Goal: Task Accomplishment & Management: Complete application form

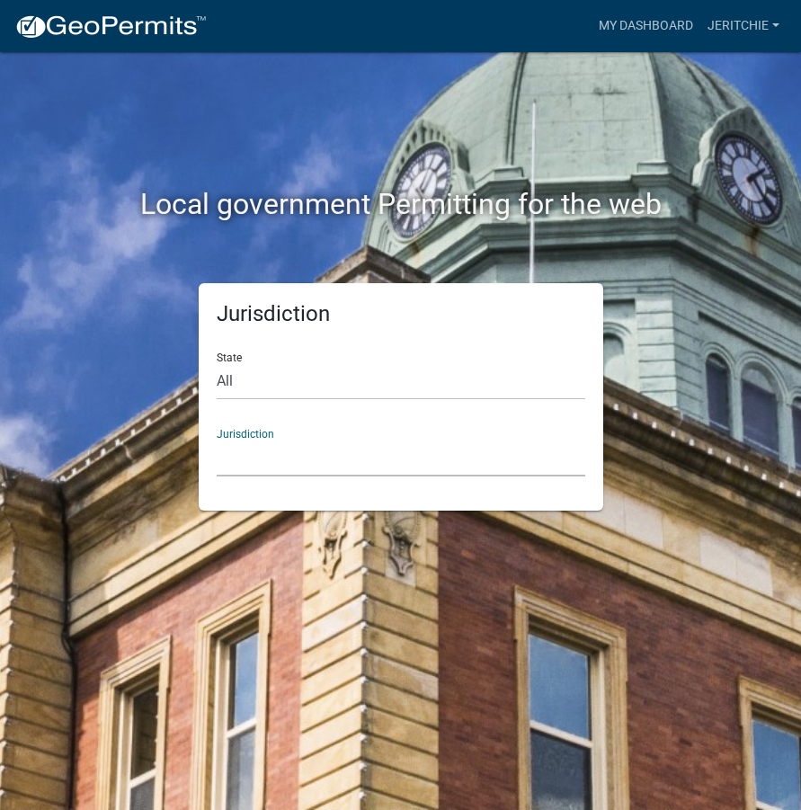
click at [266, 453] on select "[GEOGRAPHIC_DATA], [US_STATE] [GEOGRAPHIC_DATA], [US_STATE][PERSON_NAME][GEOGRA…" at bounding box center [401, 458] width 369 height 37
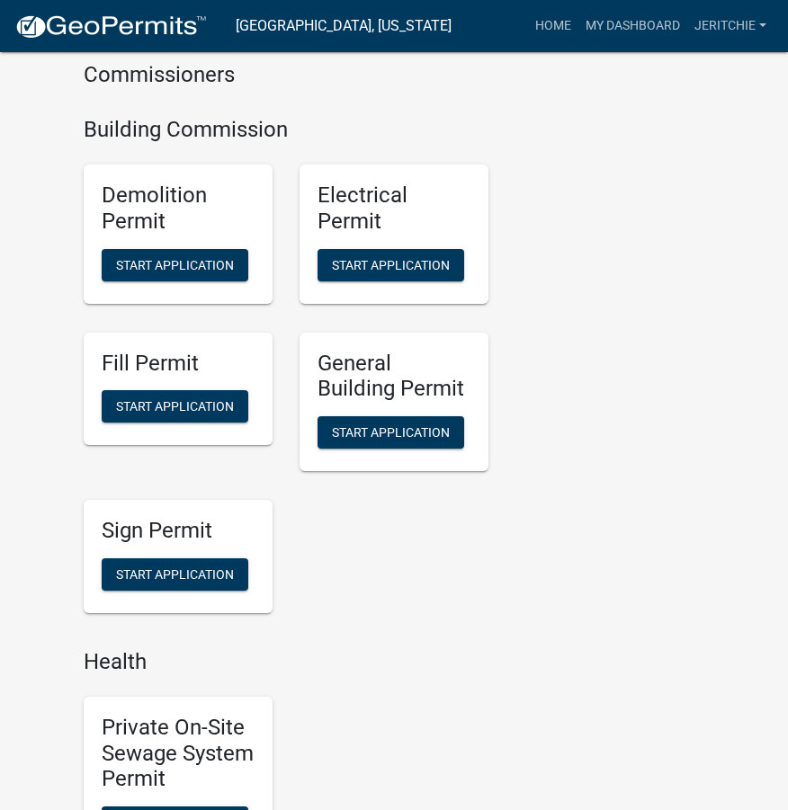
scroll to position [1079, 0]
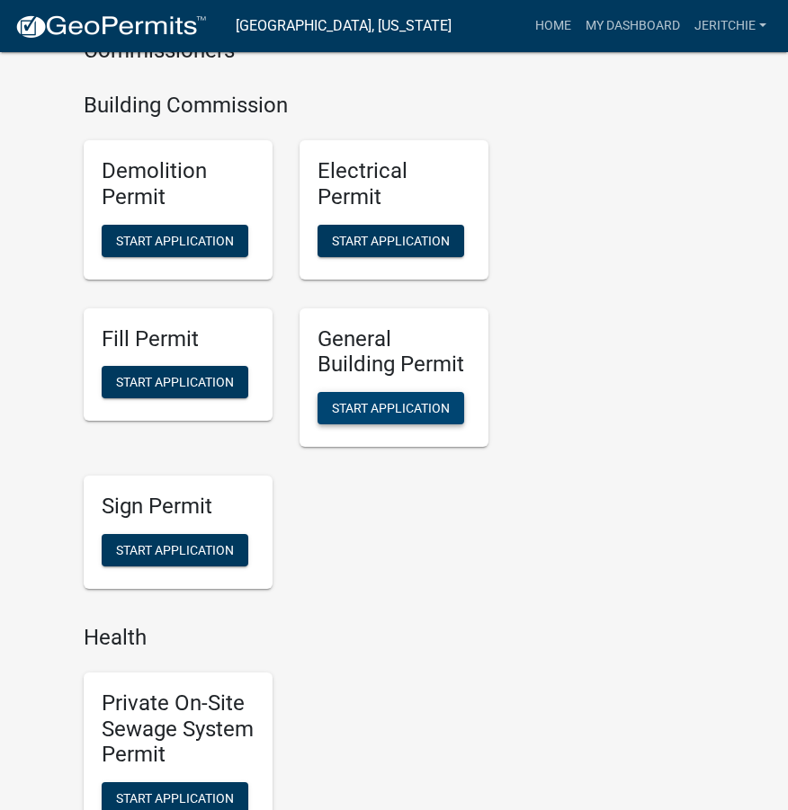
click at [364, 408] on span "Start Application" at bounding box center [391, 408] width 118 height 14
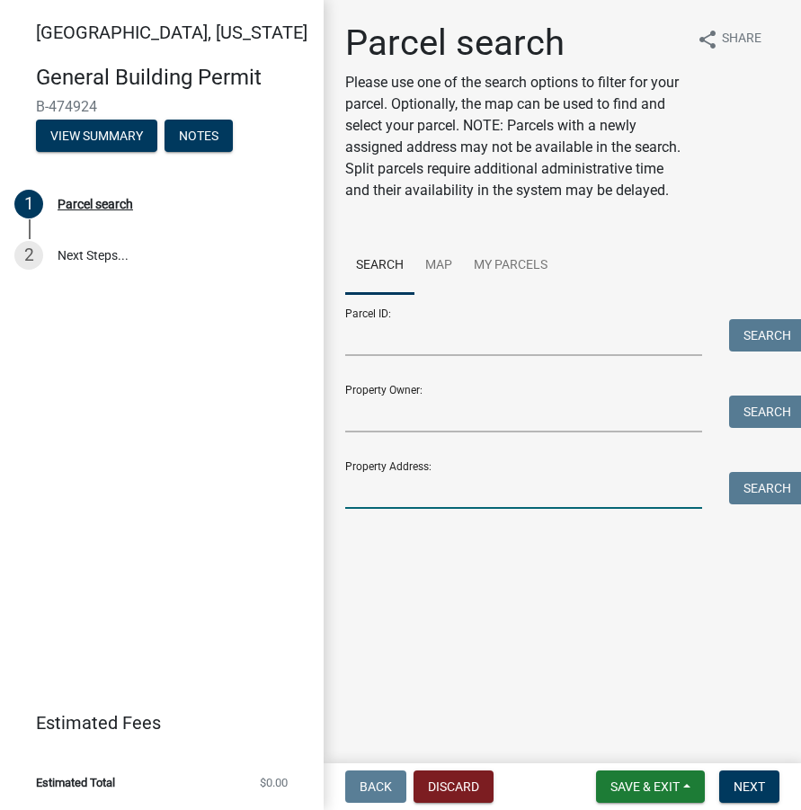
click at [447, 487] on input "Property Address:" at bounding box center [523, 490] width 357 height 37
type input "937 DRYDOCK DRIVE"
click at [764, 480] on button "Search" at bounding box center [767, 488] width 76 height 32
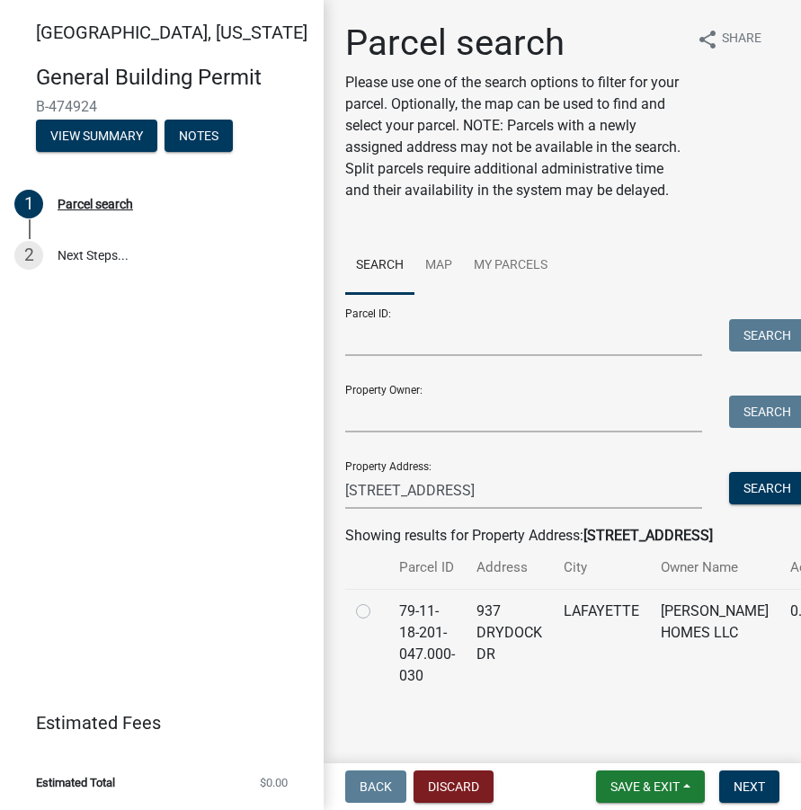
click at [359, 622] on div at bounding box center [367, 612] width 22 height 22
click at [378, 601] on label at bounding box center [378, 601] width 0 height 0
click at [378, 612] on input "radio" at bounding box center [384, 607] width 12 height 12
radio input "true"
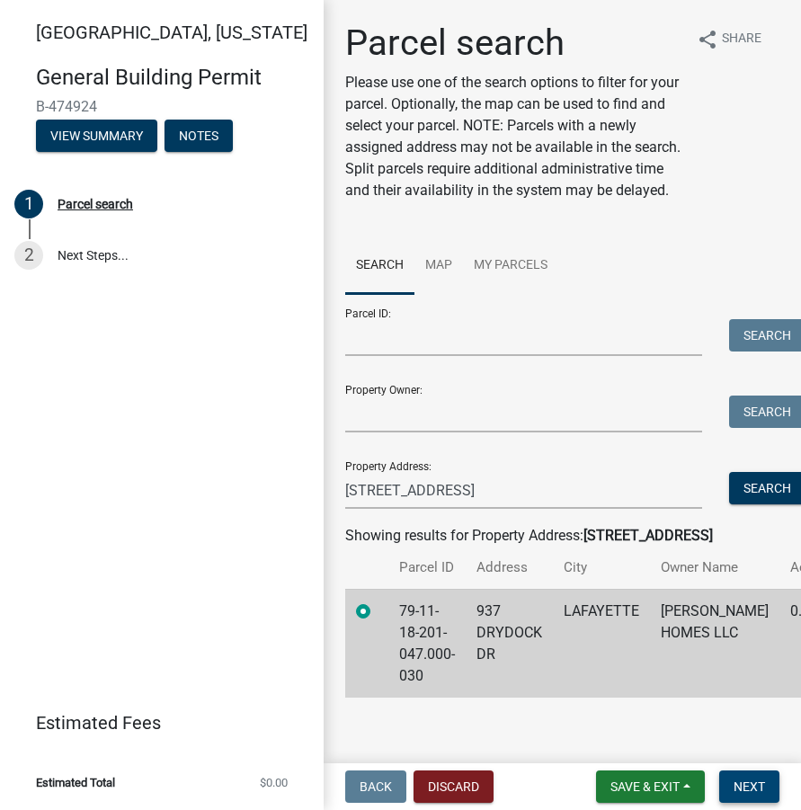
click at [740, 795] on button "Next" at bounding box center [749, 787] width 60 height 32
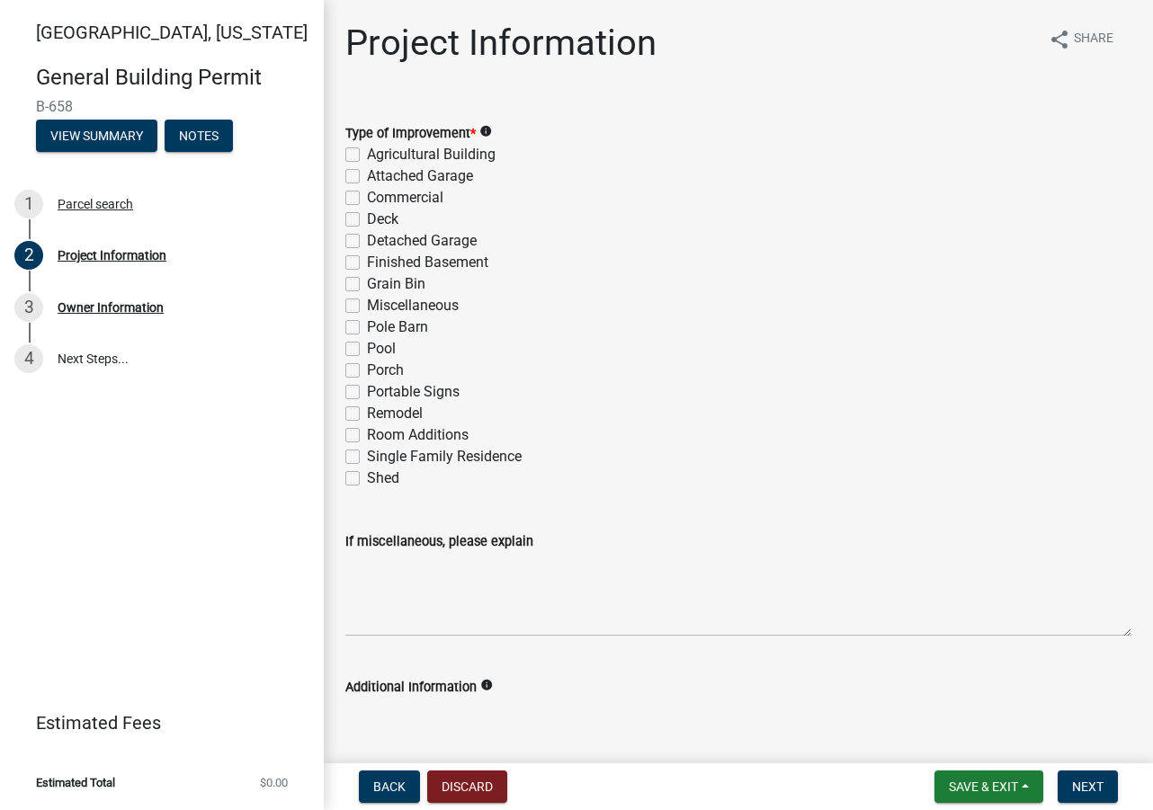
click at [367, 457] on label "Single Family Residence" at bounding box center [444, 457] width 155 height 22
click at [367, 457] on input "Single Family Residence" at bounding box center [373, 452] width 12 height 12
checkbox input "true"
checkbox input "false"
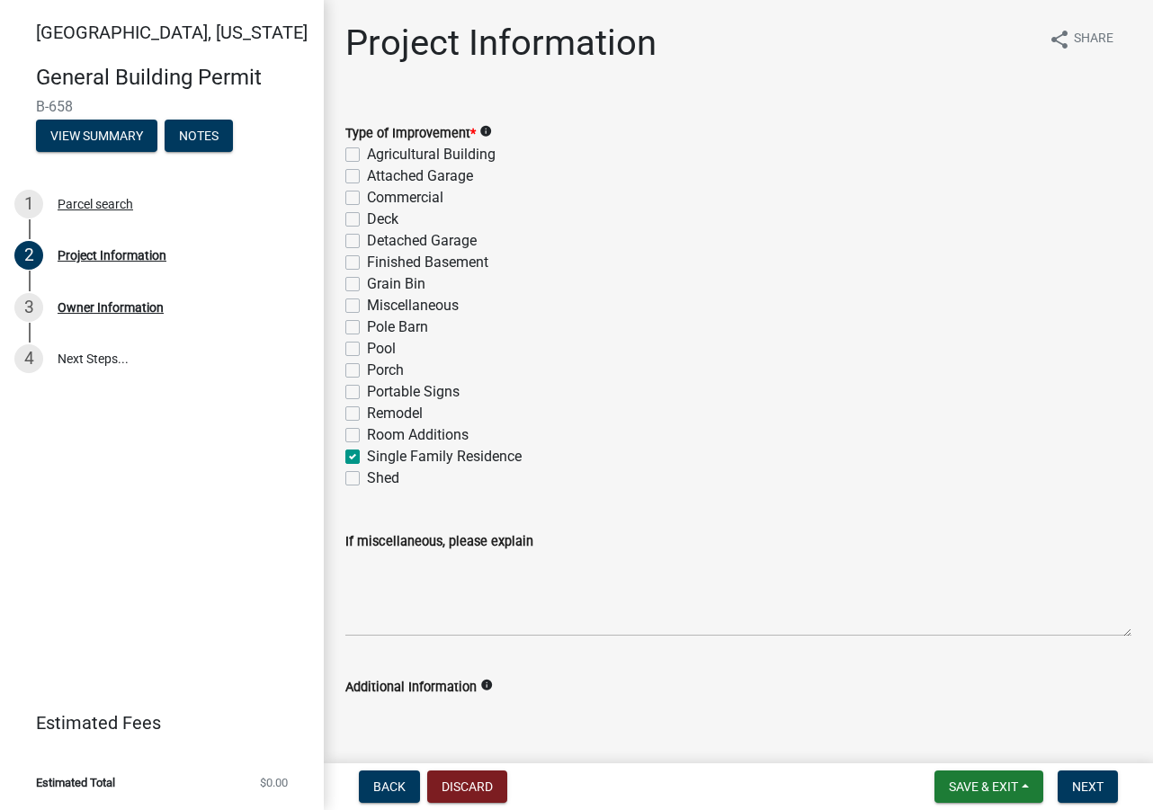
checkbox input "false"
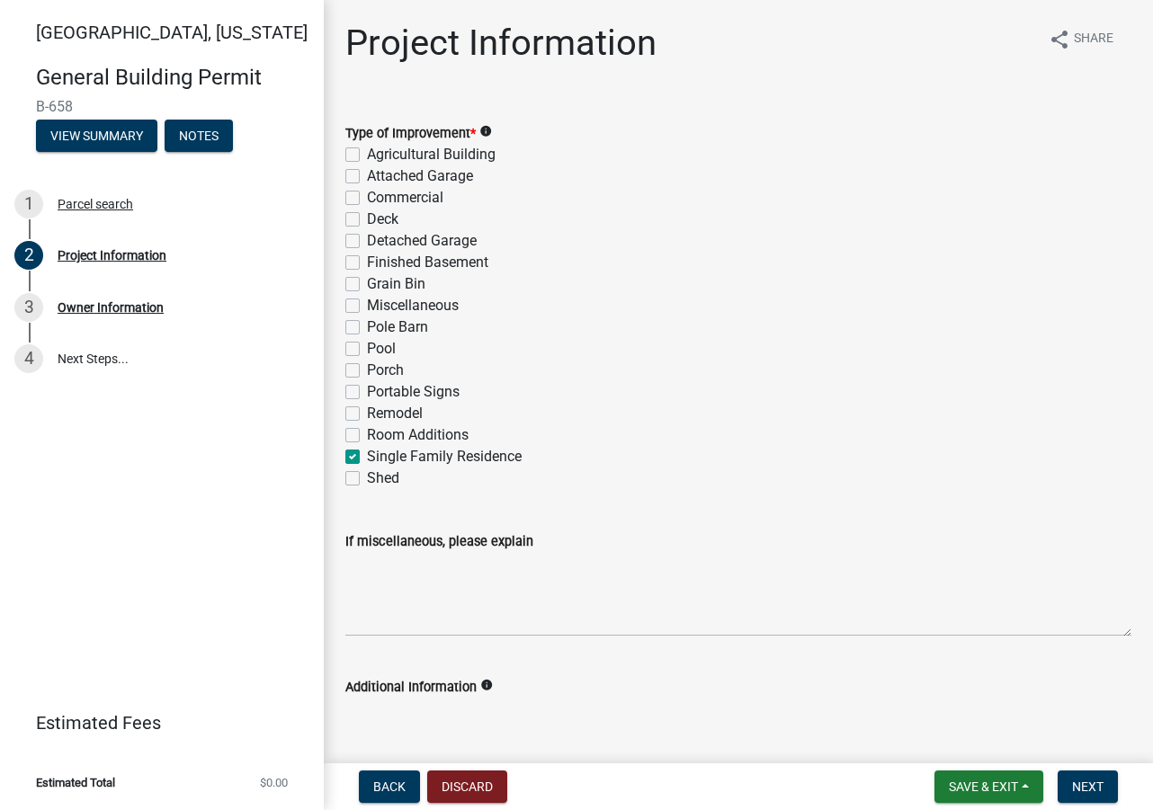
checkbox input "false"
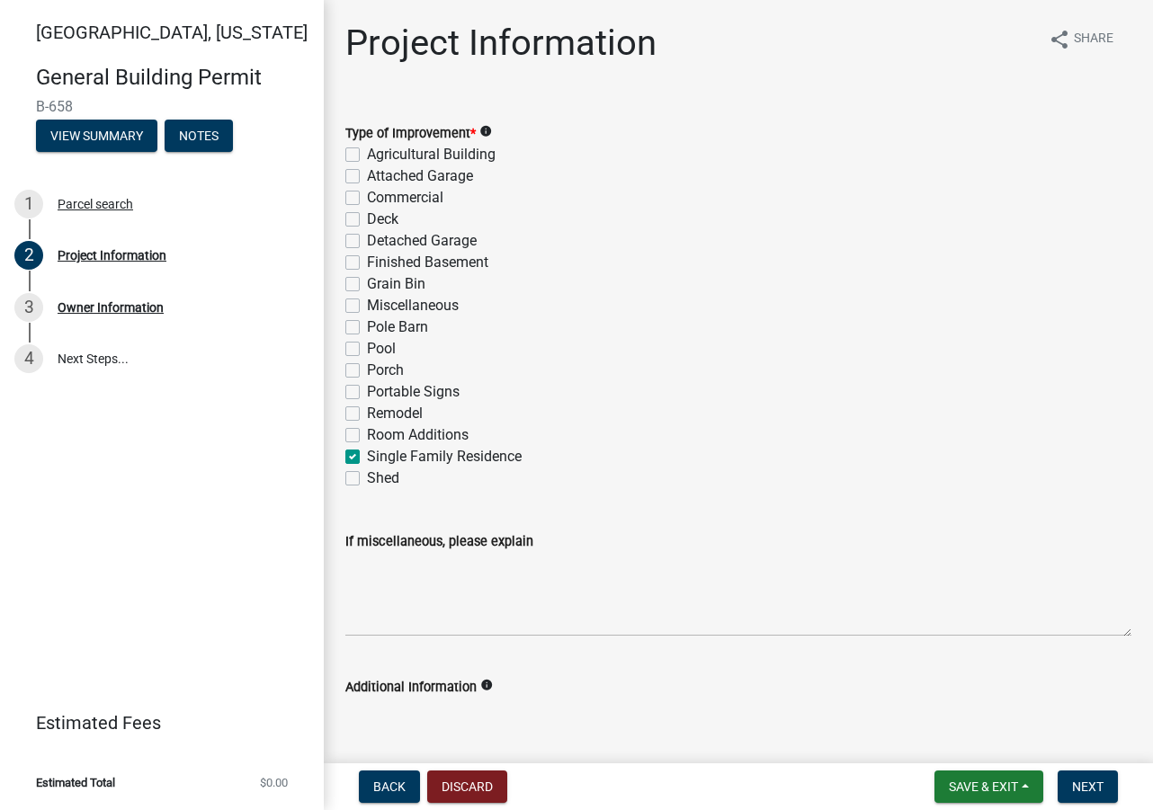
checkbox input "false"
checkbox input "true"
checkbox input "false"
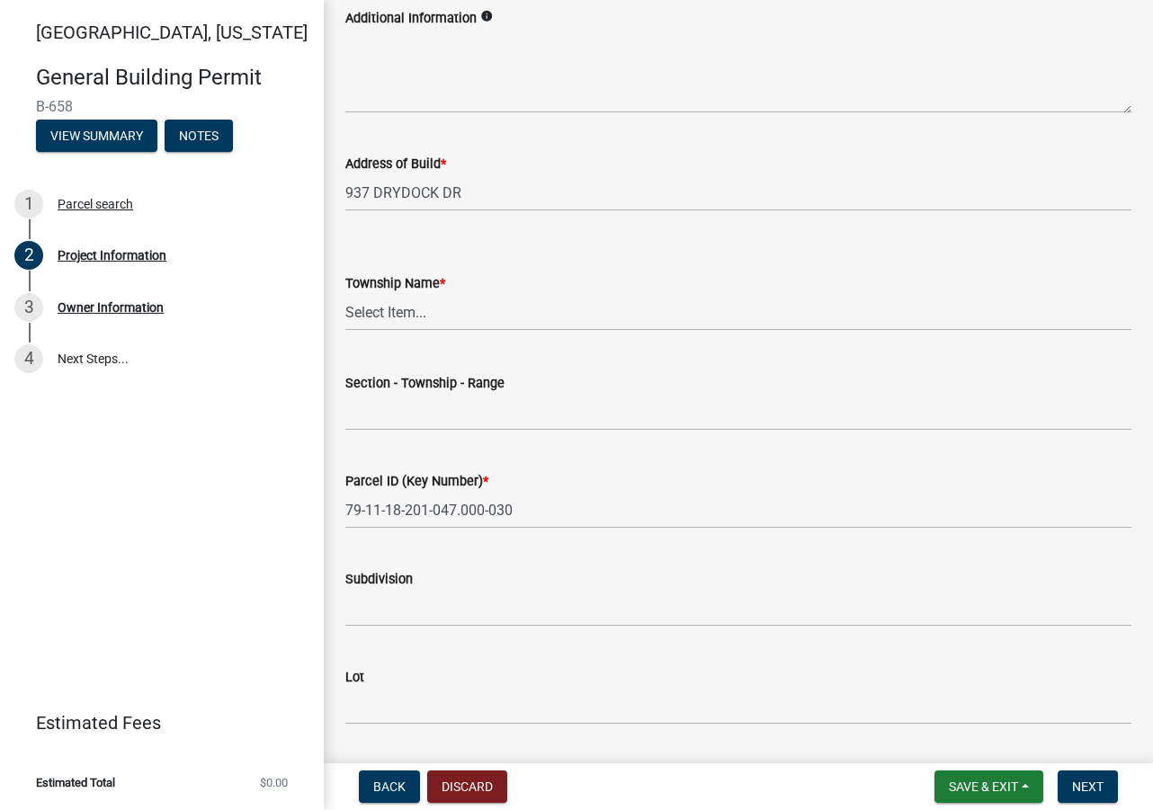
scroll to position [719, 0]
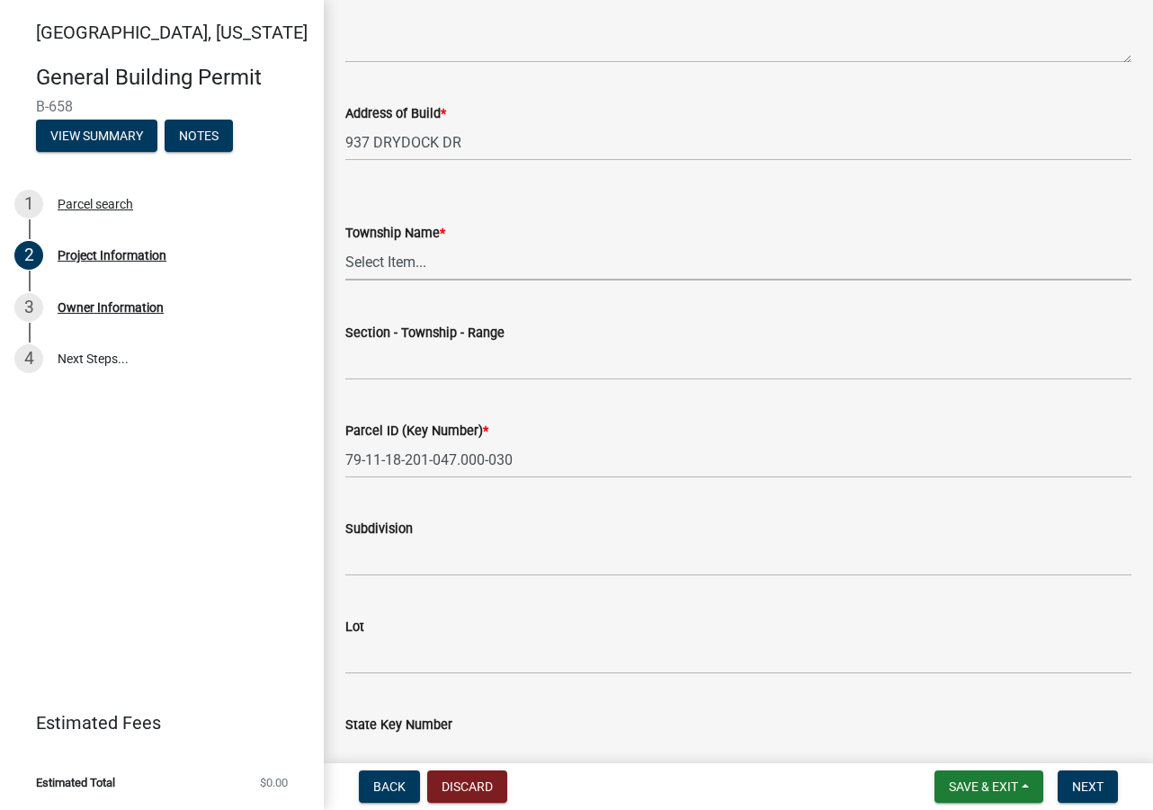
click at [369, 265] on select "Select Item... Fairfield Jackson Lauramie Perry Randolph Sheffield Shelby Tippe…" at bounding box center [738, 262] width 786 height 37
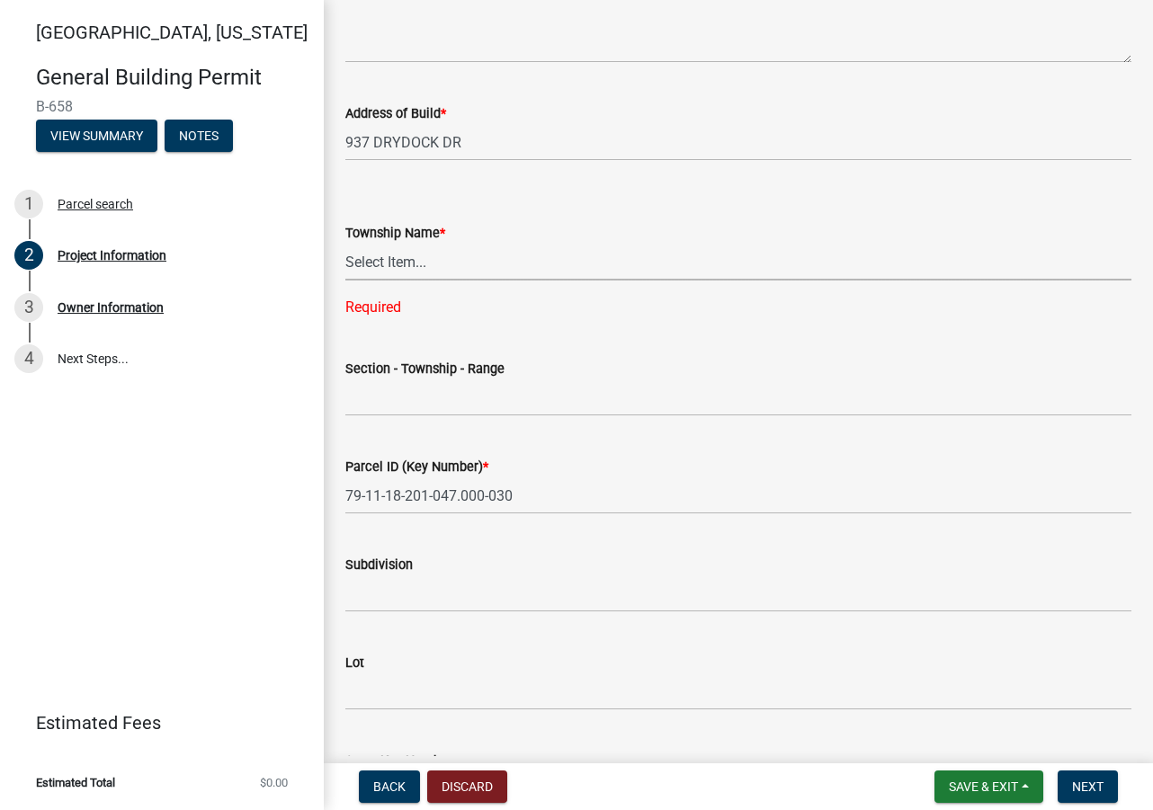
click at [371, 264] on select "Select Item... Fairfield Jackson Lauramie Perry Randolph Sheffield Shelby Tippe…" at bounding box center [738, 262] width 786 height 37
click at [345, 244] on select "Select Item... Fairfield Jackson Lauramie Perry Randolph Sheffield Shelby Tippe…" at bounding box center [738, 262] width 786 height 37
select select "d3bc3282-92a9-4f2d-b0b7-49300d29f3ce"
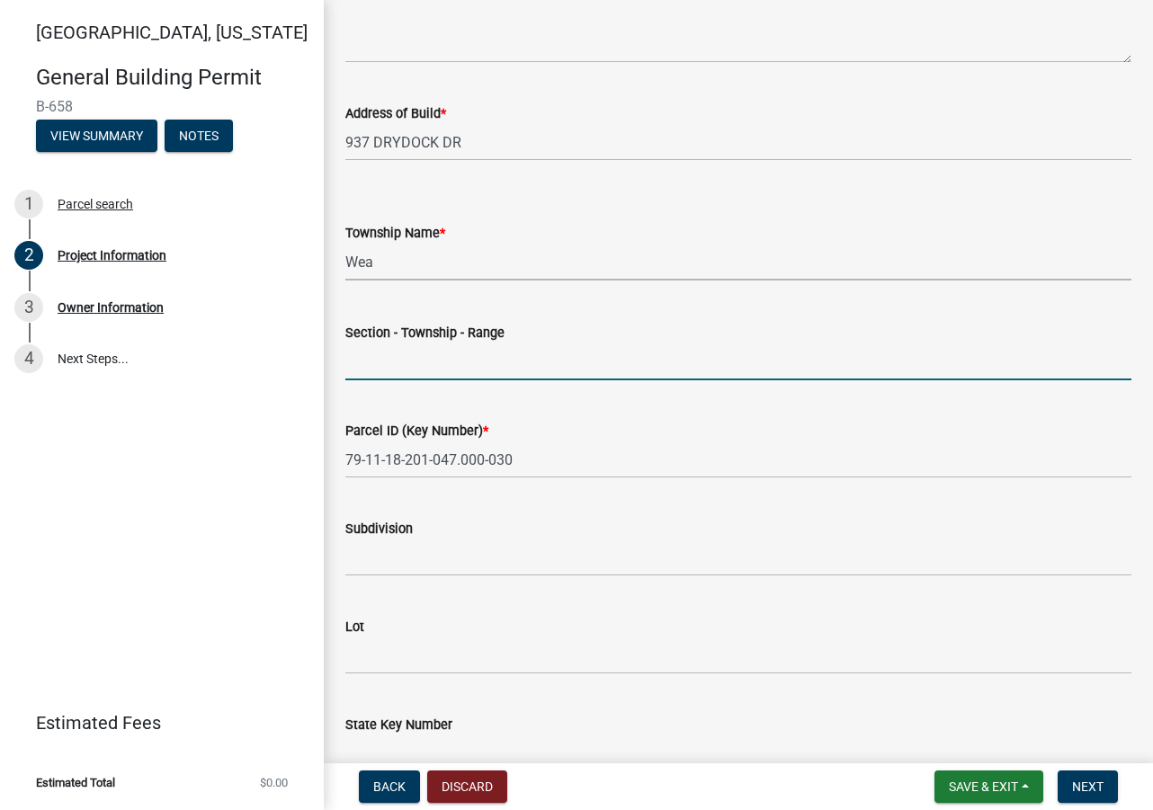
click at [374, 371] on input "Section - Township - Range" at bounding box center [738, 362] width 786 height 37
click at [395, 588] on wm-data-entity-input "Subdivision" at bounding box center [738, 542] width 786 height 98
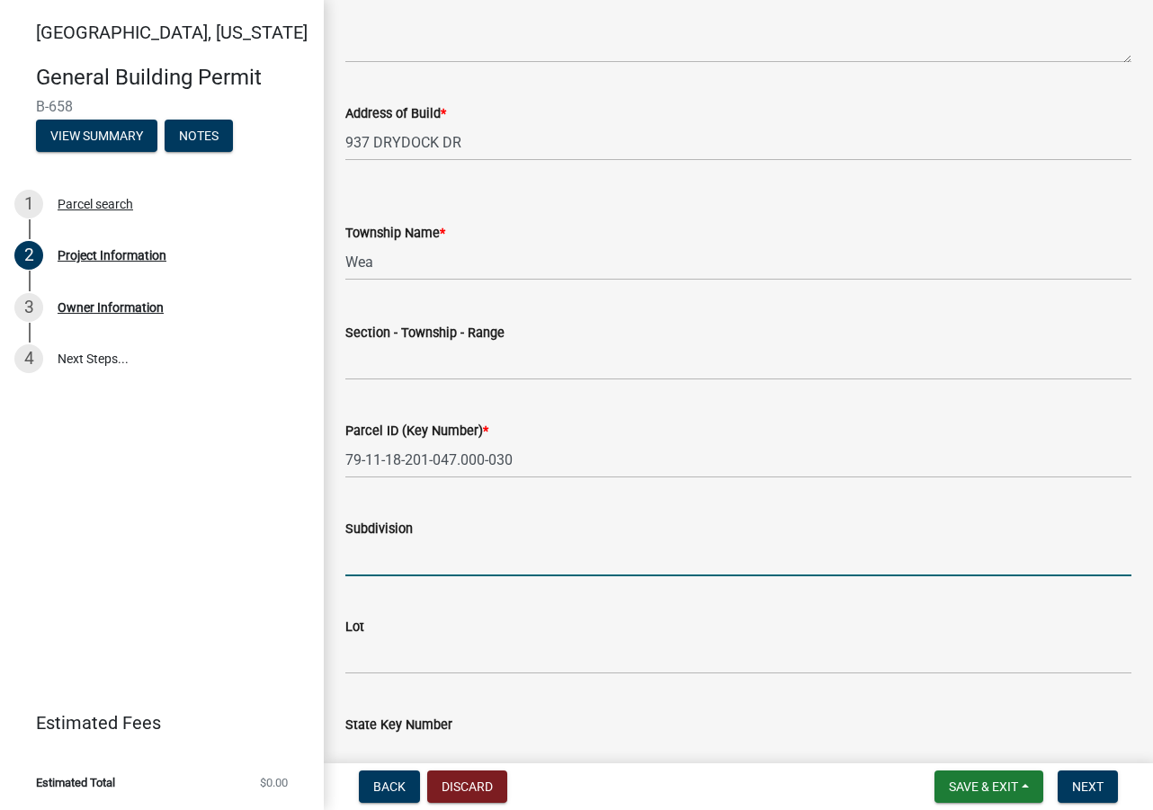
click at [384, 564] on input "Subdivision" at bounding box center [738, 558] width 786 height 37
type input "S"
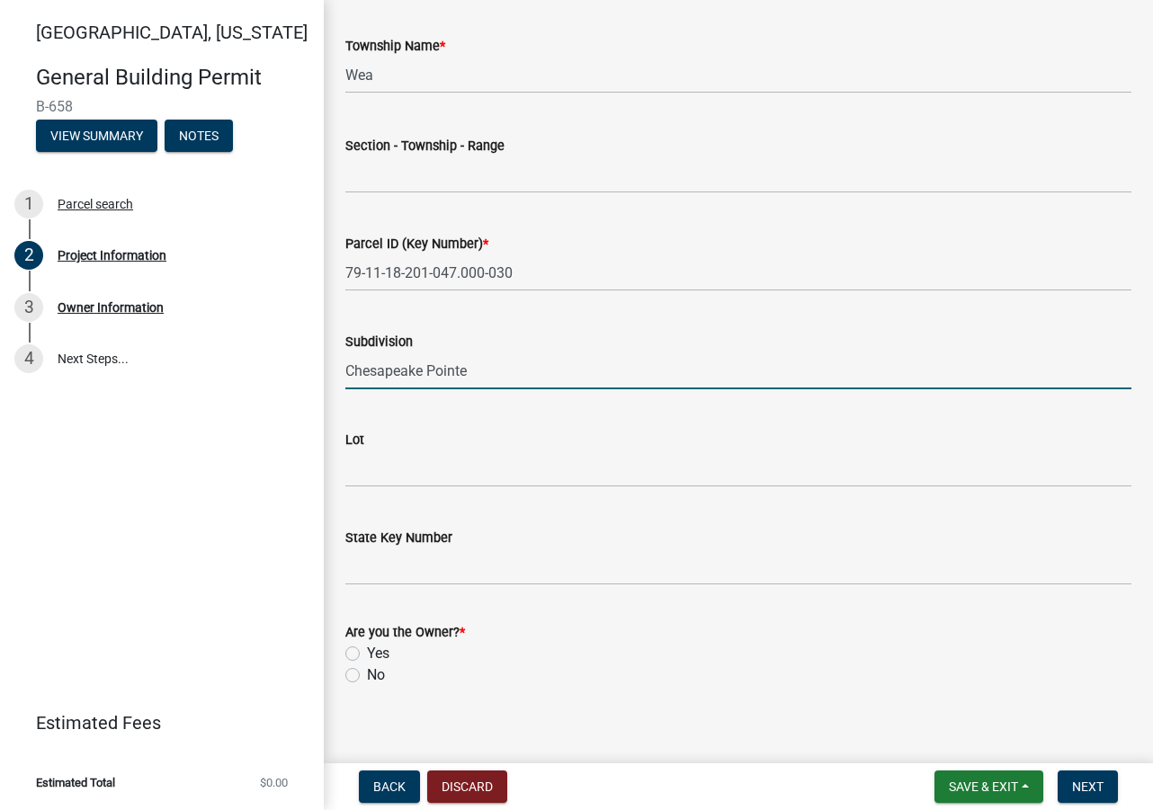
scroll to position [923, 0]
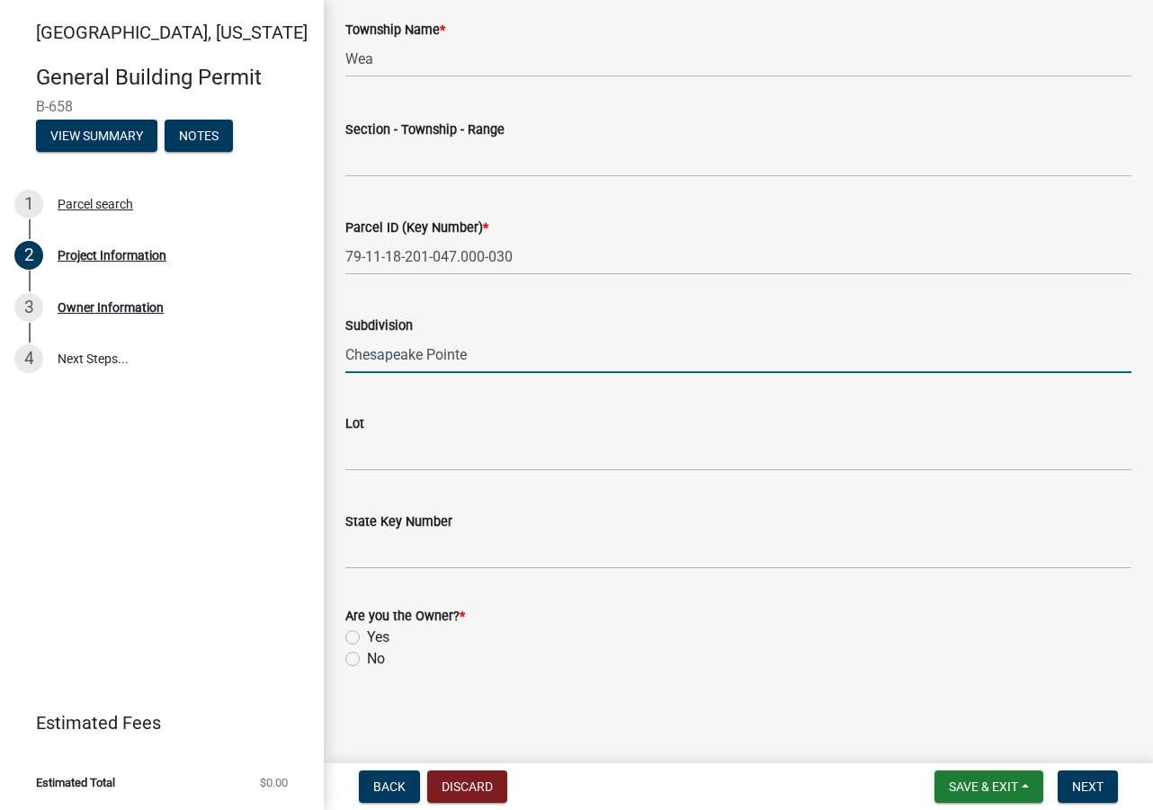
type input "Chesapeake Pointe"
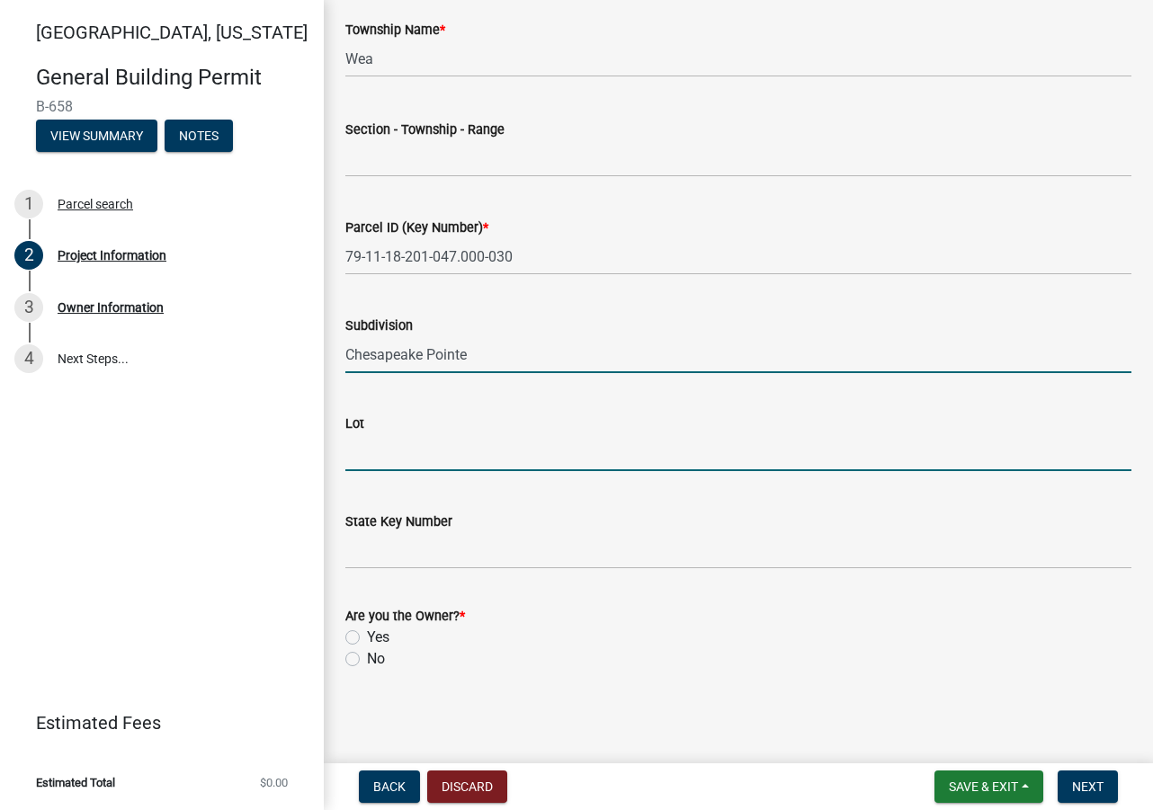
click at [412, 442] on input "Lot" at bounding box center [738, 452] width 786 height 37
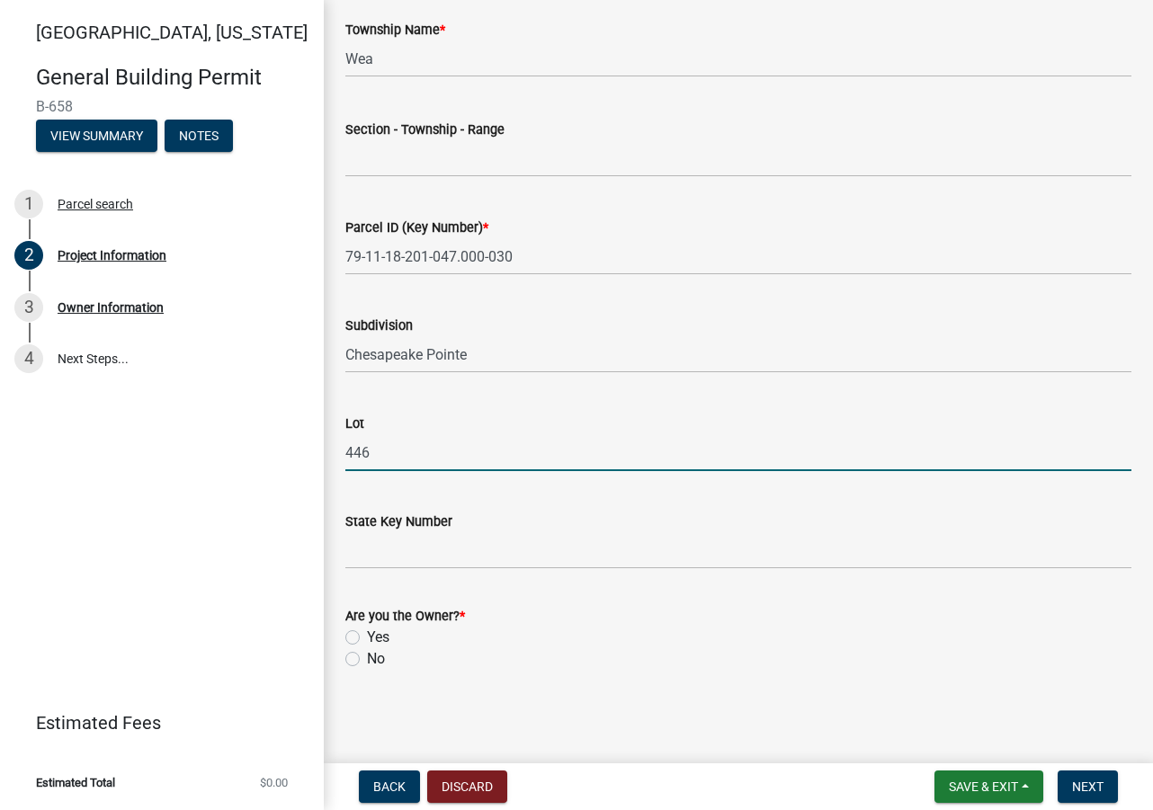
type input "446"
click at [355, 630] on div "Yes" at bounding box center [738, 638] width 786 height 22
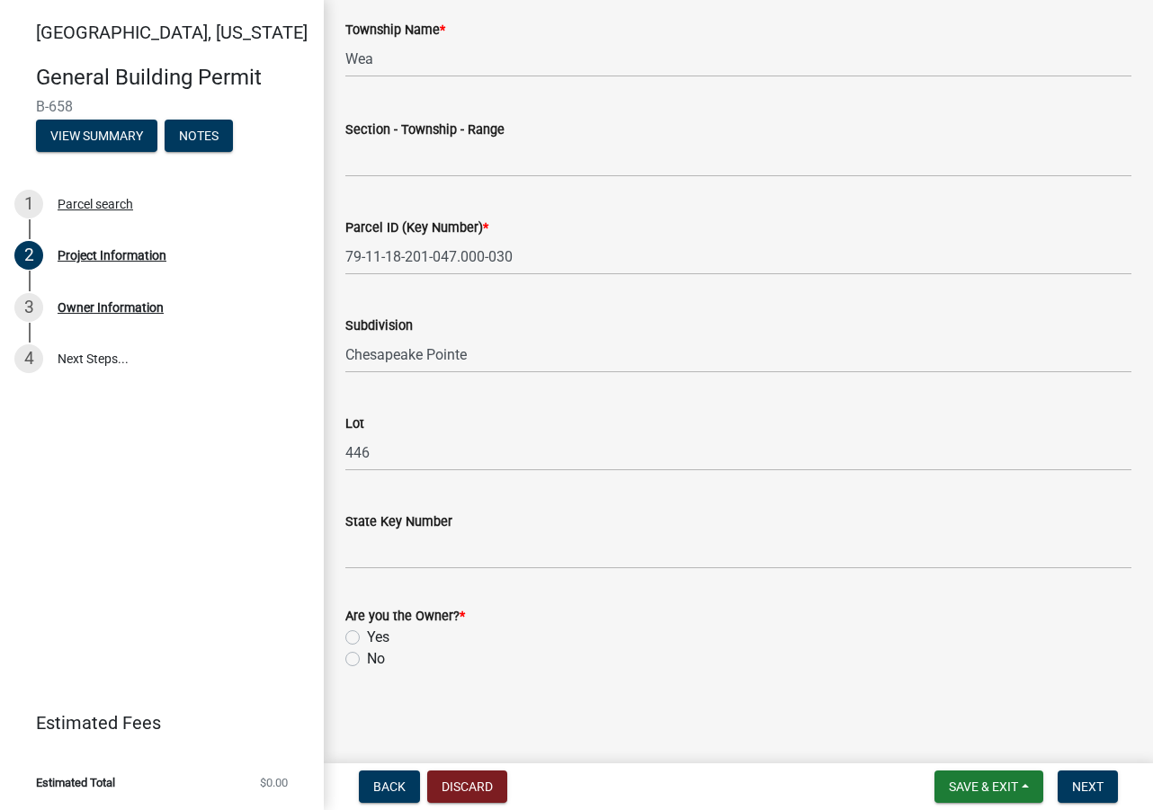
click at [367, 634] on label "Yes" at bounding box center [378, 638] width 22 height 22
click at [367, 634] on input "Yes" at bounding box center [373, 633] width 12 height 12
radio input "true"
click at [800, 773] on button "Next" at bounding box center [1088, 787] width 60 height 32
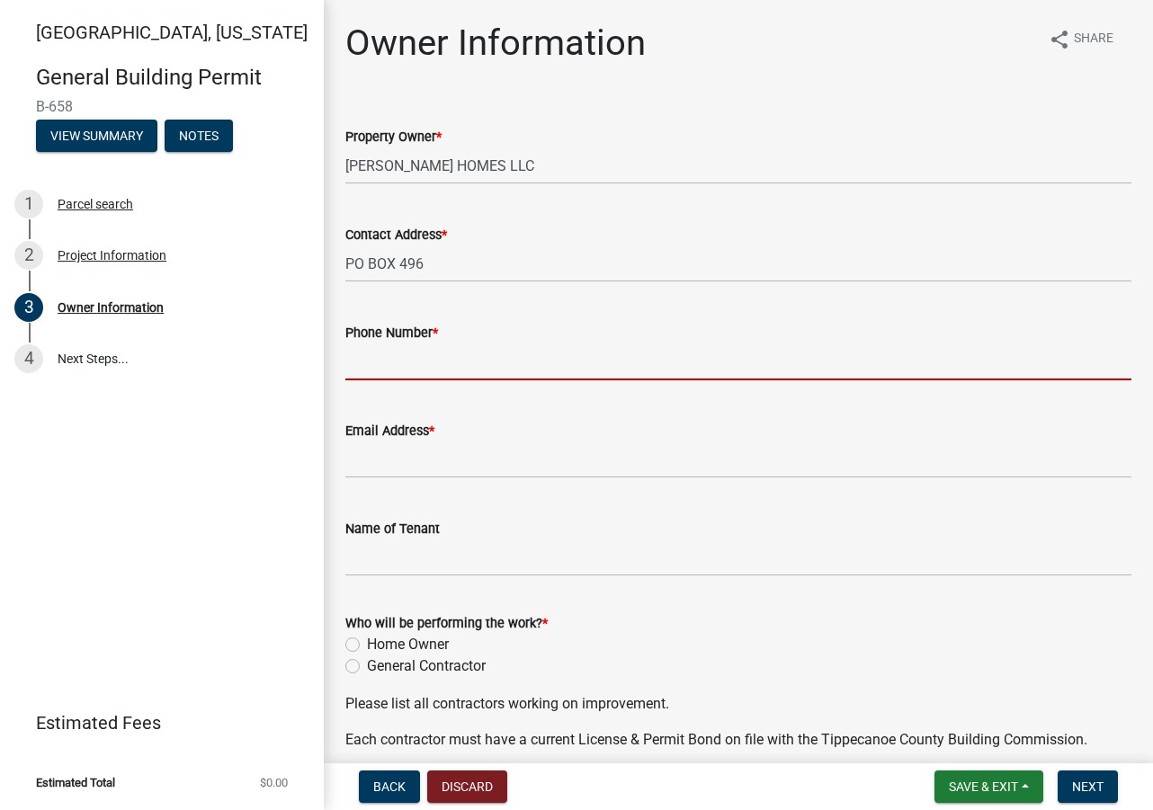
click at [367, 347] on input "Phone Number *" at bounding box center [738, 362] width 786 height 37
type input "7654186006"
type input "[PERSON_NAME][EMAIL_ADDRESS][PERSON_NAME][DOMAIN_NAME]"
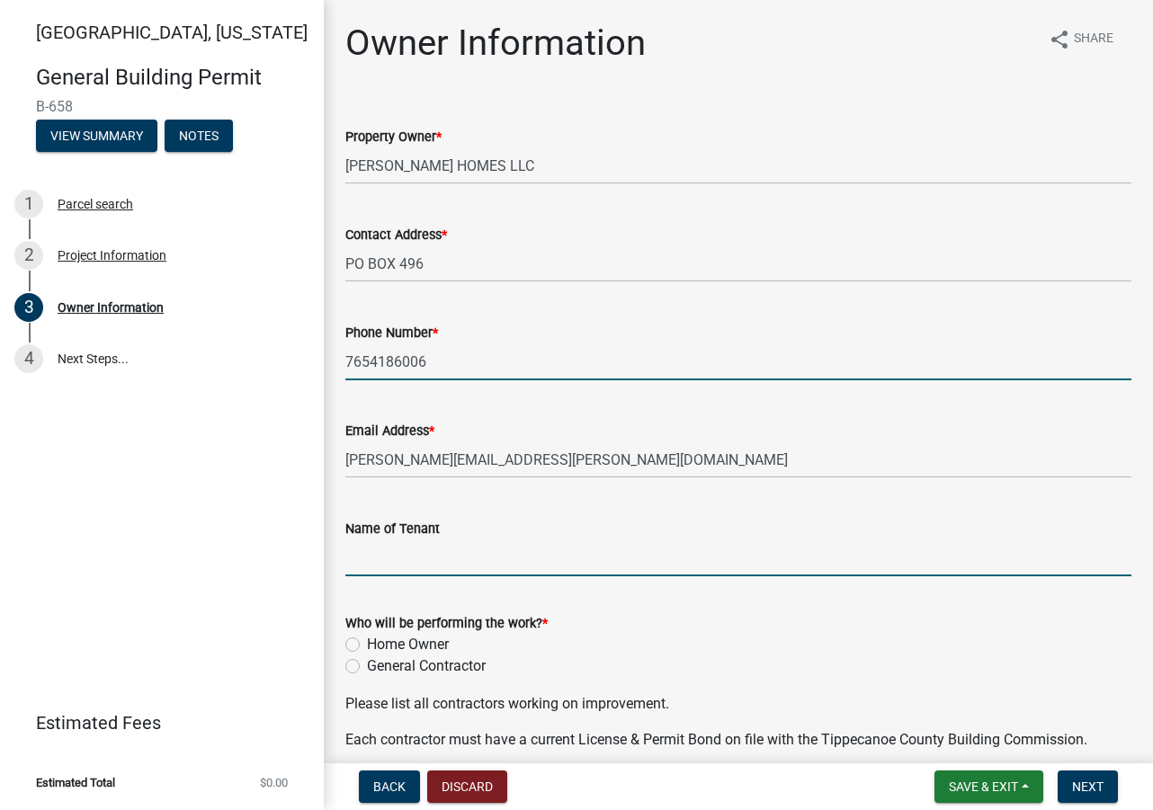
type input "Majestic Homes of Lafayette"
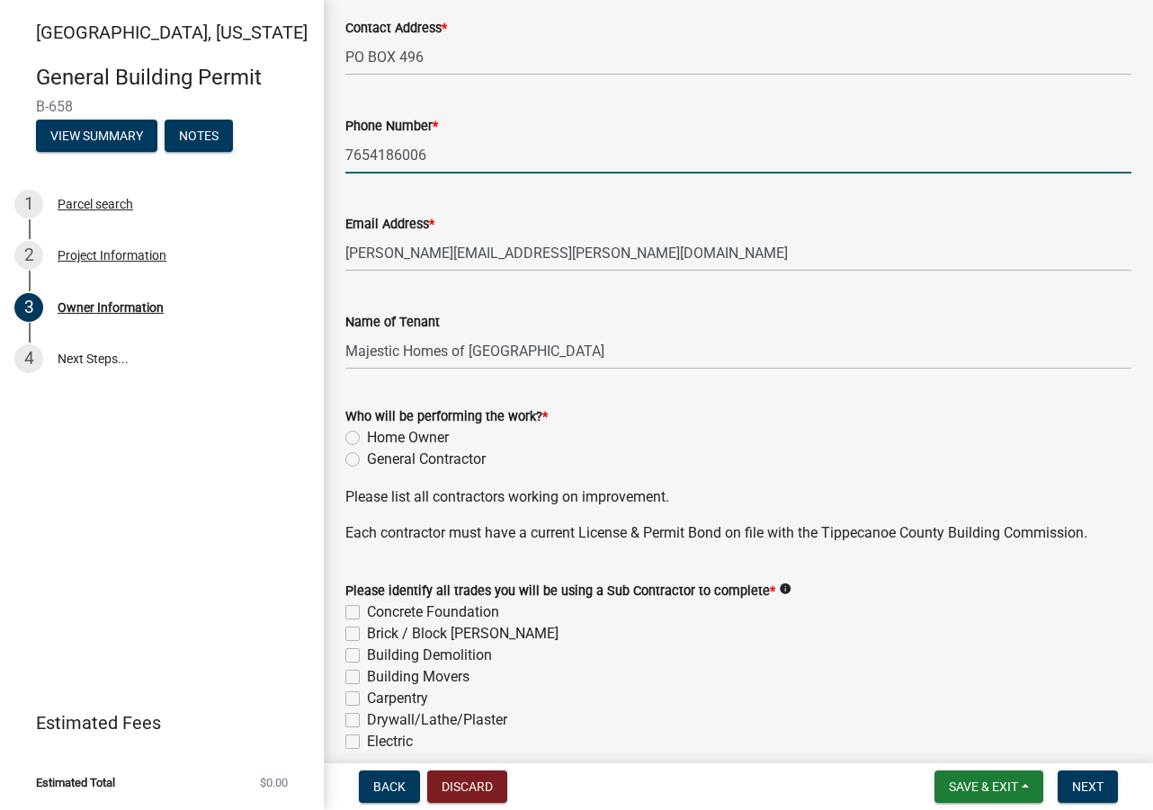
scroll to position [270, 0]
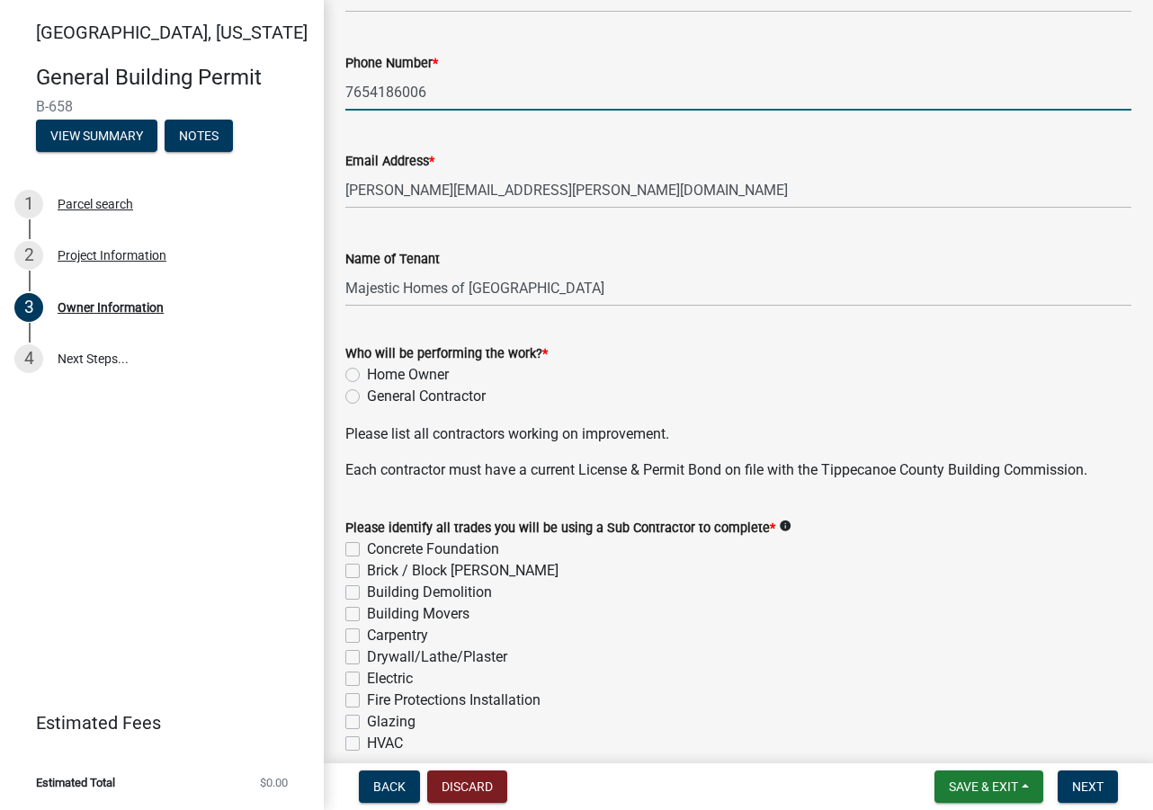
click at [367, 397] on label "General Contractor" at bounding box center [426, 397] width 119 height 22
click at [367, 397] on input "General Contractor" at bounding box center [373, 392] width 12 height 12
radio input "true"
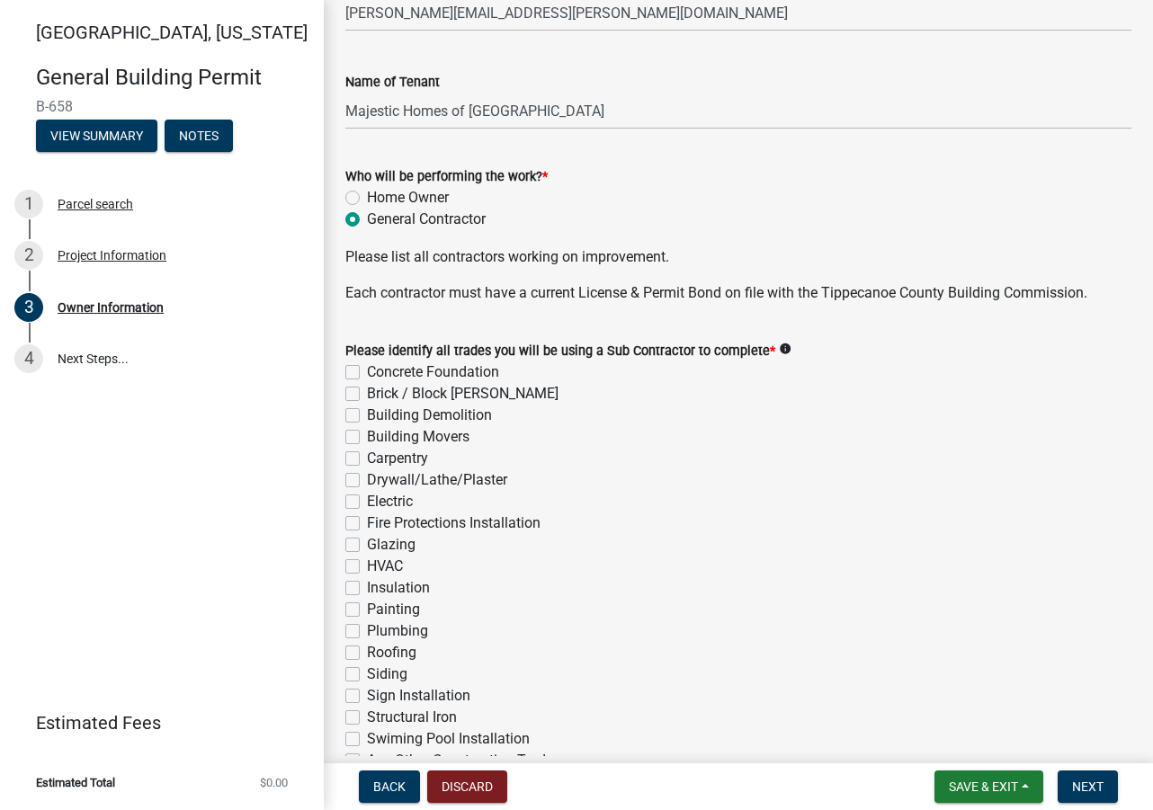
scroll to position [540, 0]
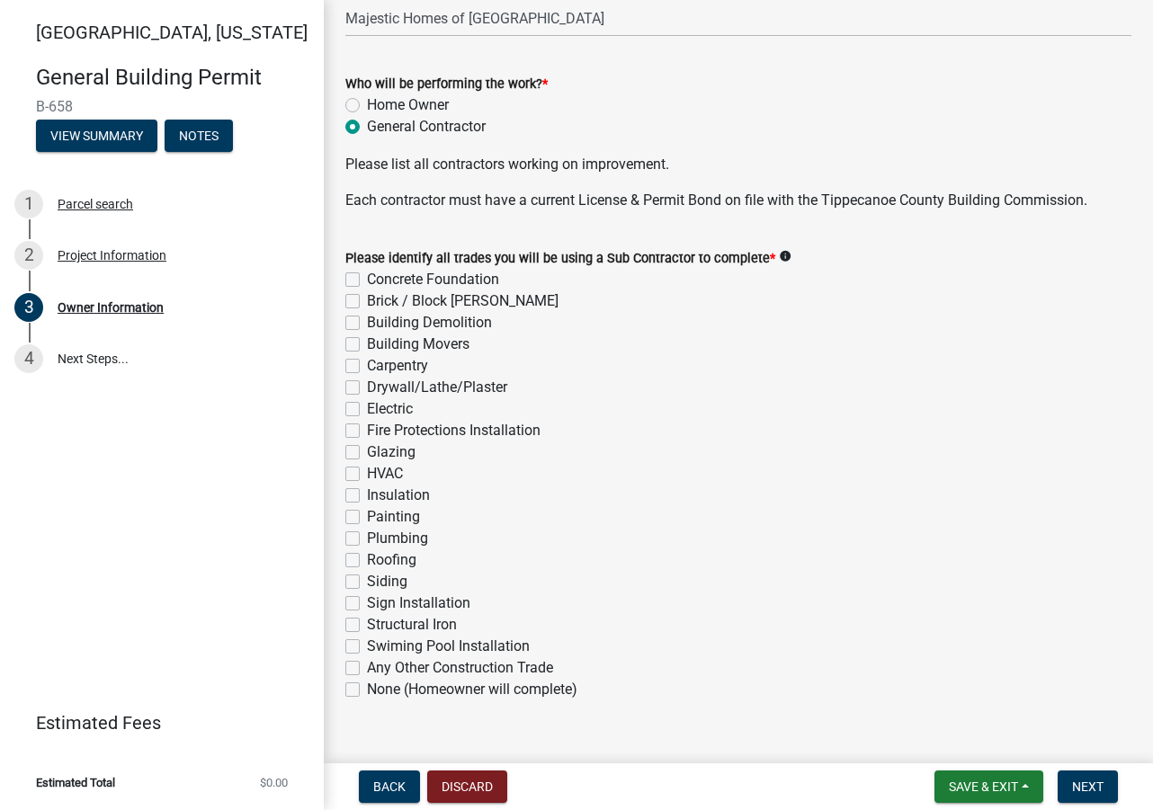
click at [367, 274] on label "Concrete Foundation" at bounding box center [433, 280] width 132 height 22
click at [367, 274] on input "Concrete Foundation" at bounding box center [373, 275] width 12 height 12
checkbox input "true"
checkbox input "false"
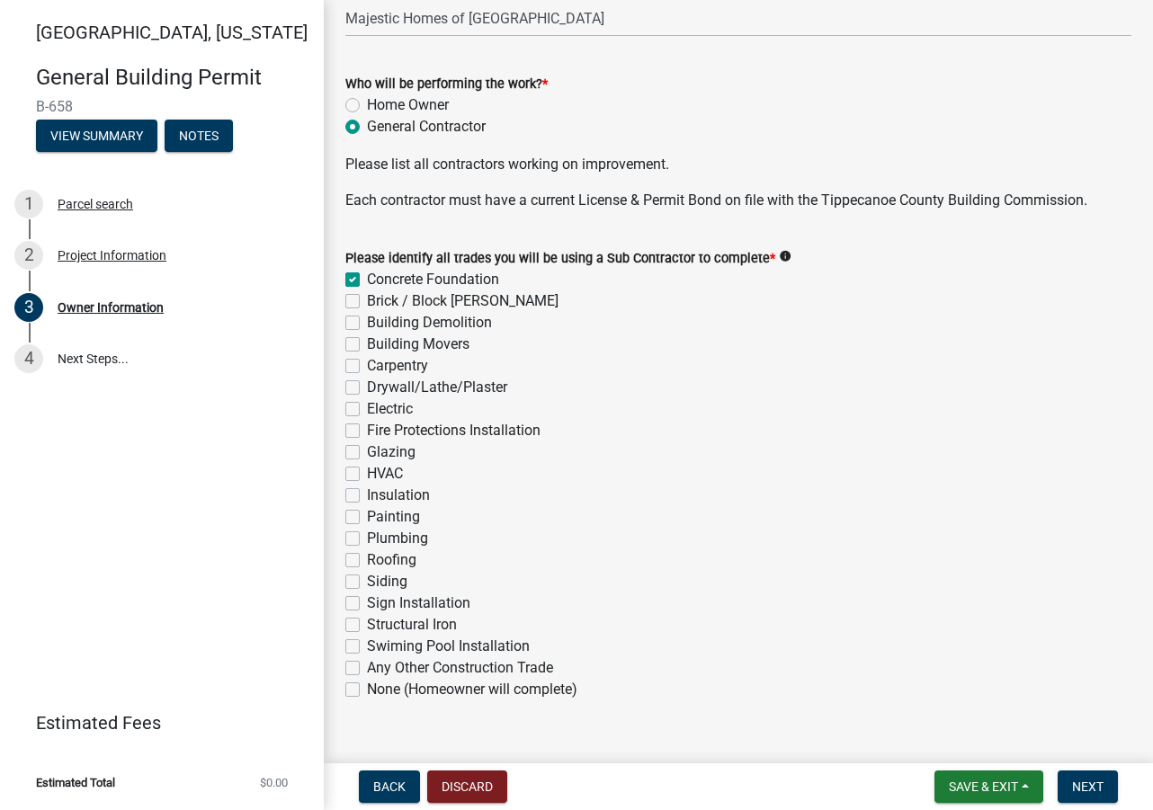
checkbox input "false"
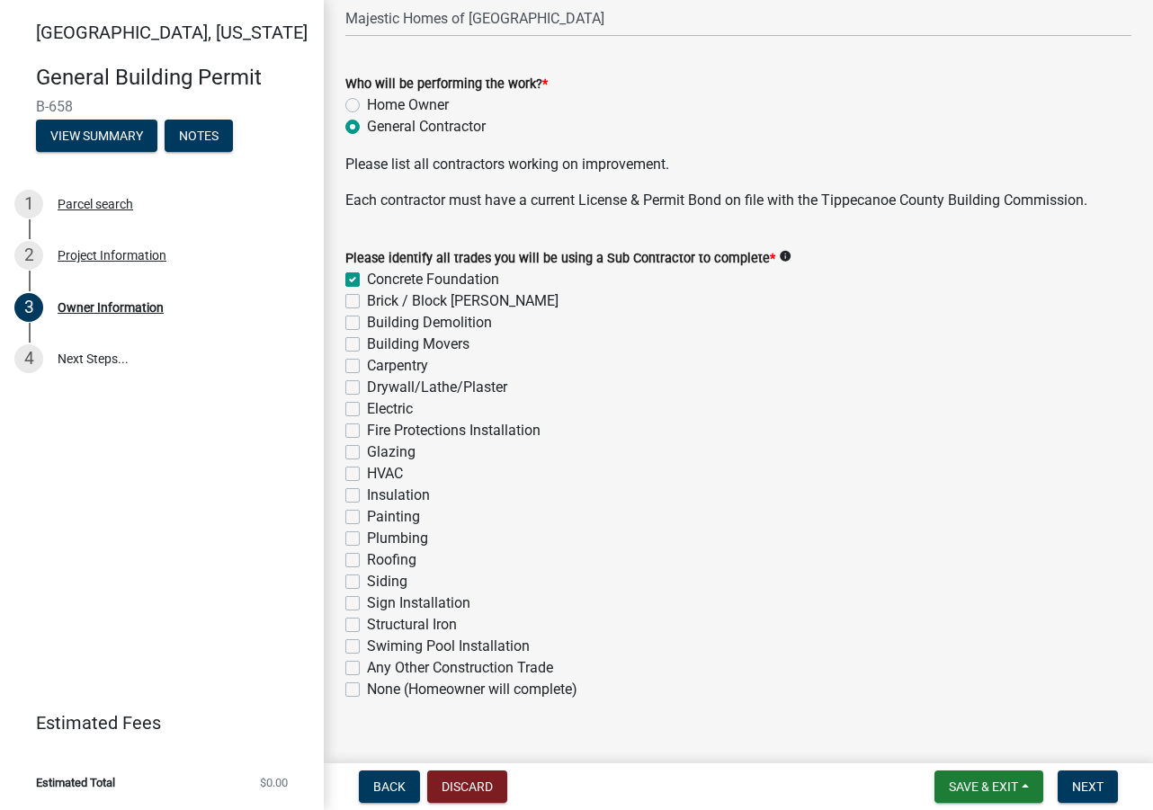
checkbox input "false"
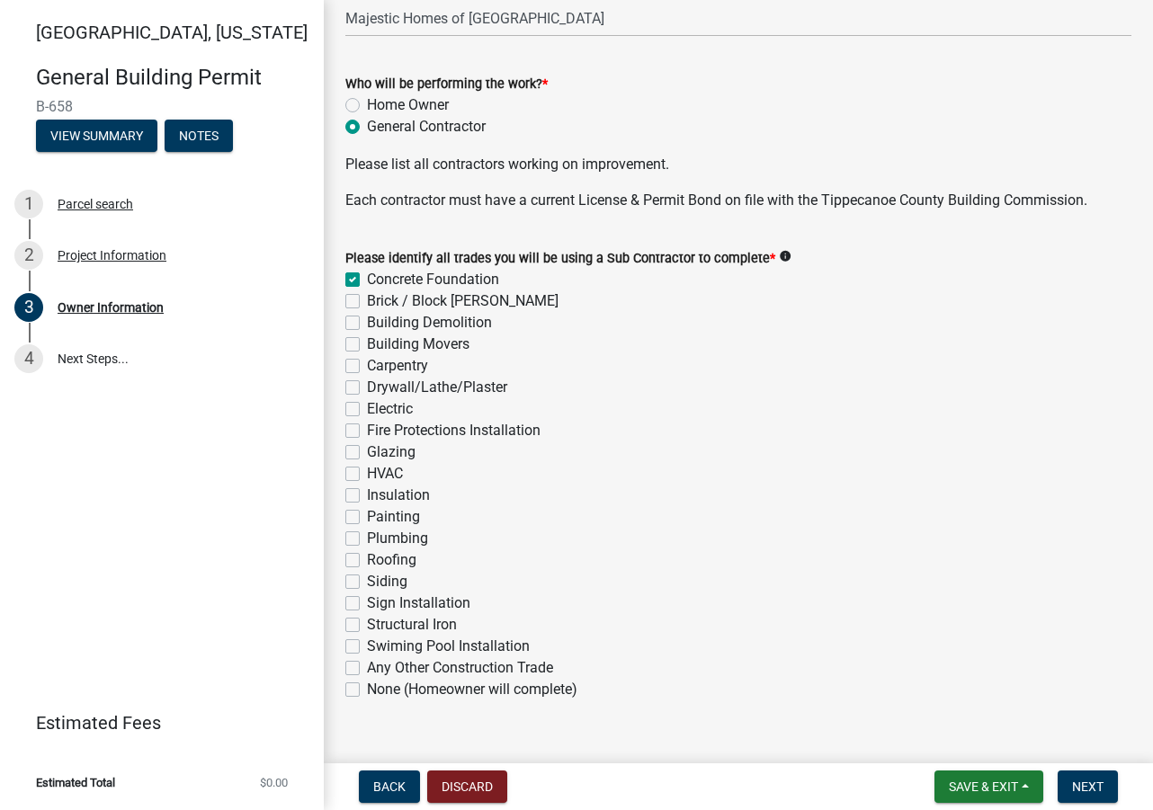
checkbox input "false"
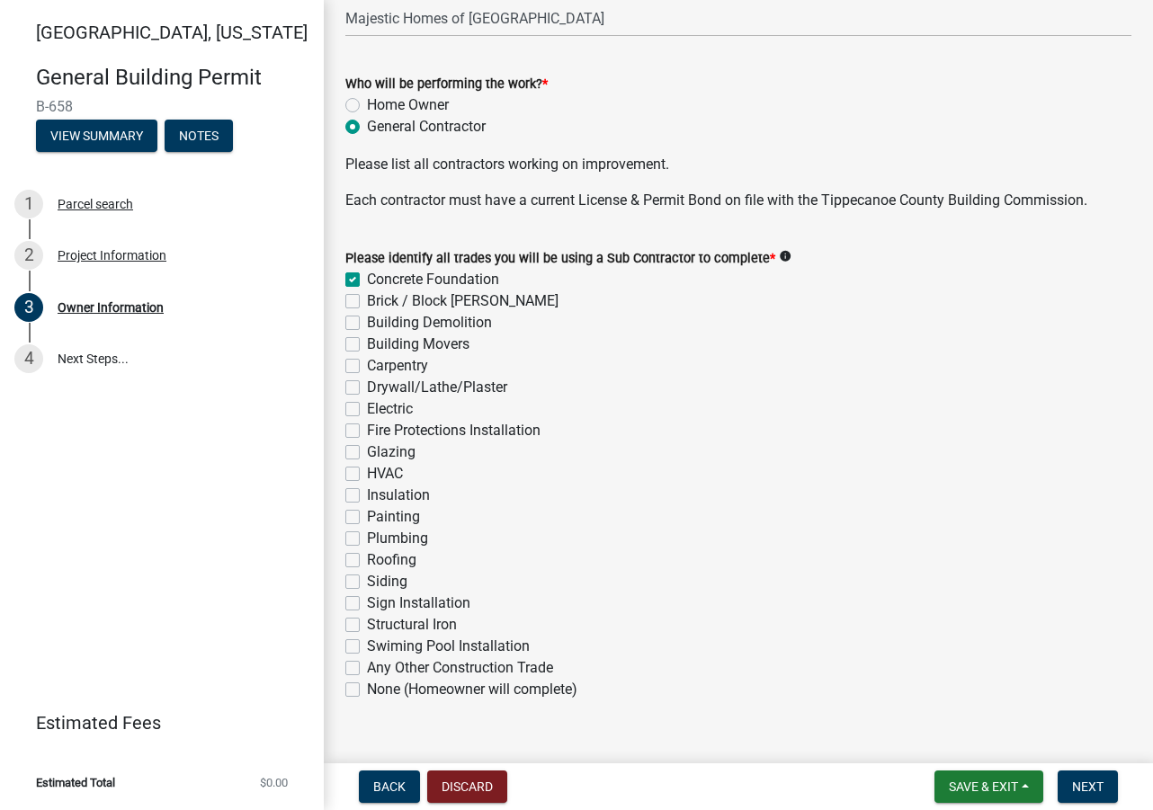
checkbox input "false"
click at [367, 299] on label "Brick / Block Mason" at bounding box center [463, 301] width 192 height 22
click at [367, 299] on input "Brick / Block Mason" at bounding box center [373, 296] width 12 height 12
checkbox input "true"
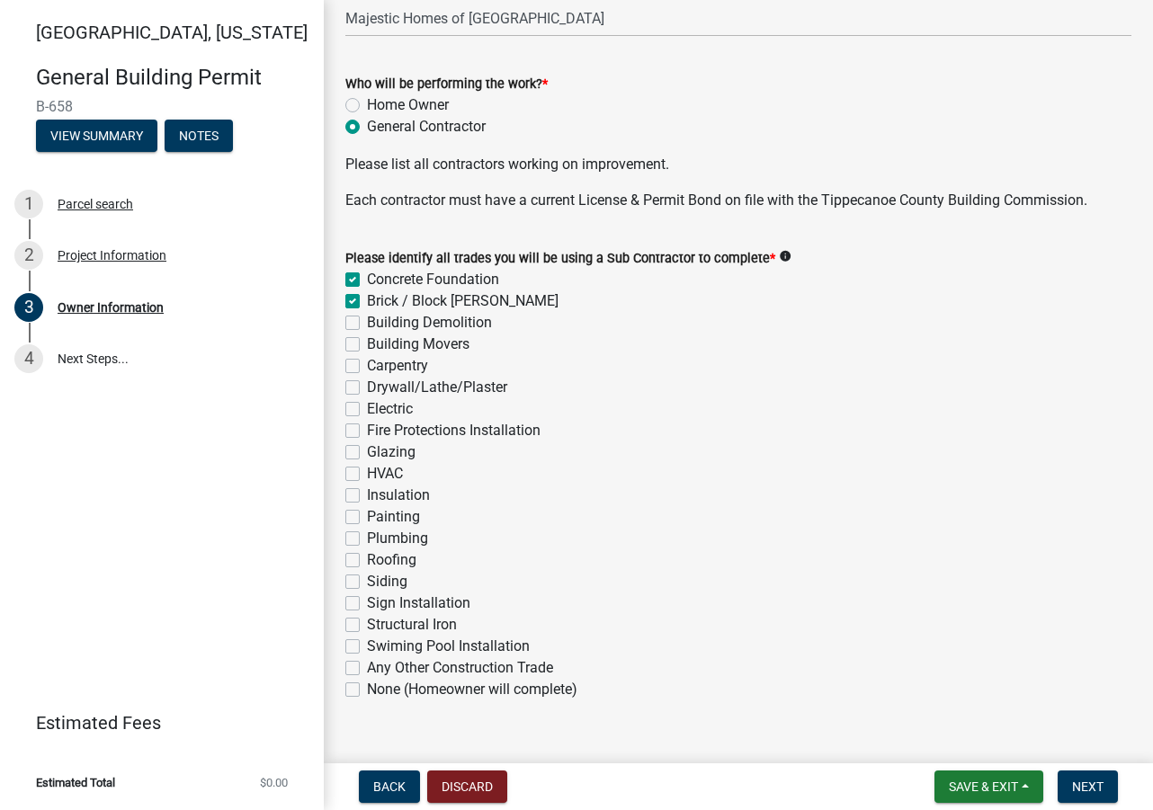
checkbox input "true"
checkbox input "false"
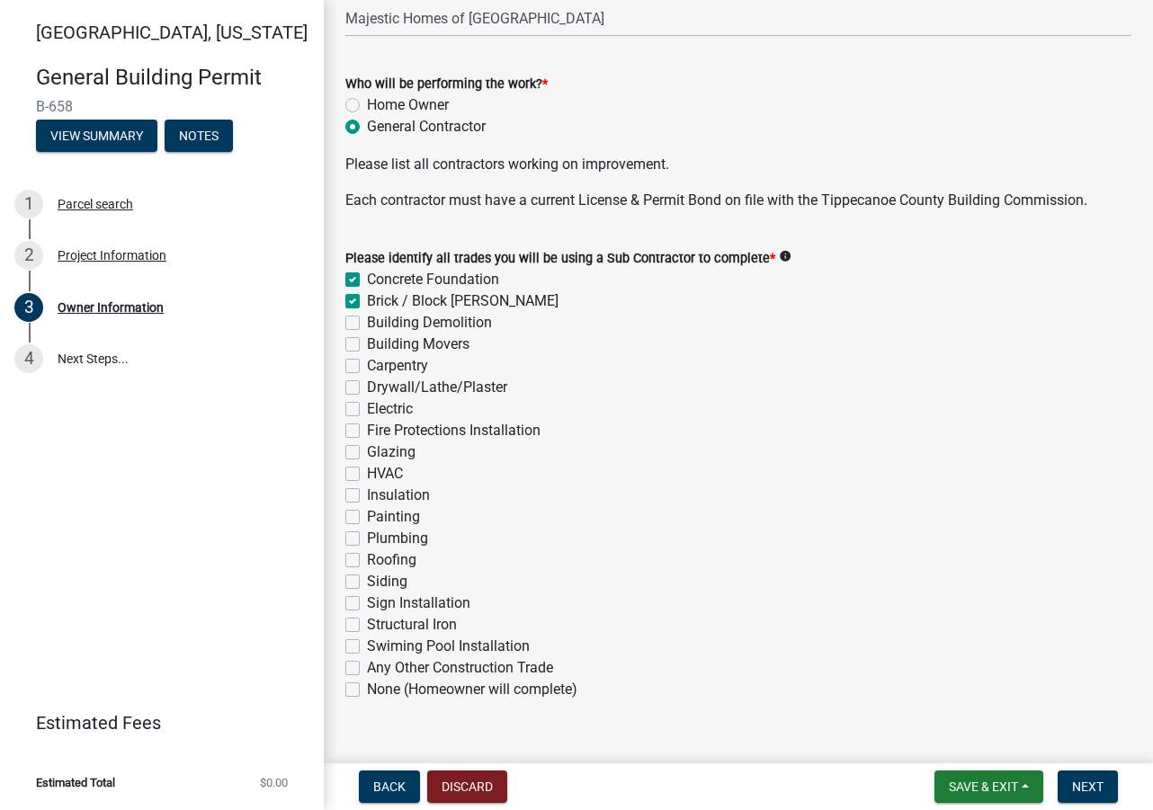
checkbox input "false"
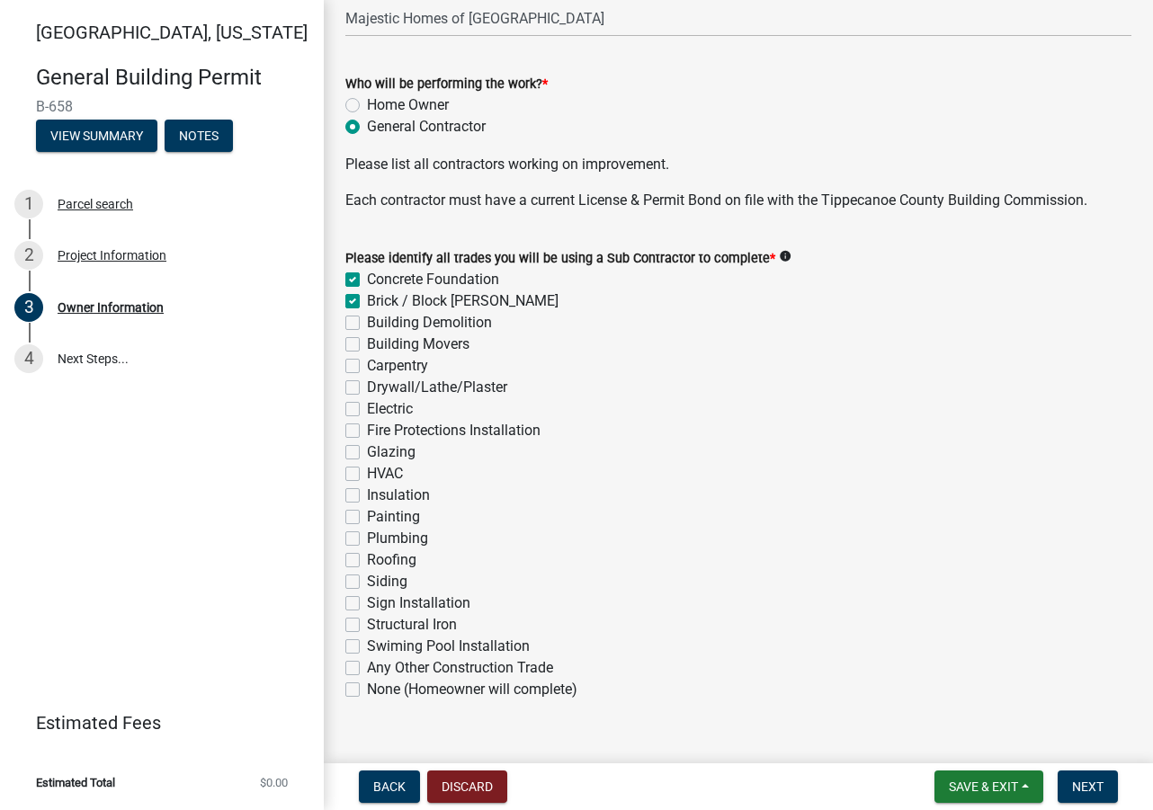
checkbox input "false"
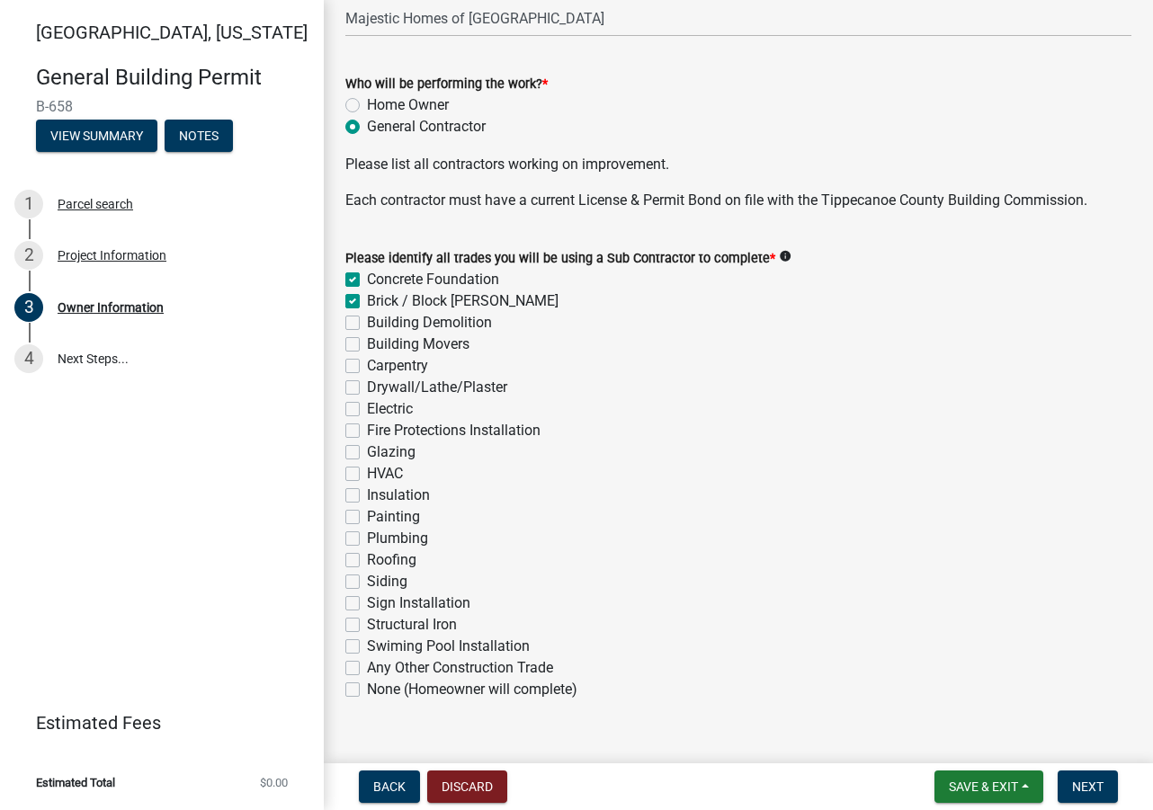
checkbox input "false"
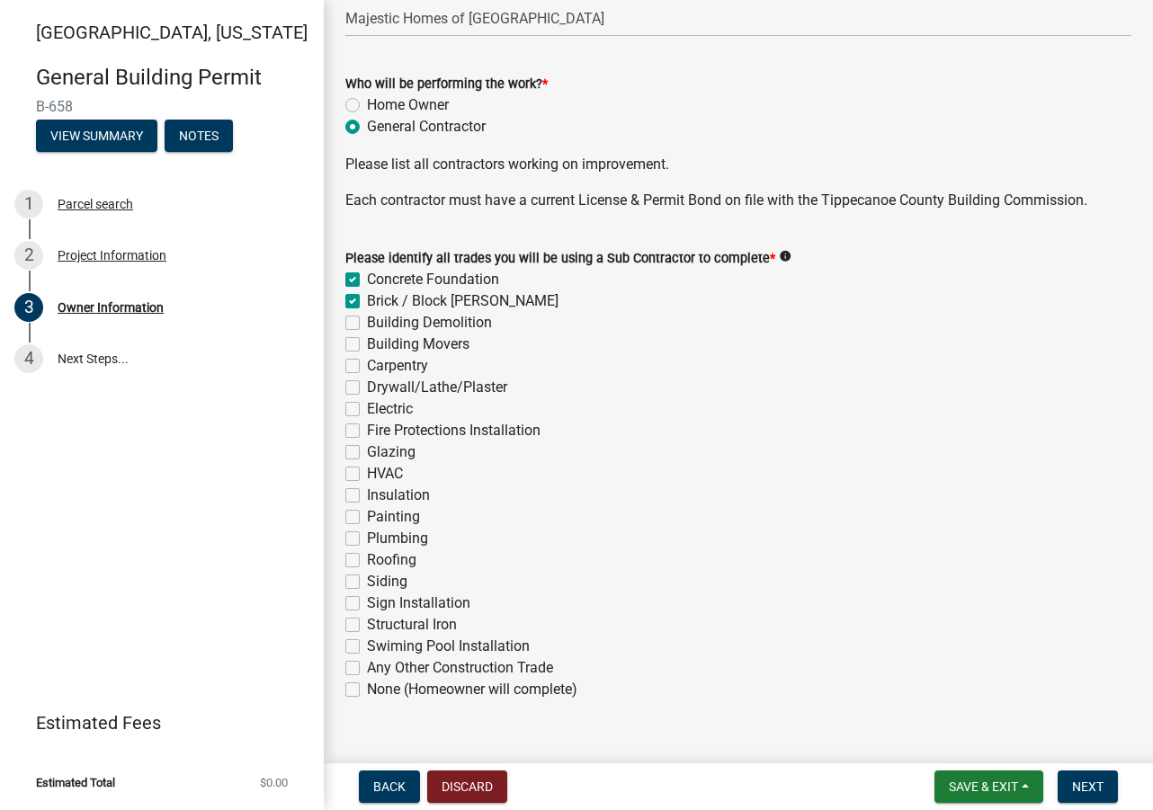
click at [367, 361] on label "Carpentry" at bounding box center [397, 366] width 61 height 22
click at [367, 361] on input "Carpentry" at bounding box center [373, 361] width 12 height 12
checkbox input "true"
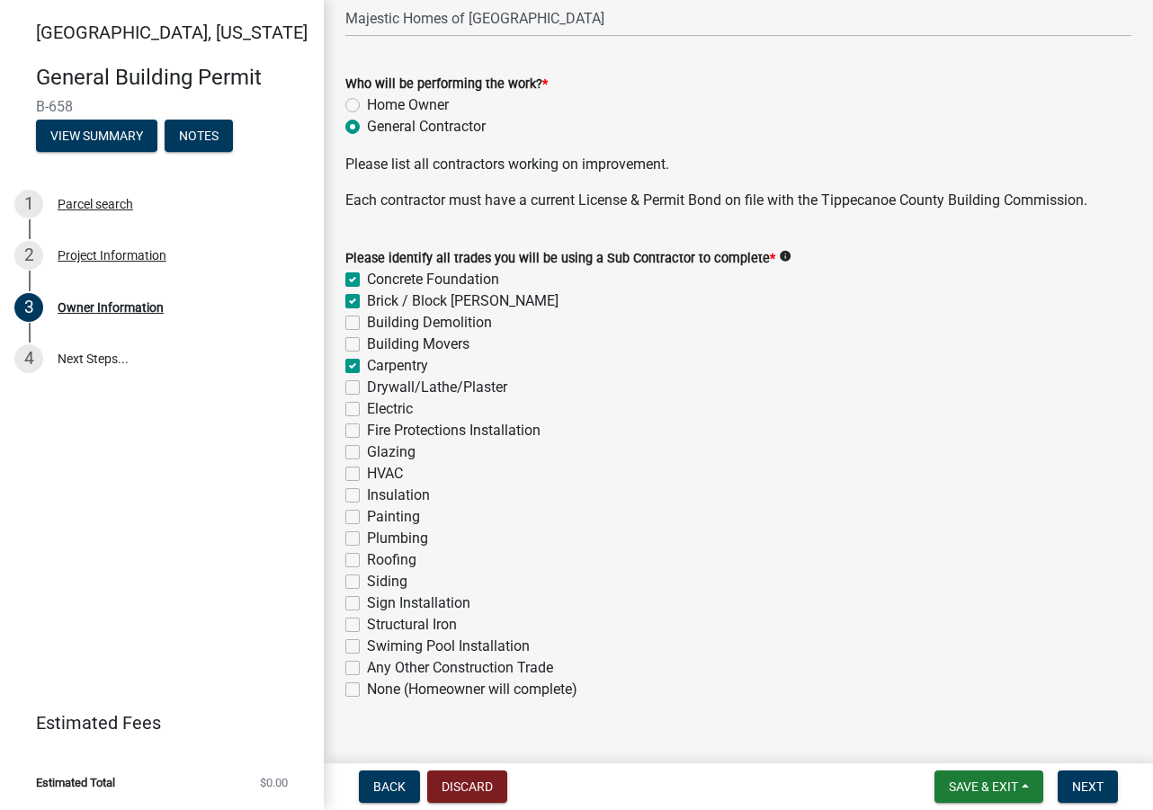
checkbox input "false"
checkbox input "true"
checkbox input "false"
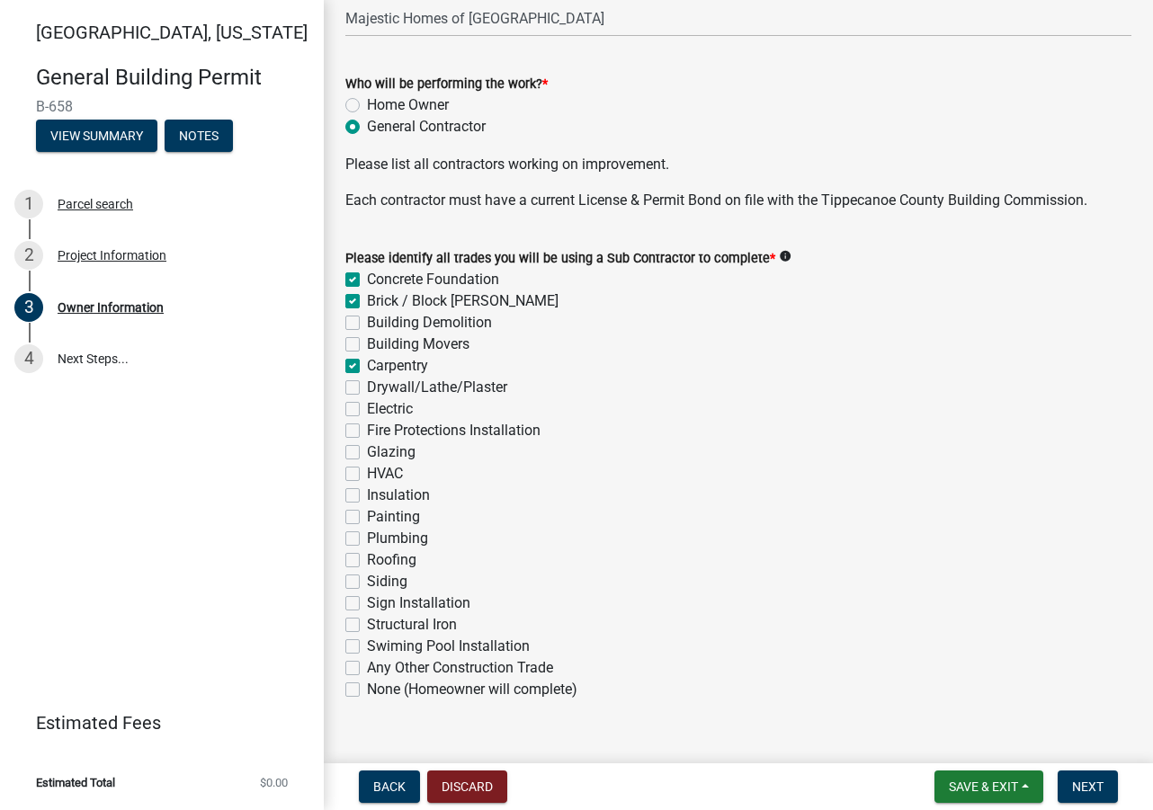
checkbox input "false"
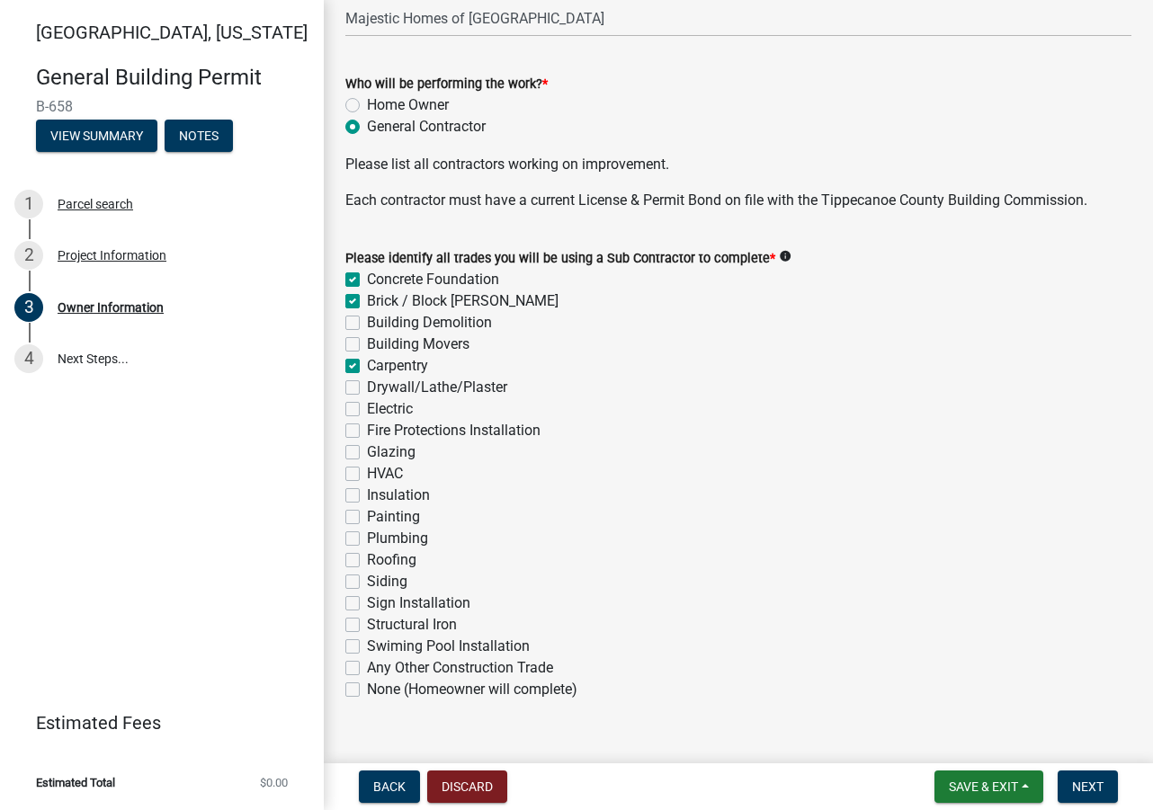
checkbox input "false"
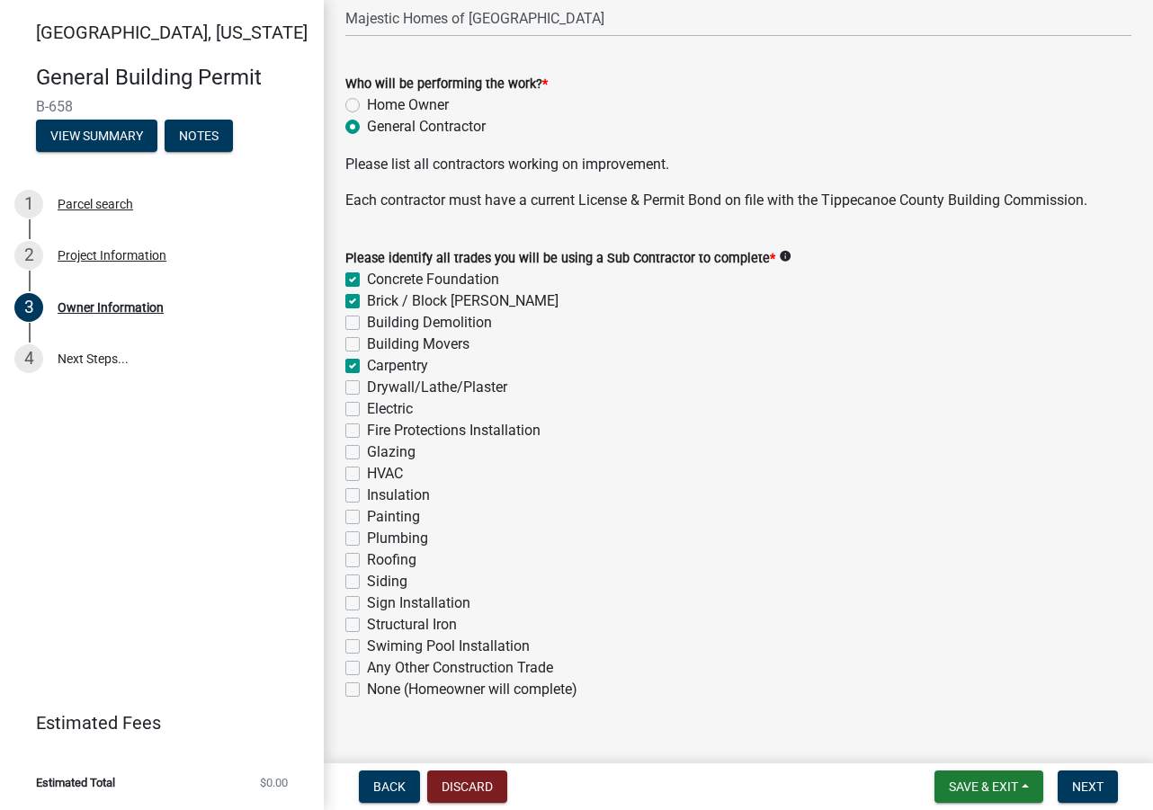
checkbox input "false"
click at [367, 385] on label "Drywall/Lathe/Plaster" at bounding box center [437, 388] width 140 height 22
click at [367, 385] on input "Drywall/Lathe/Plaster" at bounding box center [373, 383] width 12 height 12
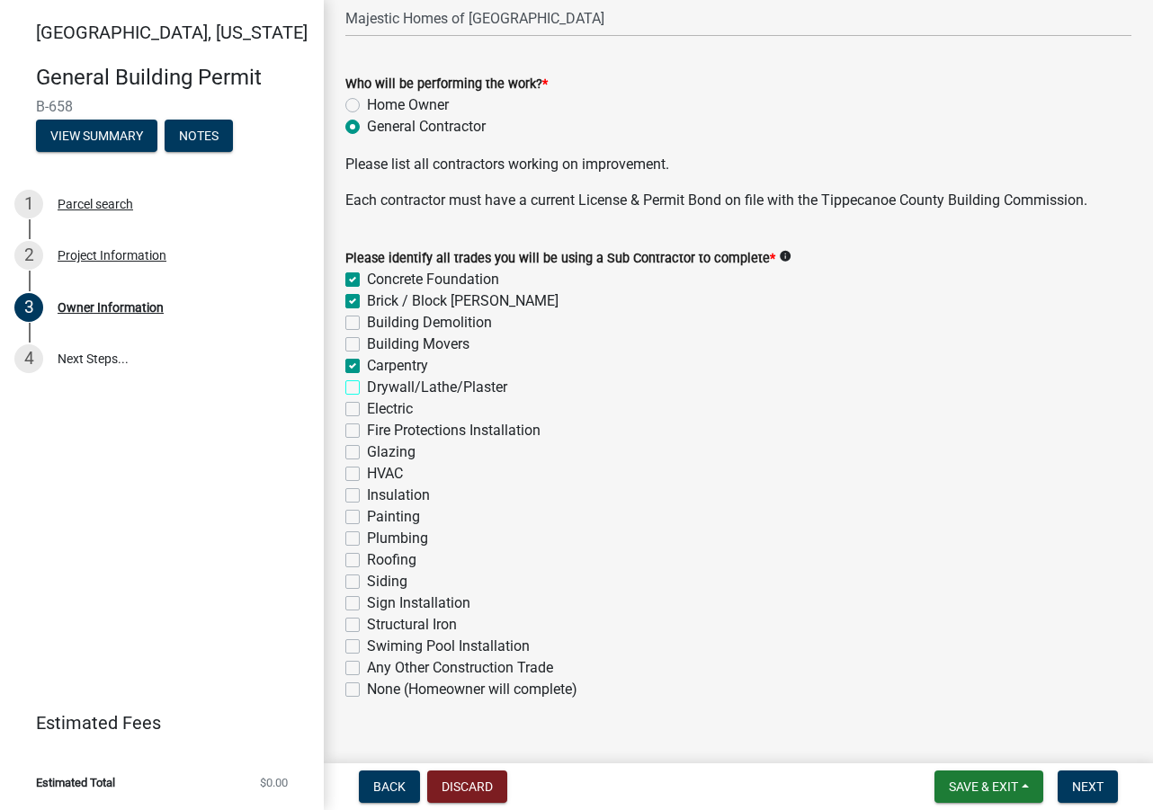
checkbox input "true"
checkbox input "false"
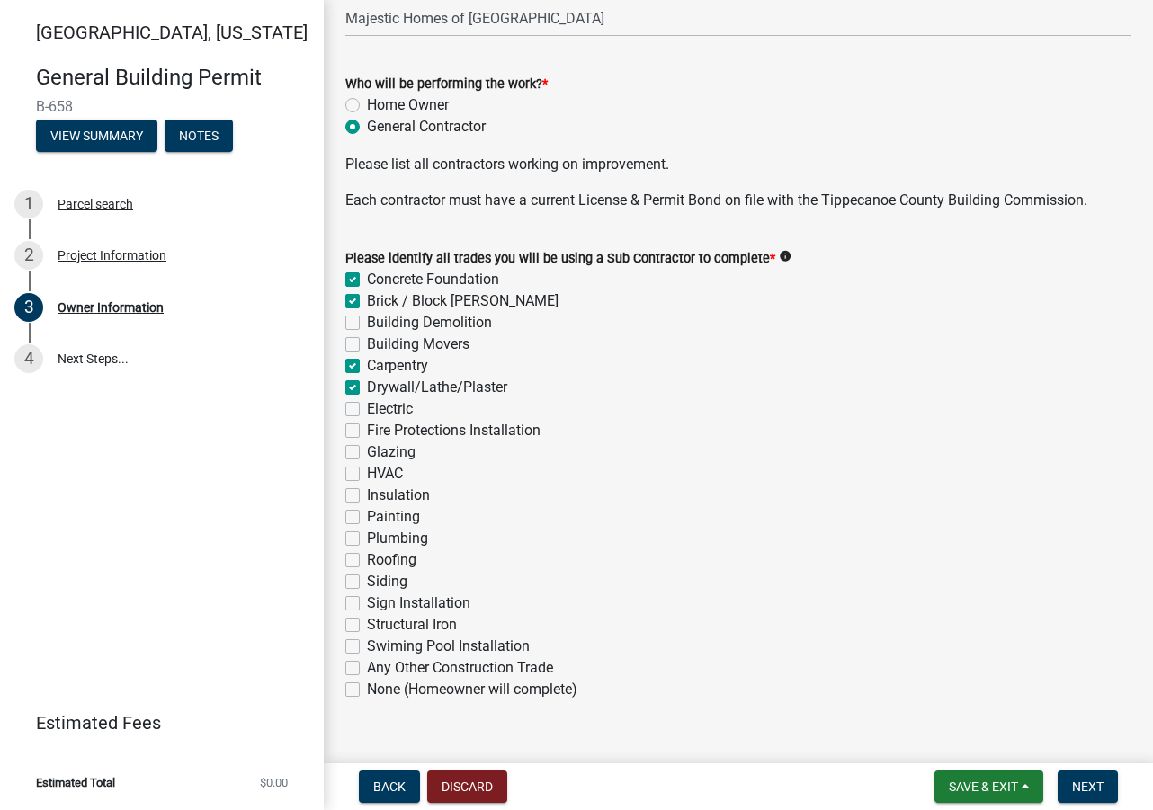
checkbox input "true"
checkbox input "false"
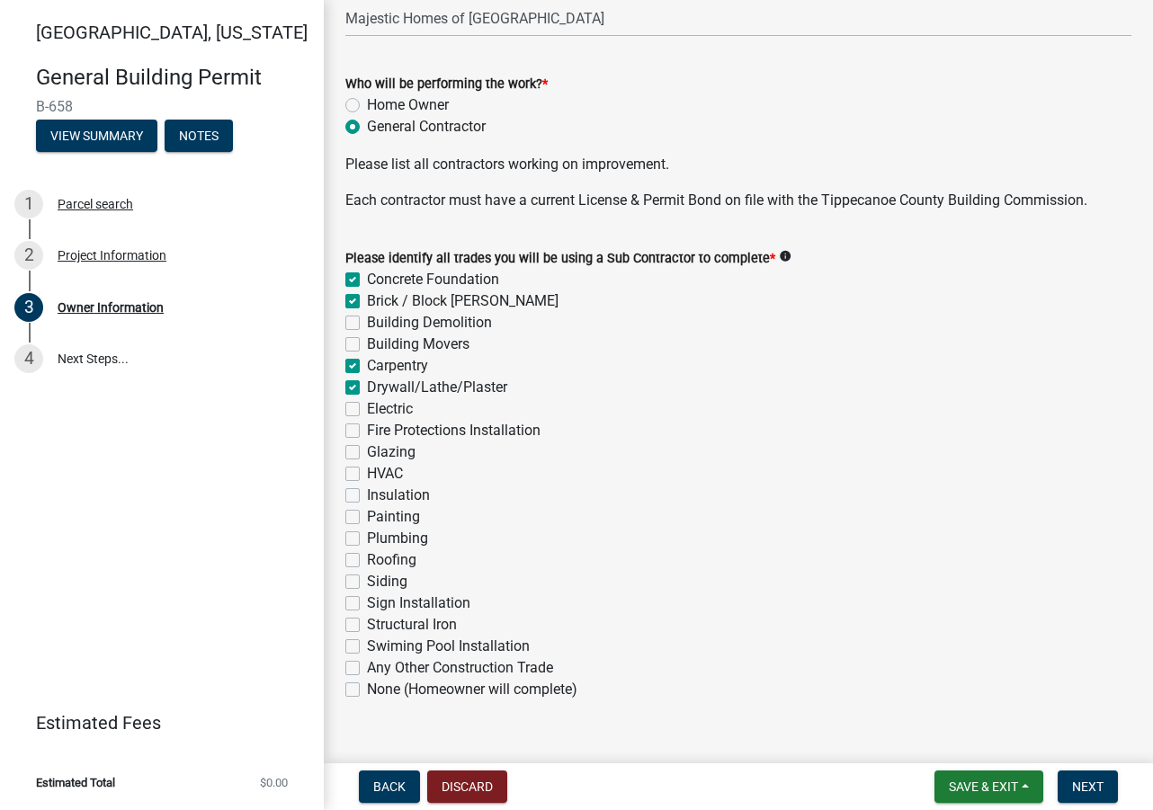
checkbox input "false"
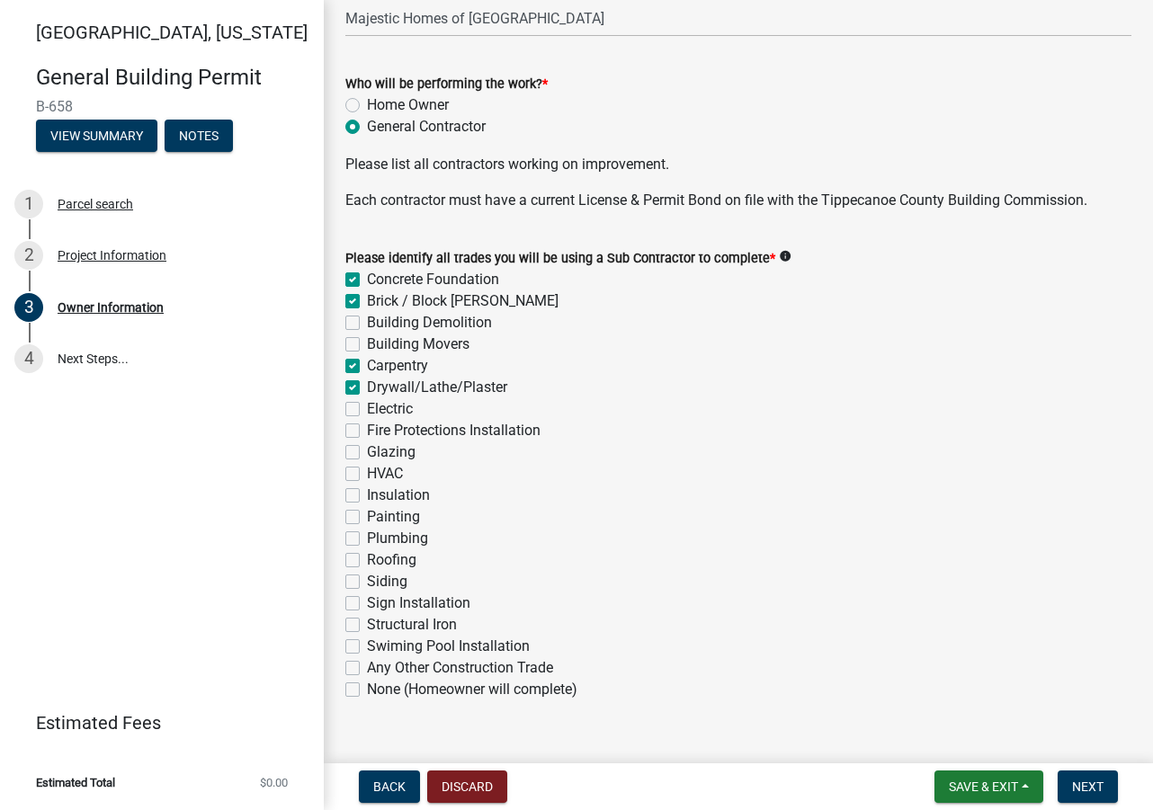
checkbox input "false"
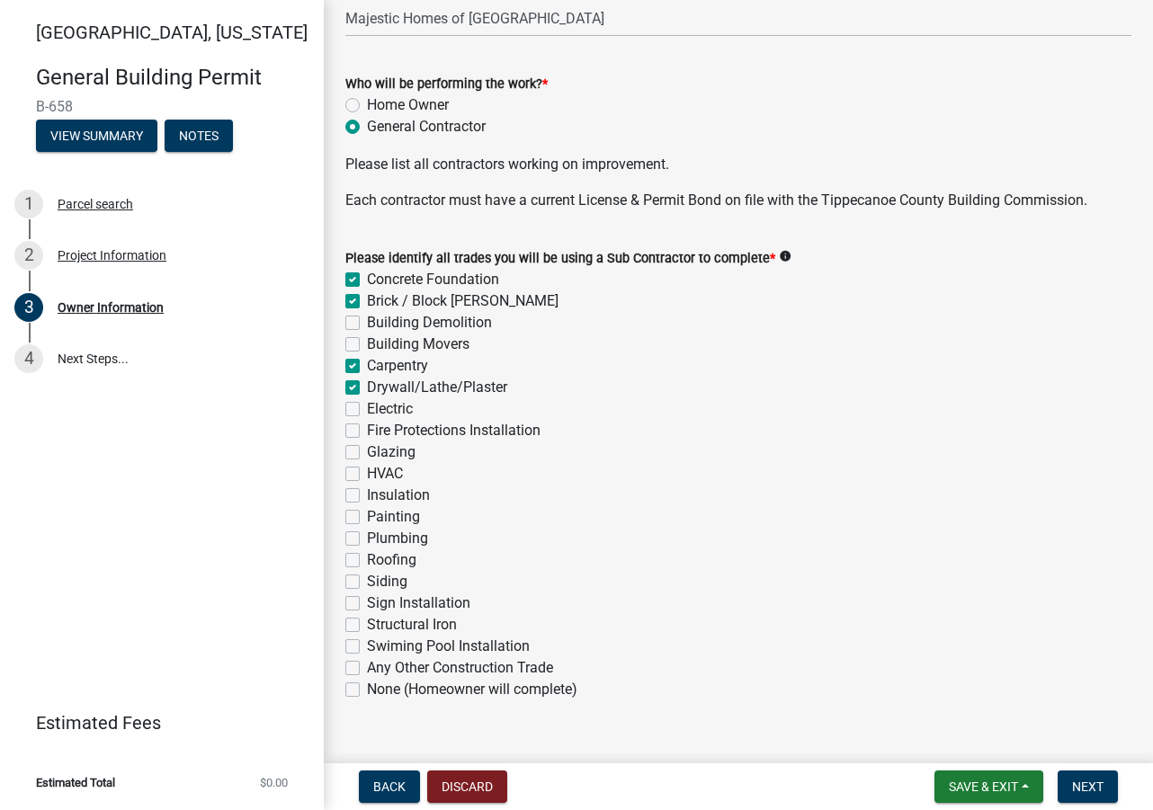
checkbox input "false"
click at [367, 410] on label "Electric" at bounding box center [390, 409] width 46 height 22
click at [367, 410] on input "Electric" at bounding box center [373, 404] width 12 height 12
checkbox input "true"
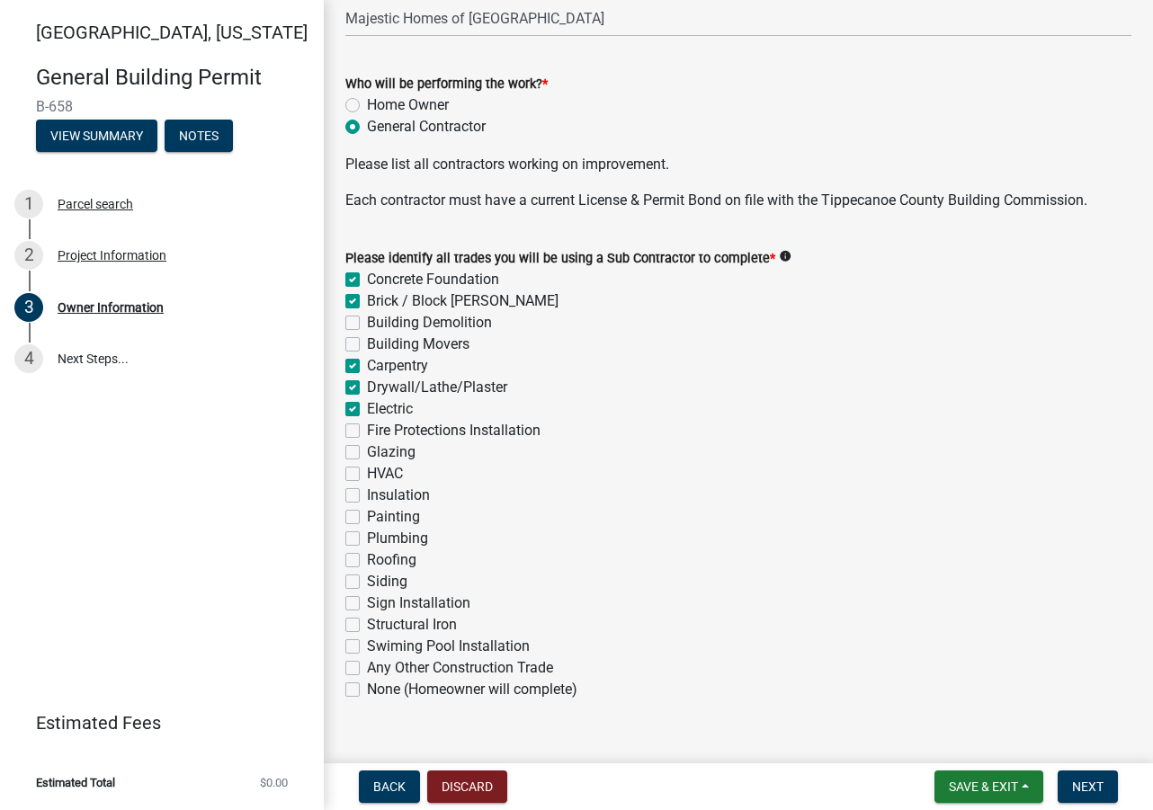
checkbox input "true"
checkbox input "false"
checkbox input "true"
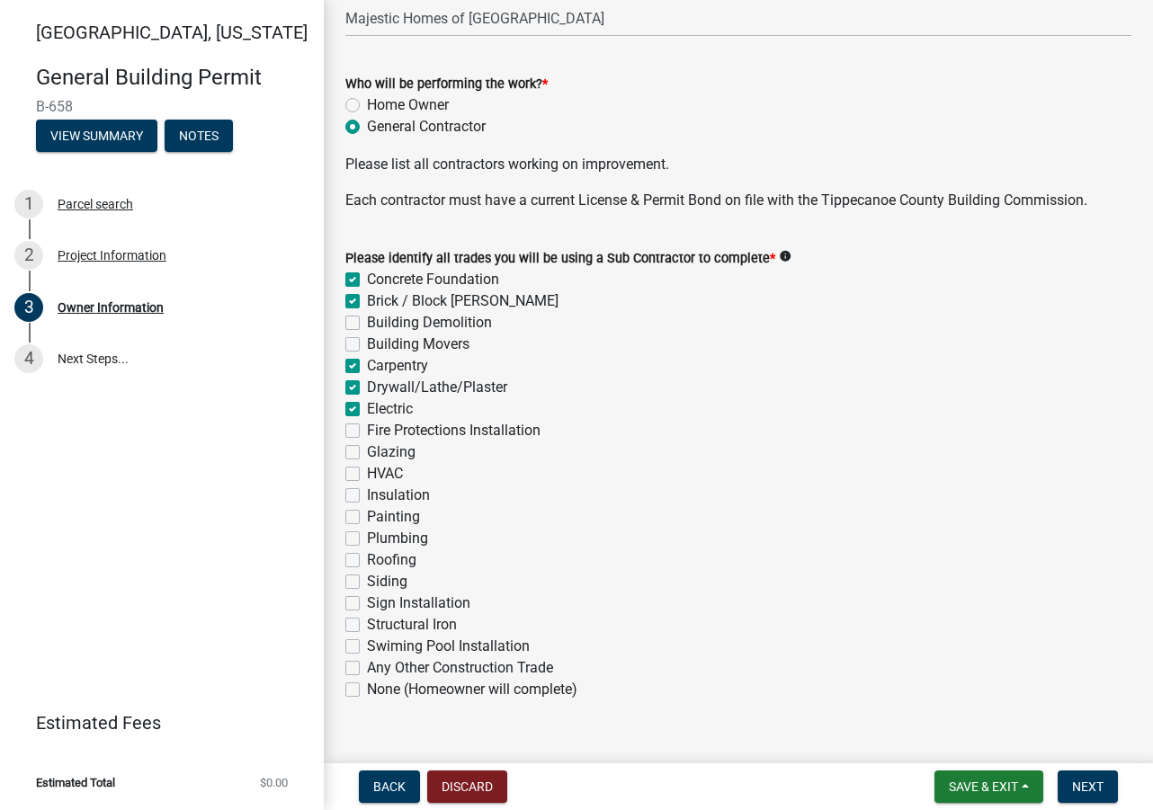
checkbox input "true"
checkbox input "false"
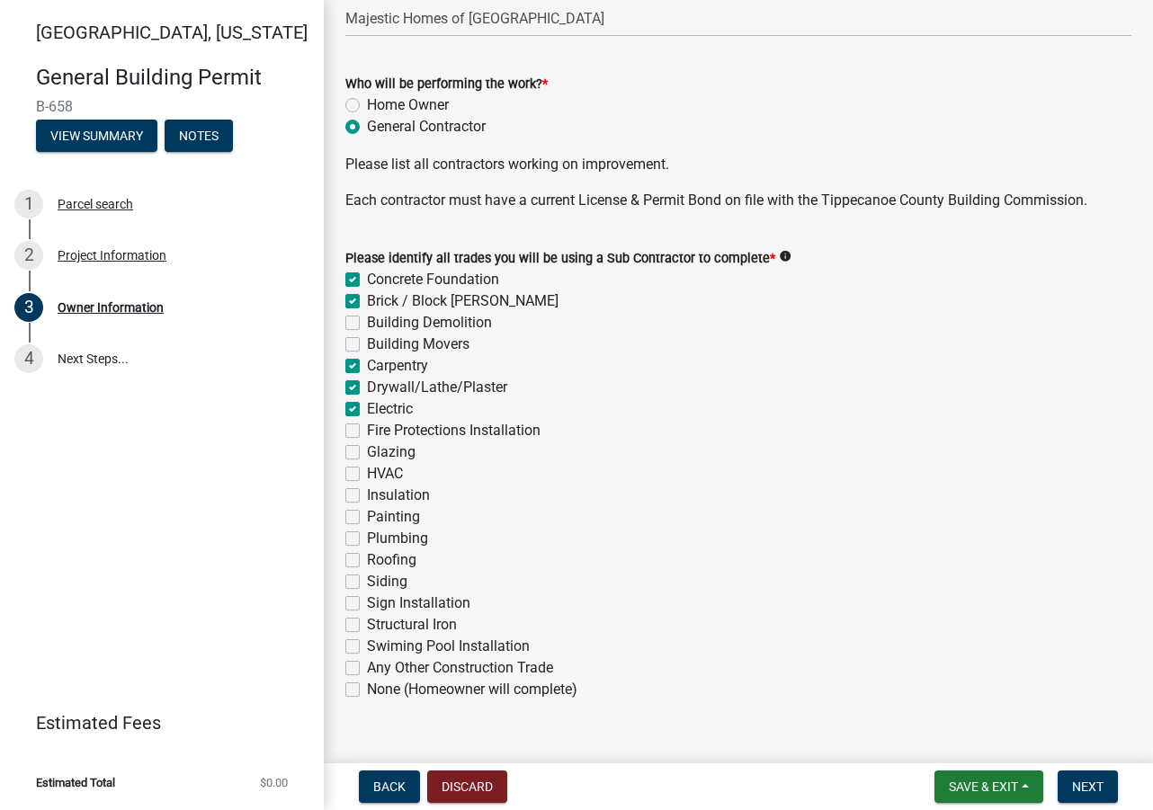
checkbox input "false"
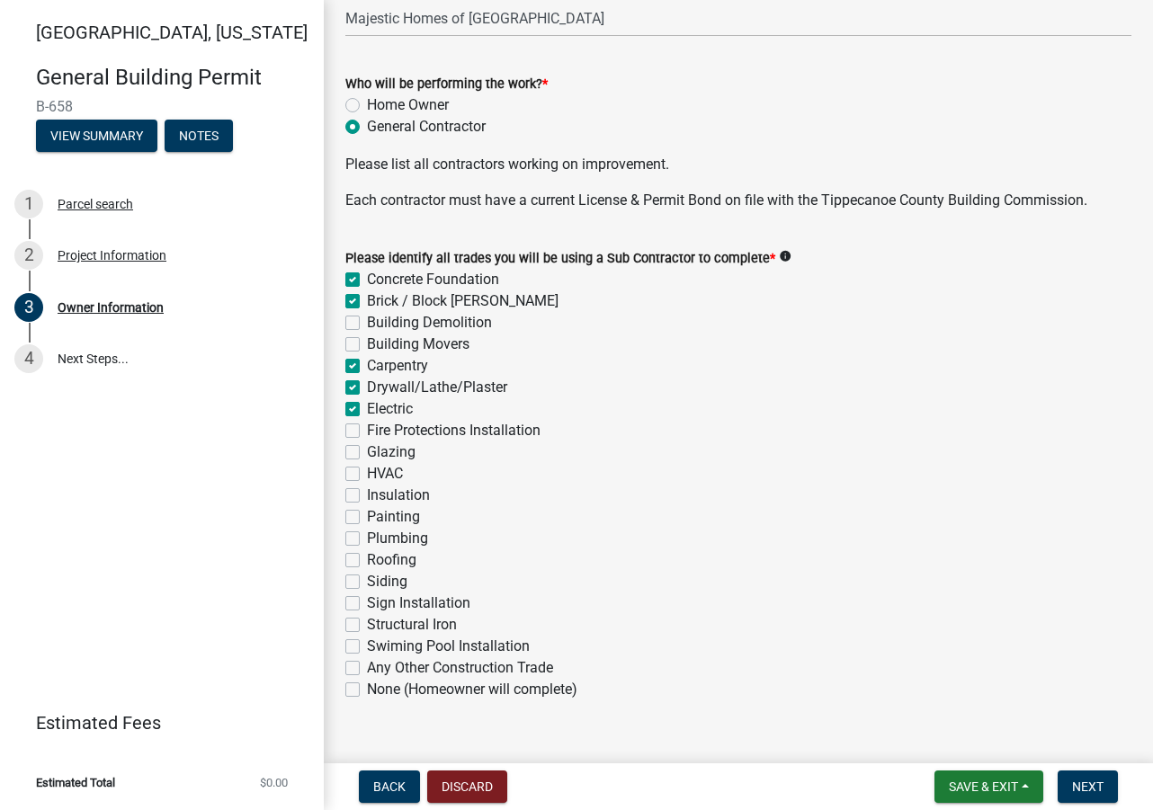
checkbox input "false"
click at [367, 472] on label "HVAC" at bounding box center [385, 474] width 36 height 22
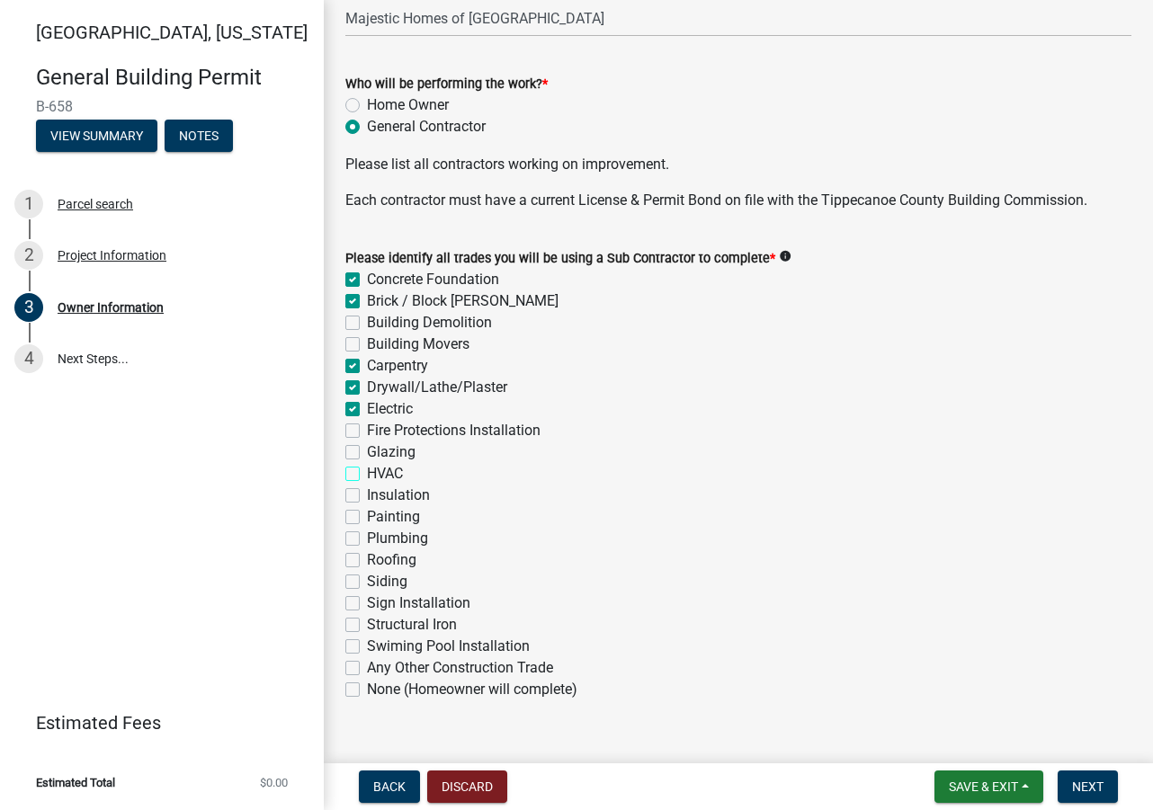
click at [367, 472] on input "HVAC" at bounding box center [373, 469] width 12 height 12
checkbox input "true"
checkbox input "false"
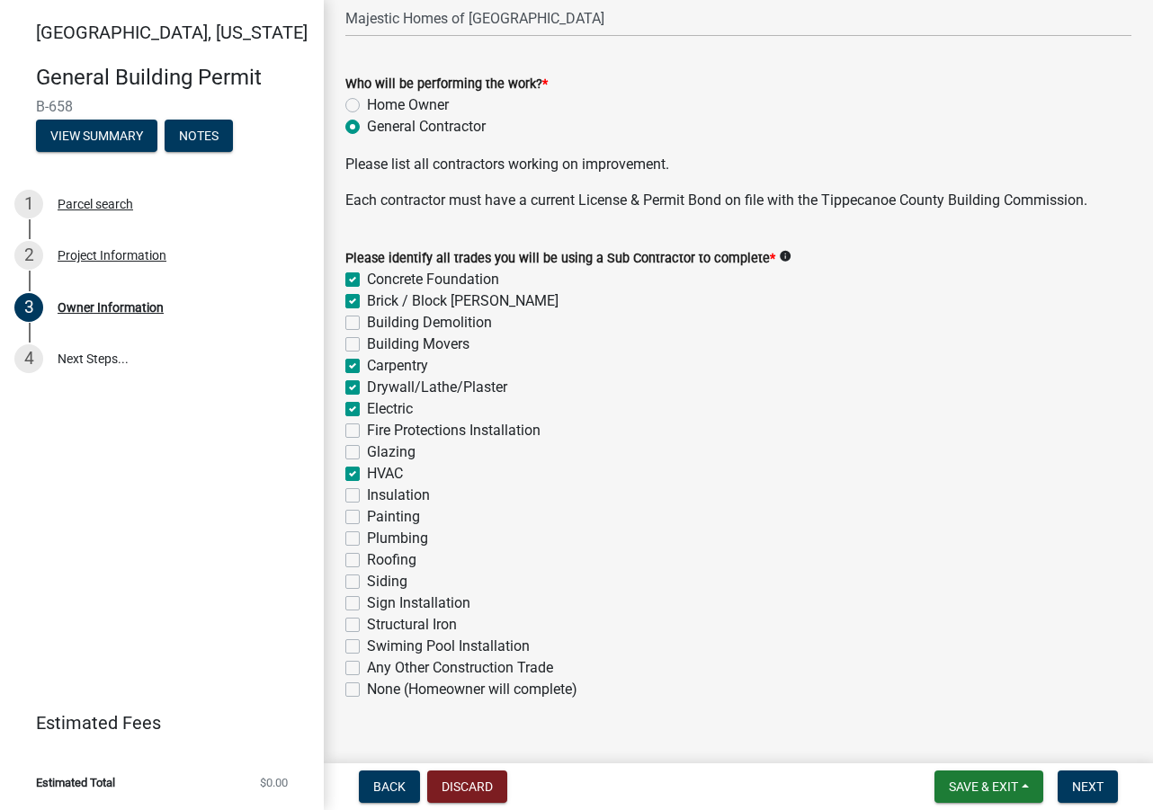
checkbox input "false"
checkbox input "true"
checkbox input "false"
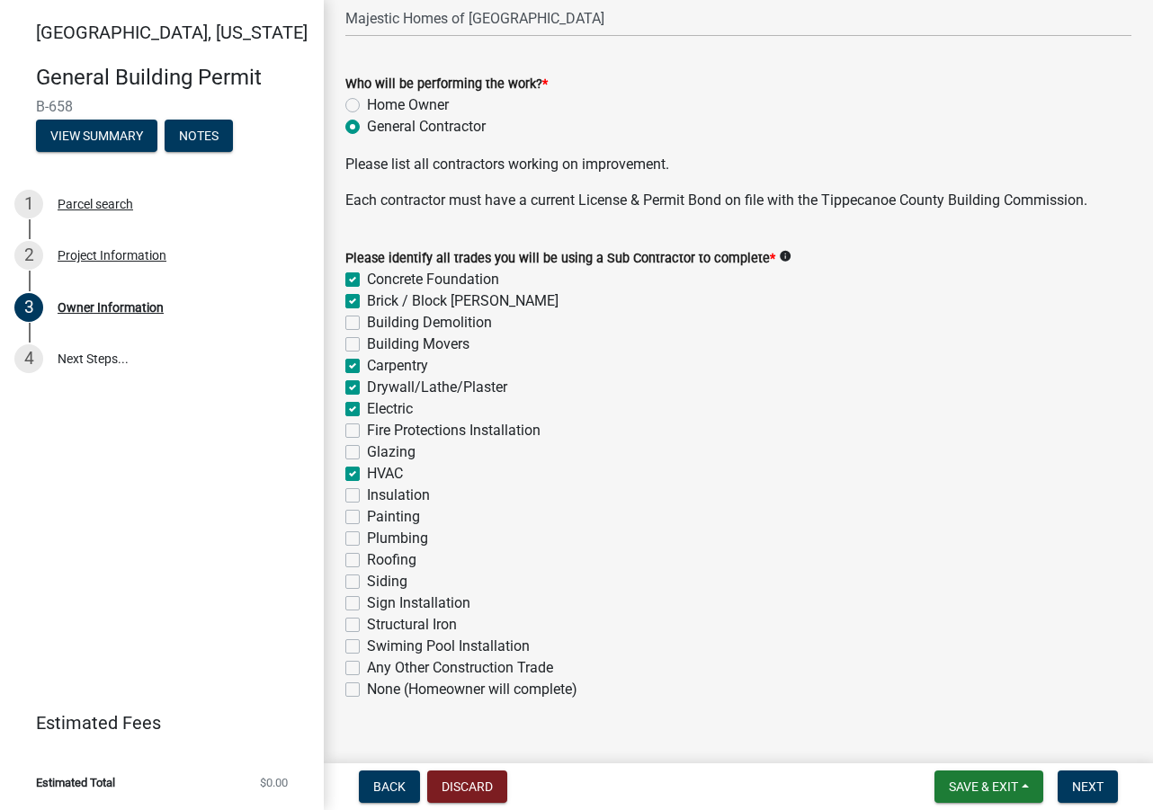
checkbox input "false"
checkbox input "true"
checkbox input "false"
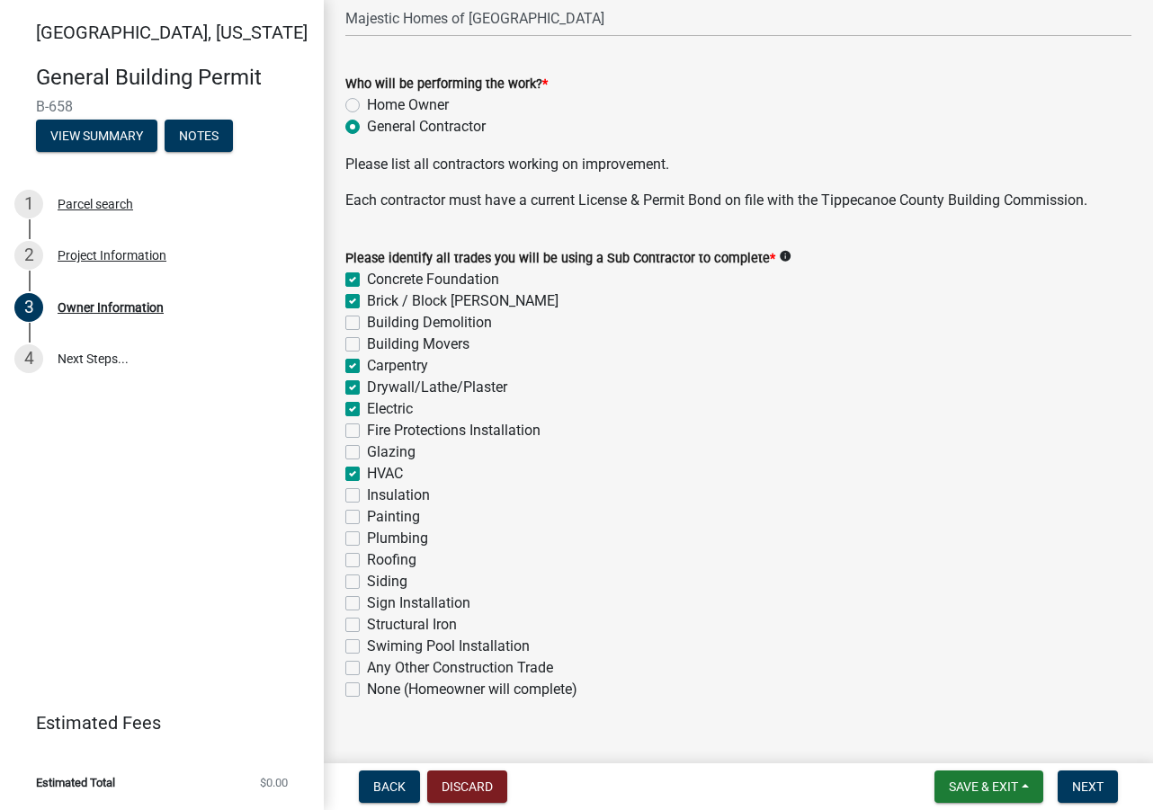
checkbox input "false"
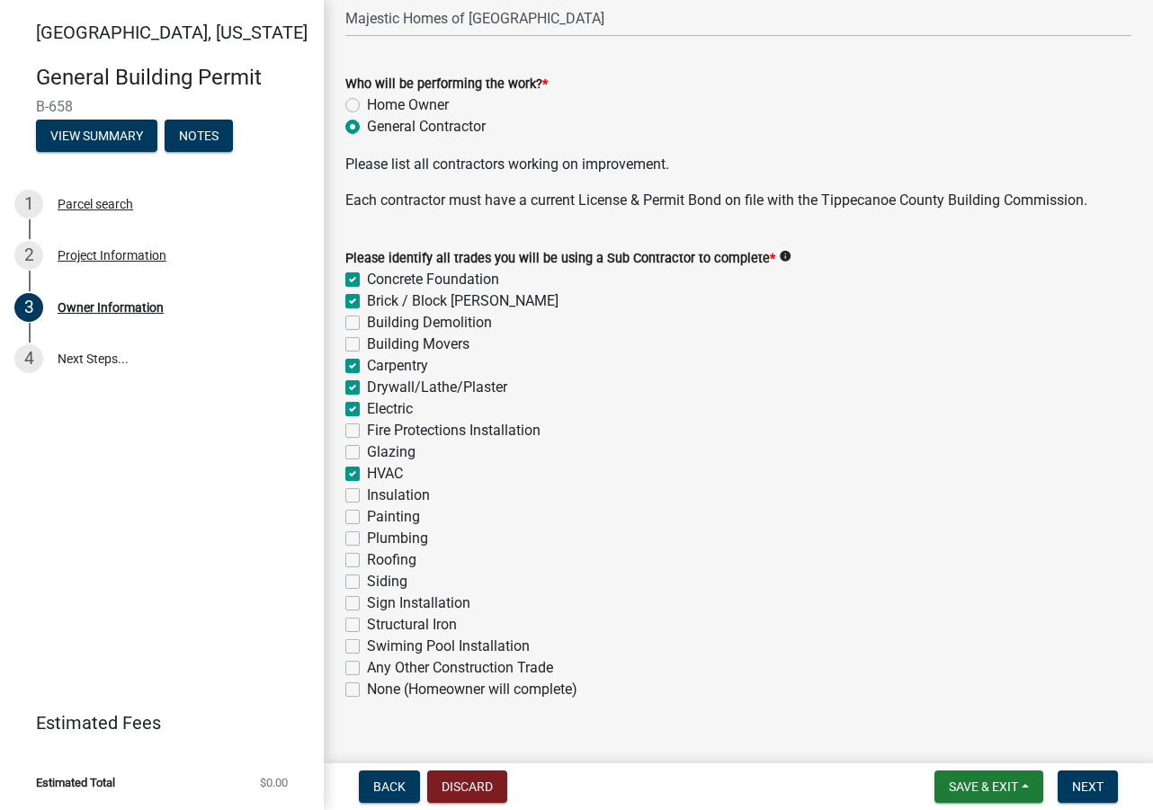
checkbox input "false"
click at [367, 499] on label "Insulation" at bounding box center [398, 496] width 63 height 22
click at [367, 496] on input "Insulation" at bounding box center [373, 491] width 12 height 12
checkbox input "true"
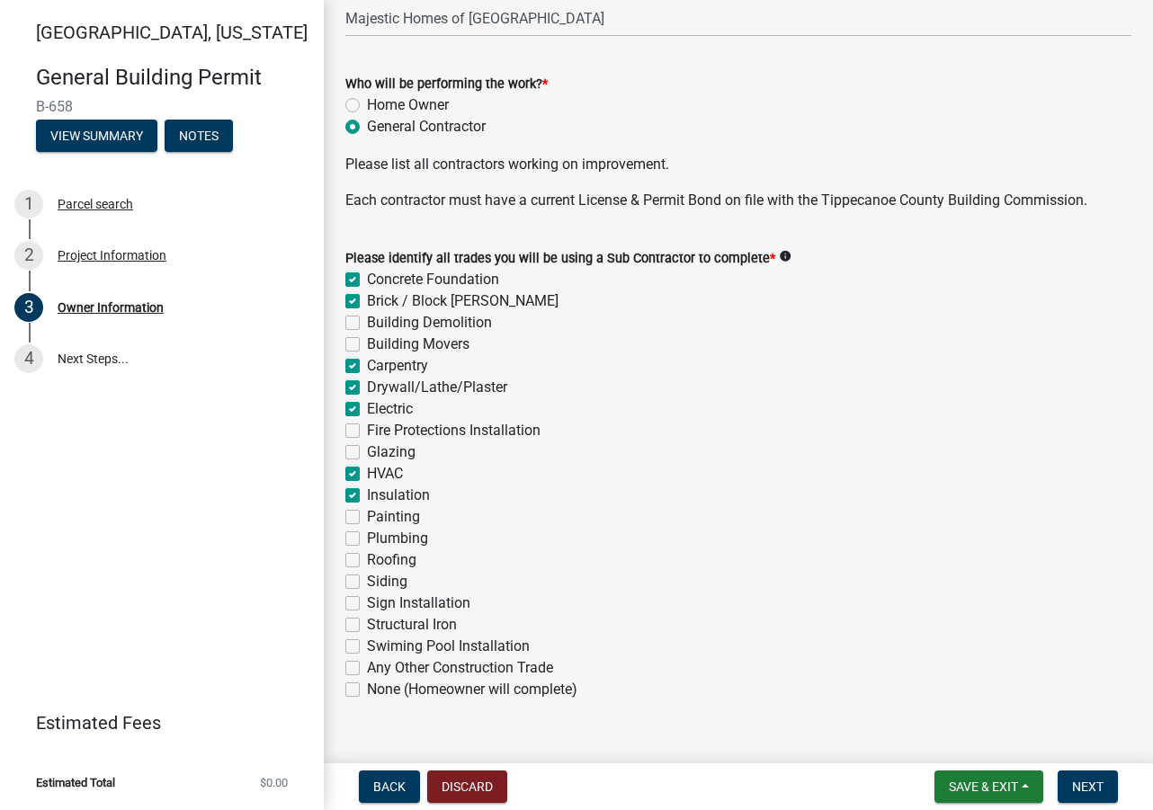
checkbox input "true"
checkbox input "false"
checkbox input "true"
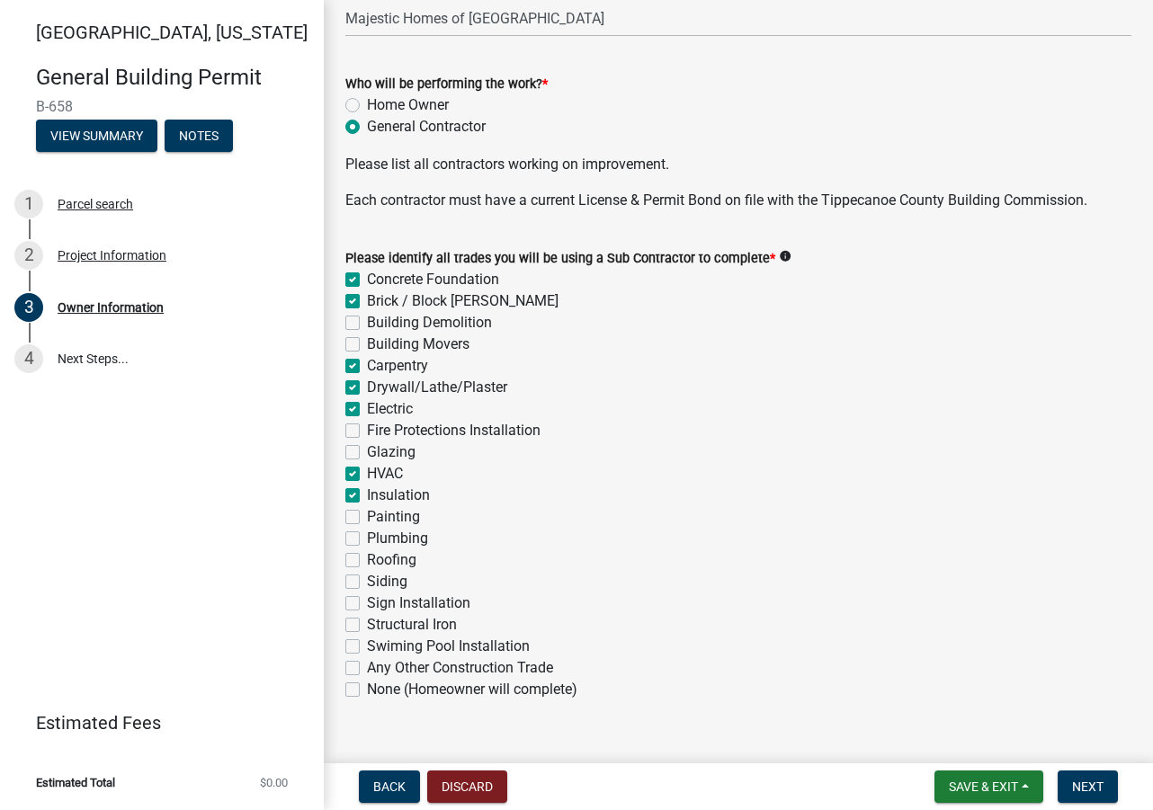
checkbox input "true"
checkbox input "false"
checkbox input "true"
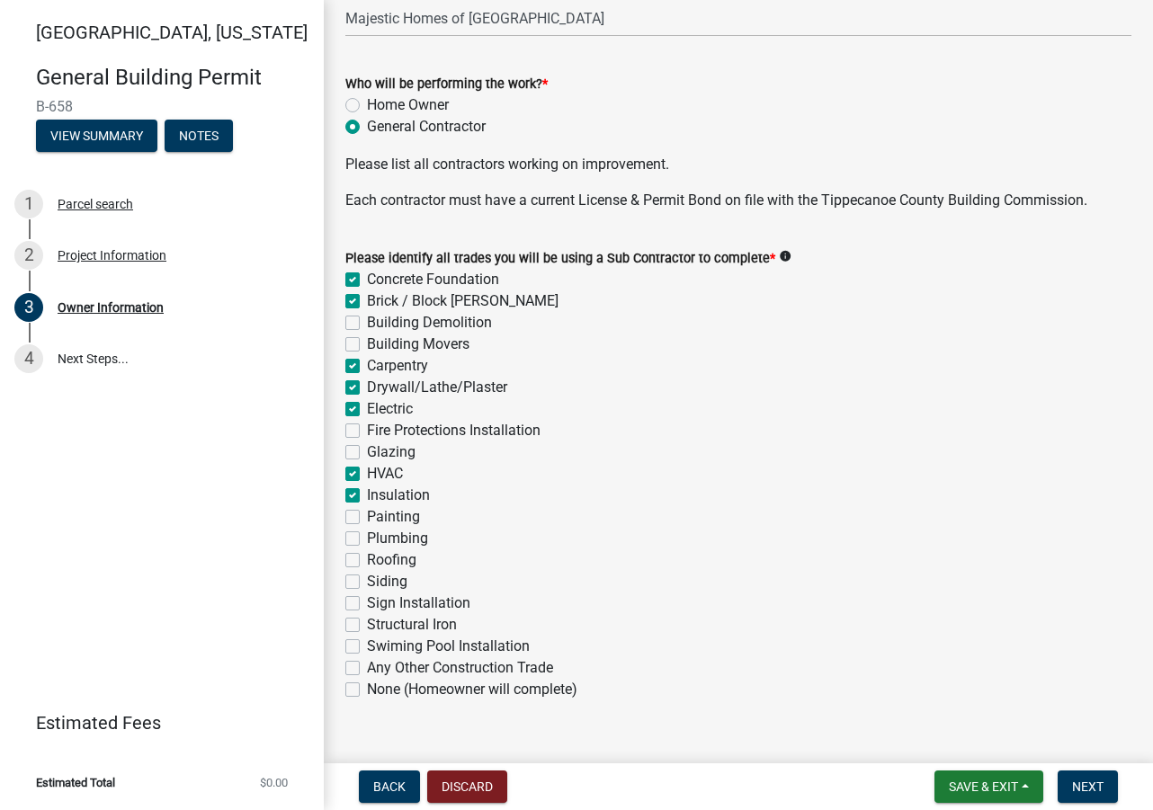
checkbox input "true"
checkbox input "false"
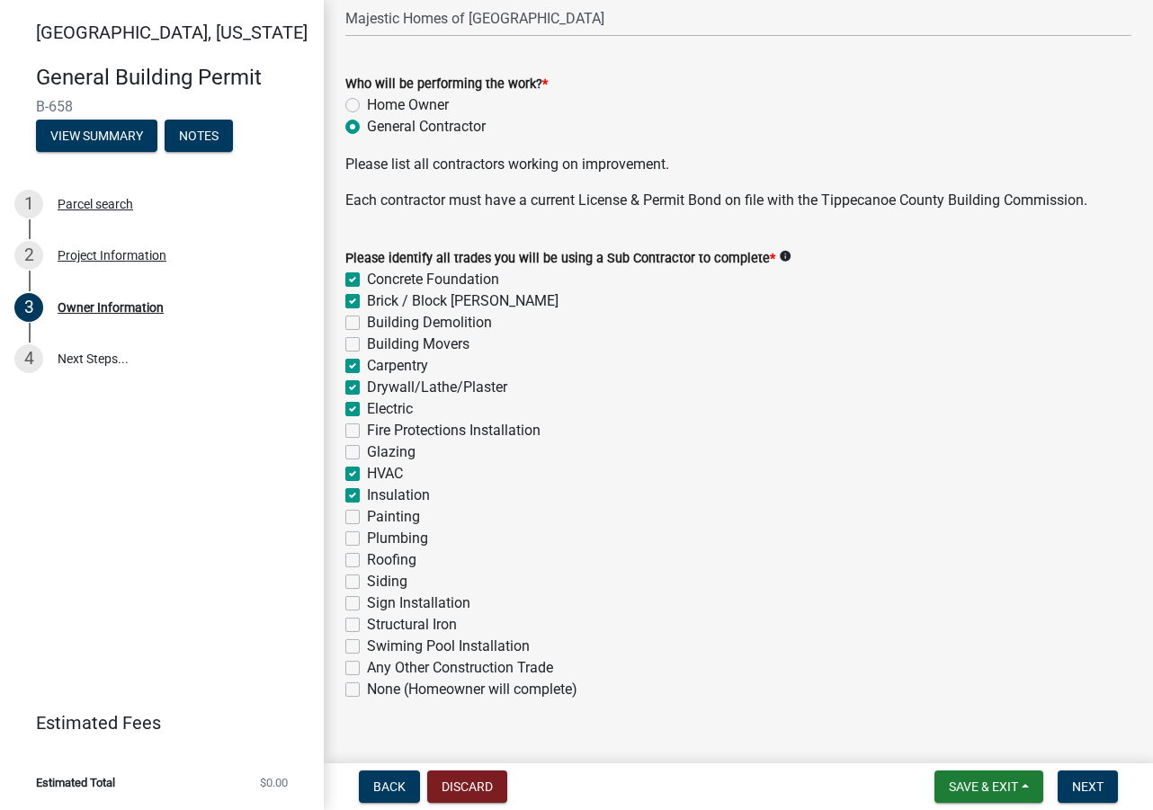
checkbox input "false"
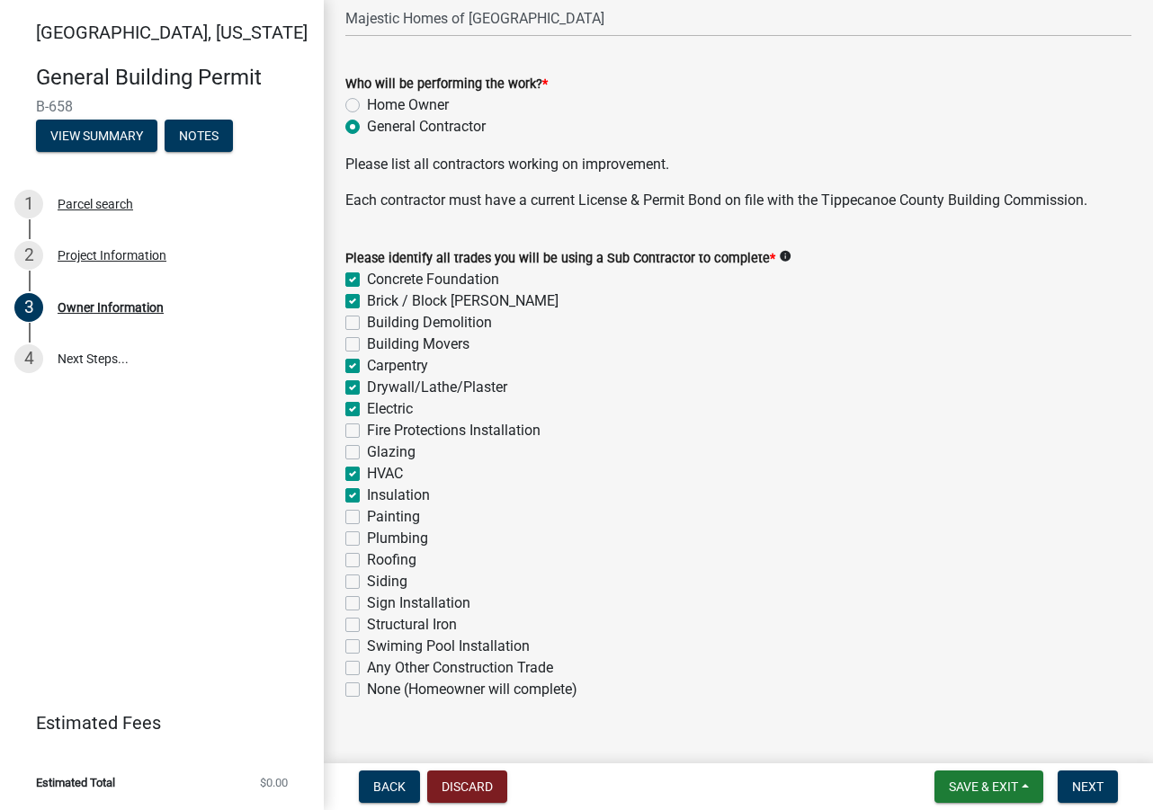
click at [367, 512] on label "Painting" at bounding box center [393, 517] width 53 height 22
click at [367, 512] on input "Painting" at bounding box center [373, 512] width 12 height 12
checkbox input "true"
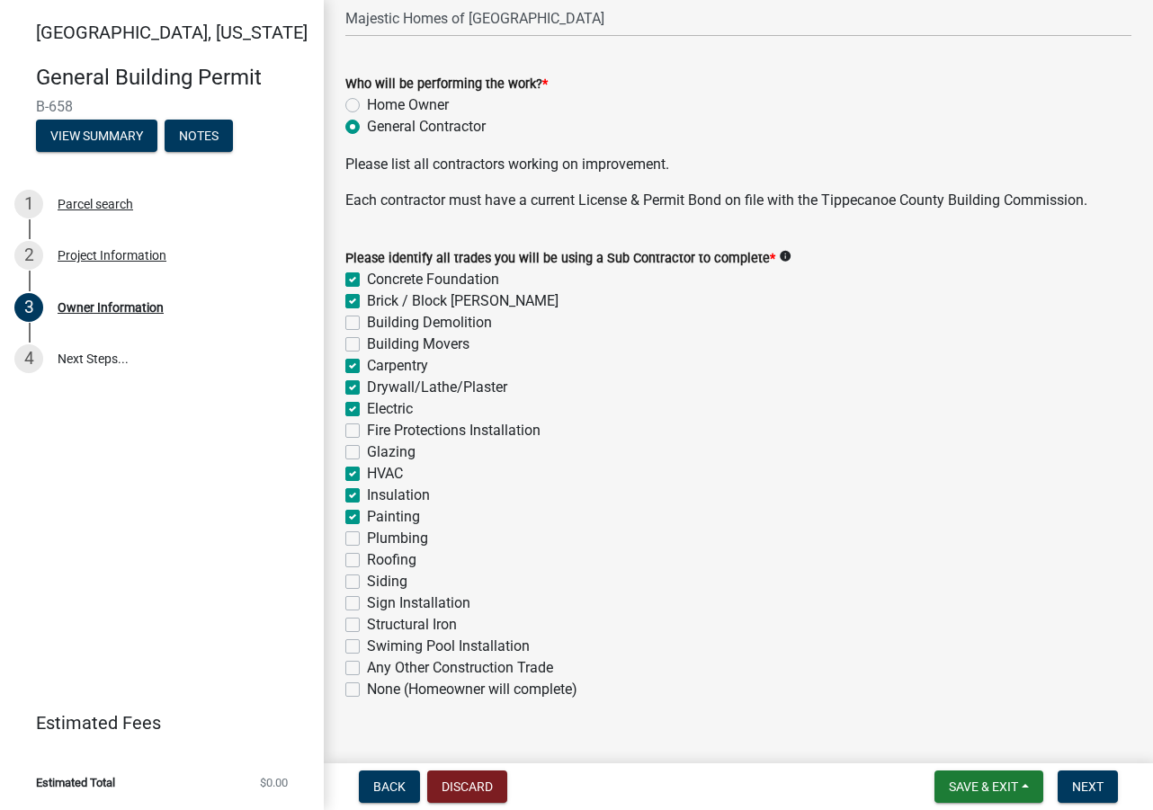
checkbox input "false"
checkbox input "true"
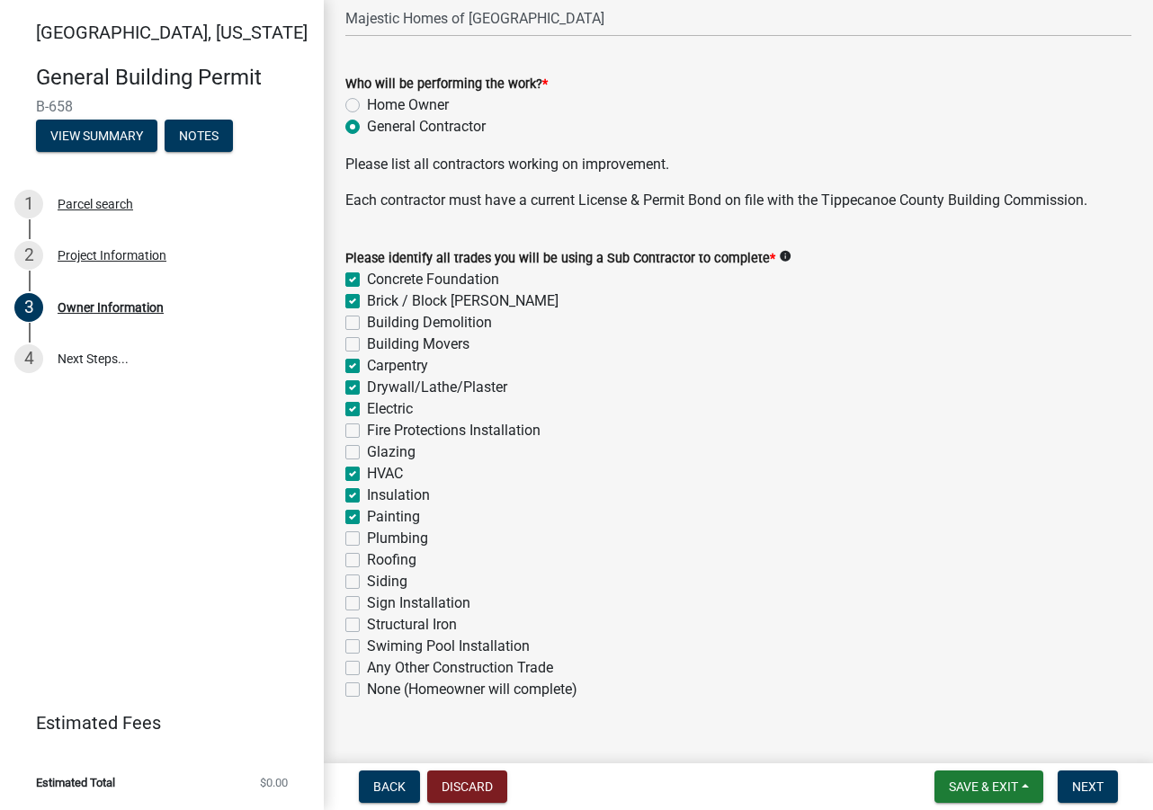
checkbox input "false"
checkbox input "true"
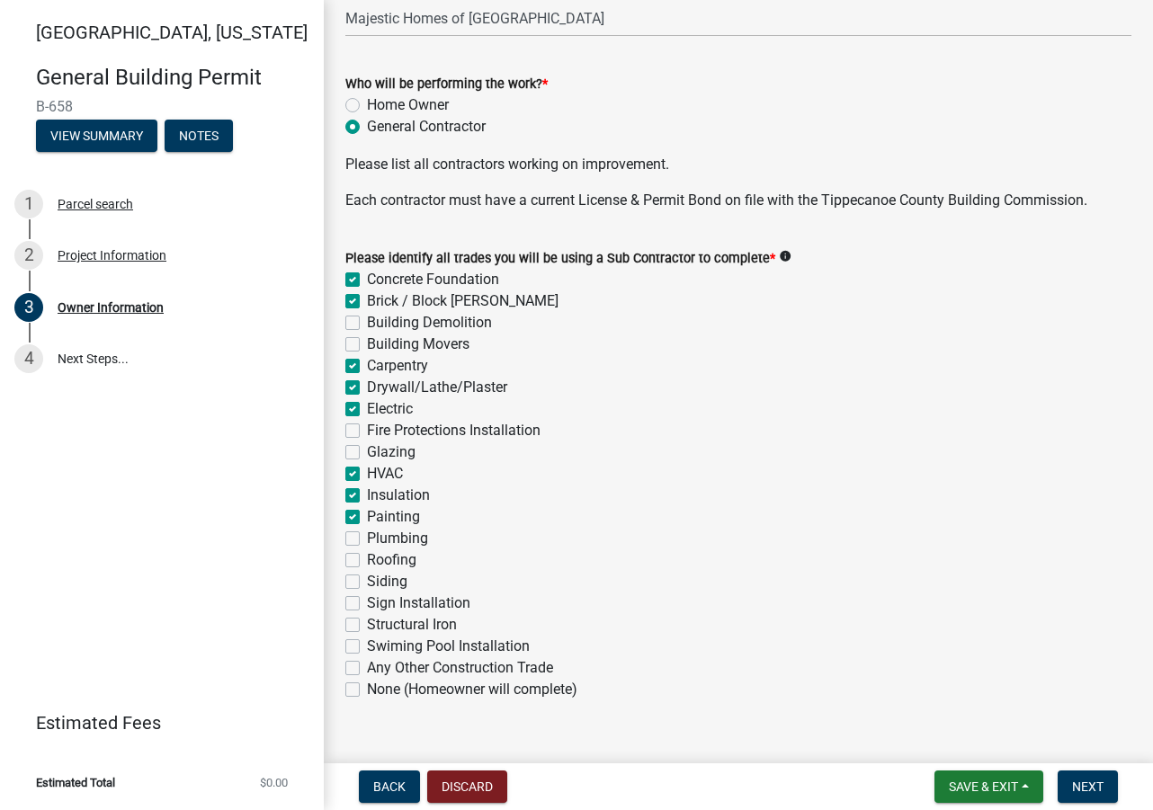
checkbox input "false"
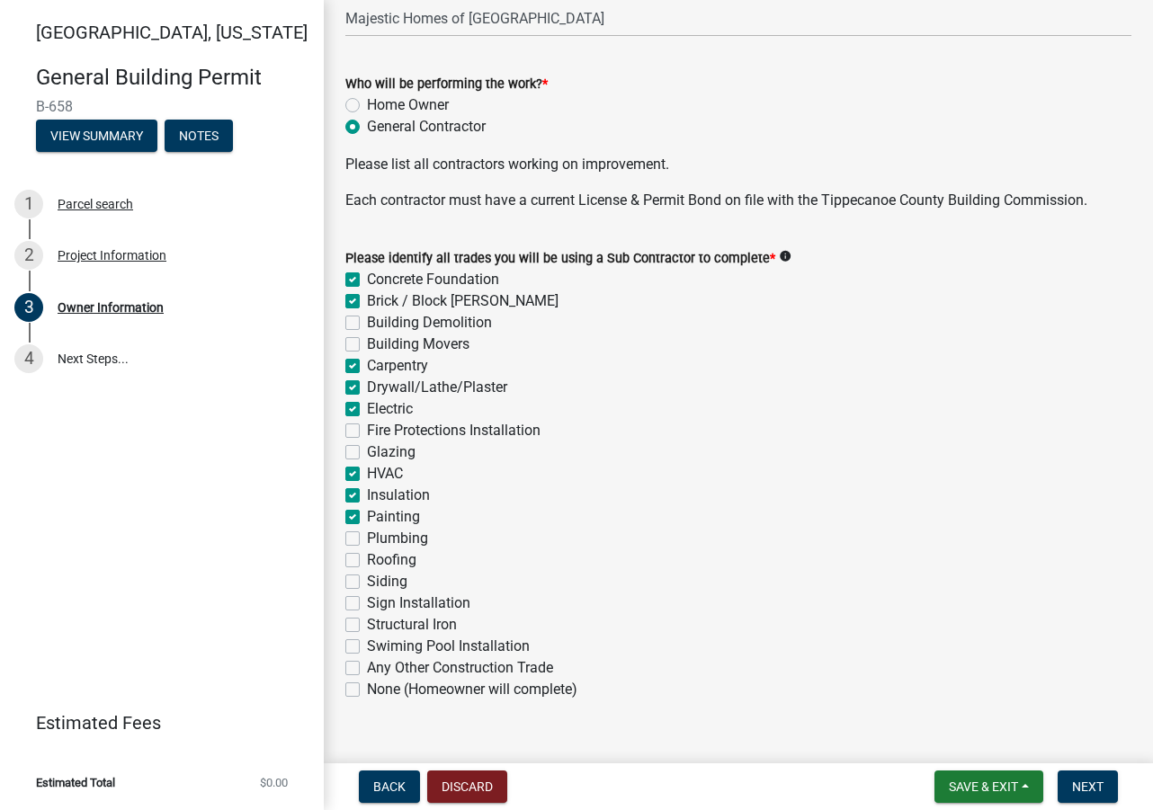
checkbox input "false"
click at [351, 525] on div "Painting" at bounding box center [738, 517] width 786 height 22
click at [353, 548] on div "Plumbing" at bounding box center [738, 539] width 786 height 22
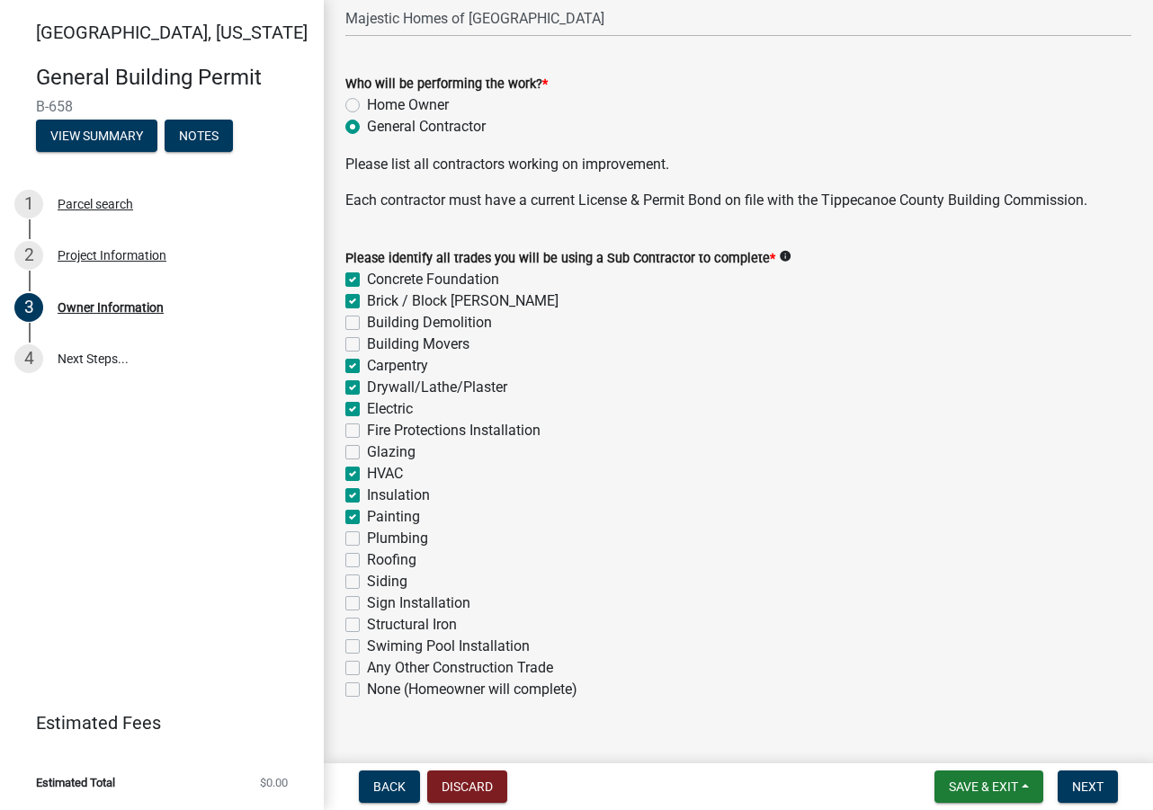
click at [367, 538] on label "Plumbing" at bounding box center [397, 539] width 61 height 22
click at [367, 538] on input "Plumbing" at bounding box center [373, 534] width 12 height 12
checkbox input "true"
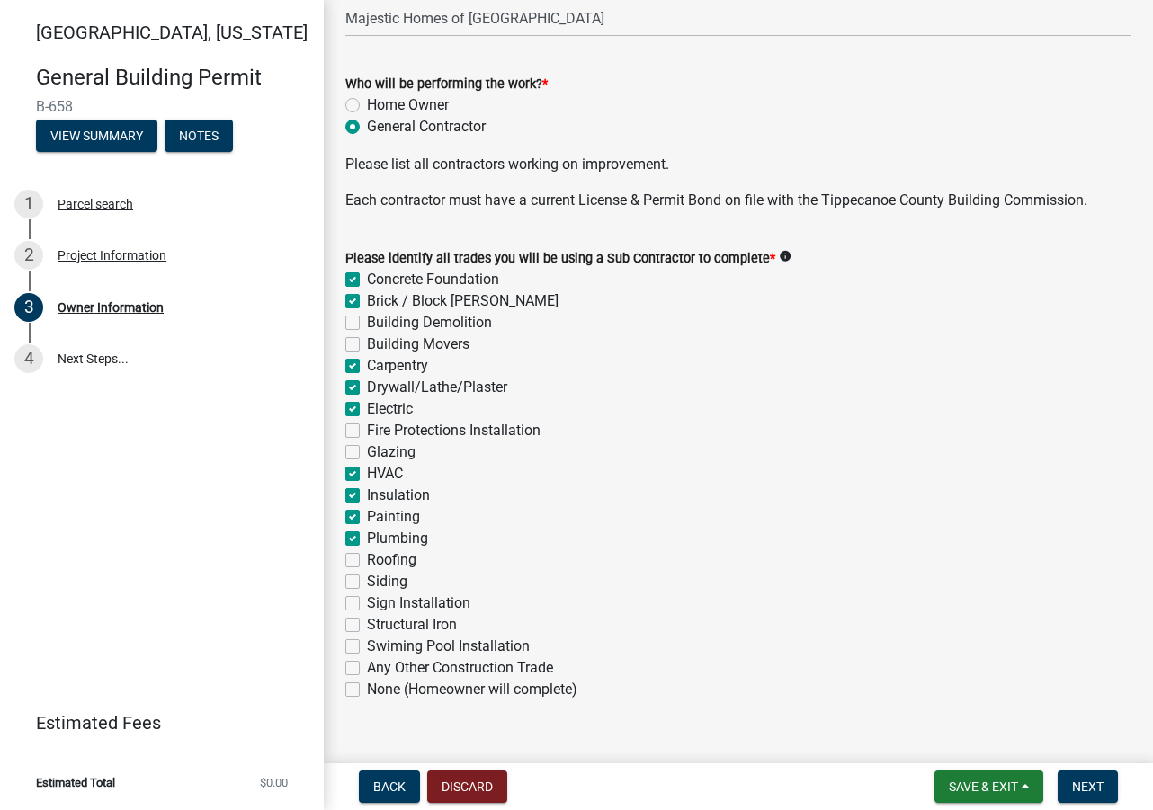
checkbox input "false"
click at [367, 563] on label "Roofing" at bounding box center [391, 560] width 49 height 22
click at [367, 561] on input "Roofing" at bounding box center [373, 555] width 12 height 12
click at [367, 584] on label "Siding" at bounding box center [387, 582] width 40 height 22
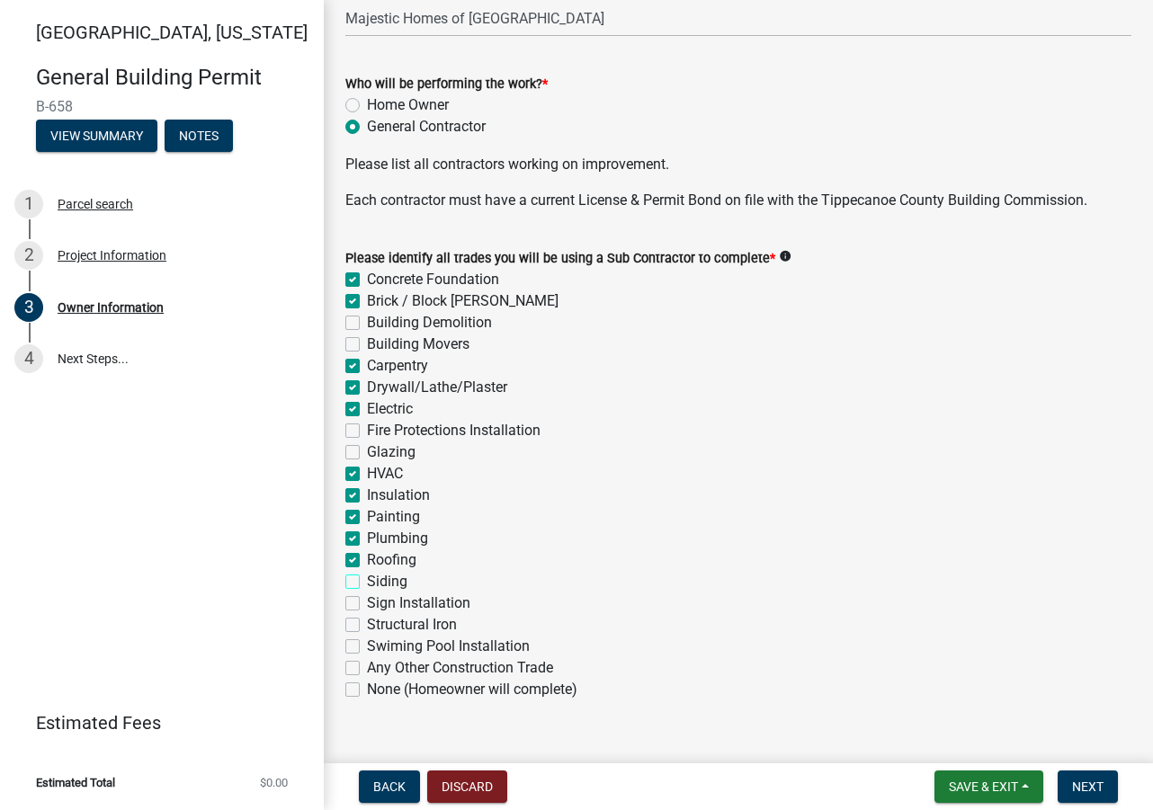
click at [367, 583] on input "Siding" at bounding box center [373, 577] width 12 height 12
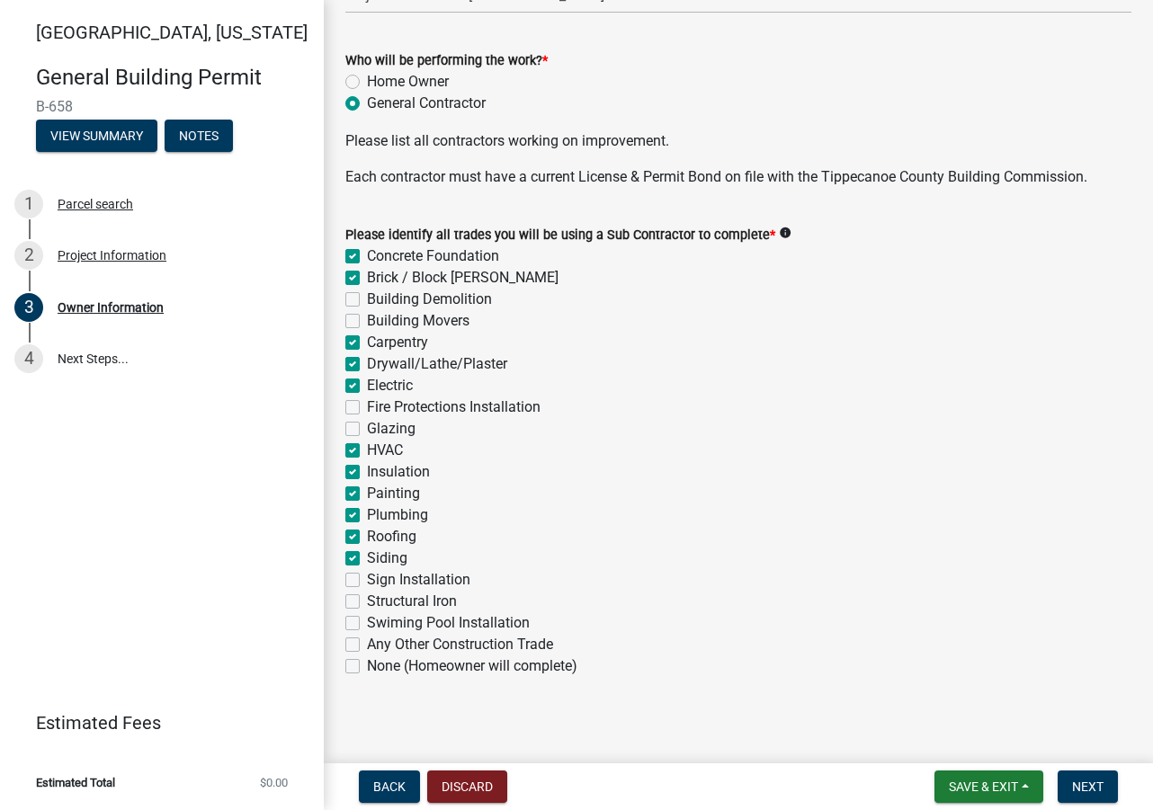
scroll to position [570, 0]
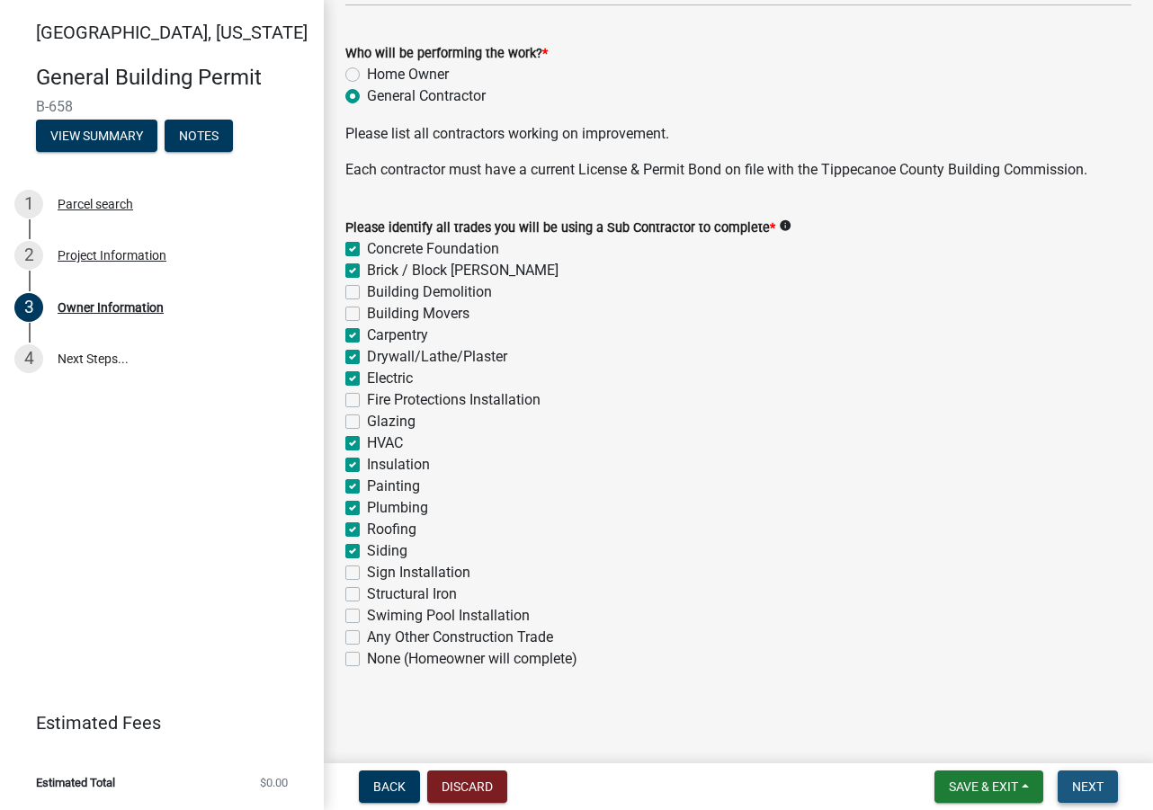
click at [800, 793] on button "Next" at bounding box center [1088, 787] width 60 height 32
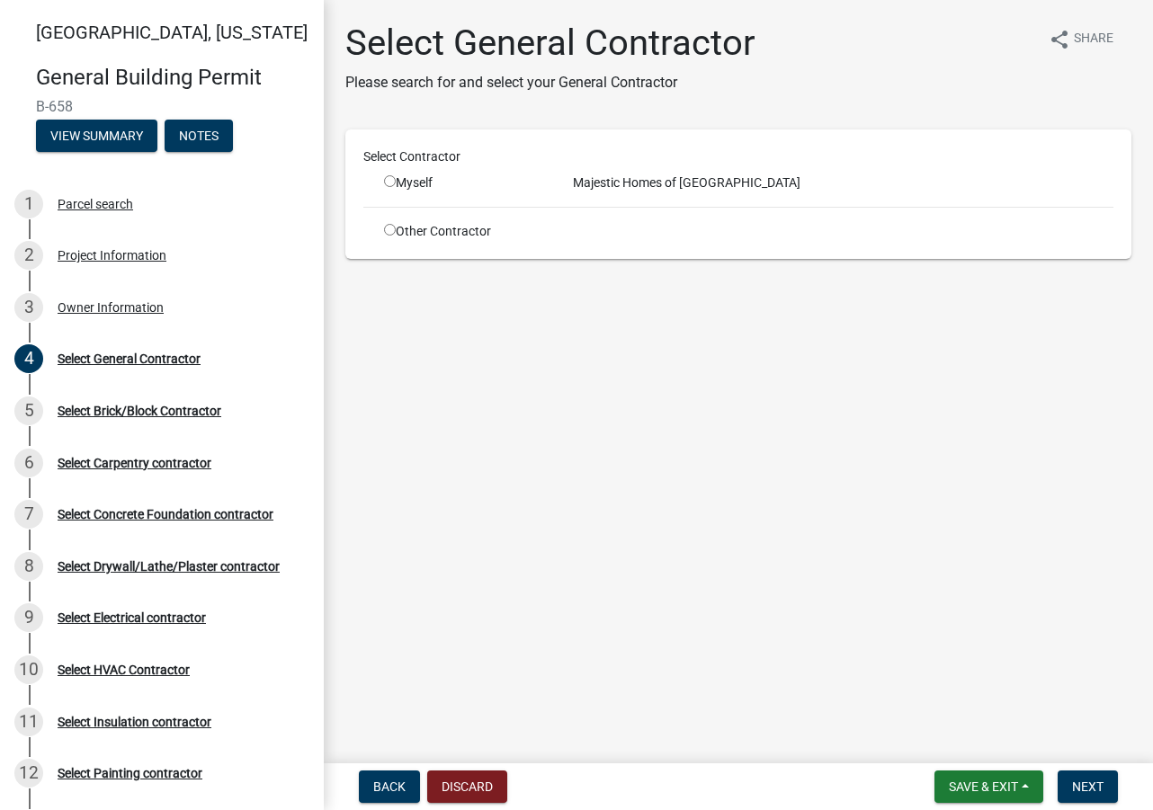
click at [384, 181] on input "radio" at bounding box center [390, 181] width 12 height 12
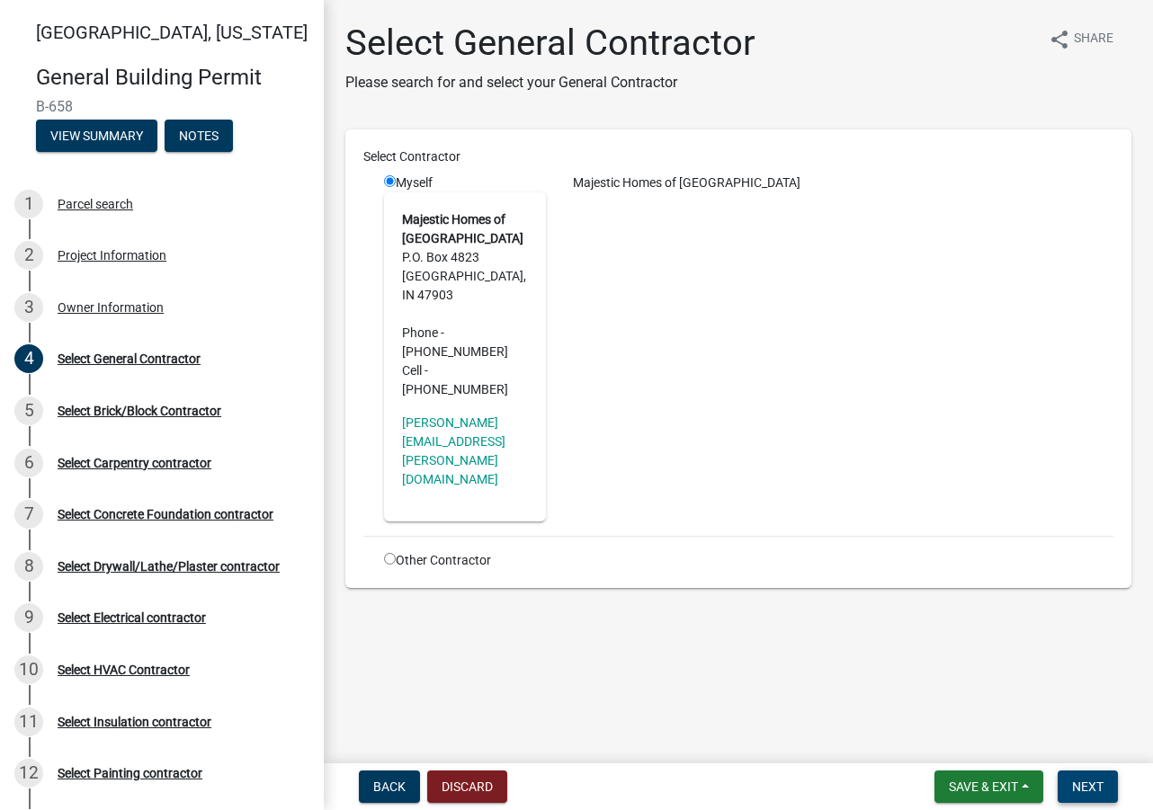
click at [800, 785] on span "Next" at bounding box center [1087, 787] width 31 height 14
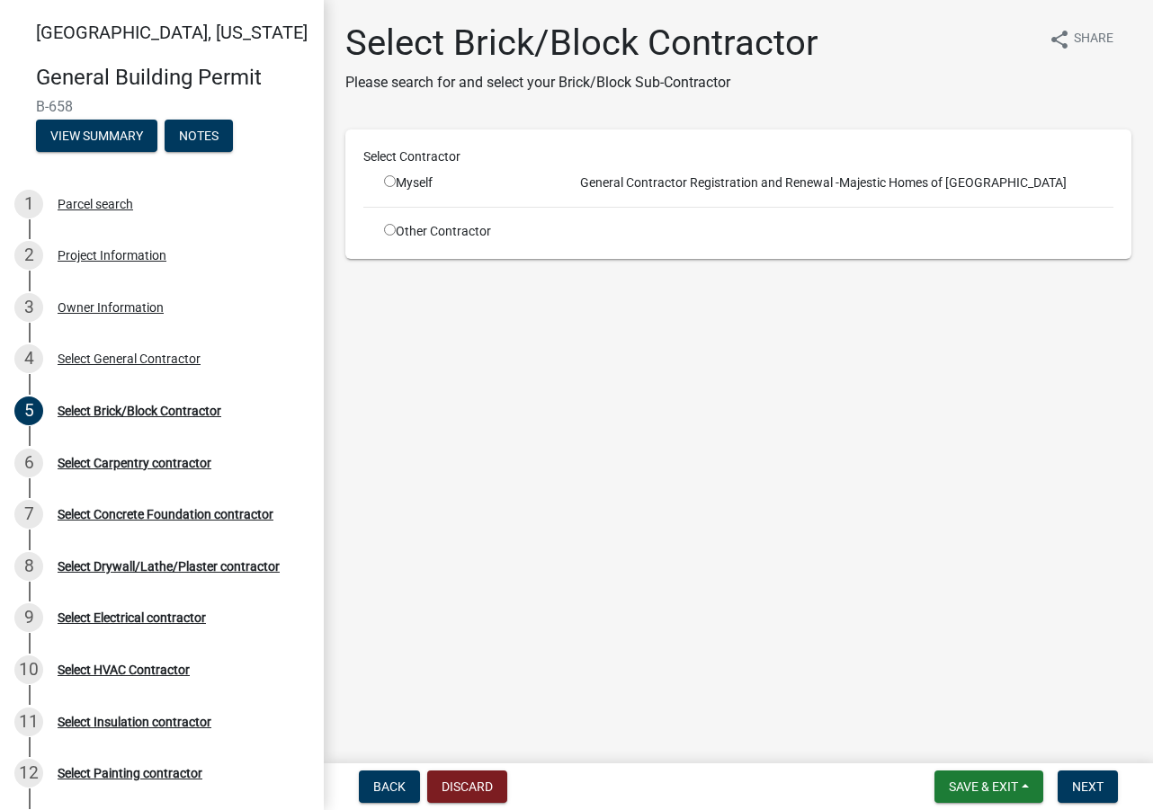
click at [388, 233] on input "radio" at bounding box center [390, 230] width 12 height 12
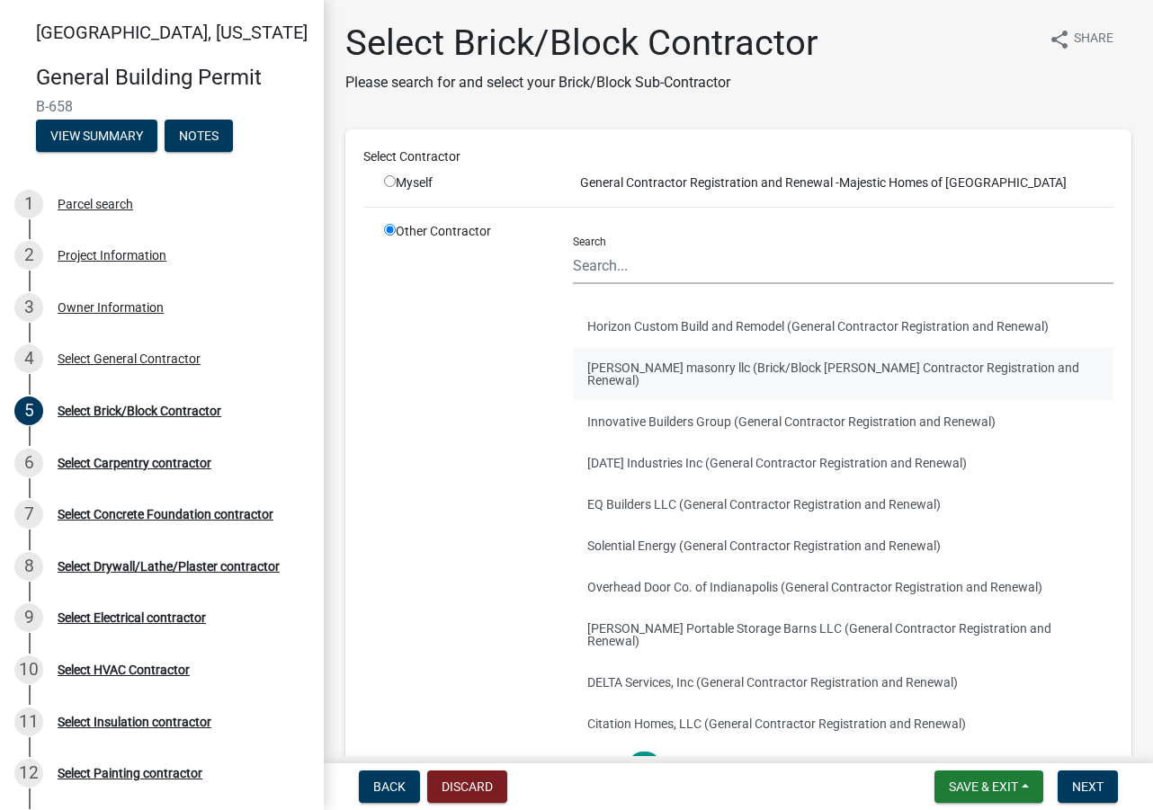
click at [636, 368] on button "Ávila masonry llc (Brick/Block Mason Contractor Registration and Renewal)" at bounding box center [843, 374] width 541 height 54
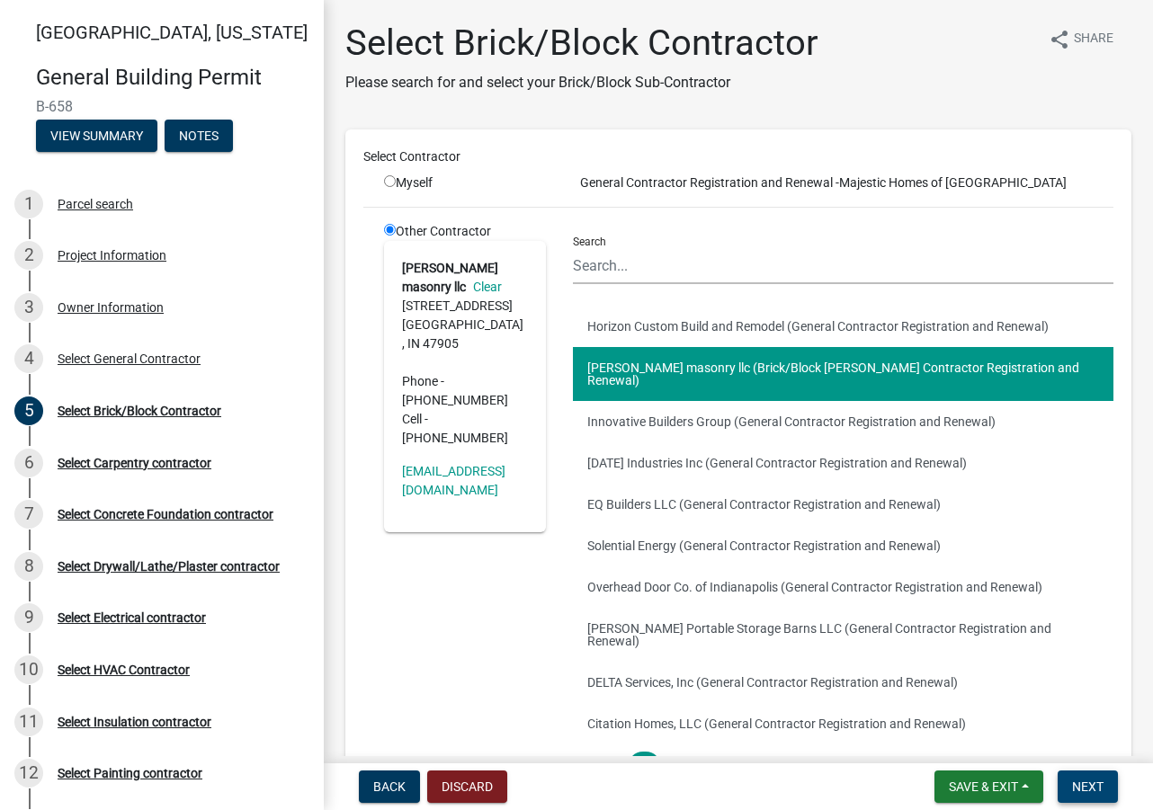
click at [800, 784] on span "Next" at bounding box center [1087, 787] width 31 height 14
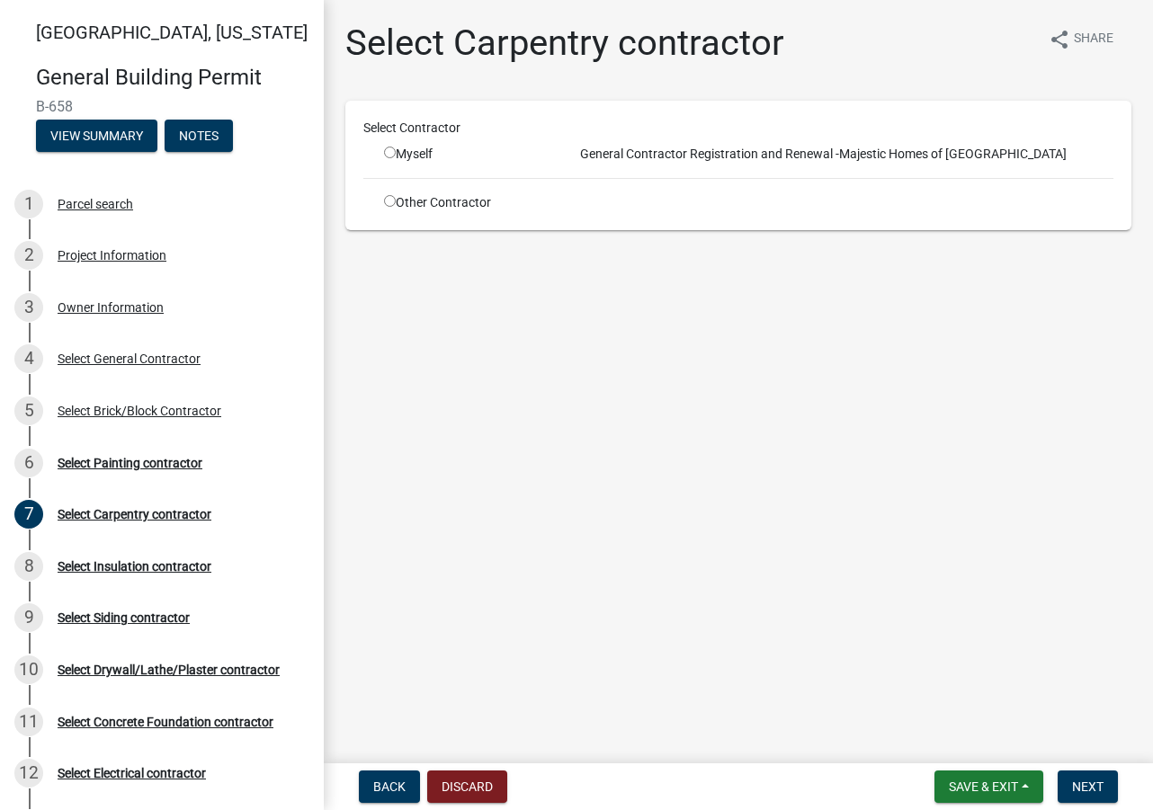
click at [437, 199] on div "Other Contractor" at bounding box center [465, 202] width 189 height 19
click at [386, 201] on input "radio" at bounding box center [390, 201] width 12 height 12
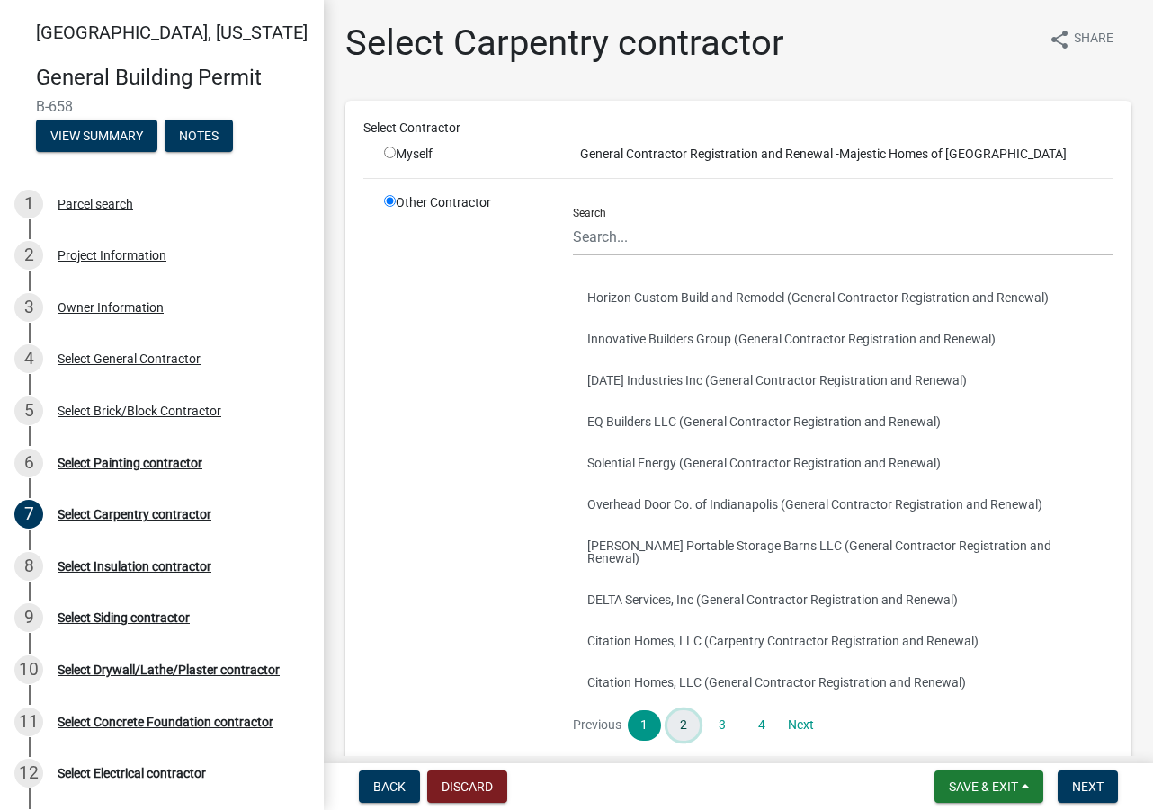
click at [684, 712] on link "2" at bounding box center [683, 725] width 32 height 31
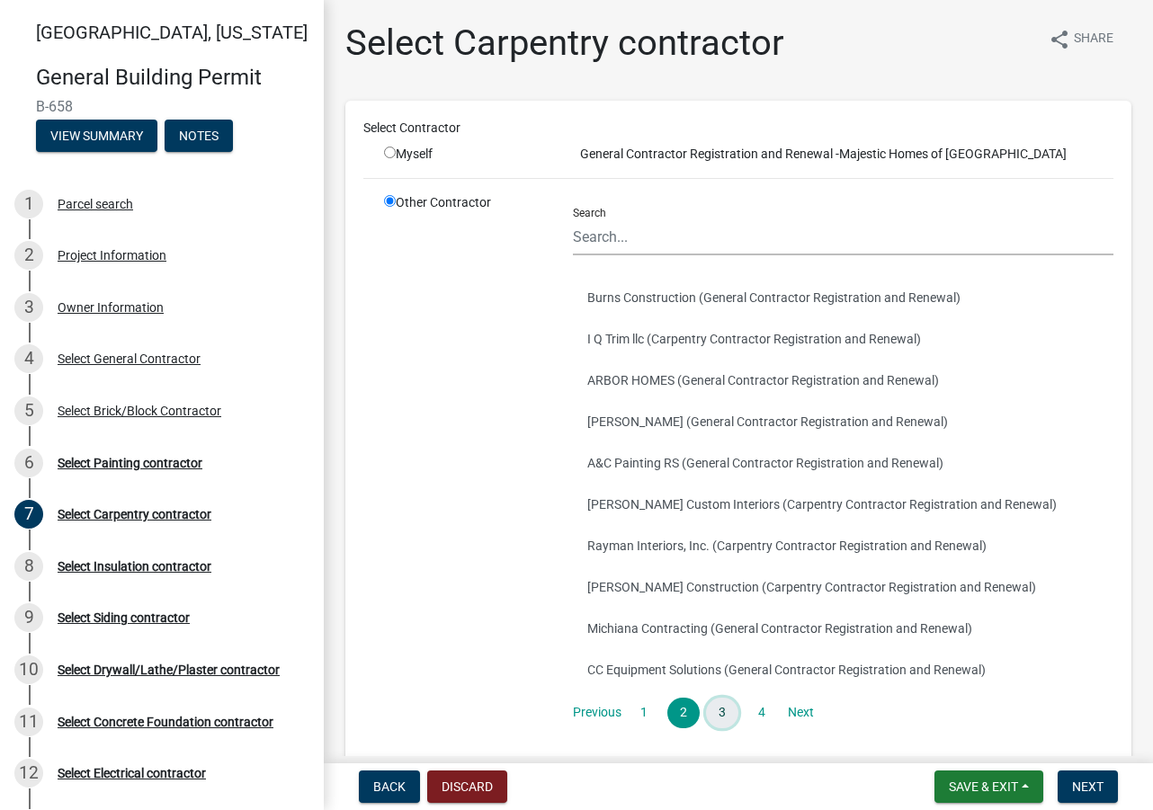
click at [720, 717] on link "3" at bounding box center [722, 713] width 32 height 31
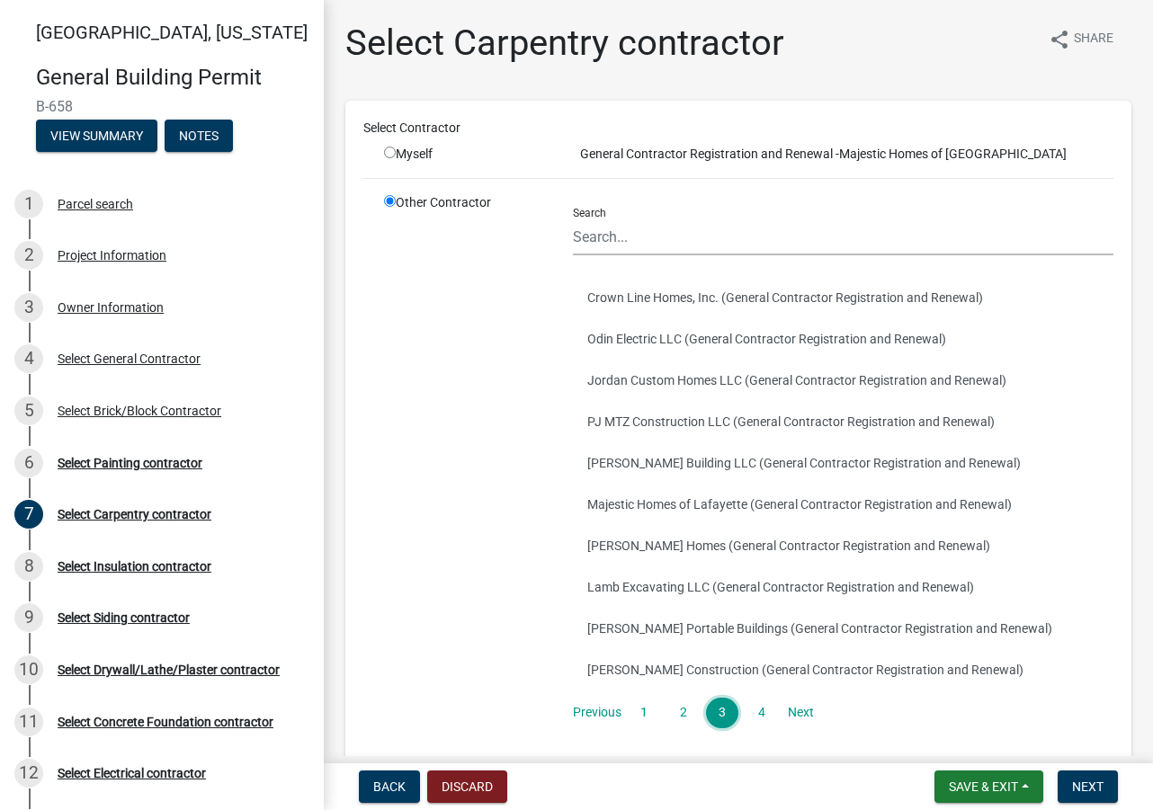
scroll to position [89, 0]
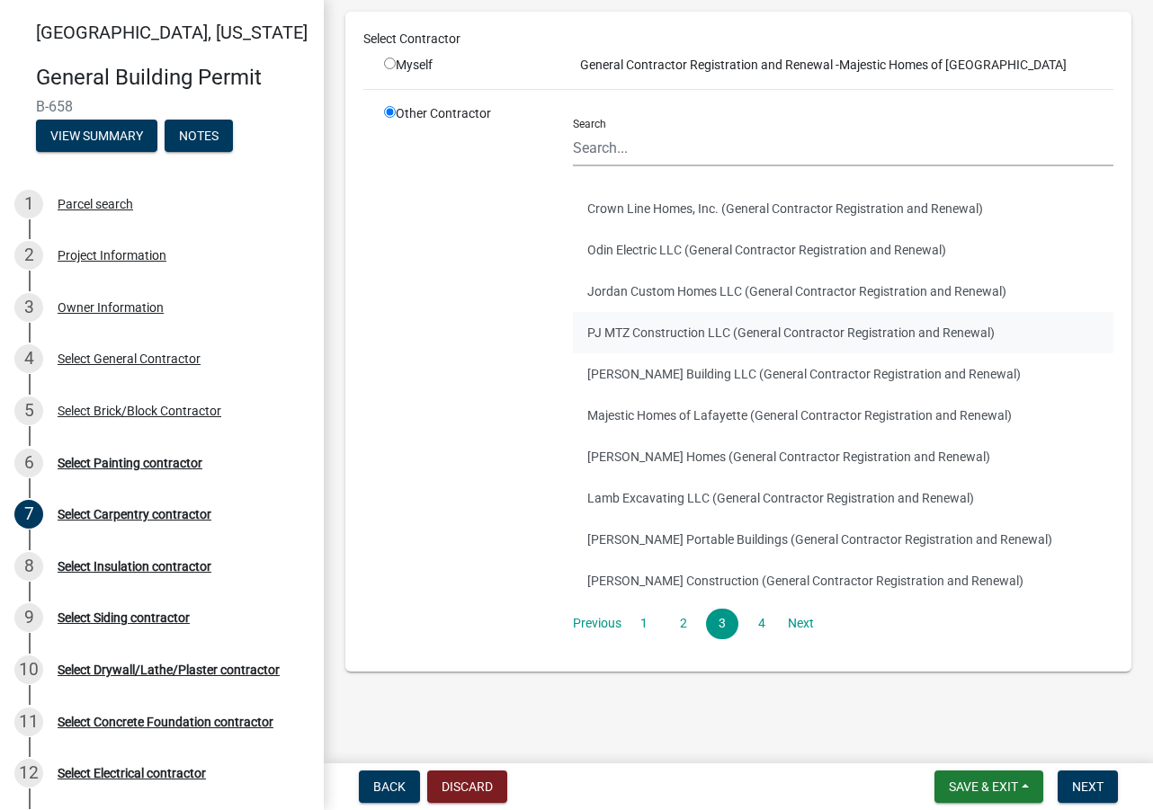
click at [591, 326] on button "PJ MTZ Construction LLC (General Contractor Registration and Renewal)" at bounding box center [843, 332] width 541 height 41
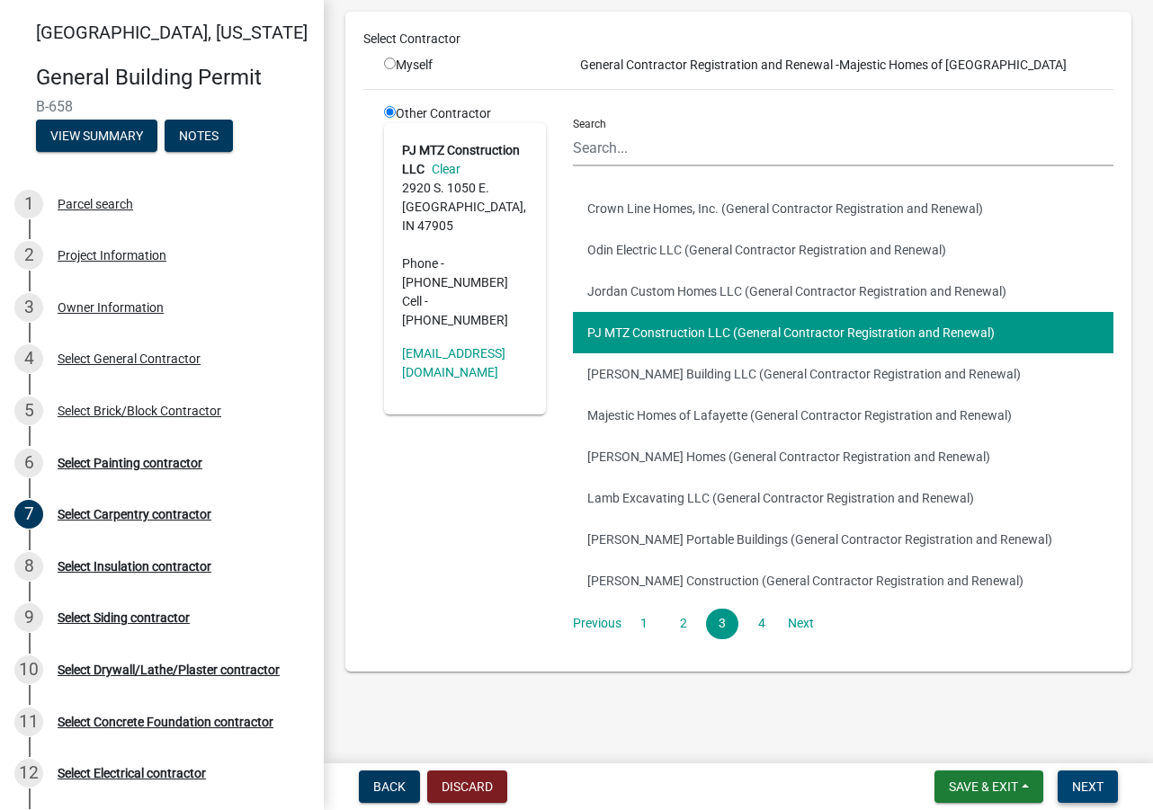
click at [800, 788] on button "Next" at bounding box center [1088, 787] width 60 height 32
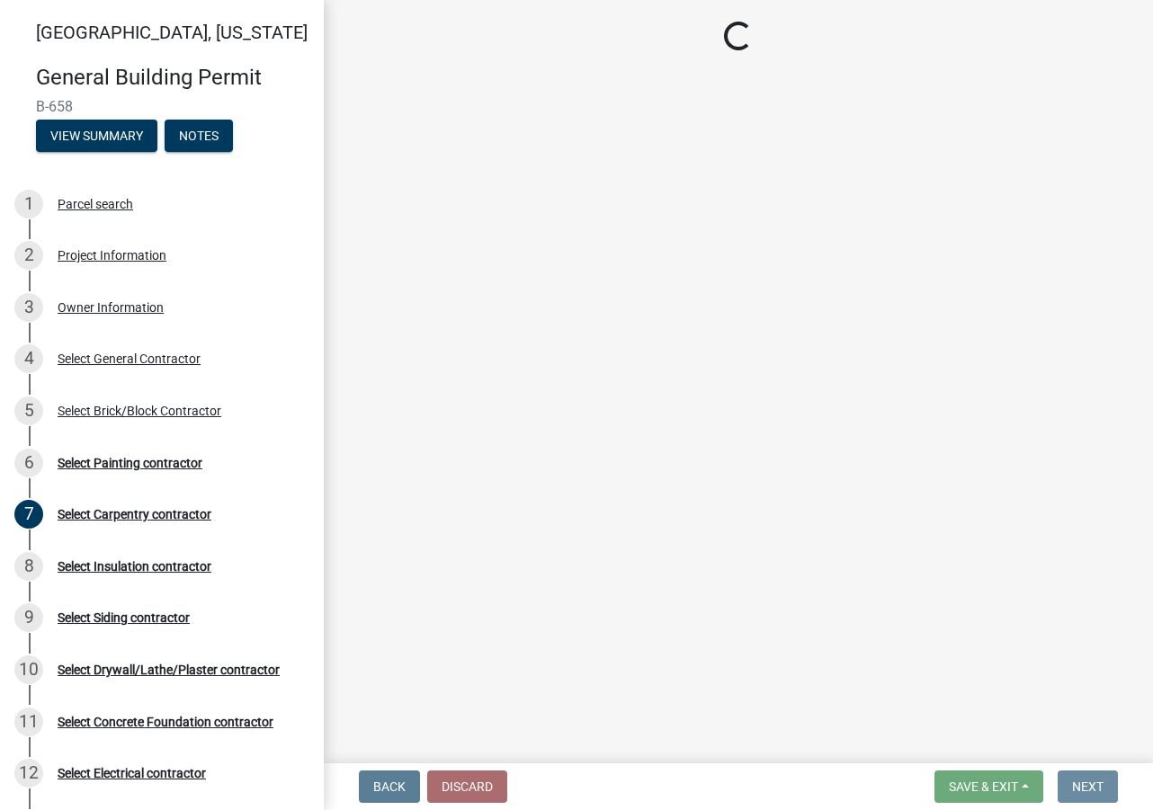
scroll to position [0, 0]
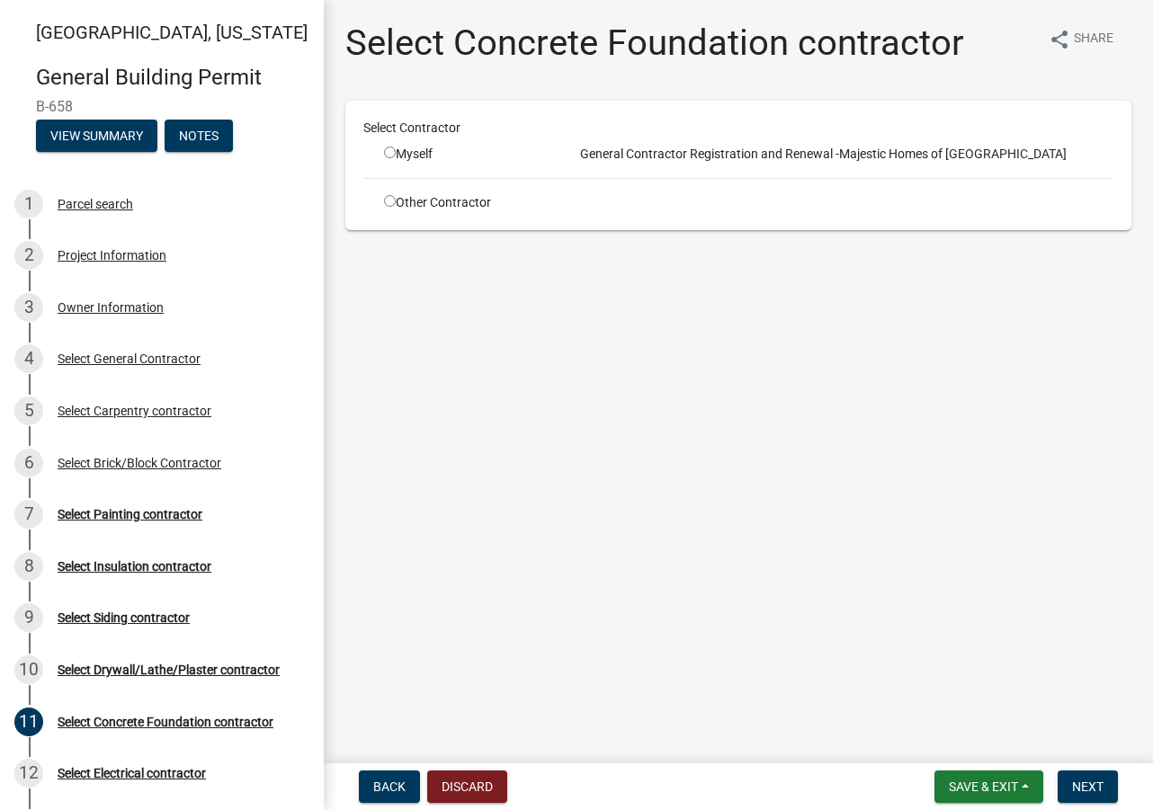
click at [385, 200] on input "radio" at bounding box center [390, 201] width 12 height 12
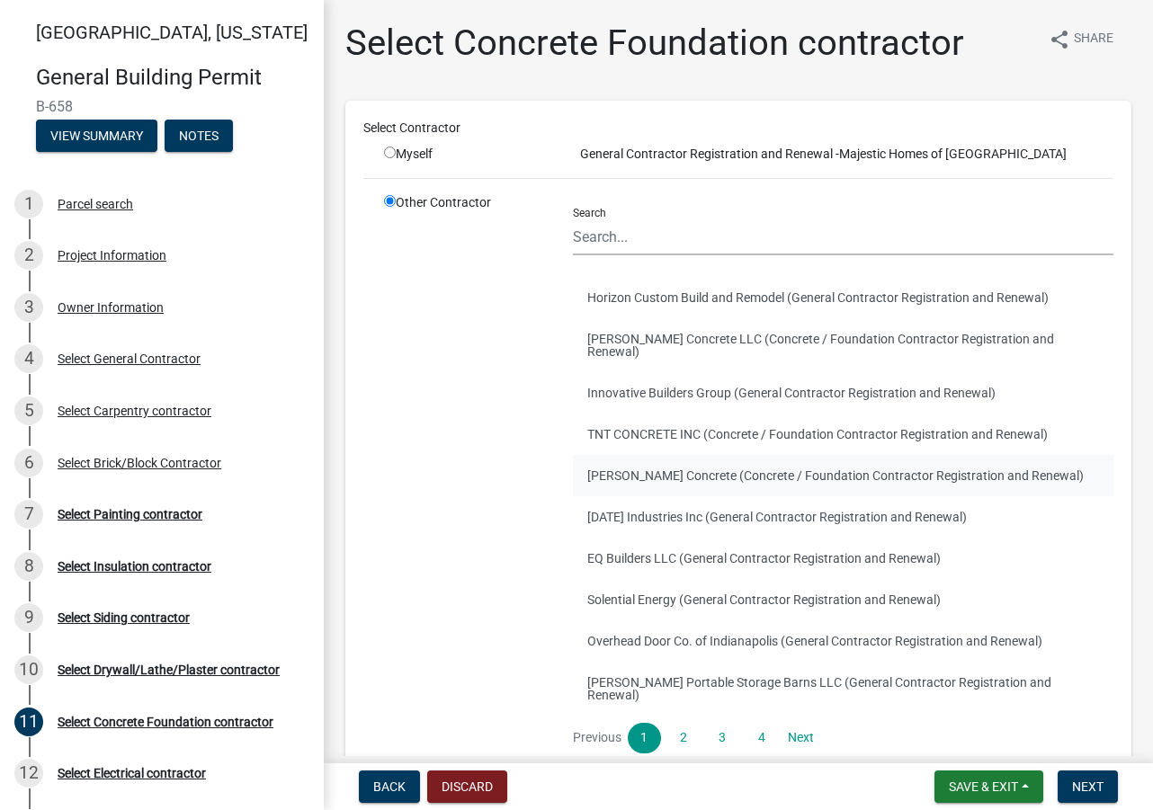
click at [800, 463] on button "Polley Concrete (Concrete / Foundation Contractor Registration and Renewal)" at bounding box center [843, 475] width 541 height 41
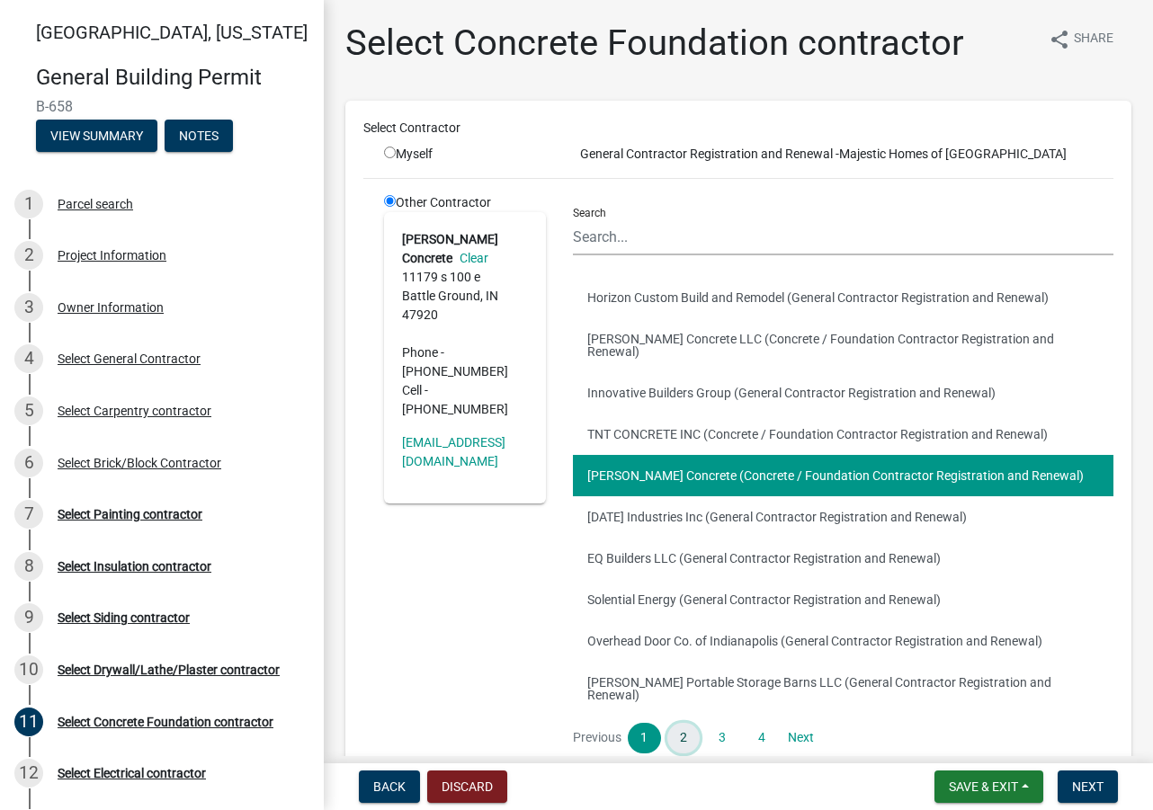
click at [687, 723] on link "2" at bounding box center [683, 738] width 32 height 31
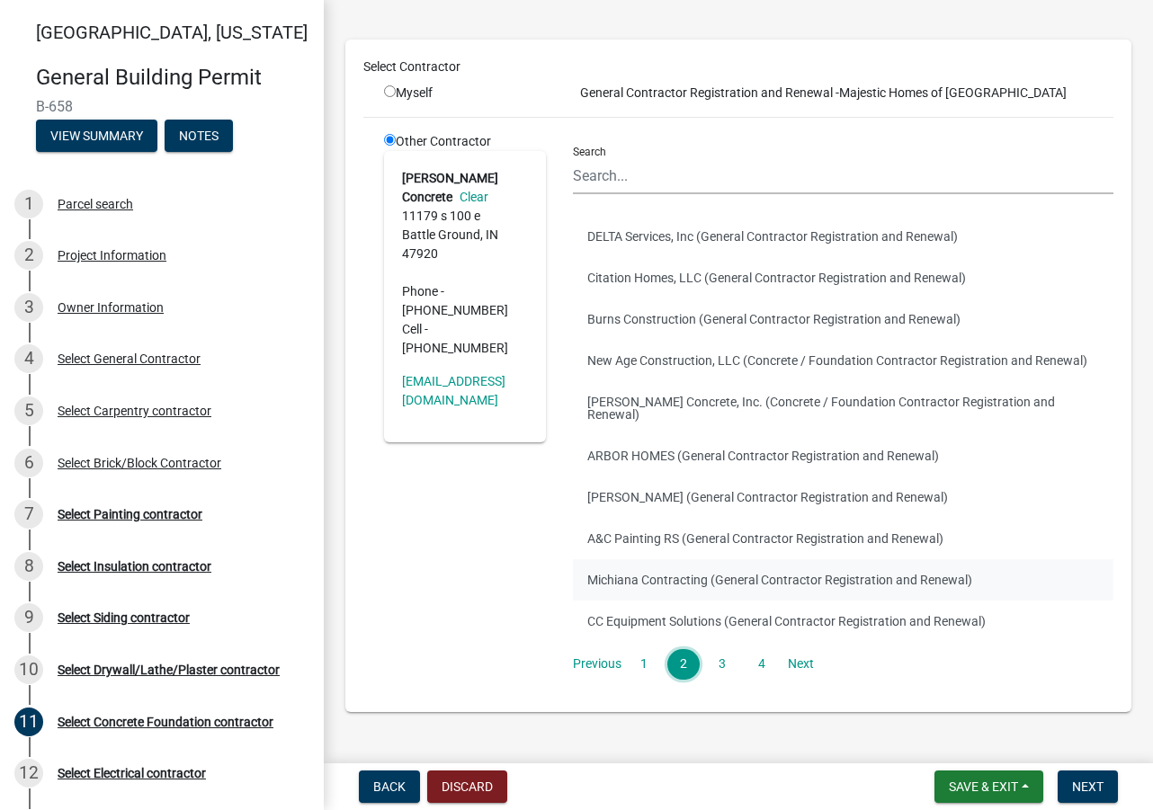
scroll to position [89, 0]
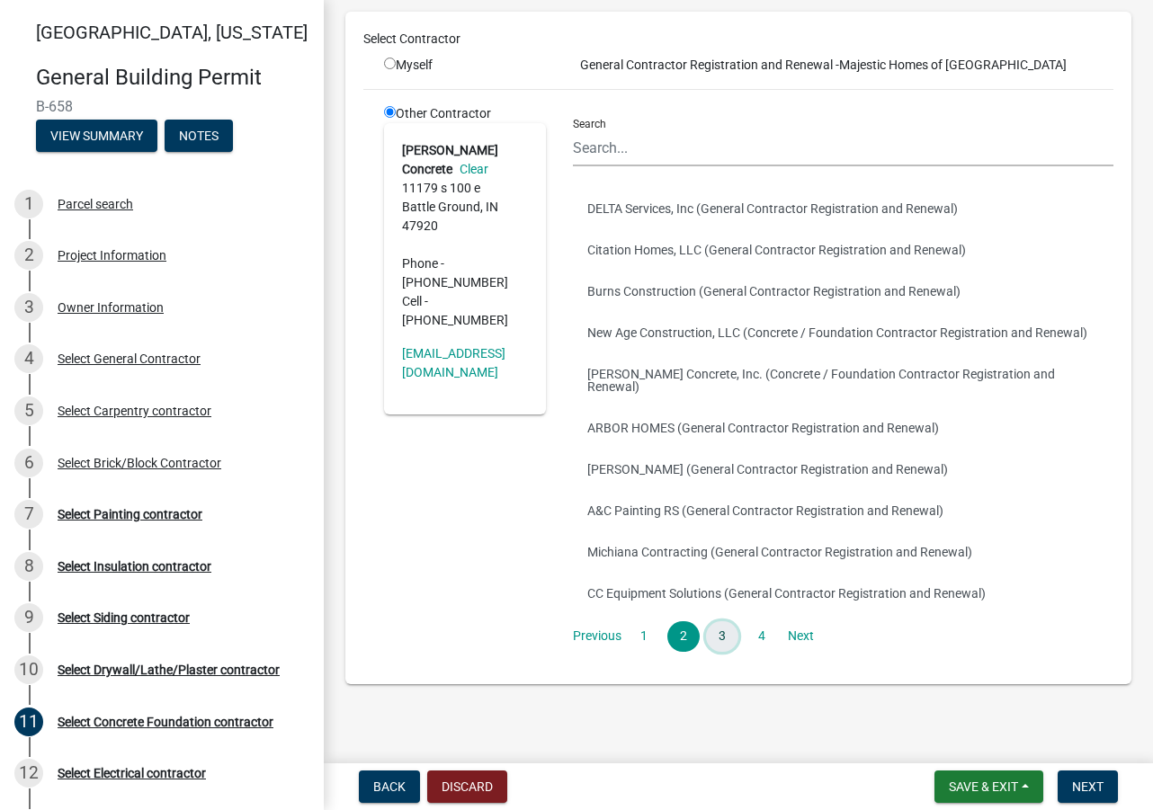
click at [717, 622] on link "3" at bounding box center [722, 636] width 32 height 31
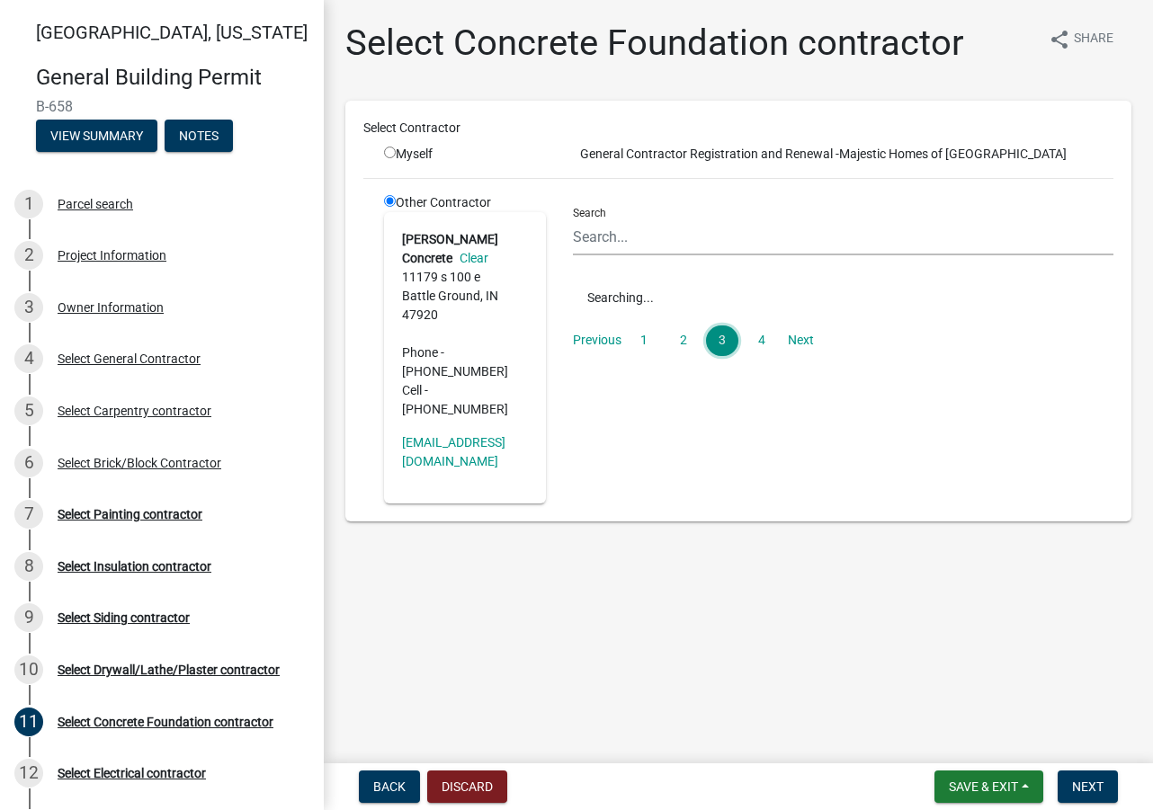
scroll to position [0, 0]
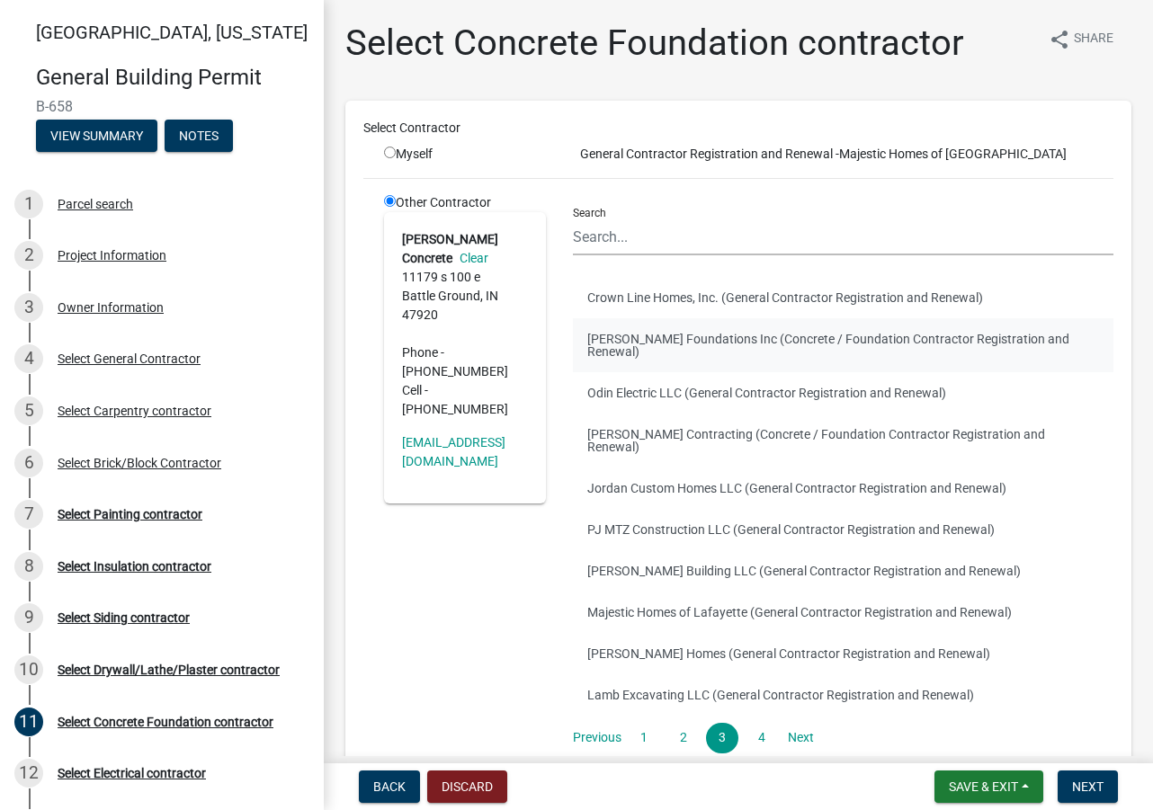
click at [657, 337] on button "Foley Foundations Inc (Concrete / Foundation Contractor Registration and Renewa…" at bounding box center [843, 345] width 541 height 54
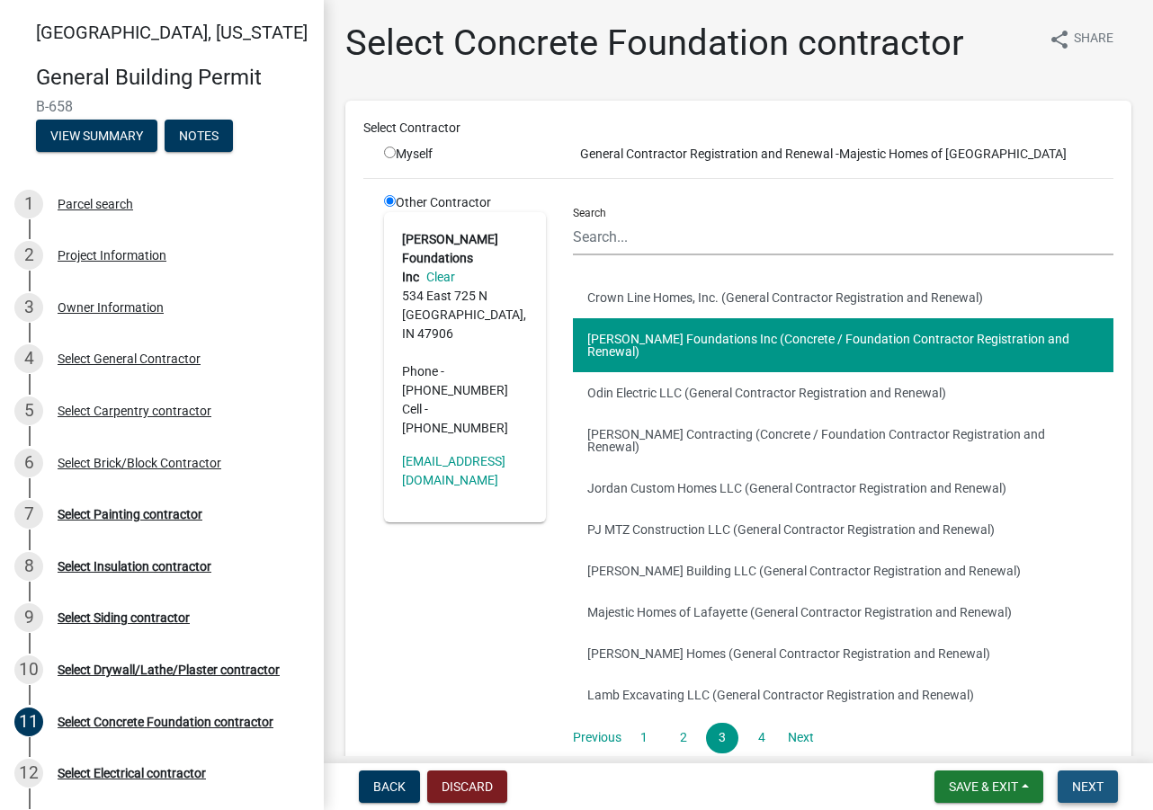
click at [800, 783] on span "Next" at bounding box center [1087, 787] width 31 height 14
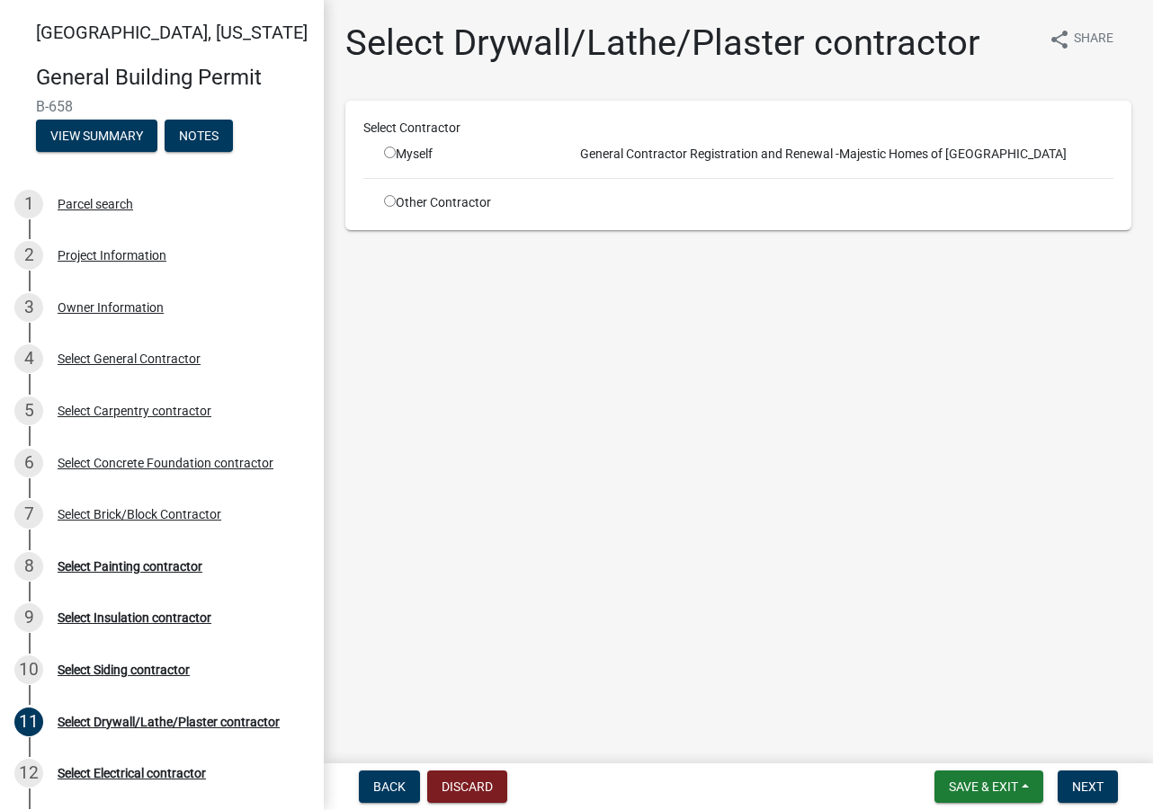
click at [391, 201] on input "radio" at bounding box center [390, 201] width 12 height 12
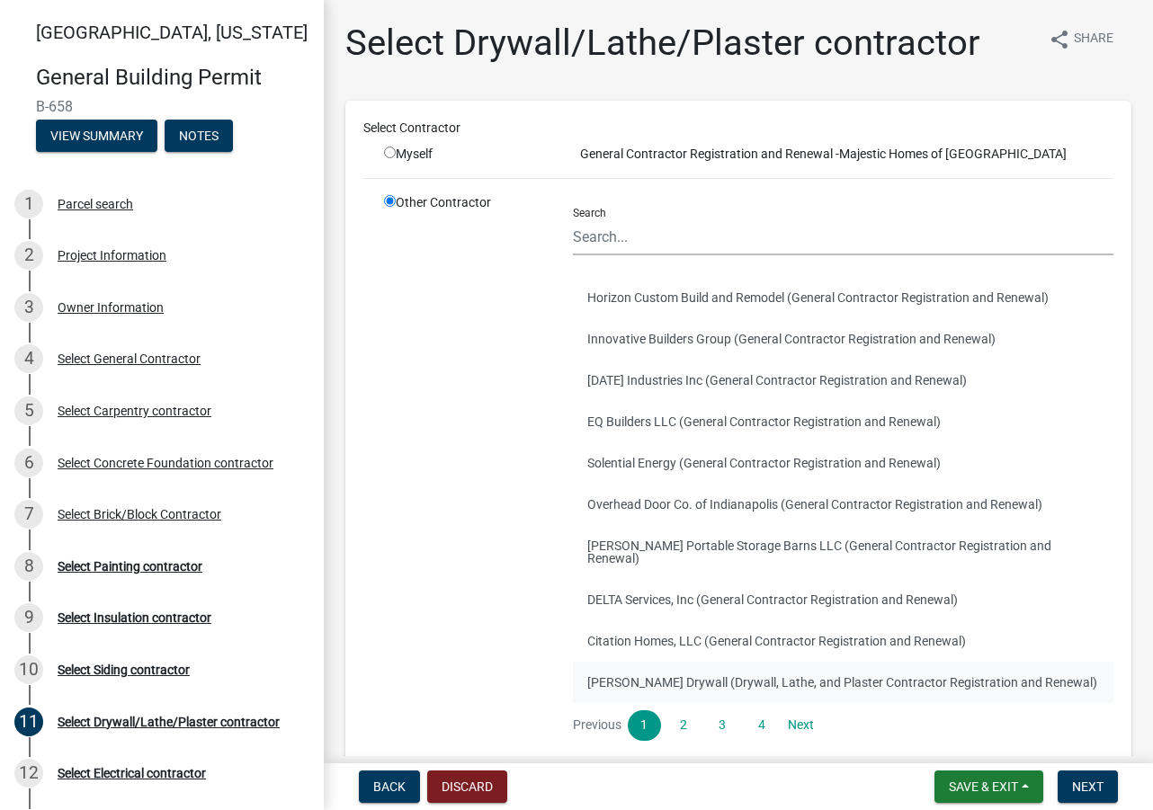
click at [674, 670] on button "Halstead Drywall (Drywall, Lathe, and Plaster Contractor Registration and Renew…" at bounding box center [843, 682] width 541 height 41
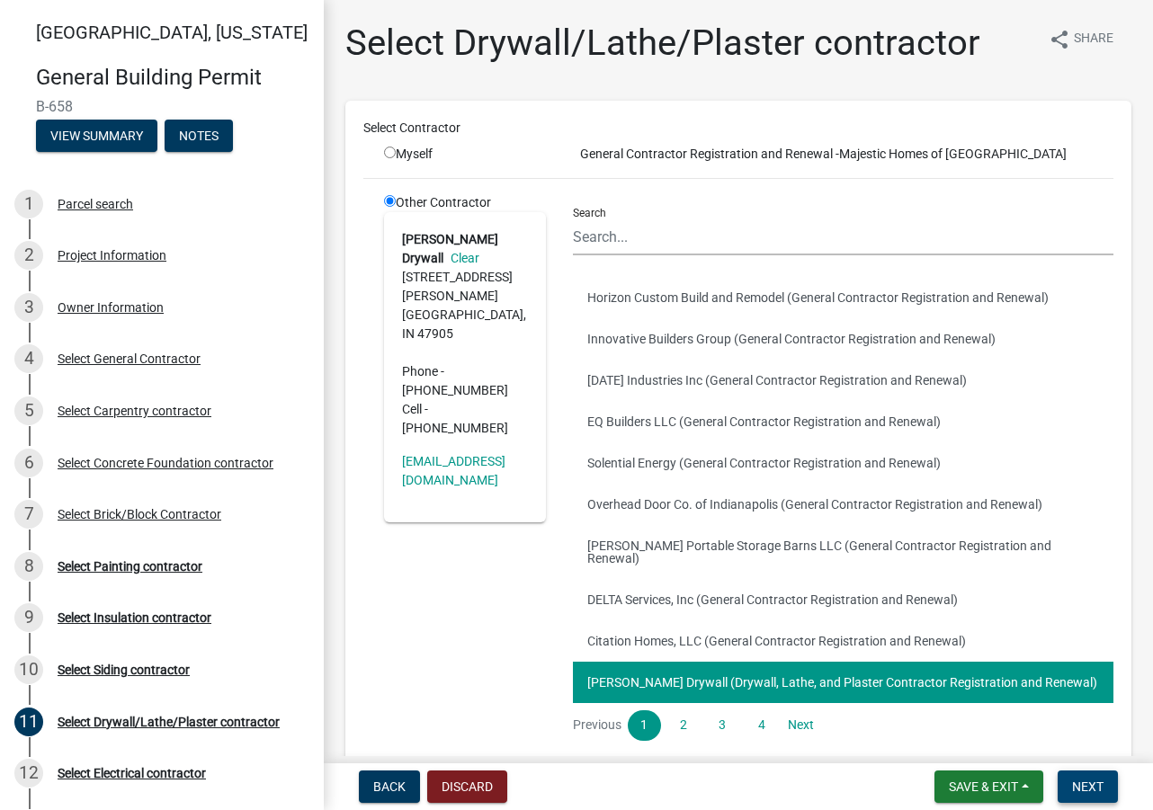
click at [800, 776] on button "Next" at bounding box center [1088, 787] width 60 height 32
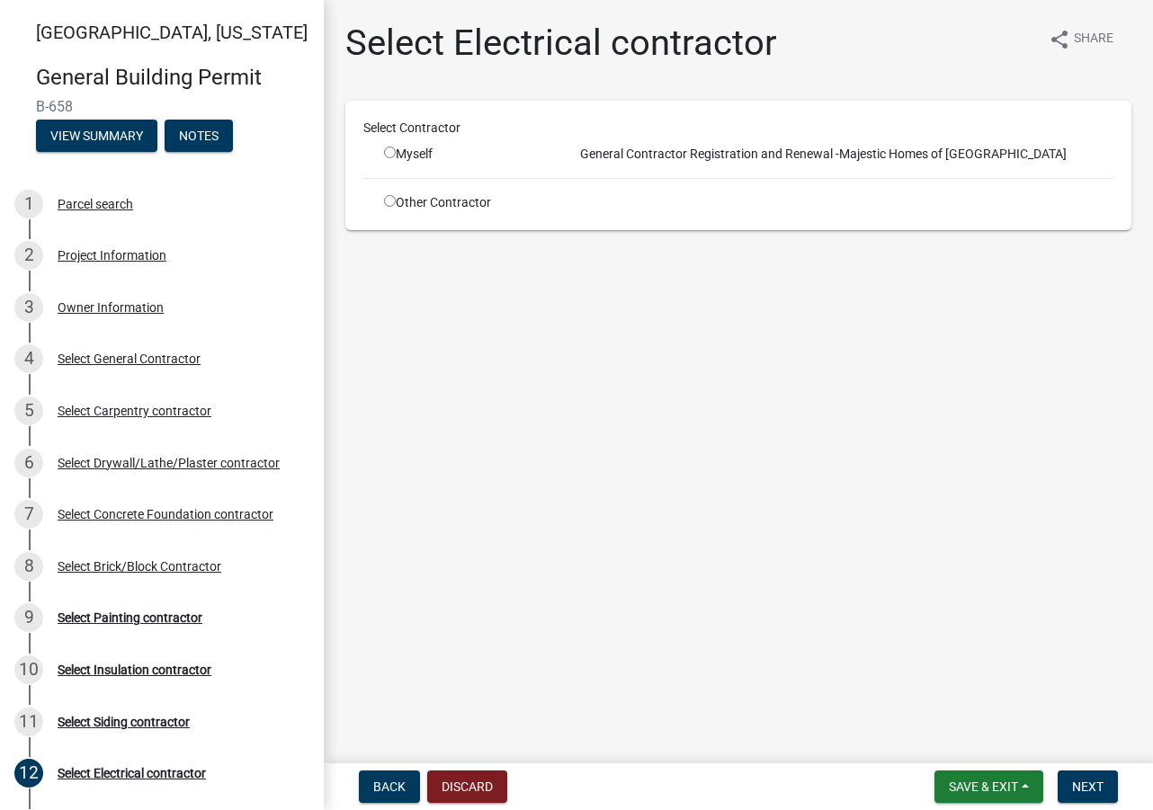
click at [386, 201] on input "radio" at bounding box center [390, 201] width 12 height 12
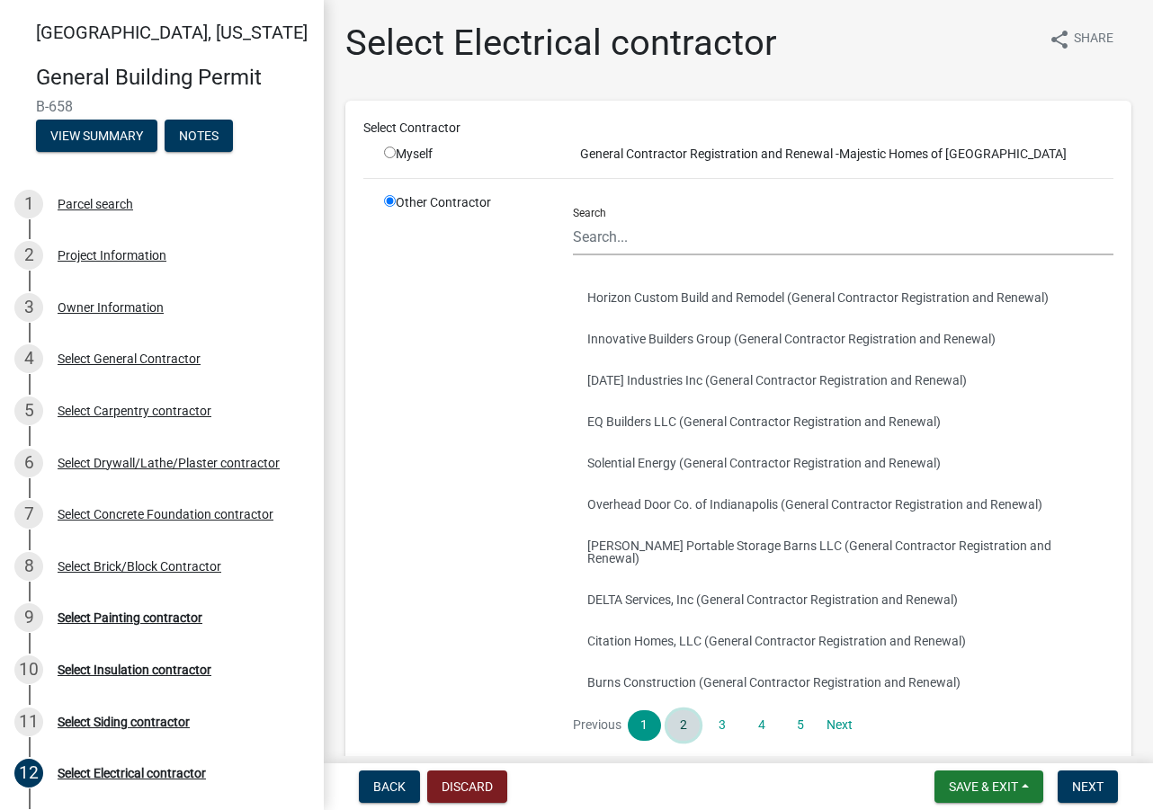
click at [687, 710] on link "2" at bounding box center [683, 725] width 32 height 31
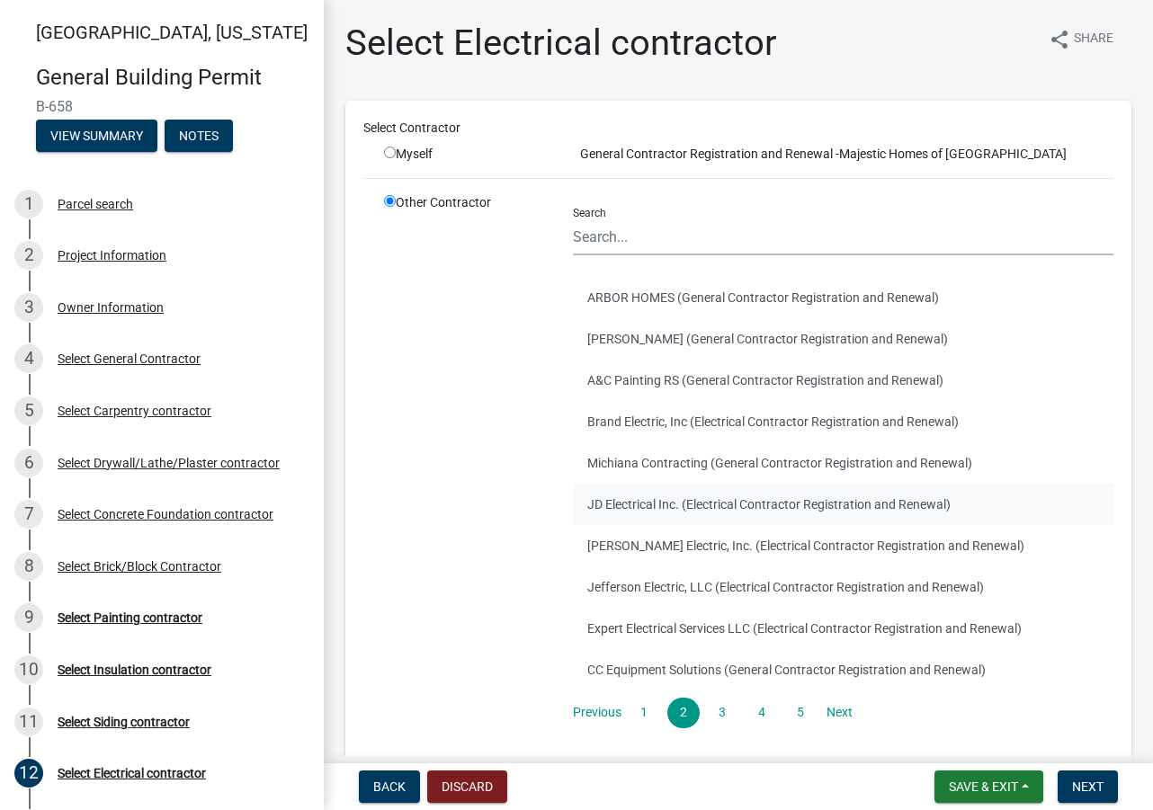
click at [646, 492] on button "JD Electrical Inc. (Electrical Contractor Registration and Renewal)" at bounding box center [843, 504] width 541 height 41
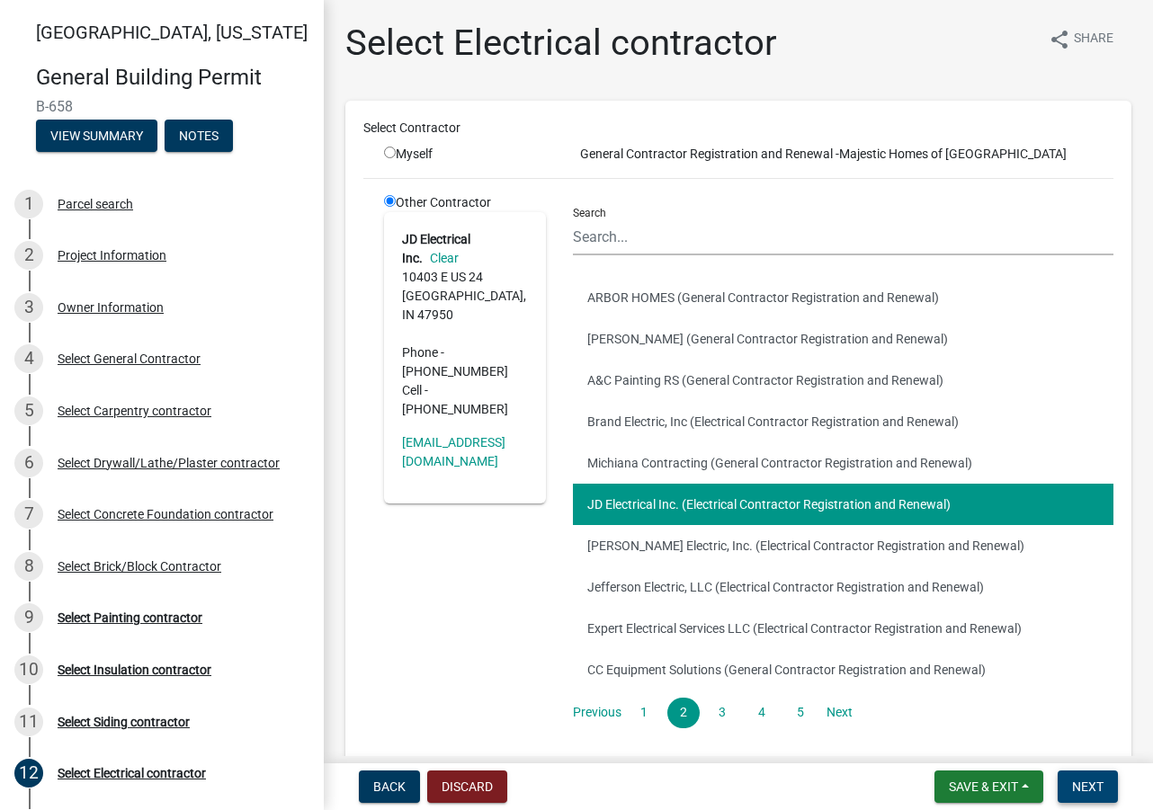
click at [800, 784] on span "Next" at bounding box center [1087, 787] width 31 height 14
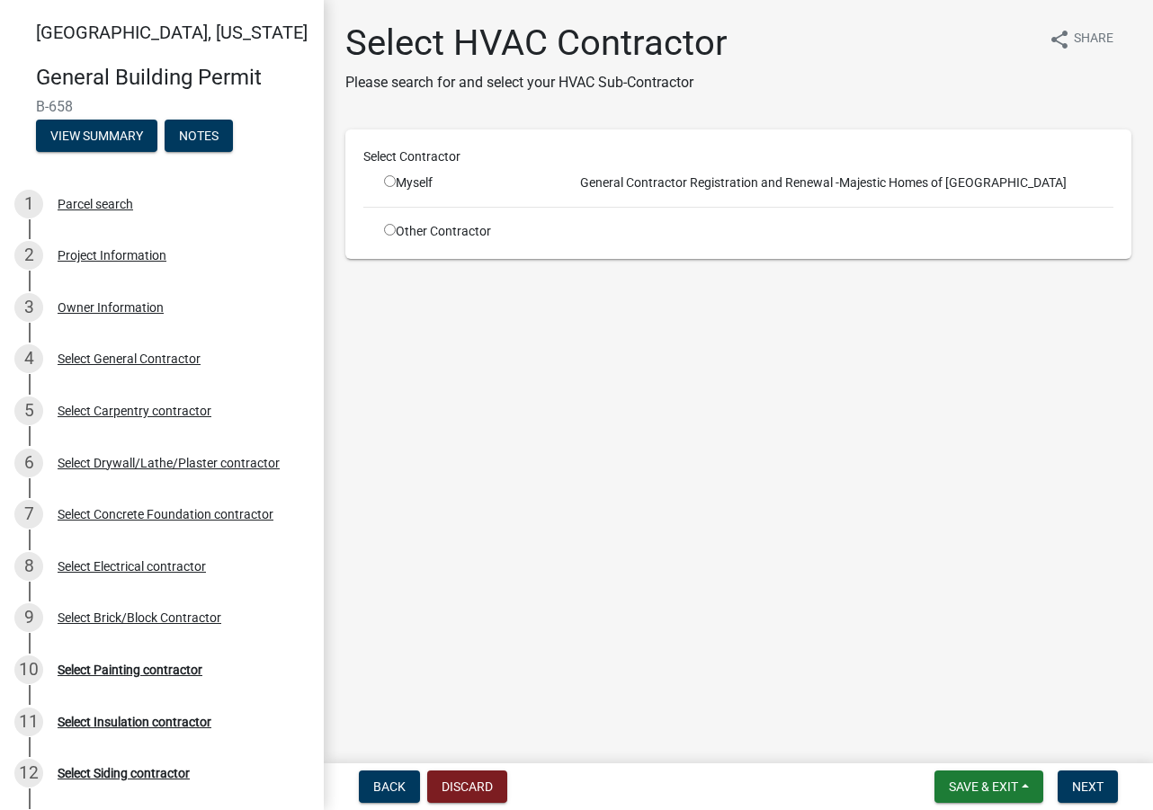
click at [390, 230] on input "radio" at bounding box center [390, 230] width 12 height 12
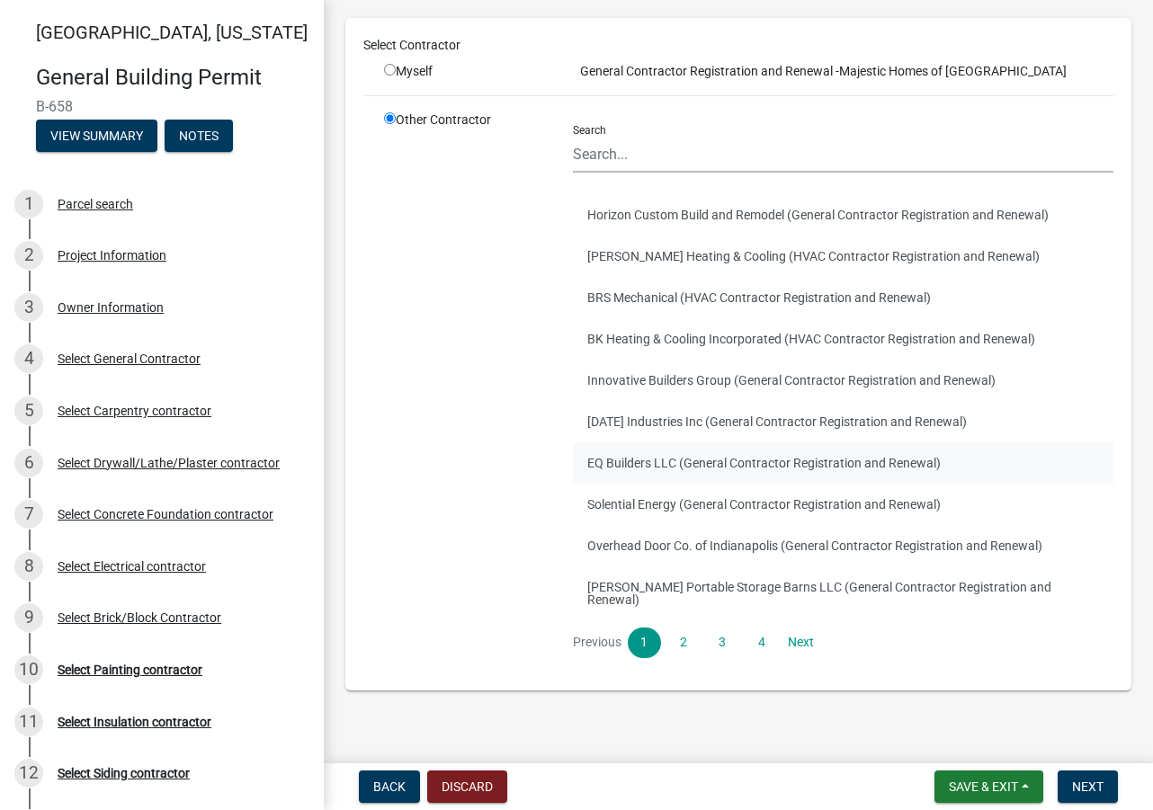
scroll to position [118, 0]
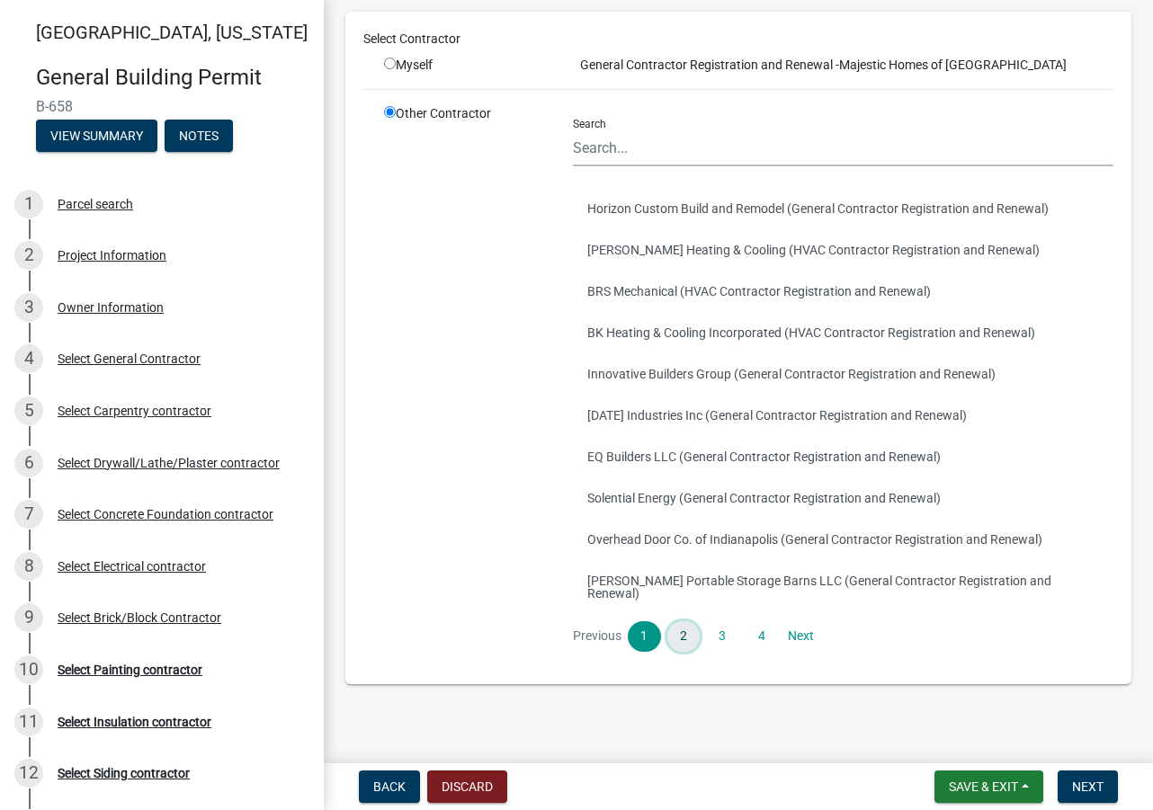
click at [681, 622] on link "2" at bounding box center [683, 636] width 32 height 31
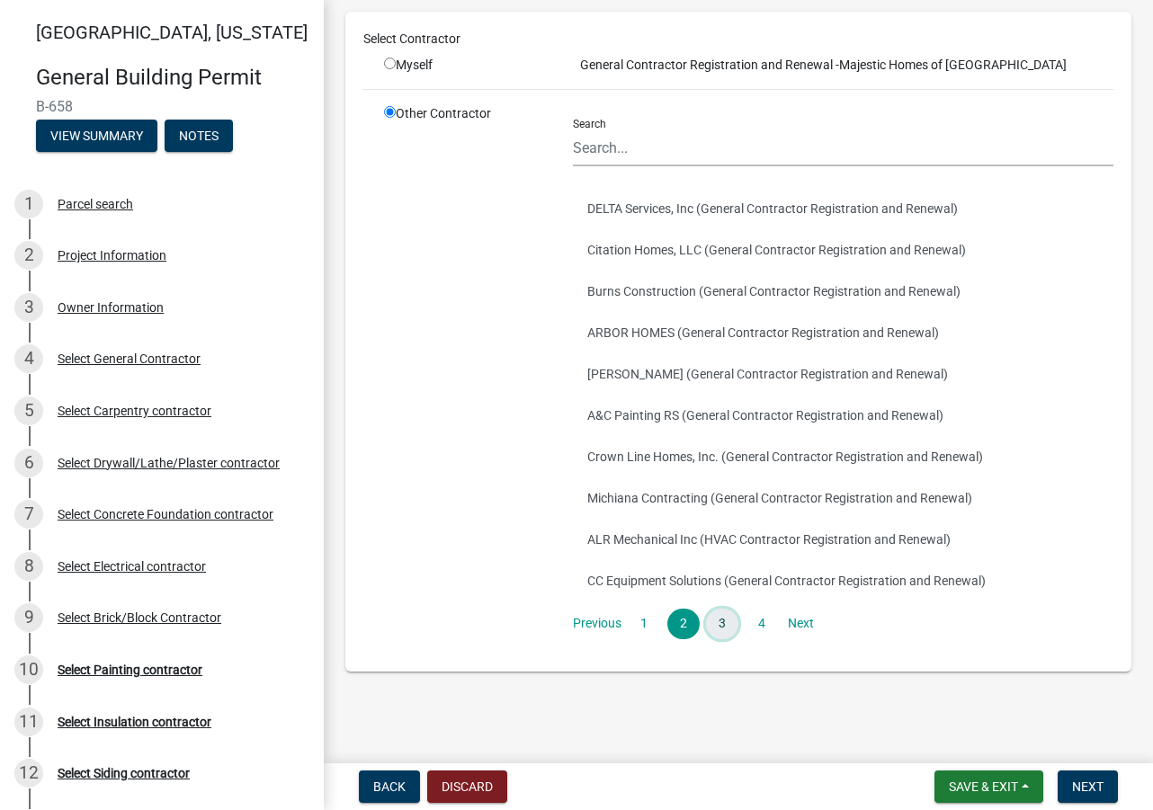
click at [717, 623] on link "3" at bounding box center [722, 624] width 32 height 31
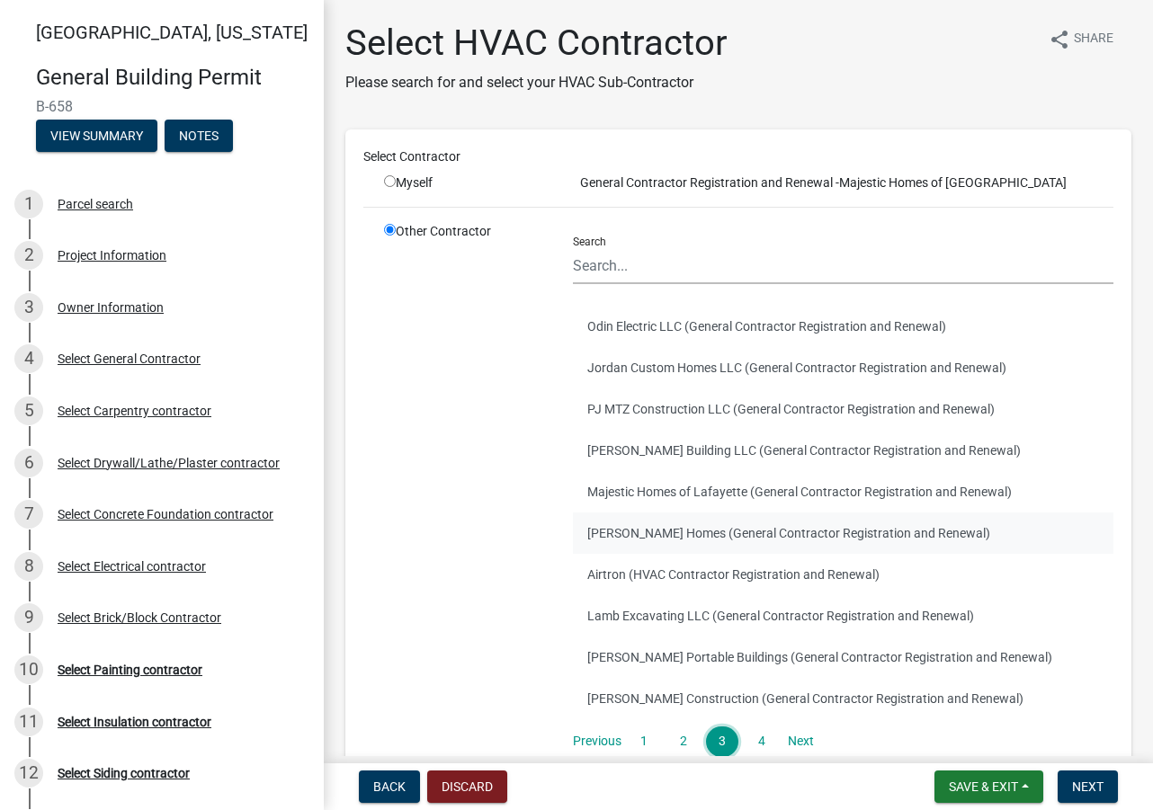
scroll to position [90, 0]
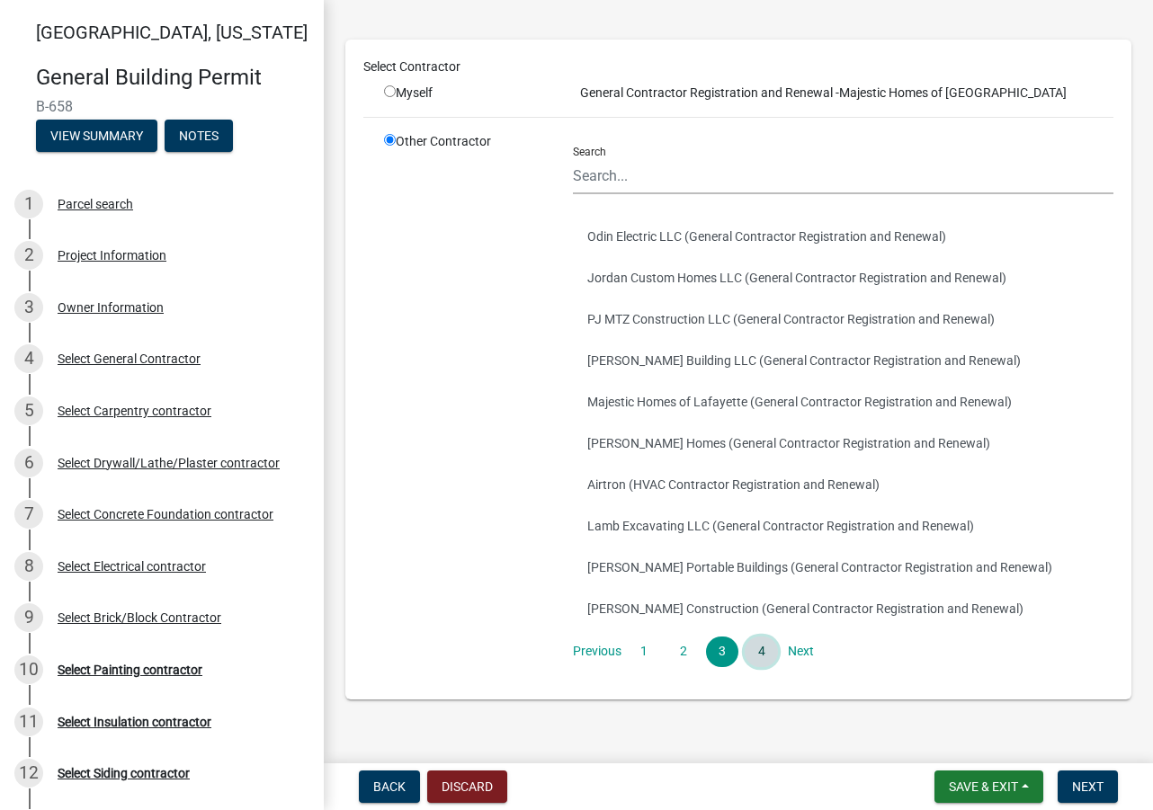
click at [755, 653] on link "4" at bounding box center [761, 652] width 32 height 31
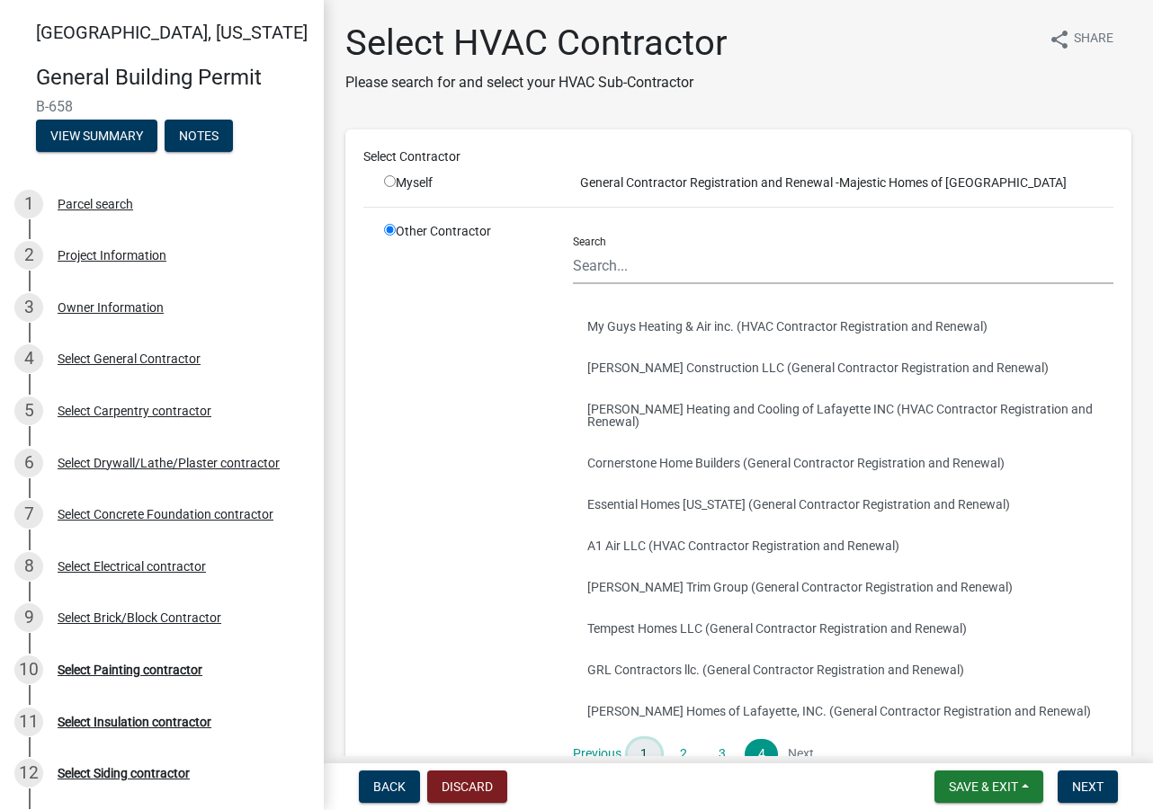
click at [635, 743] on link "1" at bounding box center [644, 754] width 32 height 31
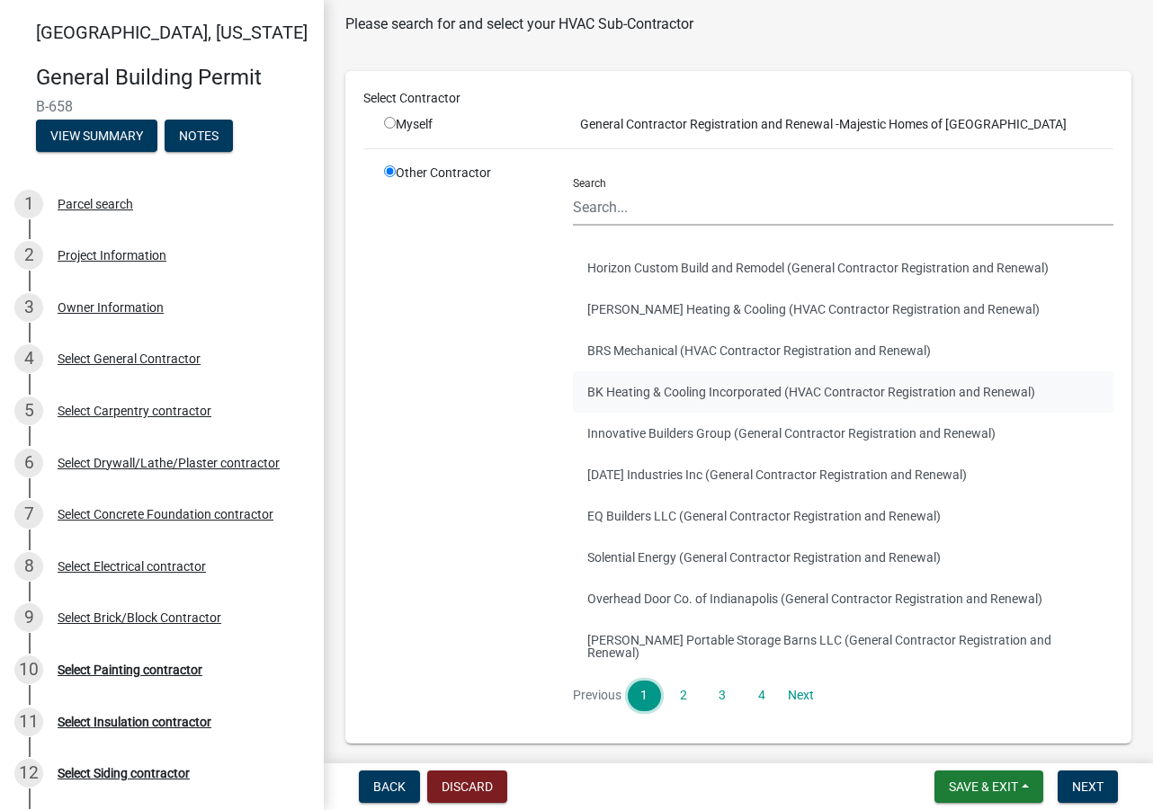
scroll to position [90, 0]
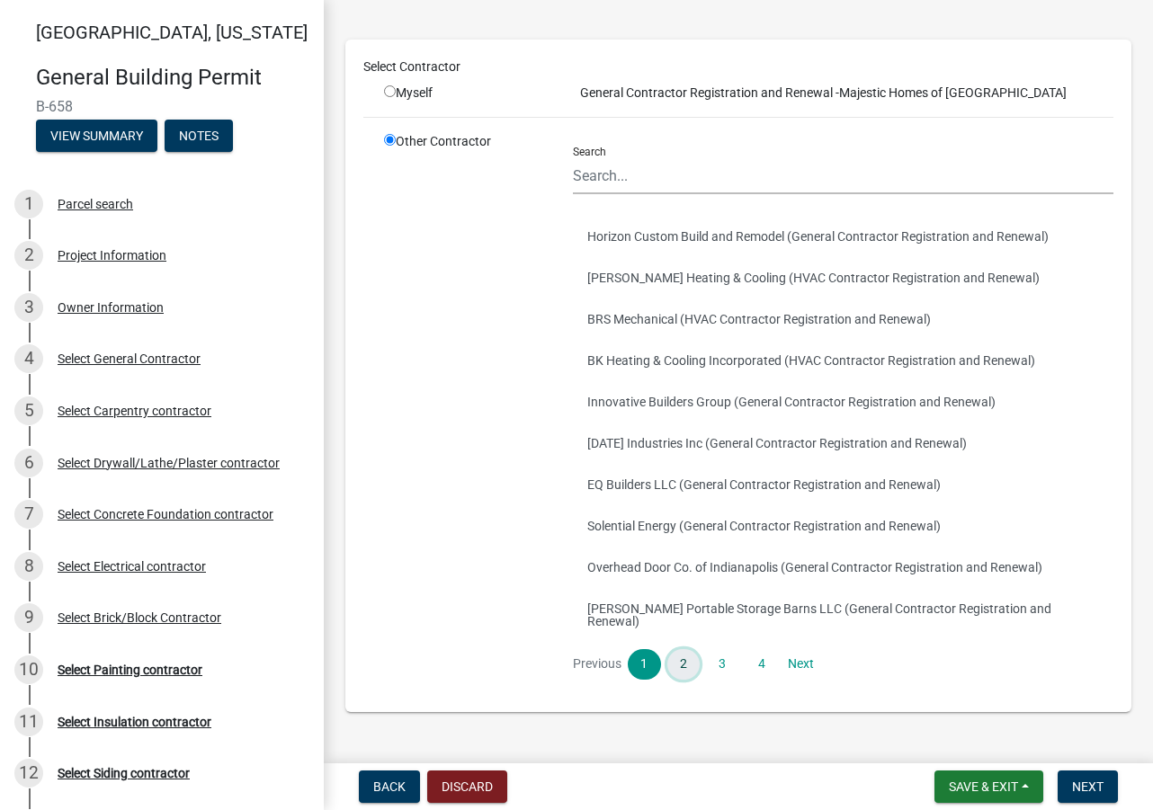
click at [674, 649] on link "2" at bounding box center [683, 664] width 32 height 31
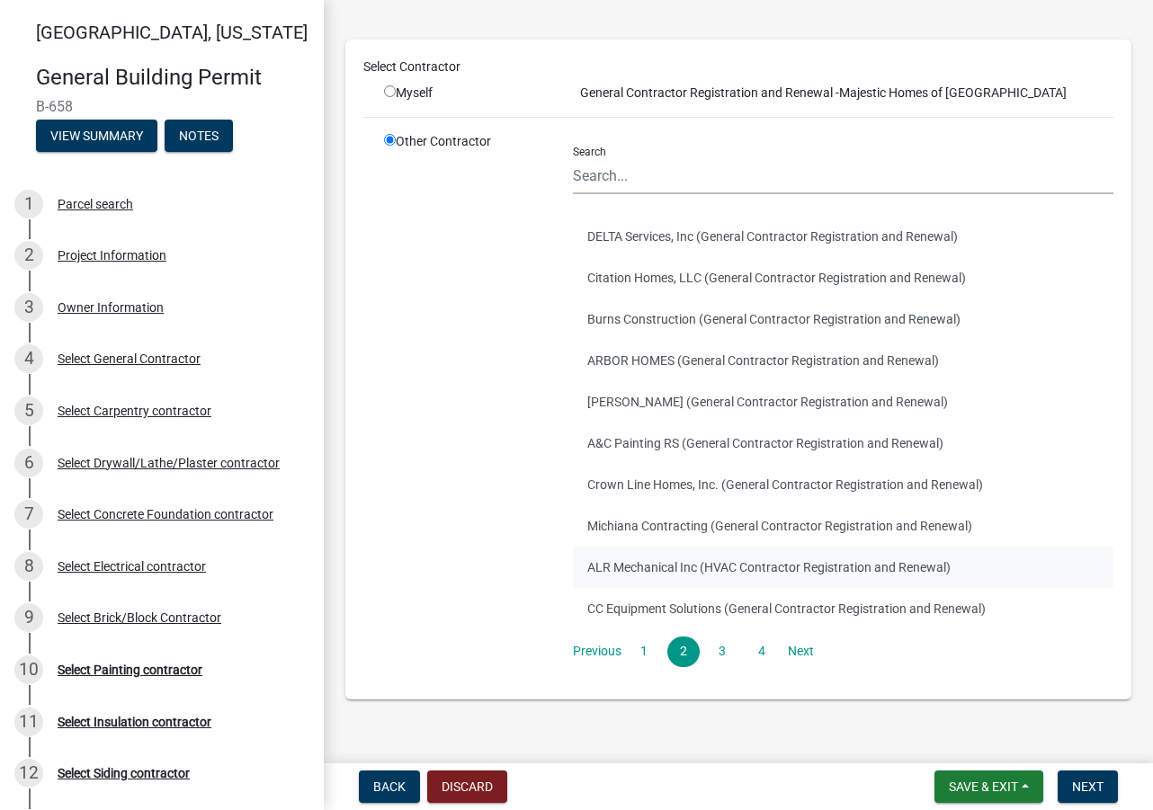
click at [671, 562] on button "ALR Mechanical Inc (HVAC Contractor Registration and Renewal)" at bounding box center [843, 567] width 541 height 41
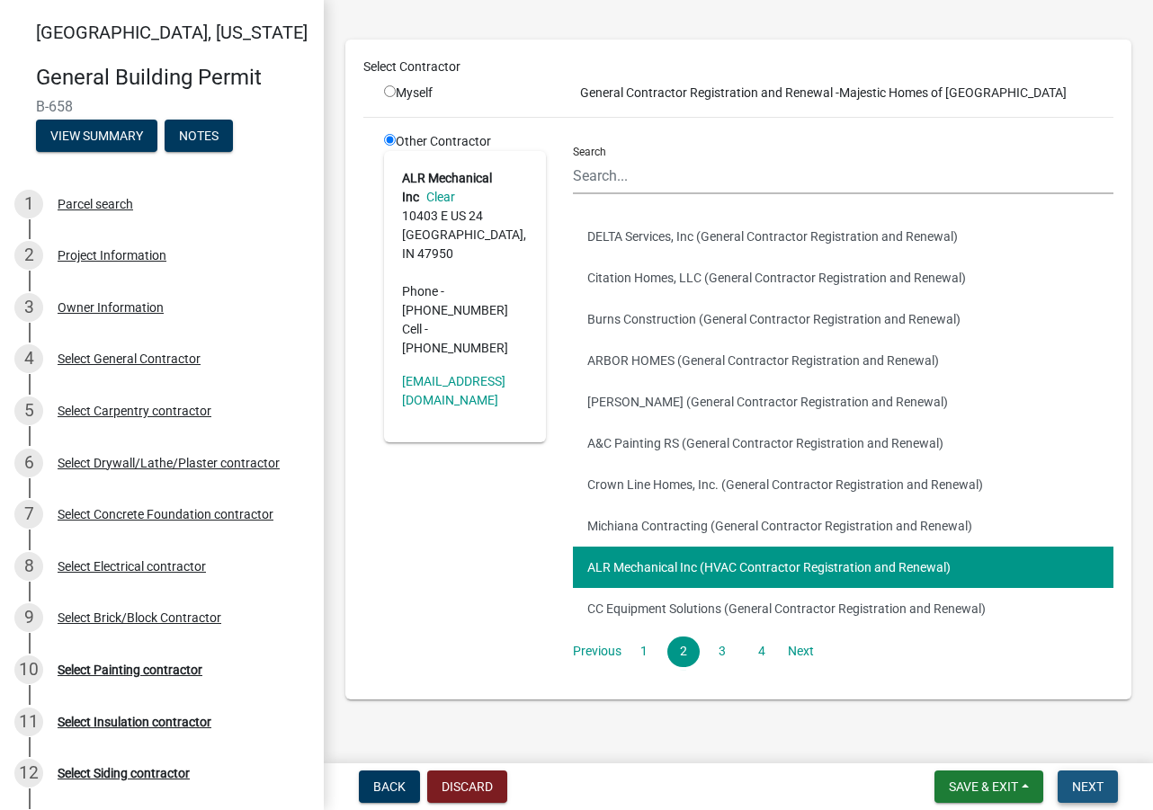
click at [800, 772] on button "Next" at bounding box center [1088, 787] width 60 height 32
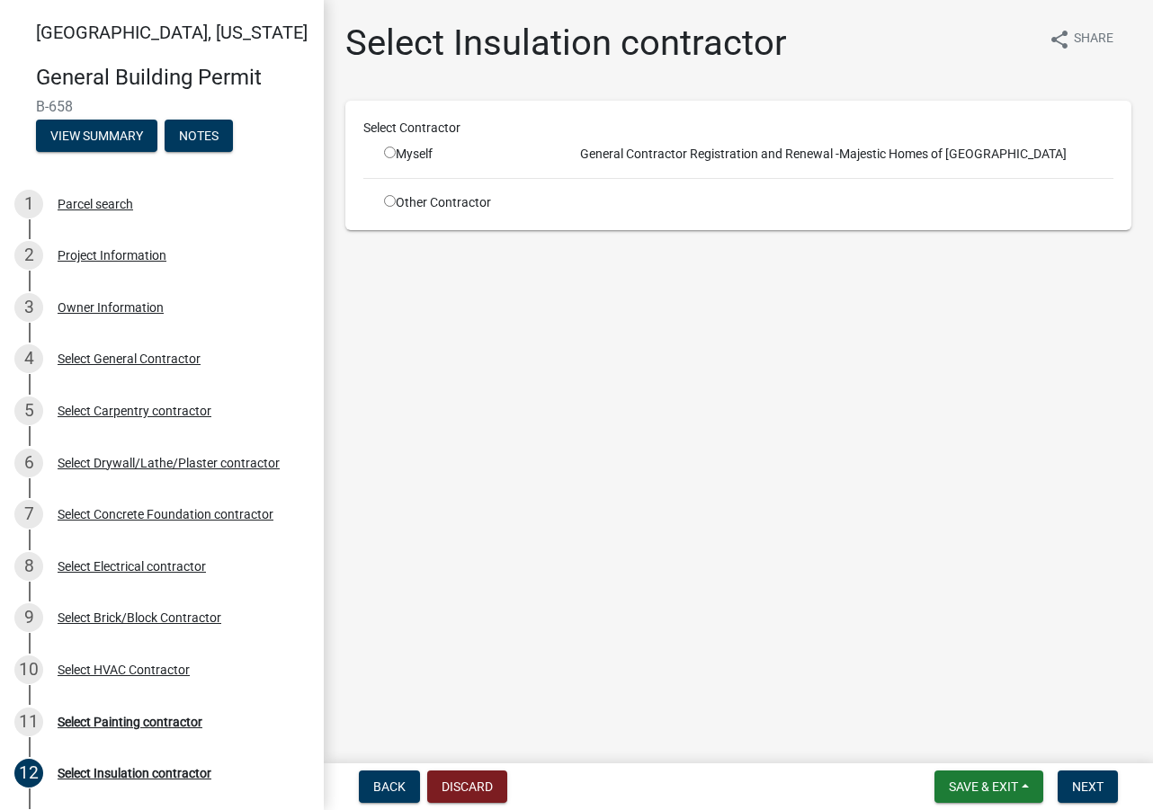
click at [388, 201] on input "radio" at bounding box center [390, 201] width 12 height 12
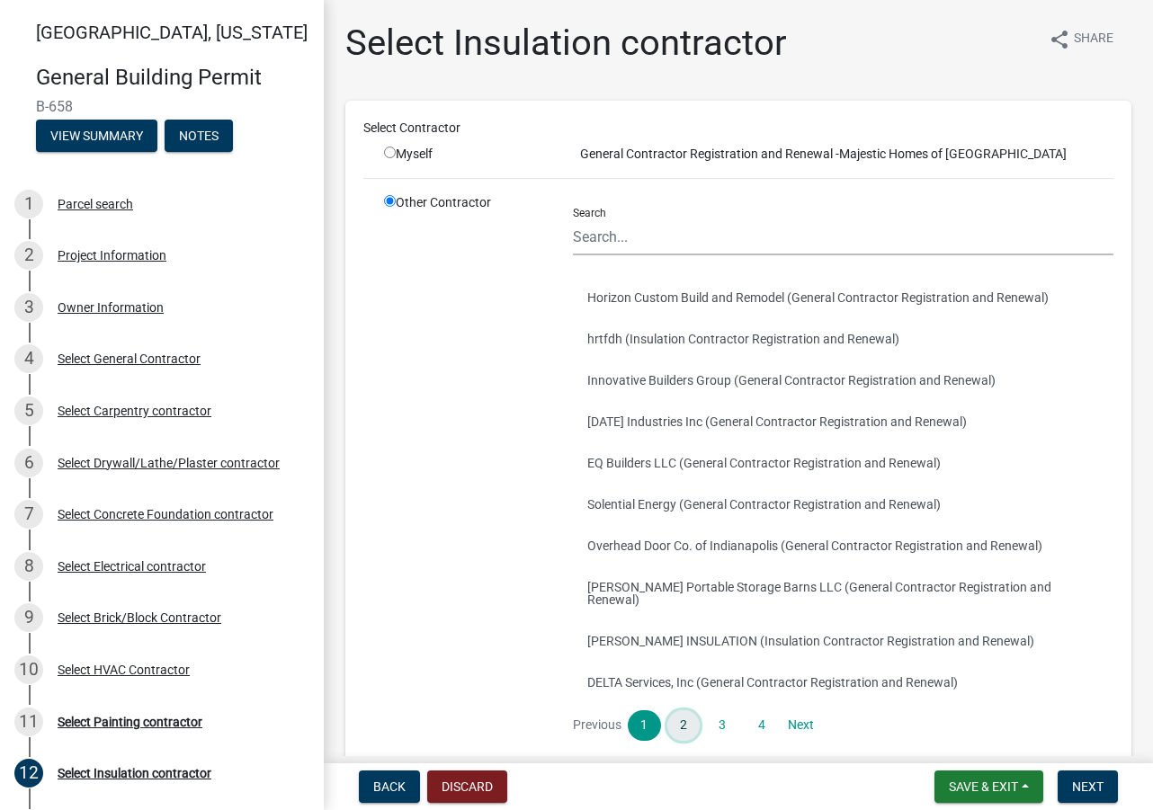
click at [682, 712] on link "2" at bounding box center [683, 725] width 32 height 31
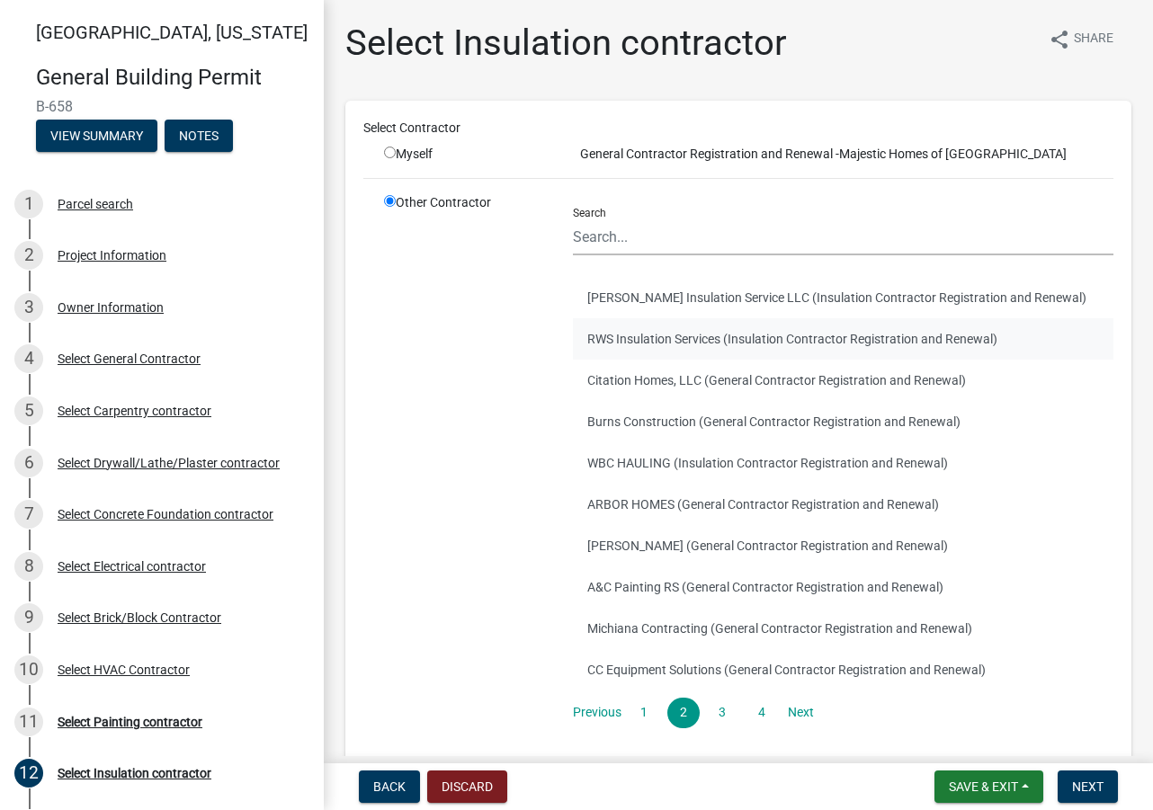
click at [690, 336] on button "RWS Insulation Services (Insulation Contractor Registration and Renewal)" at bounding box center [843, 338] width 541 height 41
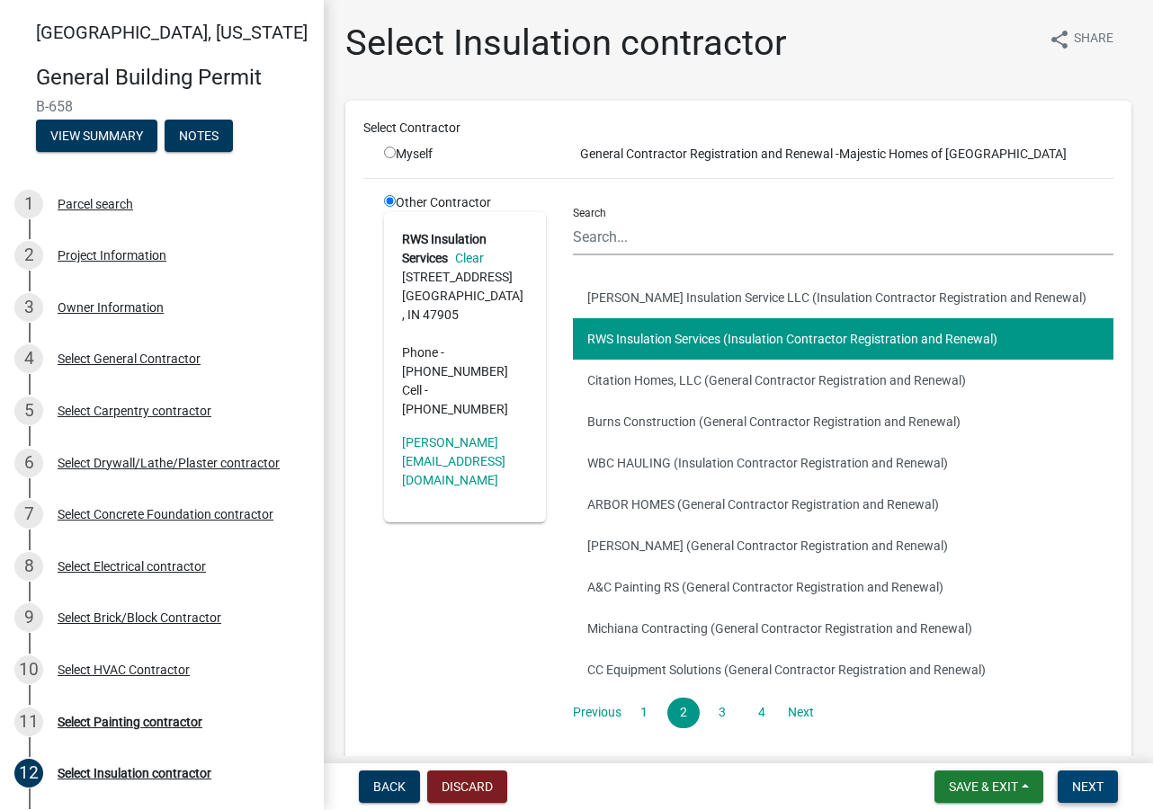
click at [800, 790] on span "Next" at bounding box center [1087, 787] width 31 height 14
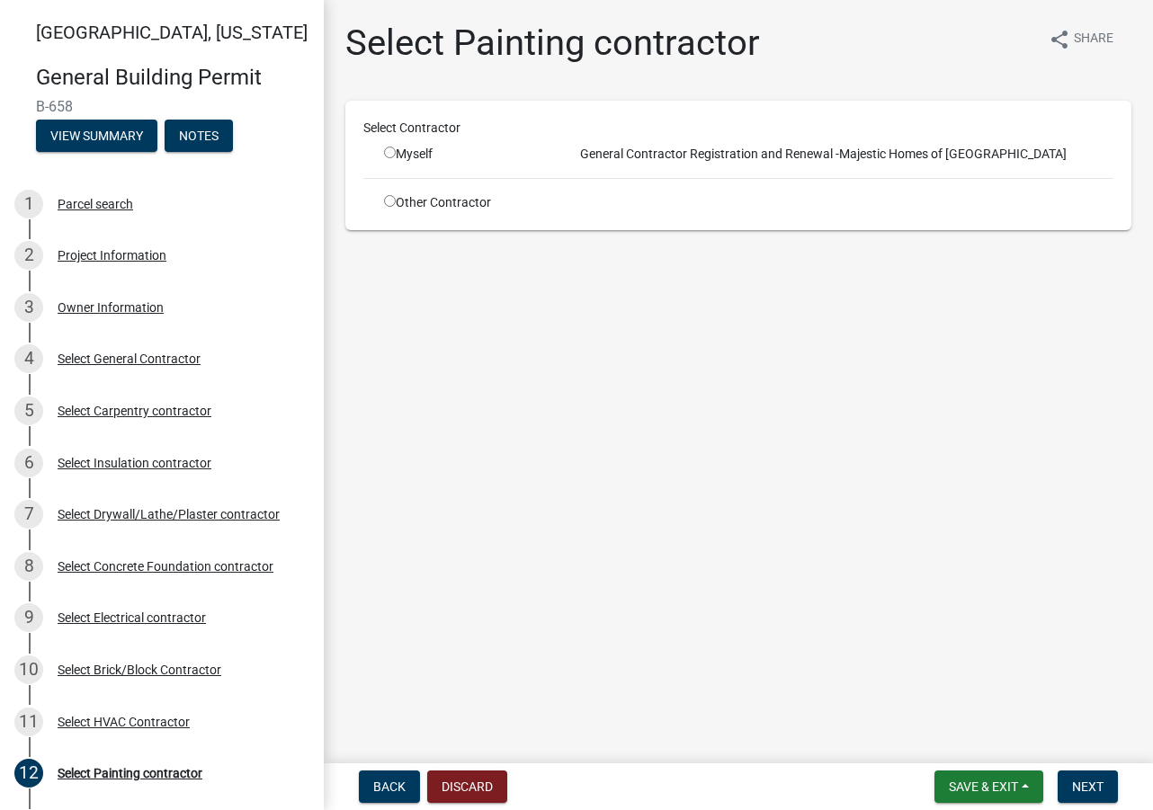
click at [388, 202] on input "radio" at bounding box center [390, 201] width 12 height 12
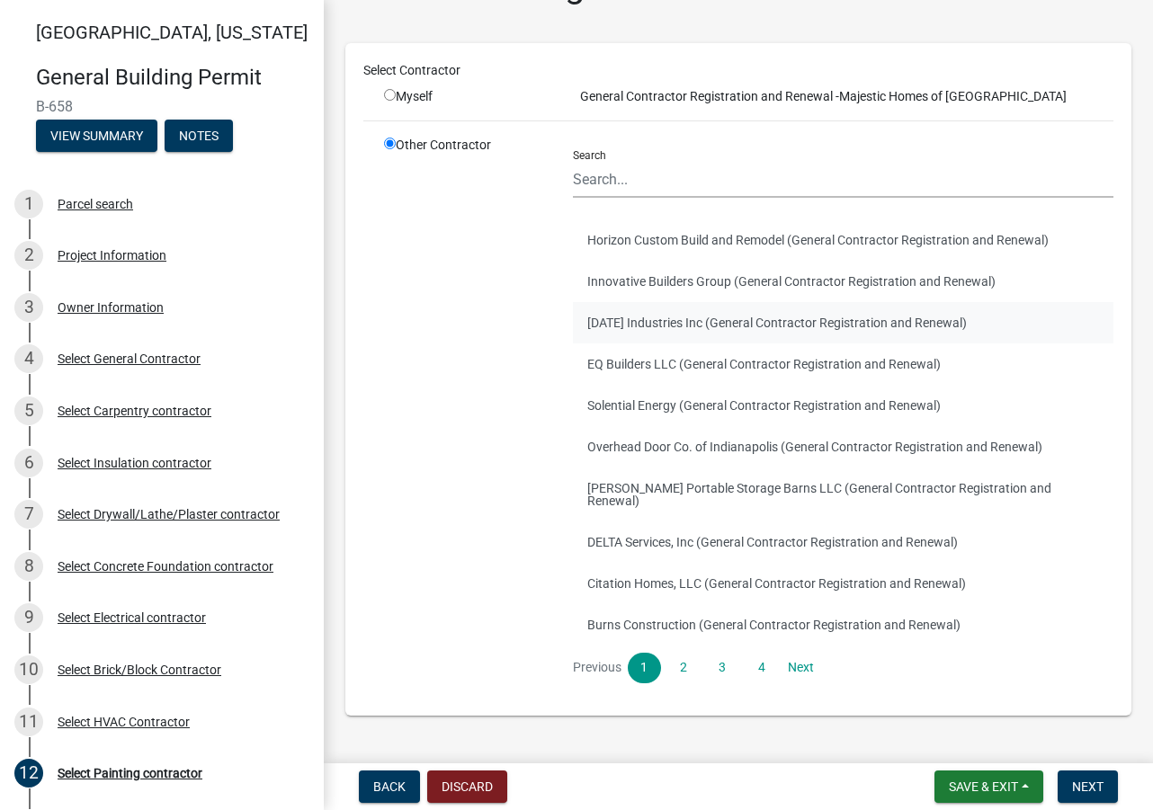
scroll to position [89, 0]
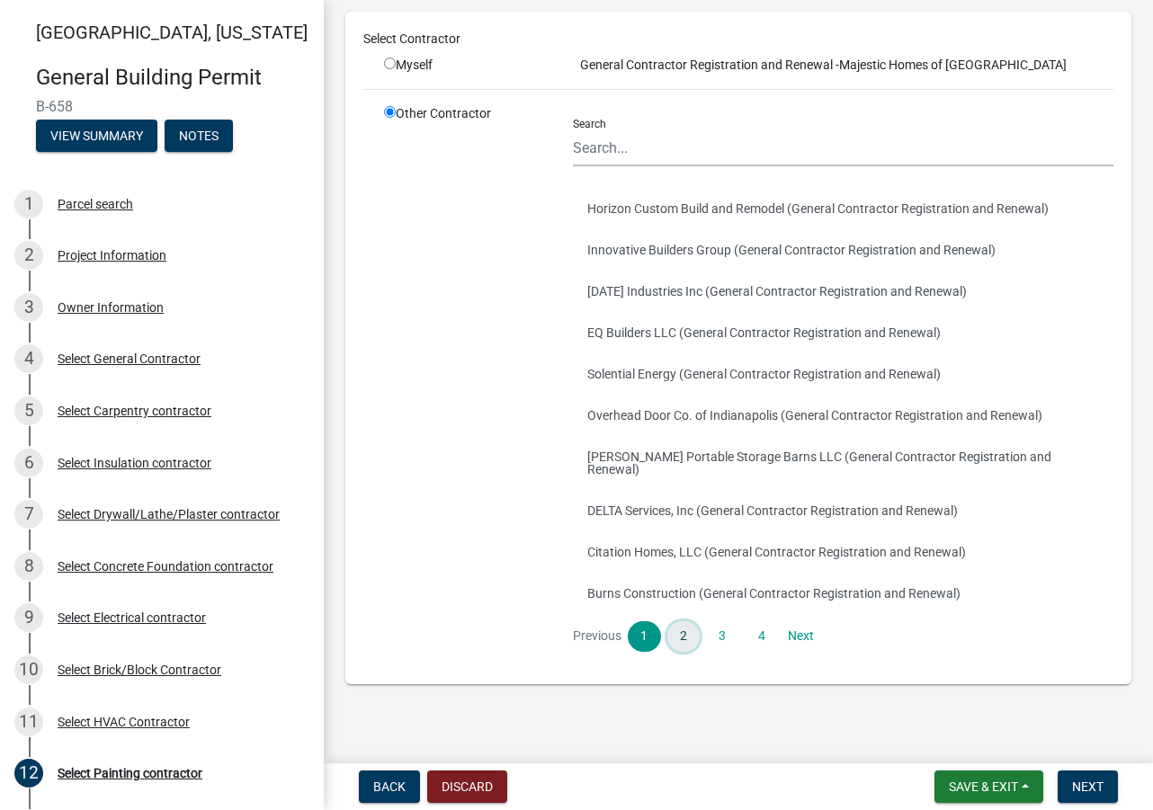
click at [684, 622] on link "2" at bounding box center [683, 636] width 32 height 31
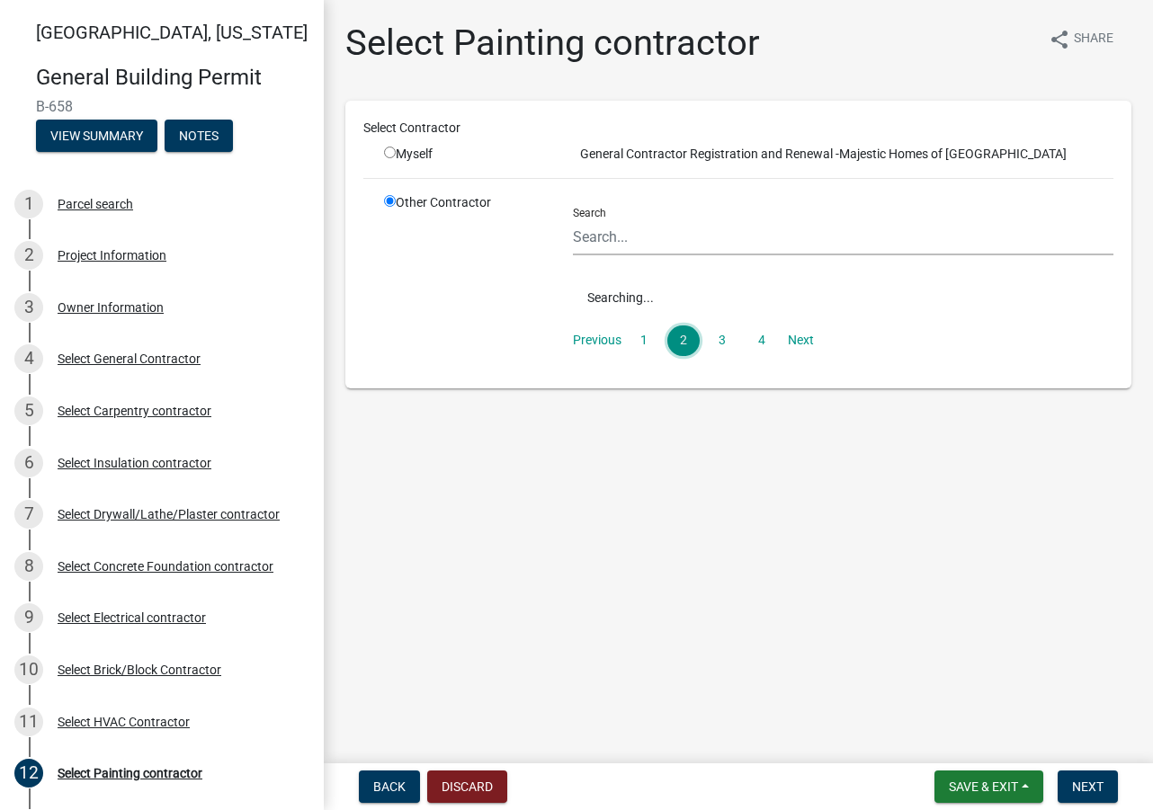
scroll to position [0, 0]
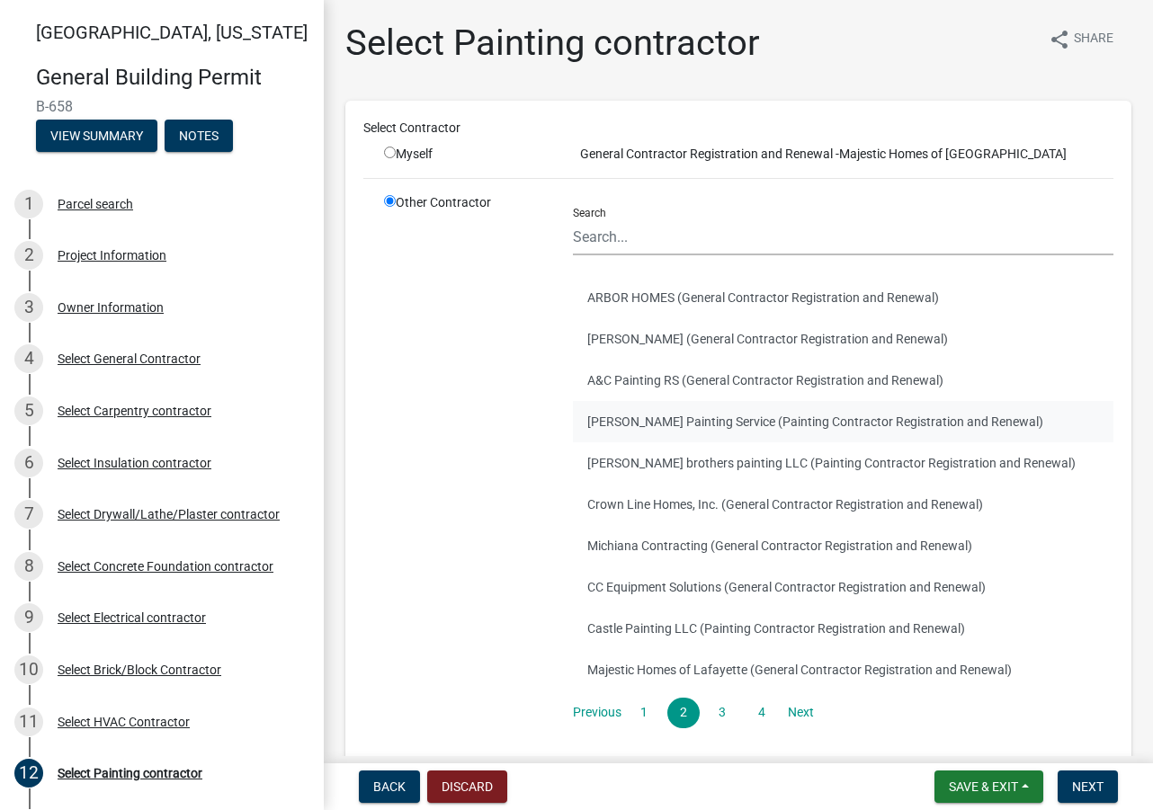
click at [593, 433] on button "Gaskin Painting Service (Painting Contractor Registration and Renewal)" at bounding box center [843, 421] width 541 height 41
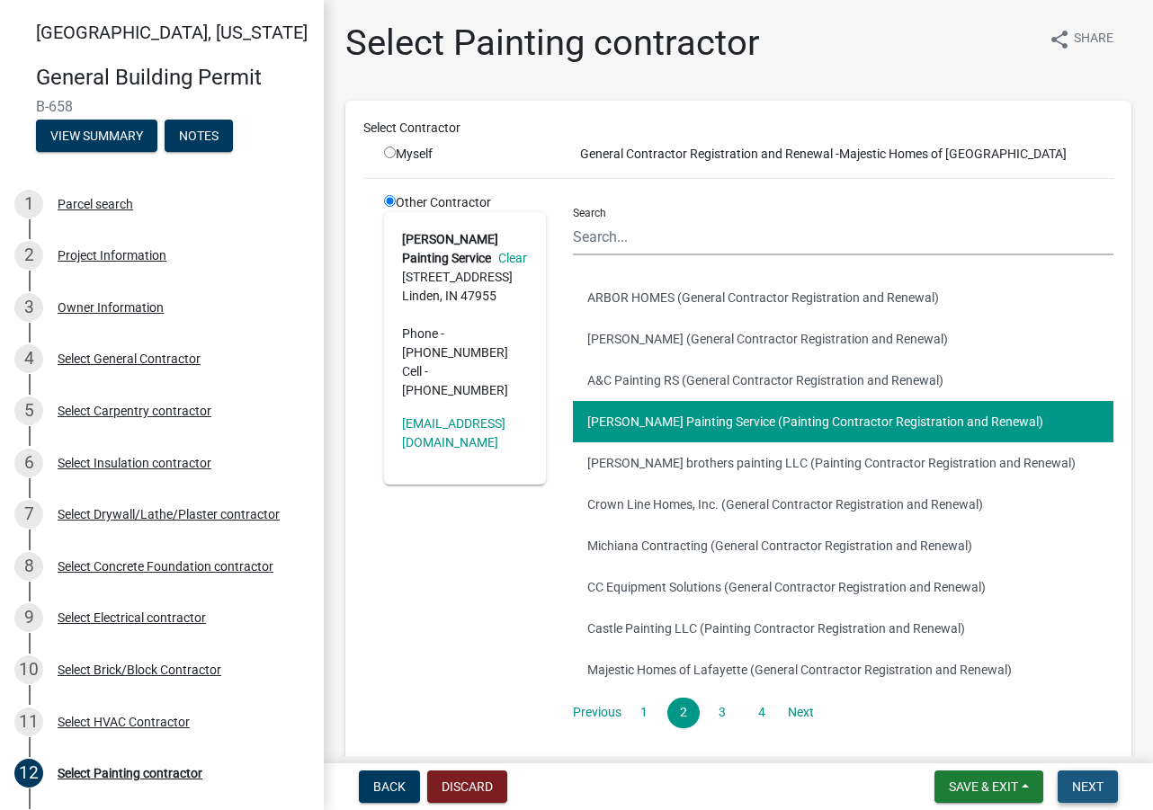
click at [800, 776] on button "Next" at bounding box center [1088, 787] width 60 height 32
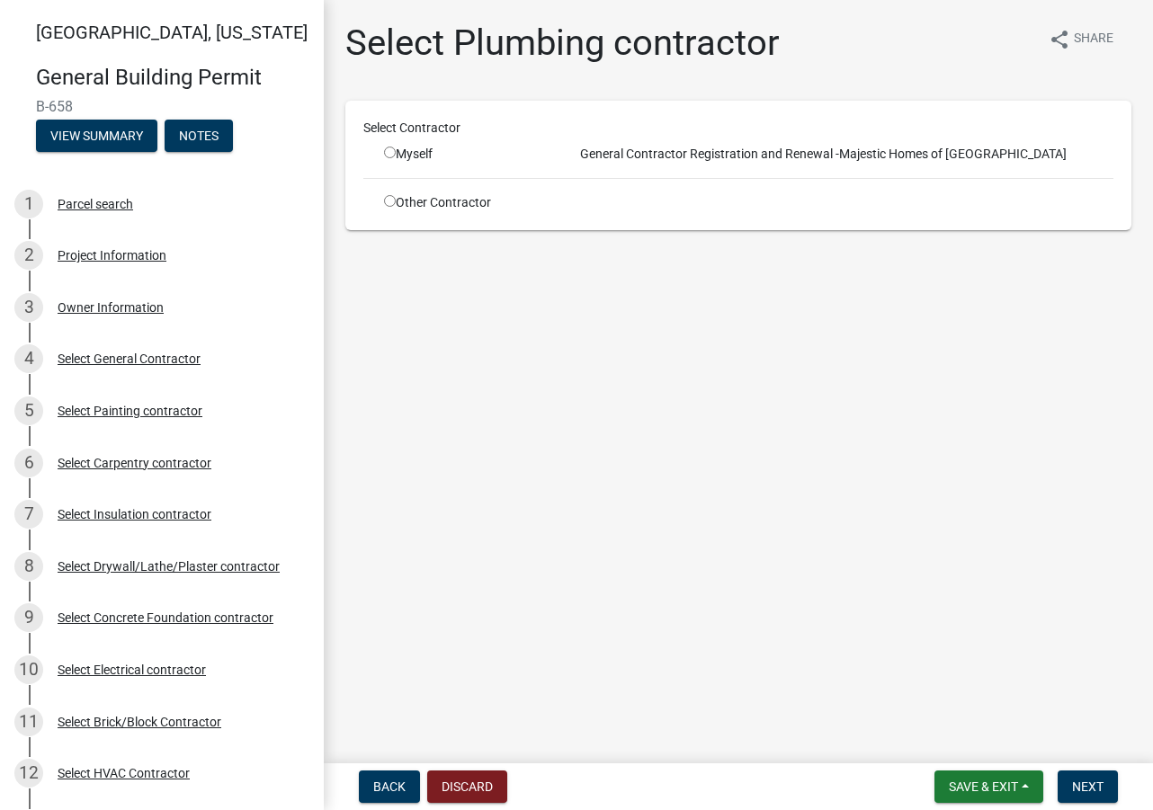
click at [384, 205] on input "radio" at bounding box center [390, 201] width 12 height 12
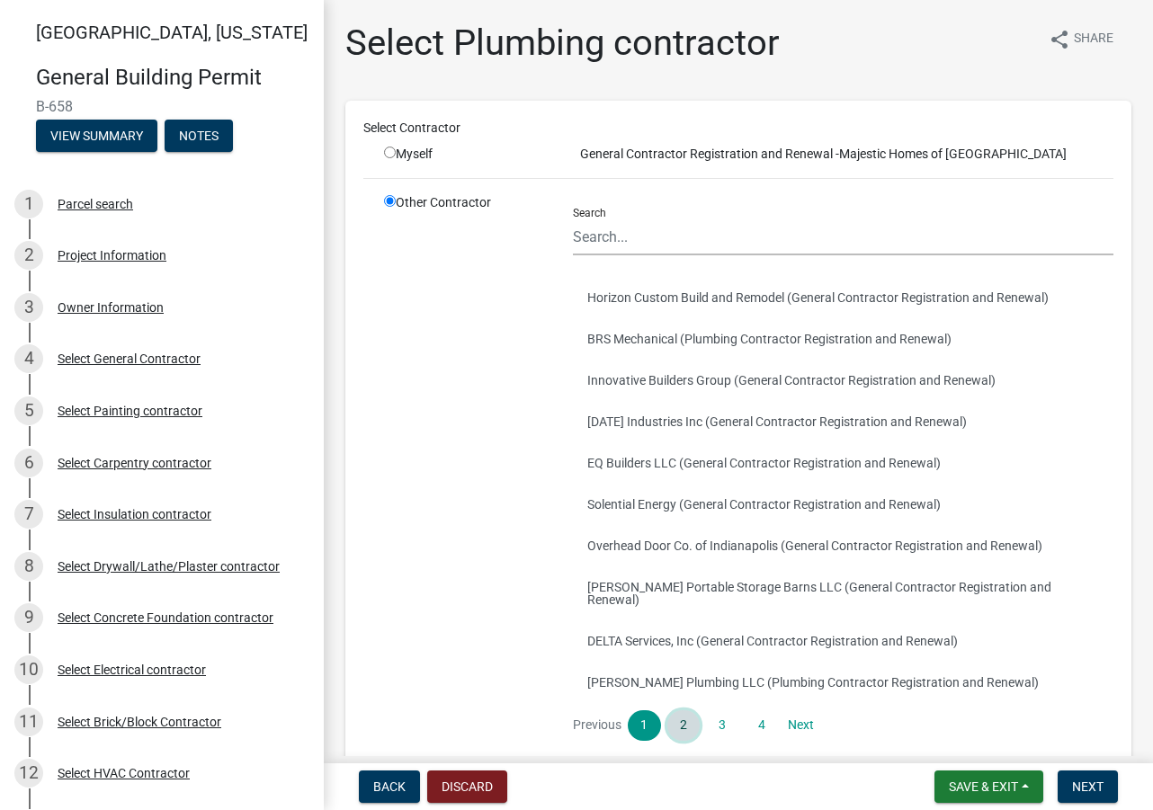
click at [688, 719] on link "2" at bounding box center [683, 725] width 32 height 31
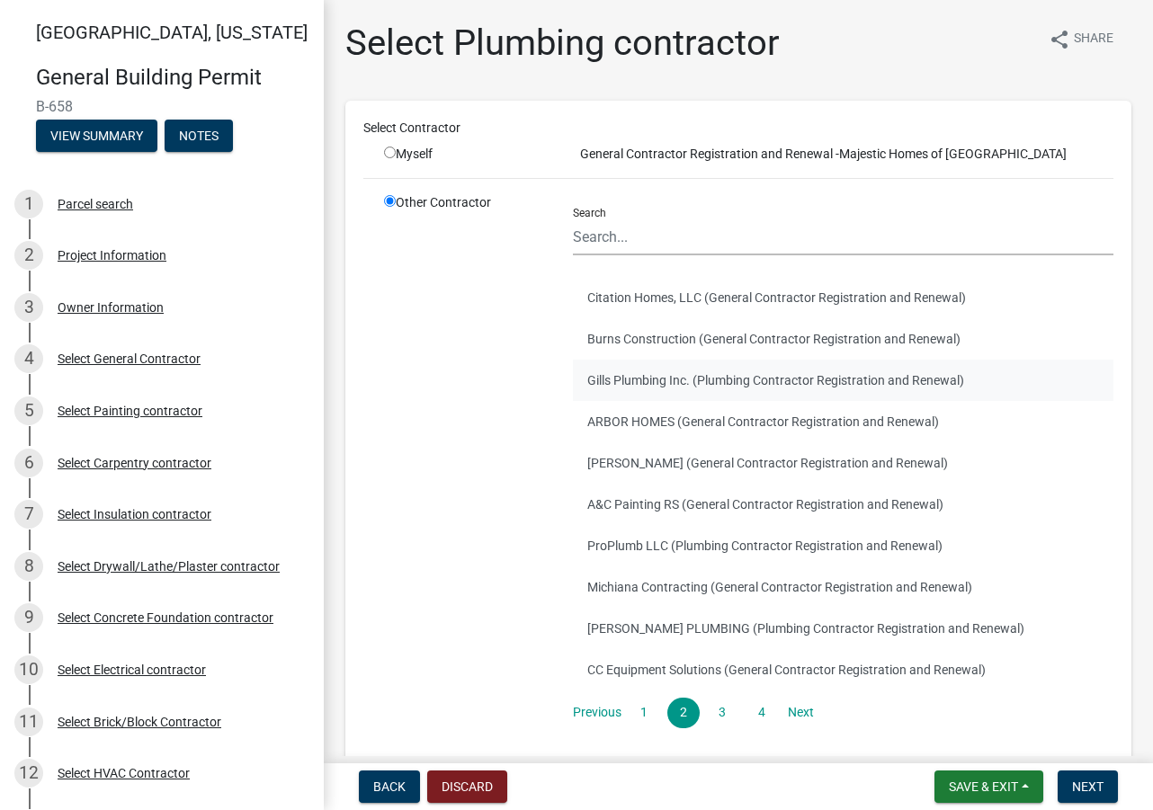
click at [675, 378] on button "Gills Plumbing Inc. (Plumbing Contractor Registration and Renewal)" at bounding box center [843, 380] width 541 height 41
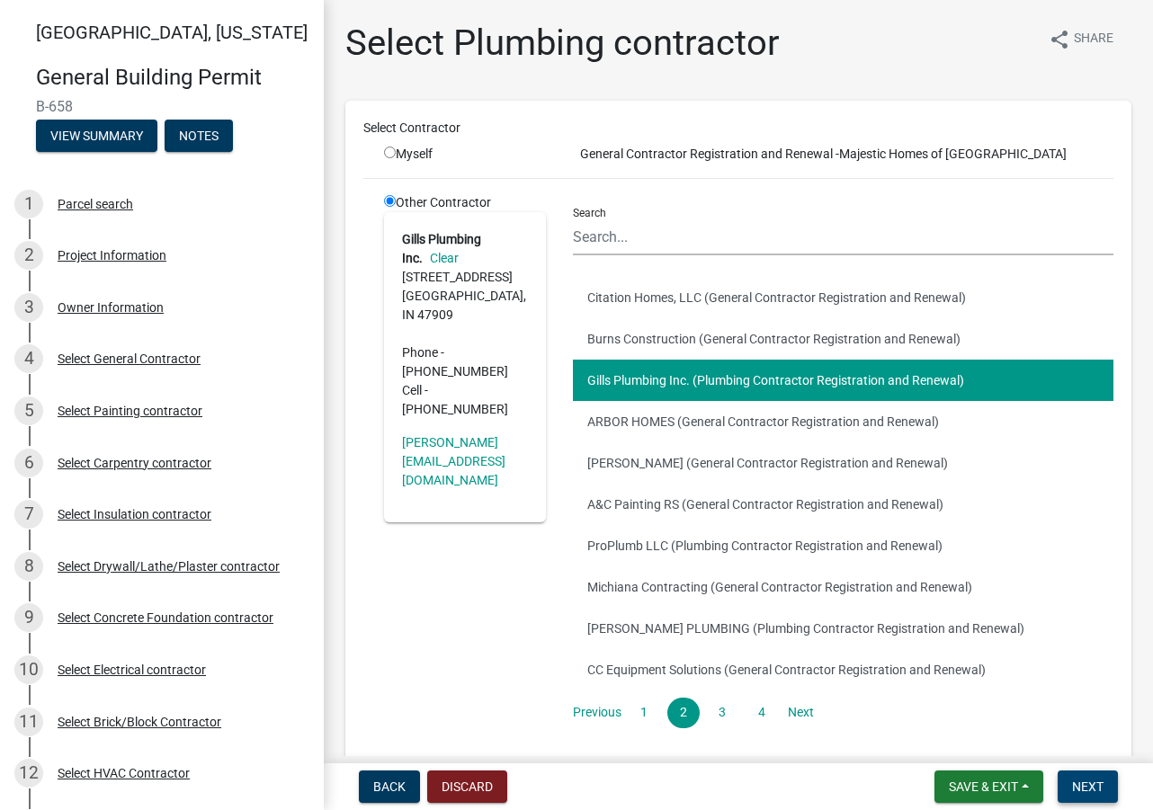
click at [800, 781] on span "Next" at bounding box center [1087, 787] width 31 height 14
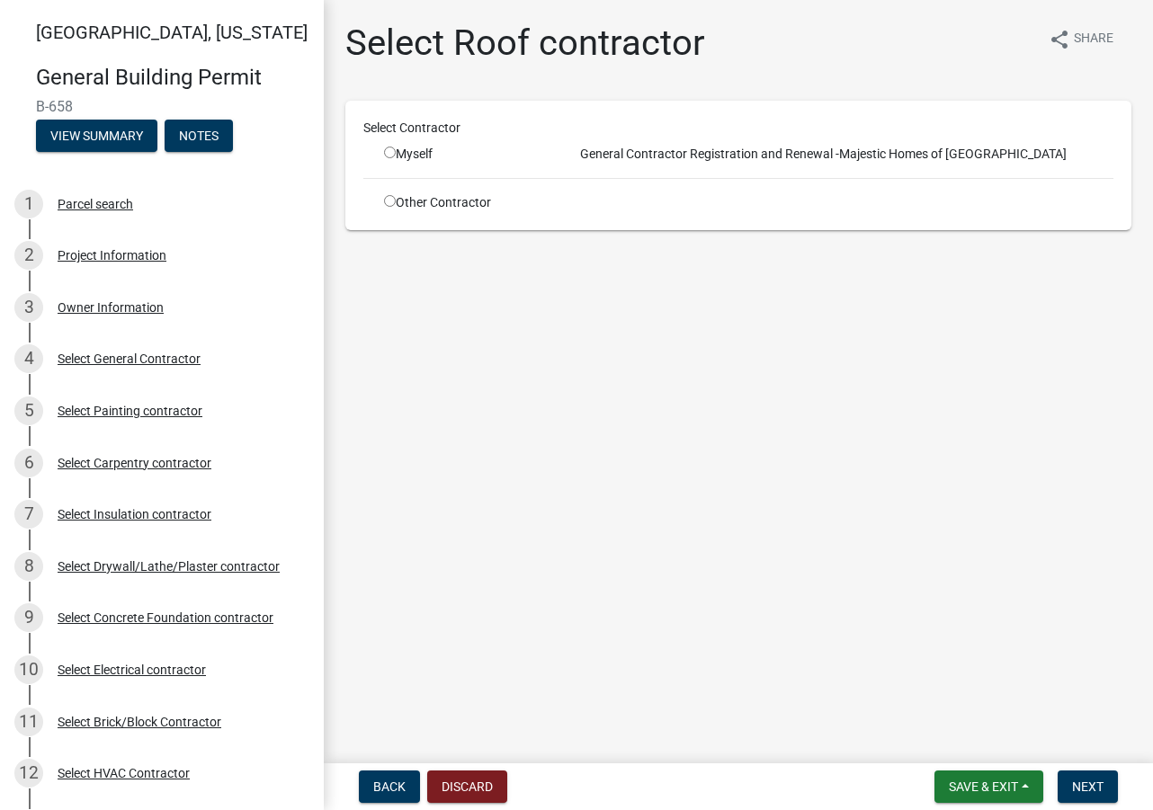
click at [389, 202] on input "radio" at bounding box center [390, 201] width 12 height 12
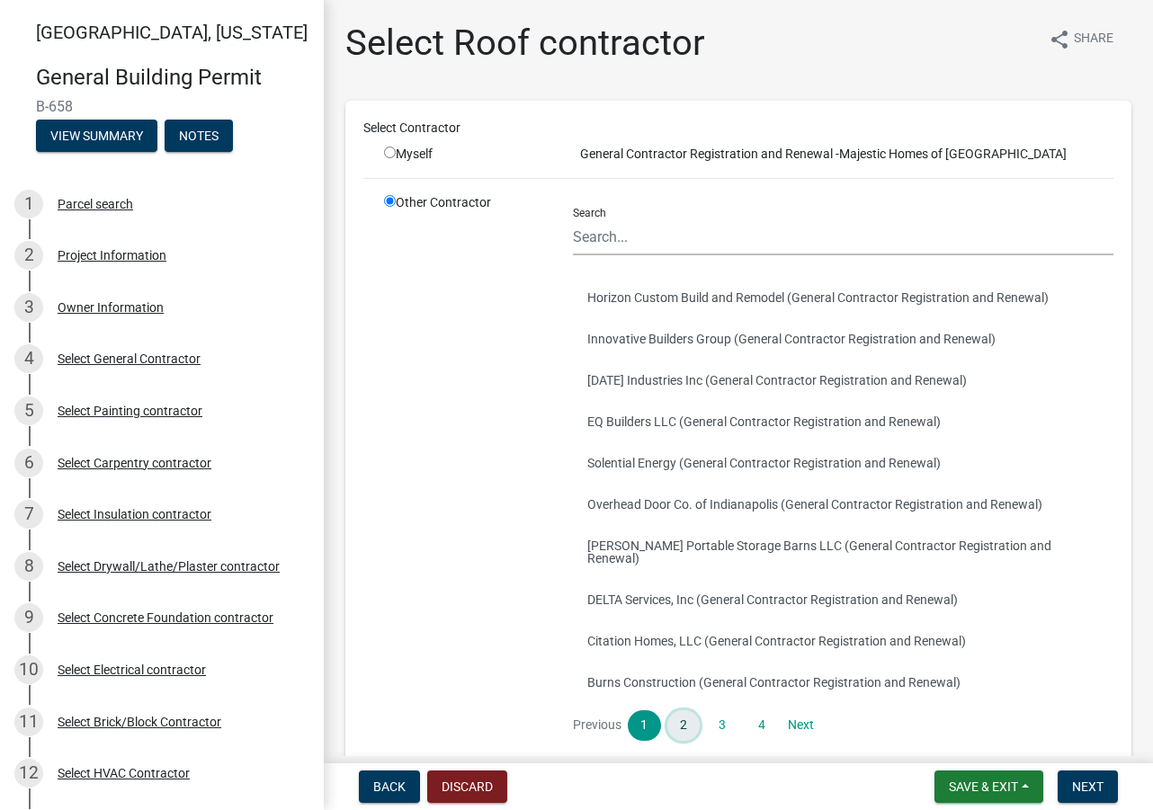
click at [680, 710] on link "2" at bounding box center [683, 725] width 32 height 31
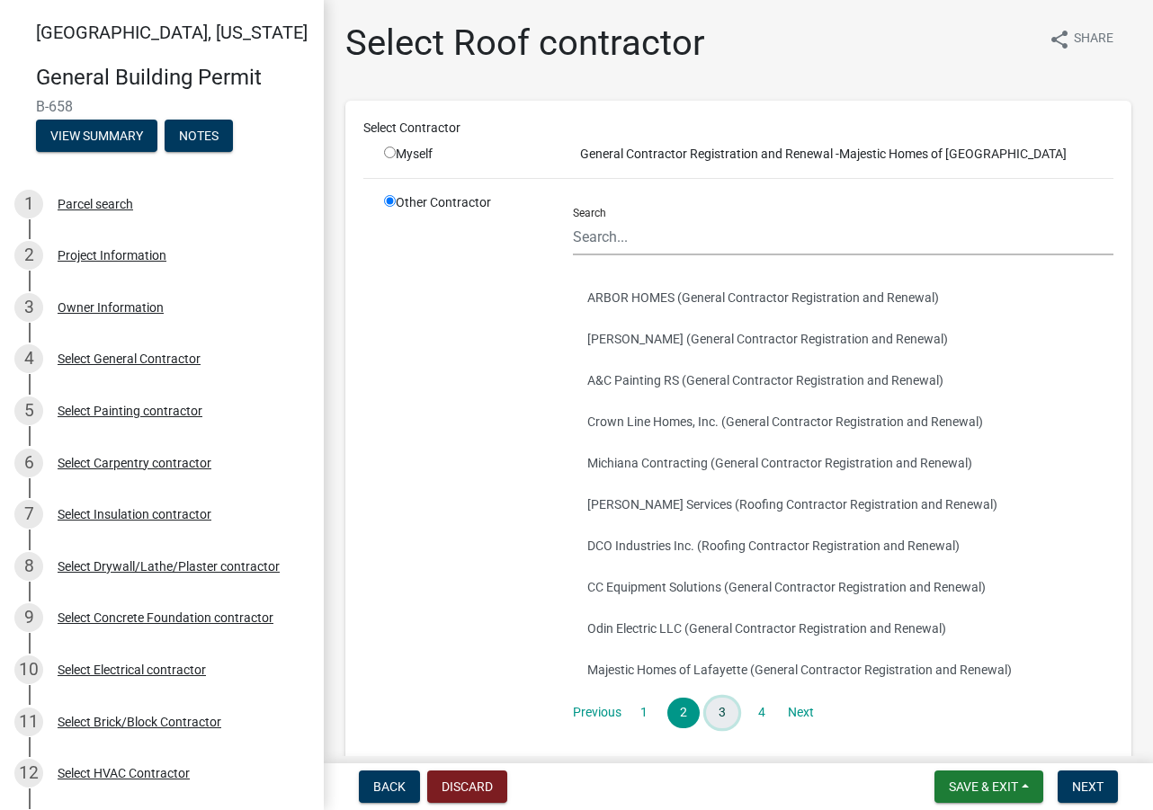
click at [706, 712] on link "3" at bounding box center [722, 713] width 32 height 31
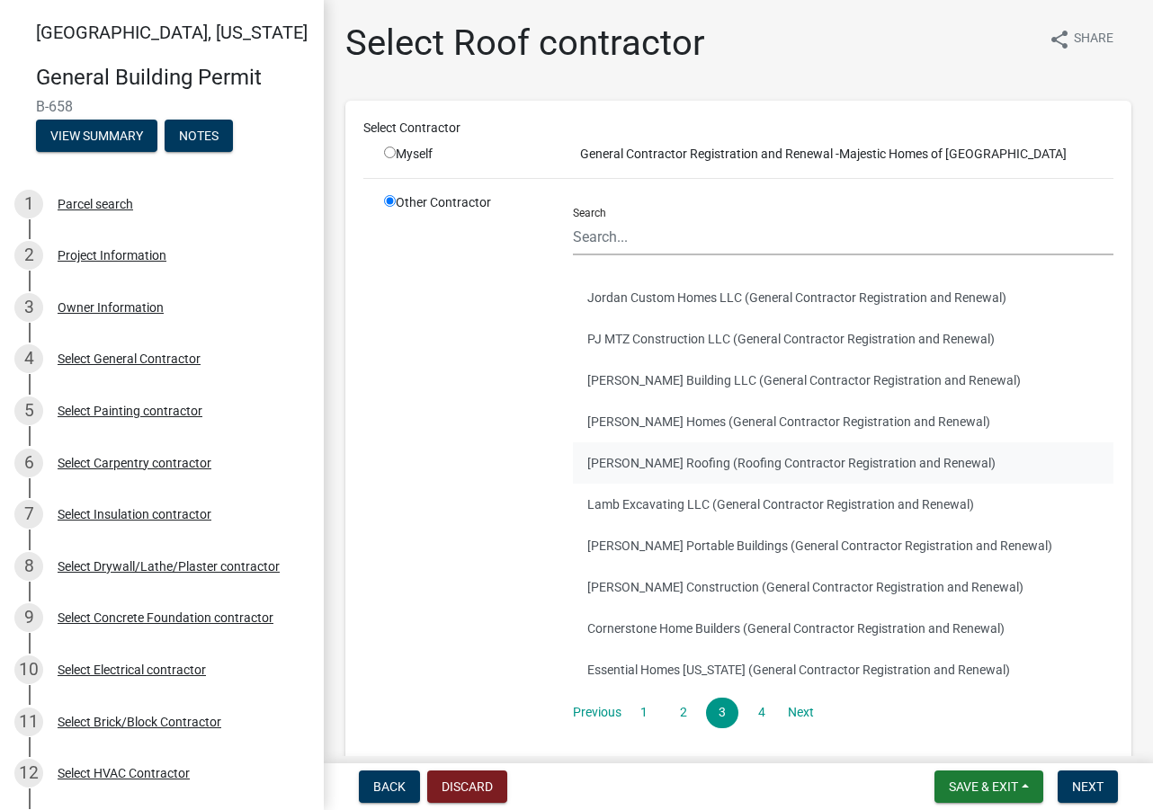
click at [667, 457] on button "Wilkinson Roofing (Roofing Contractor Registration and Renewal)" at bounding box center [843, 462] width 541 height 41
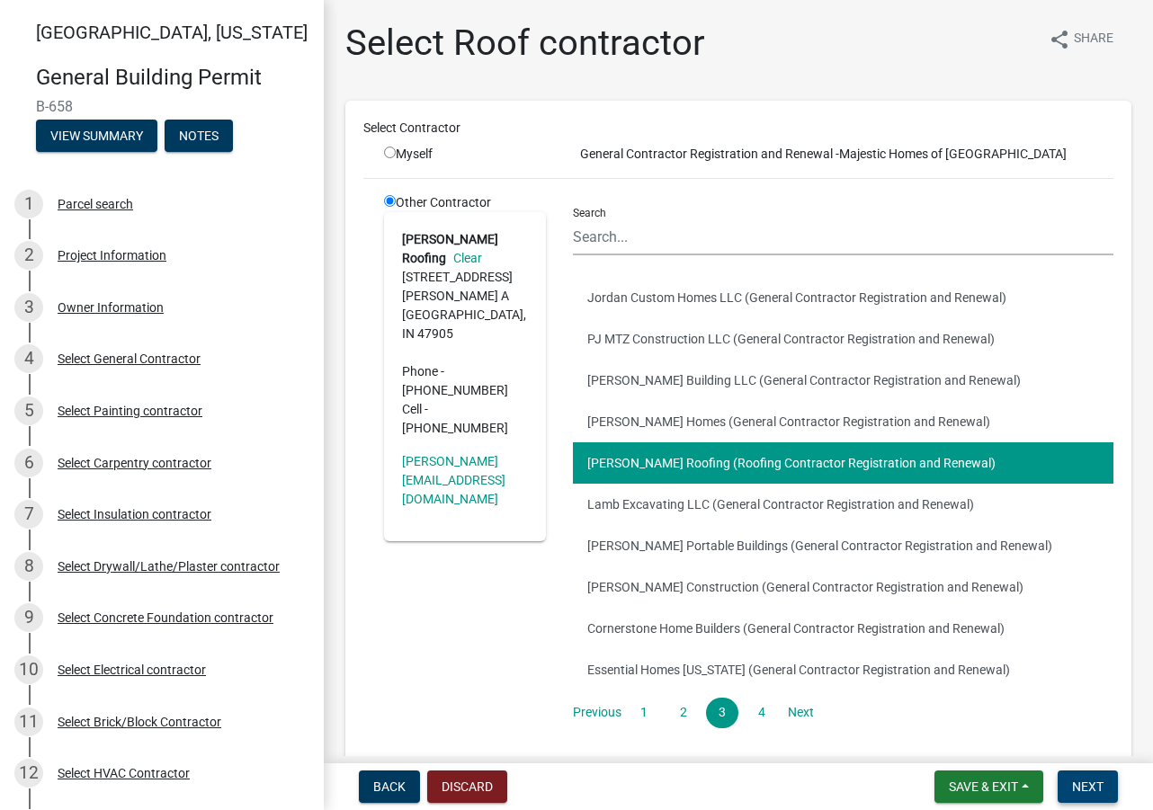
click at [800, 784] on span "Next" at bounding box center [1087, 787] width 31 height 14
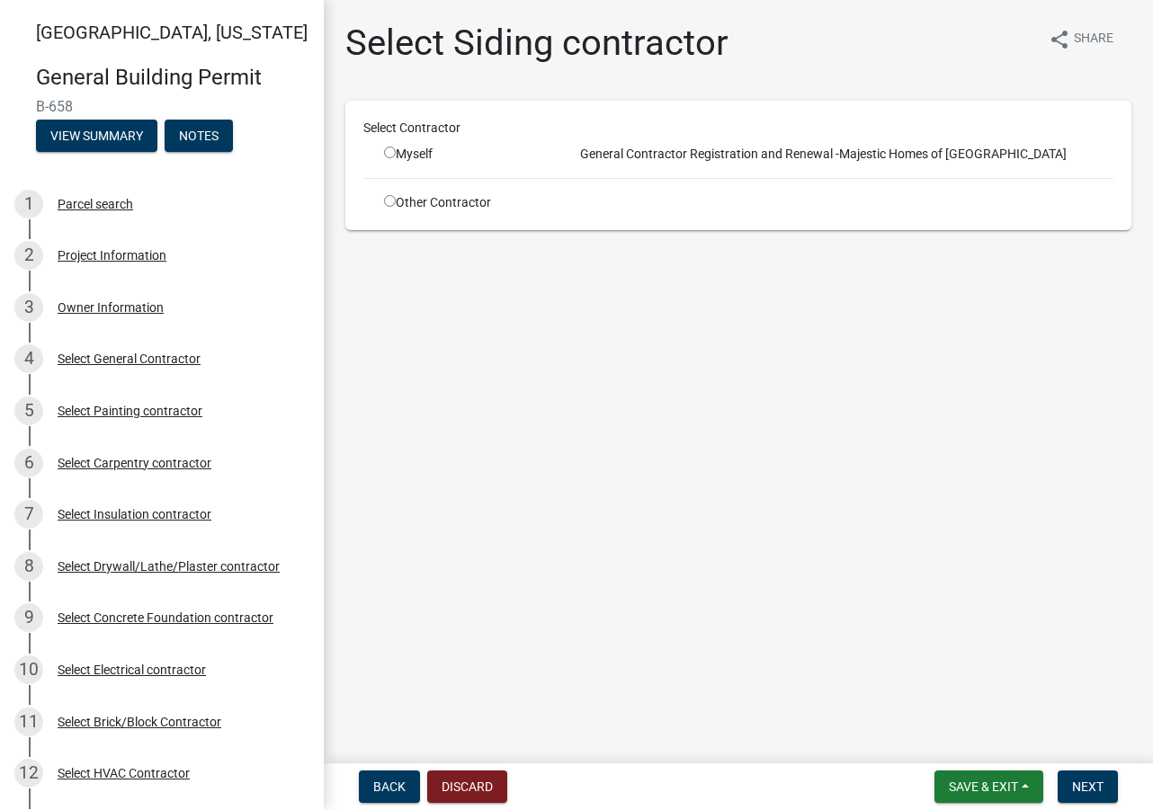
click at [392, 204] on input "radio" at bounding box center [390, 201] width 12 height 12
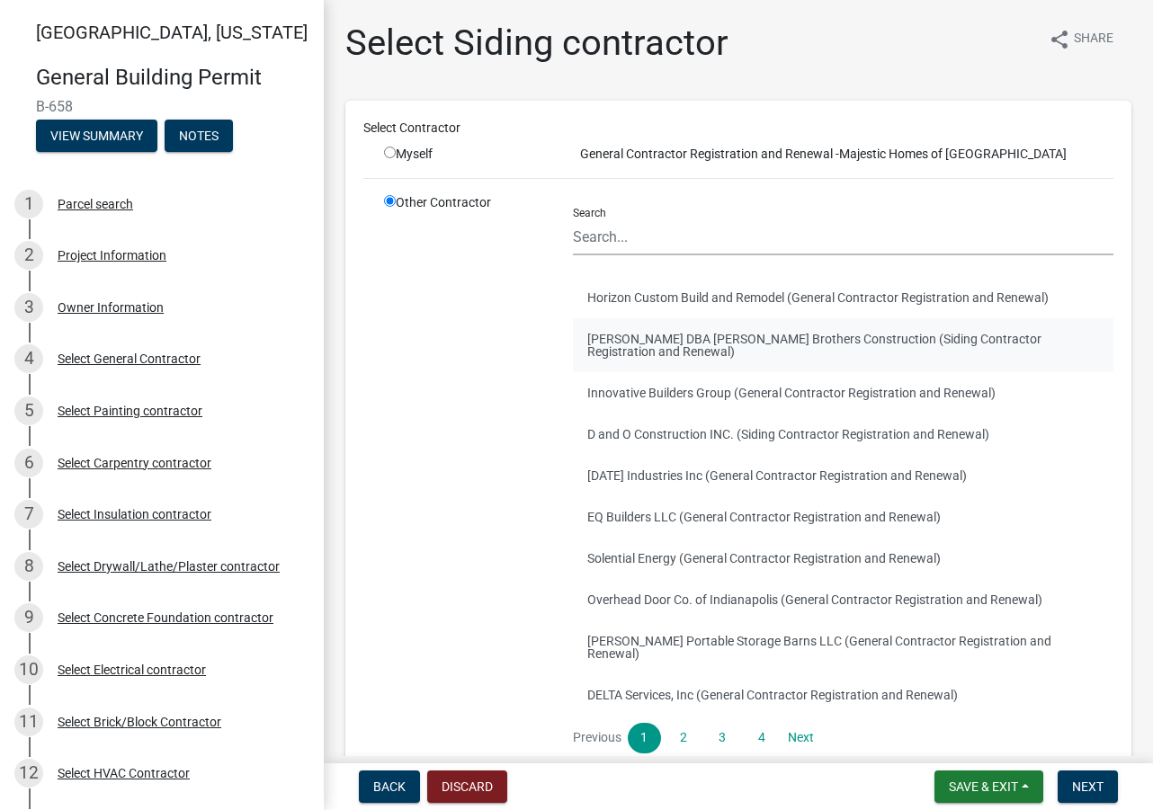
click at [640, 342] on button "Ryan Wilson DBA Wilson Brothers Construction (Siding Contractor Registration an…" at bounding box center [843, 345] width 541 height 54
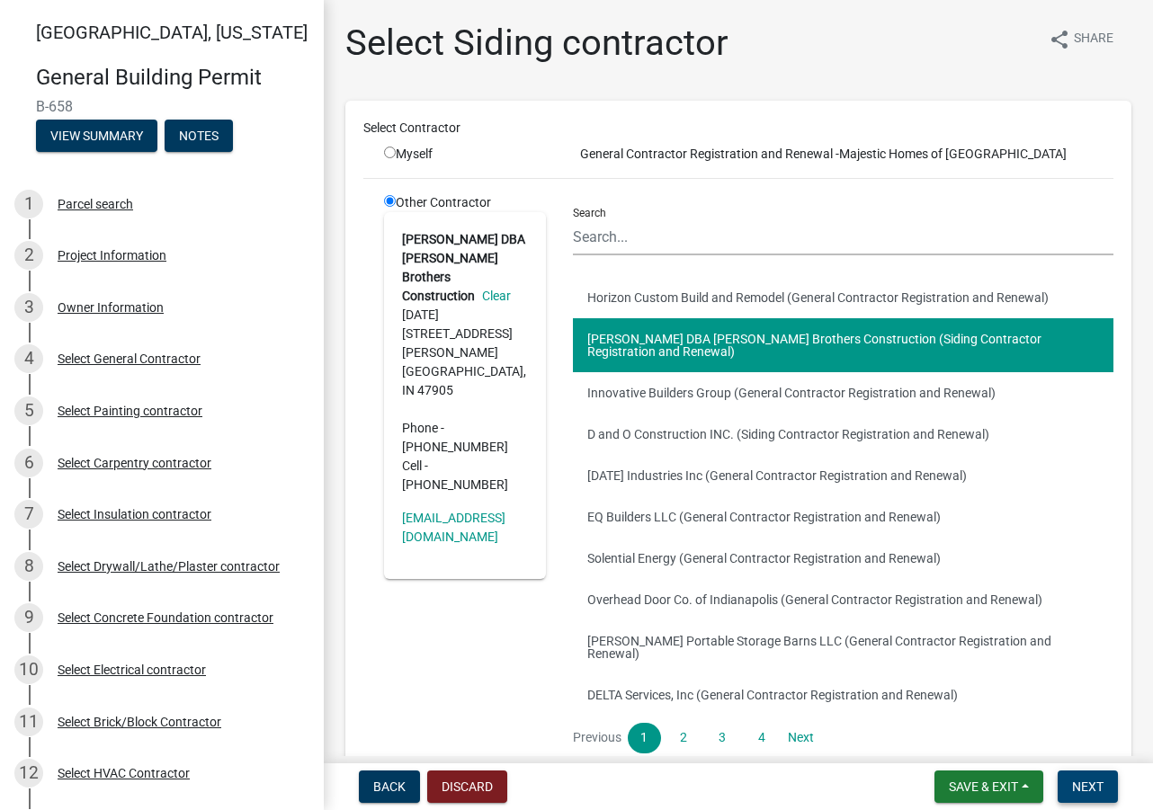
click at [800, 785] on span "Next" at bounding box center [1087, 787] width 31 height 14
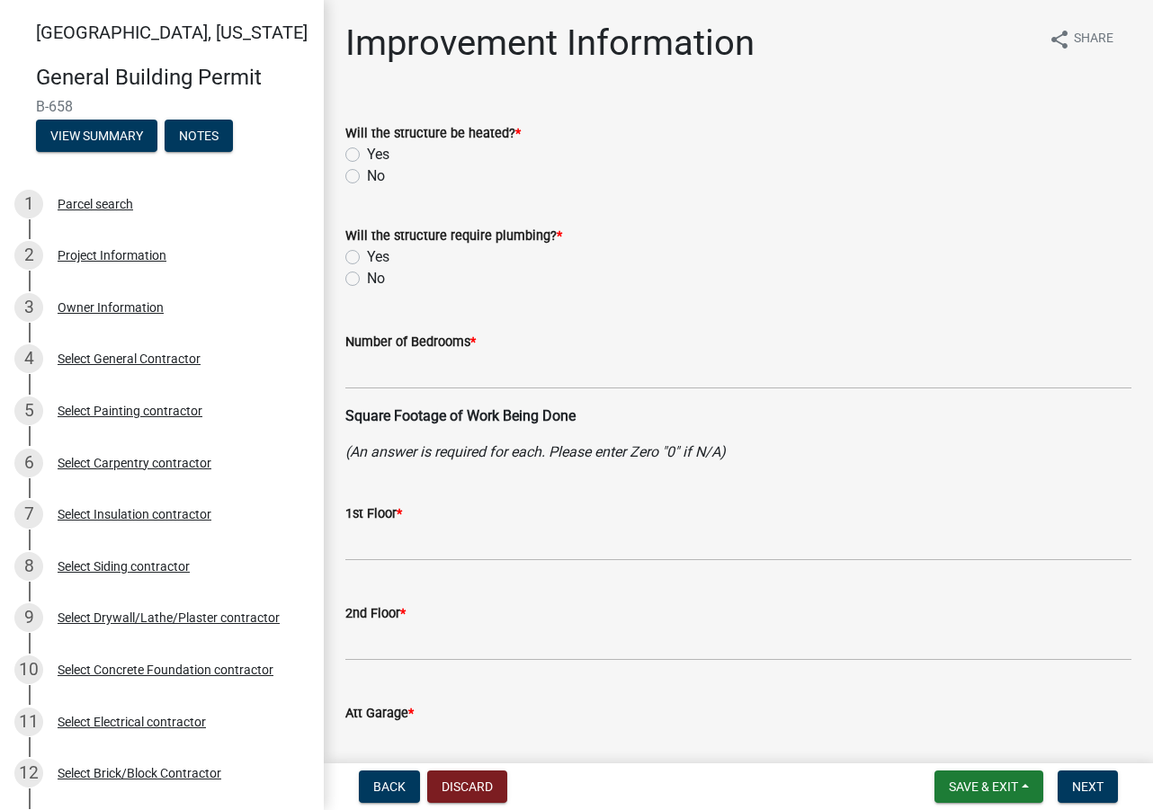
click at [367, 154] on label "Yes" at bounding box center [378, 155] width 22 height 22
click at [367, 154] on input "Yes" at bounding box center [373, 150] width 12 height 12
click at [364, 257] on div "Yes" at bounding box center [738, 257] width 786 height 22
click at [367, 255] on label "Yes" at bounding box center [378, 257] width 22 height 22
click at [367, 255] on input "Yes" at bounding box center [373, 252] width 12 height 12
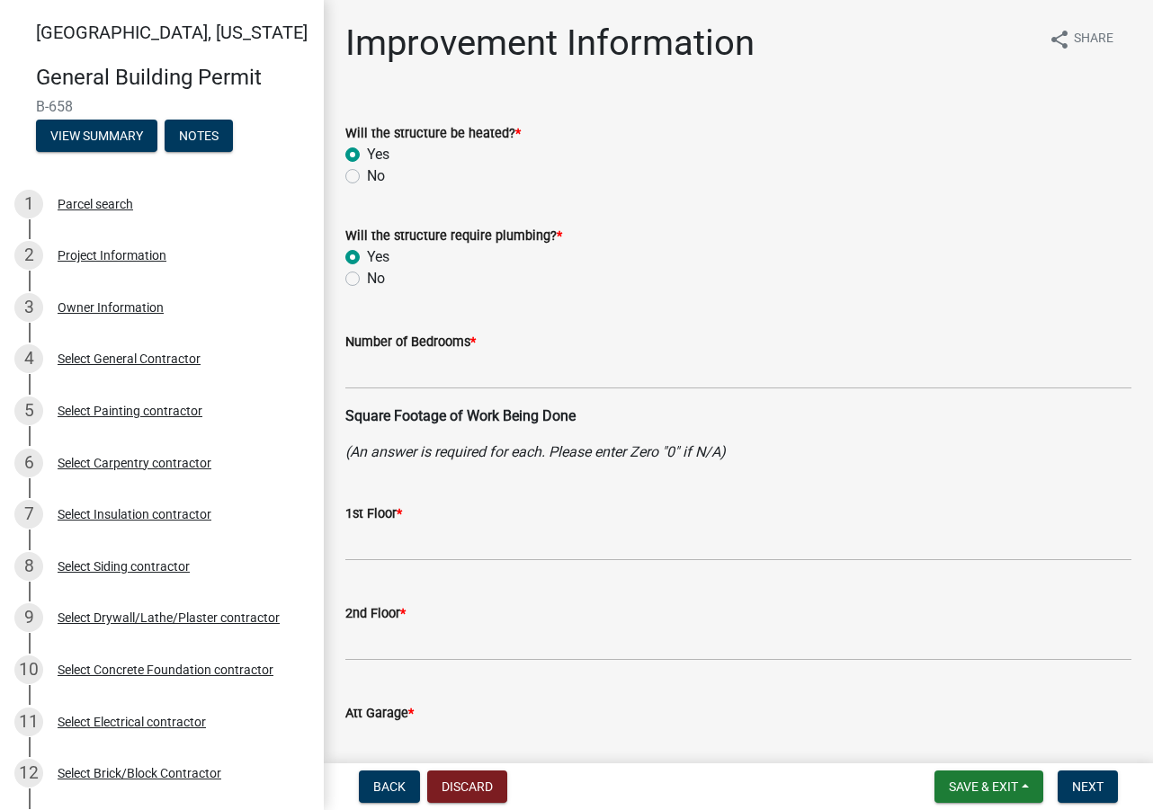
click at [380, 389] on wm-data-entity-input "Number of Bedrooms *" at bounding box center [738, 356] width 786 height 100
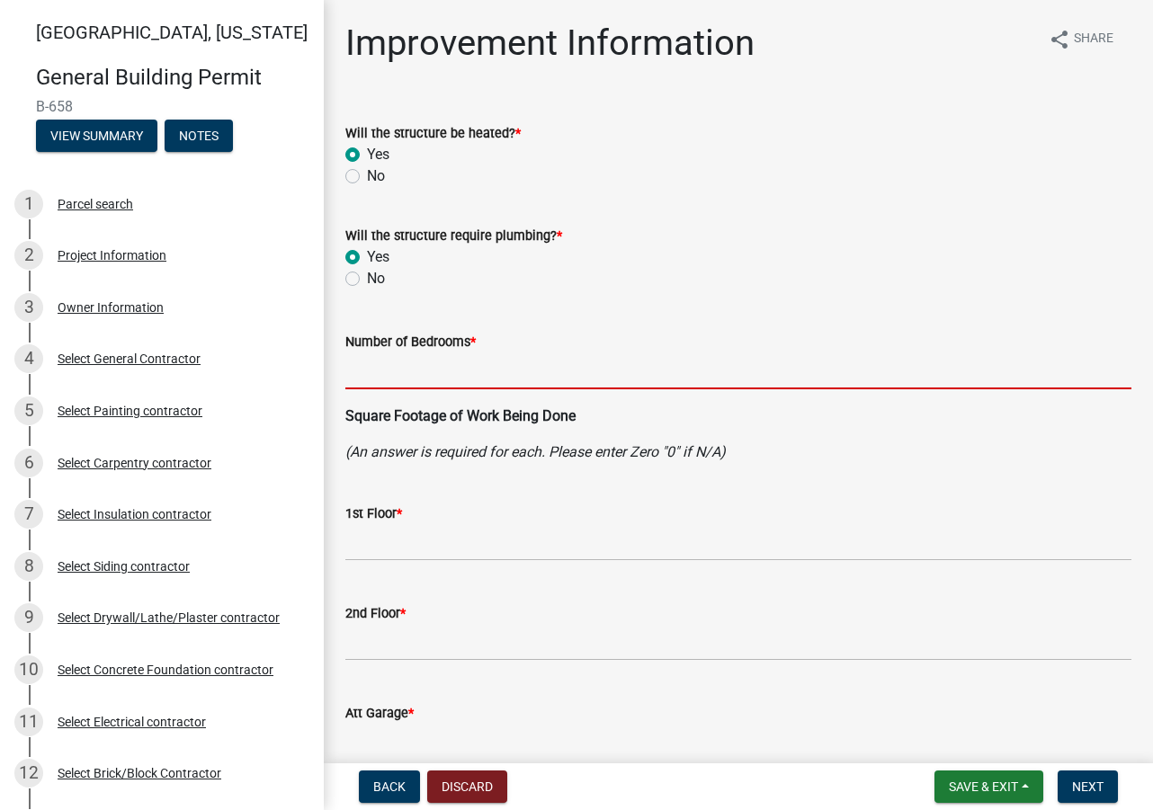
click at [372, 376] on input "text" at bounding box center [738, 371] width 786 height 37
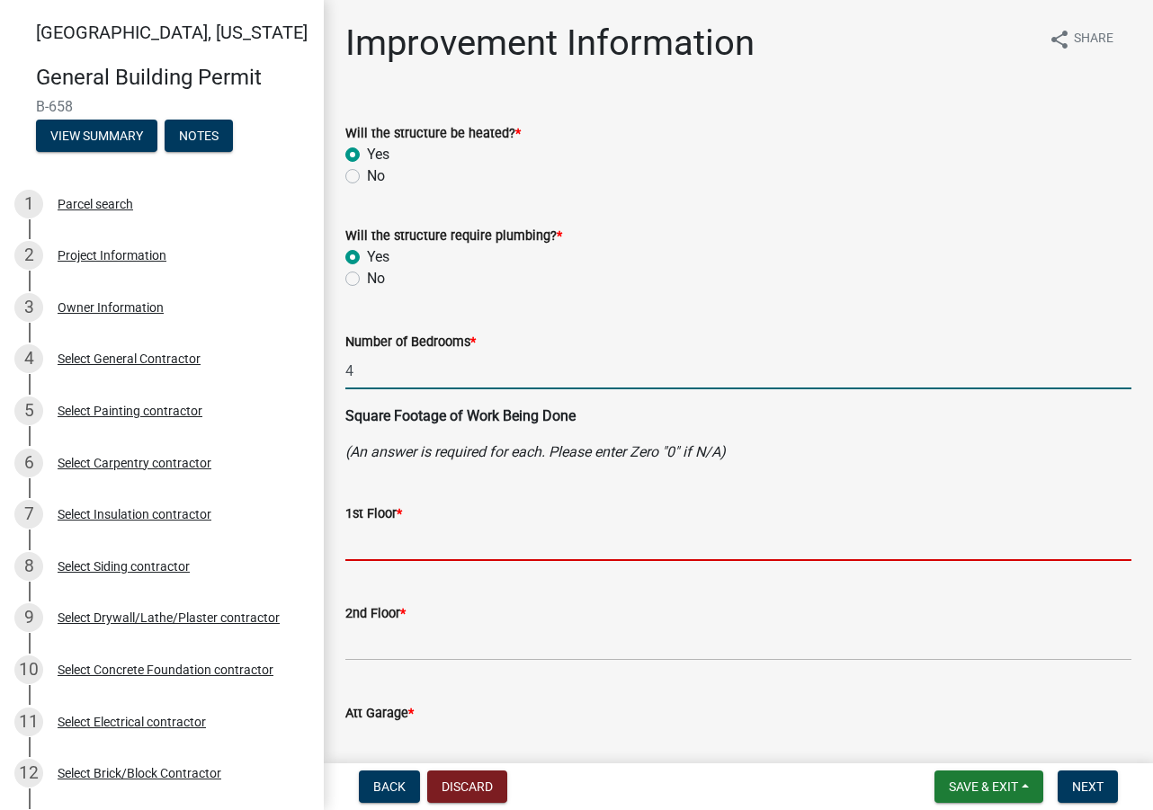
click at [359, 533] on input "text" at bounding box center [738, 542] width 786 height 37
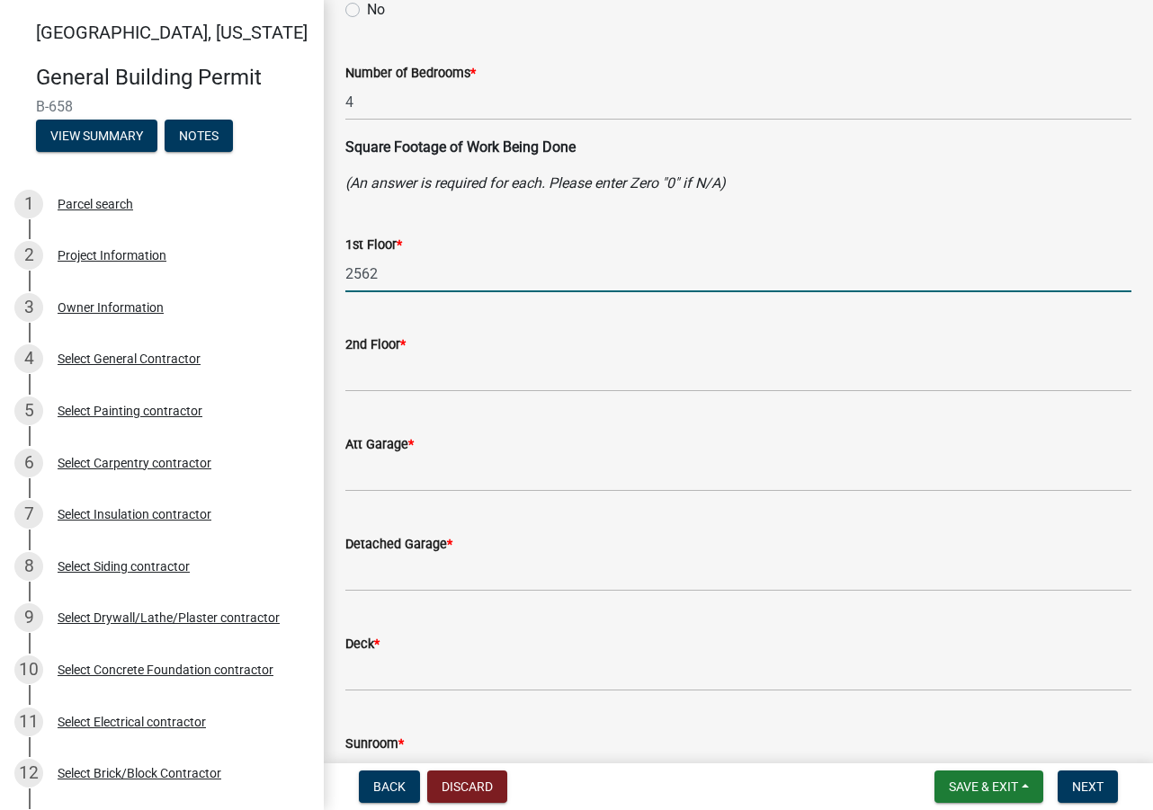
scroll to position [270, 0]
click at [401, 348] on label "2nd Floor *" at bounding box center [375, 344] width 60 height 13
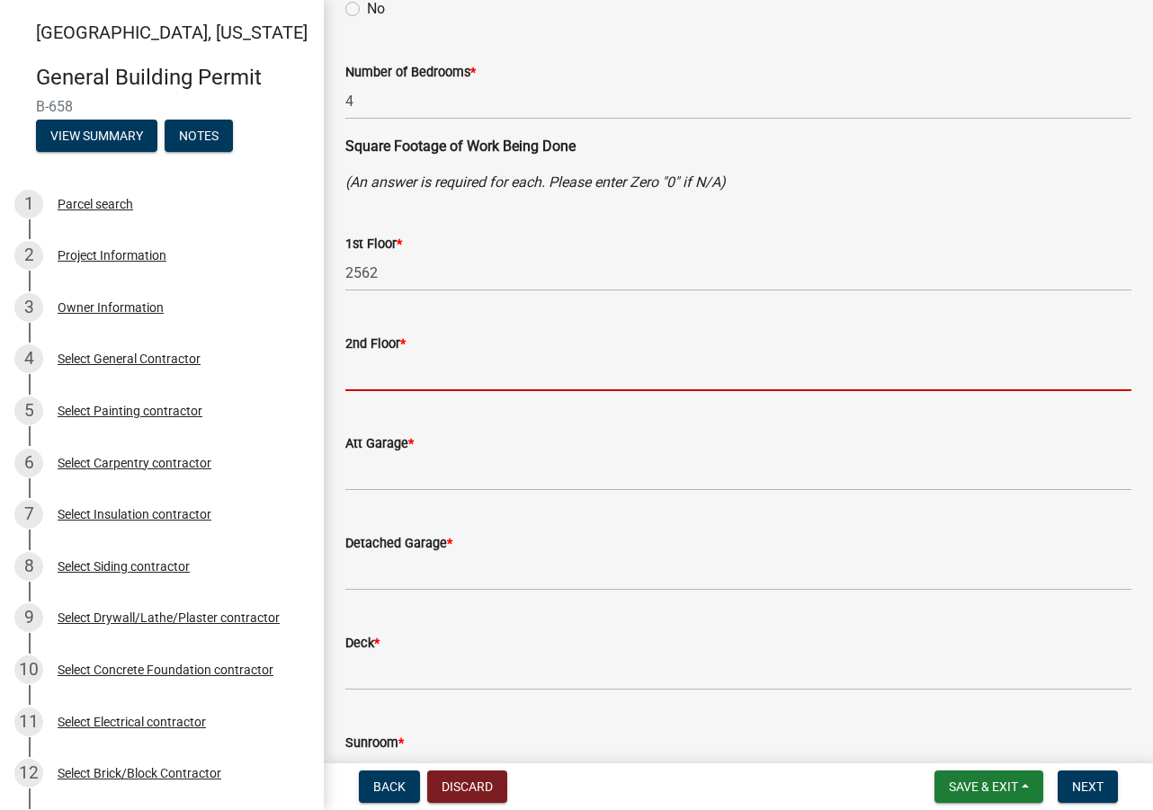
click at [385, 375] on input "text" at bounding box center [738, 372] width 786 height 37
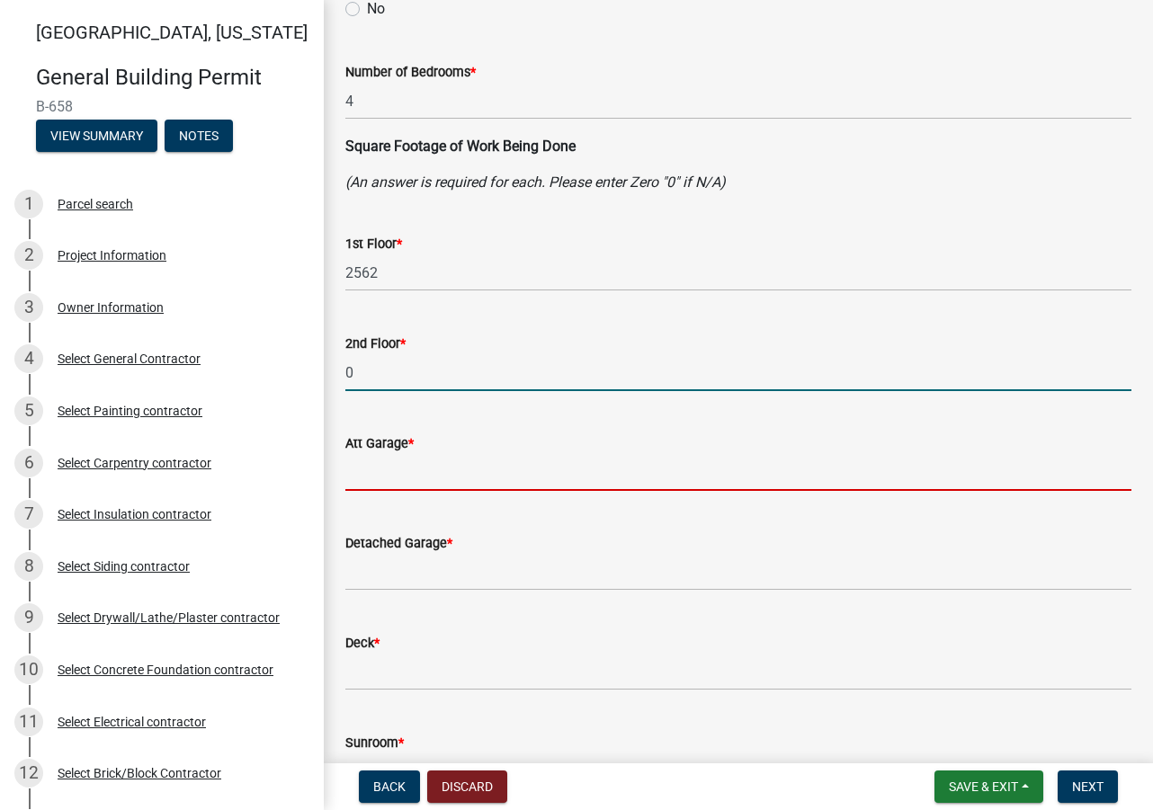
click at [379, 481] on input "text" at bounding box center [738, 472] width 786 height 37
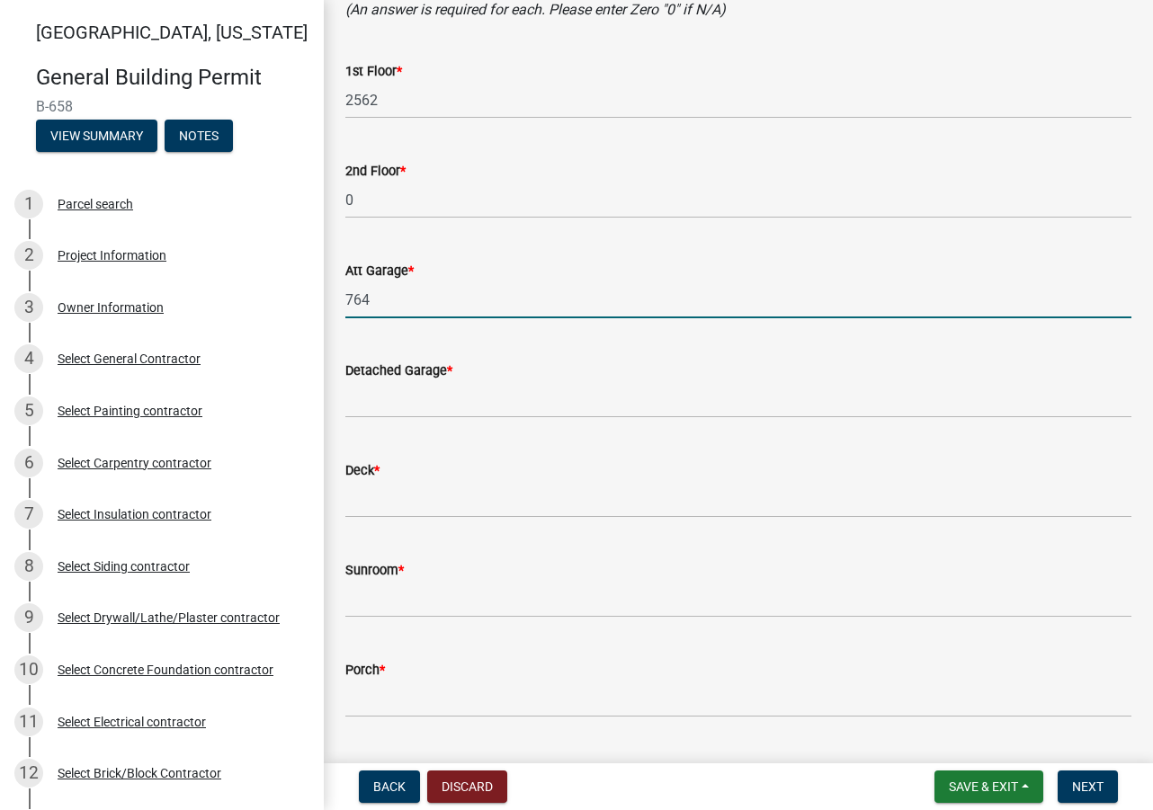
scroll to position [450, 0]
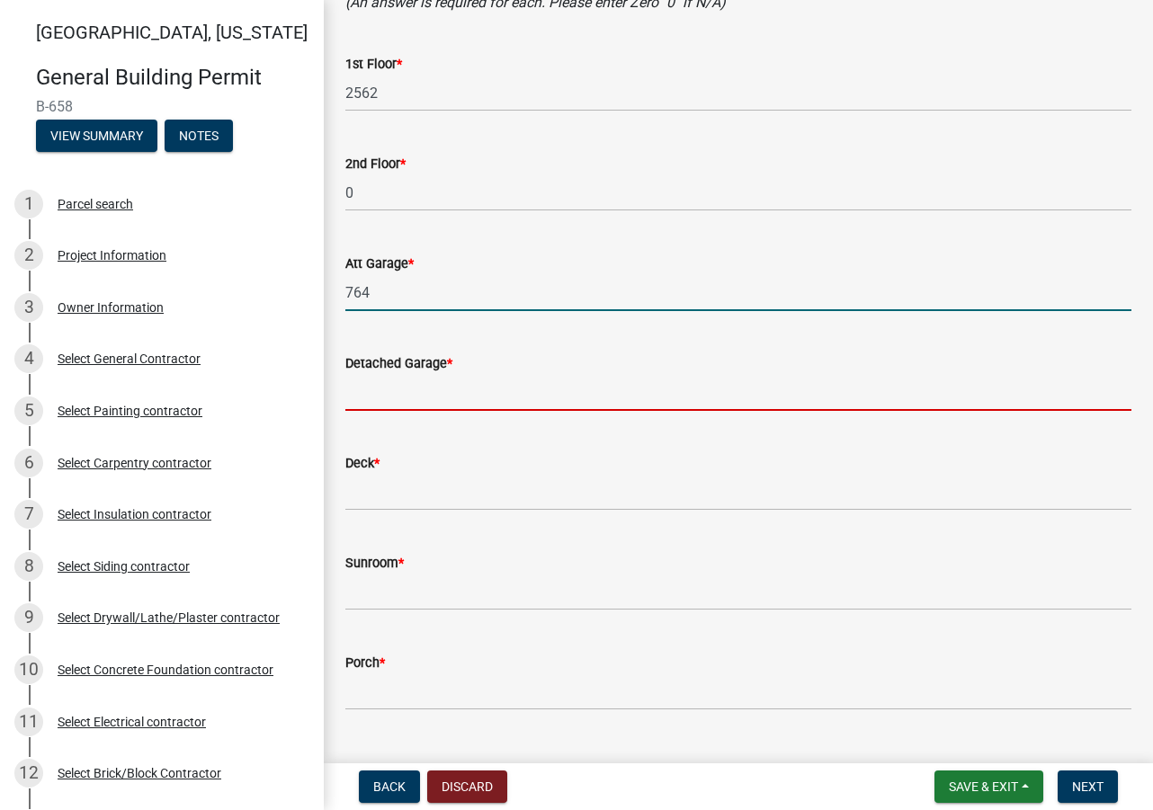
click at [361, 391] on input "text" at bounding box center [738, 392] width 786 height 37
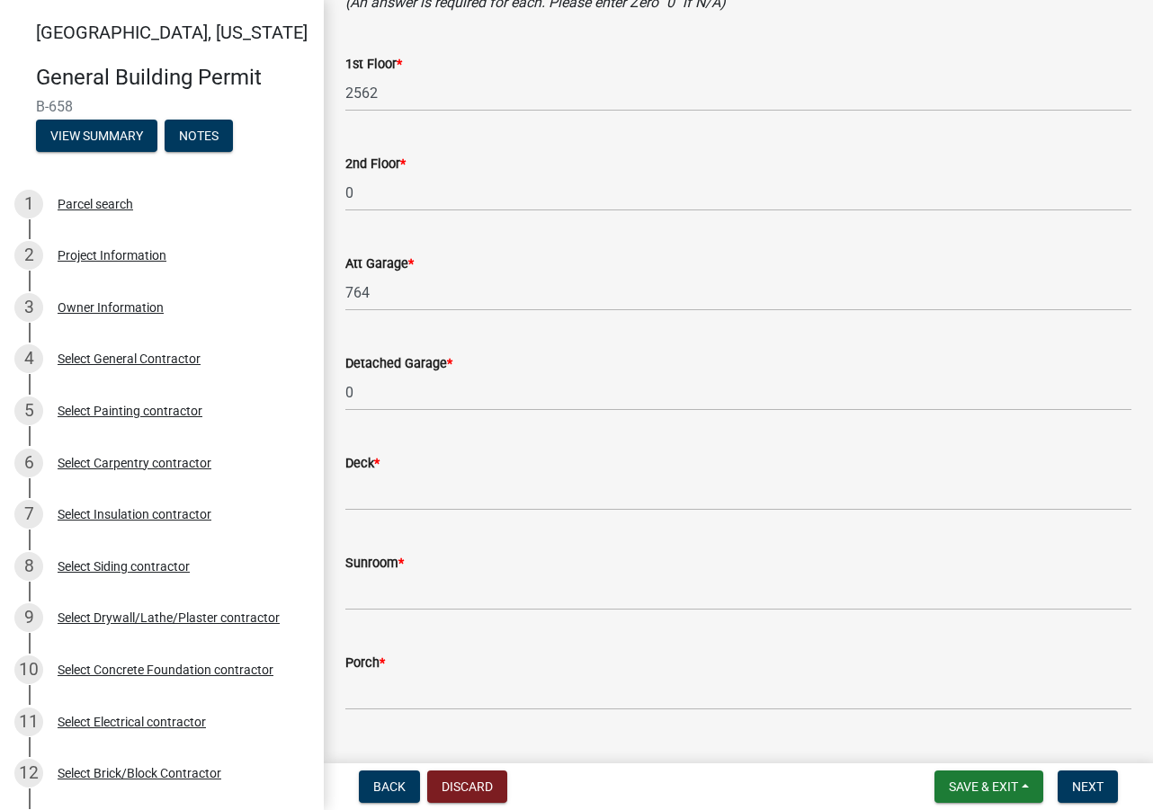
click at [410, 472] on div "Deck *" at bounding box center [738, 463] width 786 height 22
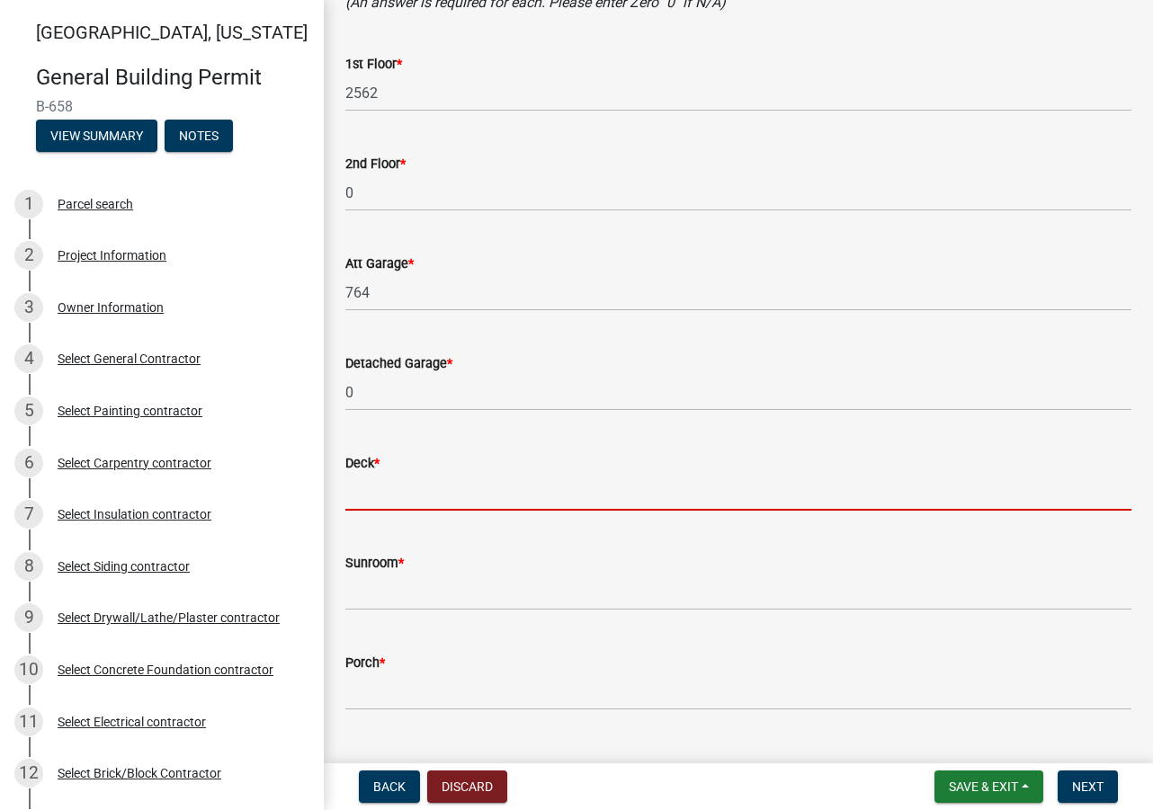
drag, startPoint x: 374, startPoint y: 495, endPoint x: 380, endPoint y: 506, distance: 13.3
click at [374, 495] on input "text" at bounding box center [738, 492] width 786 height 37
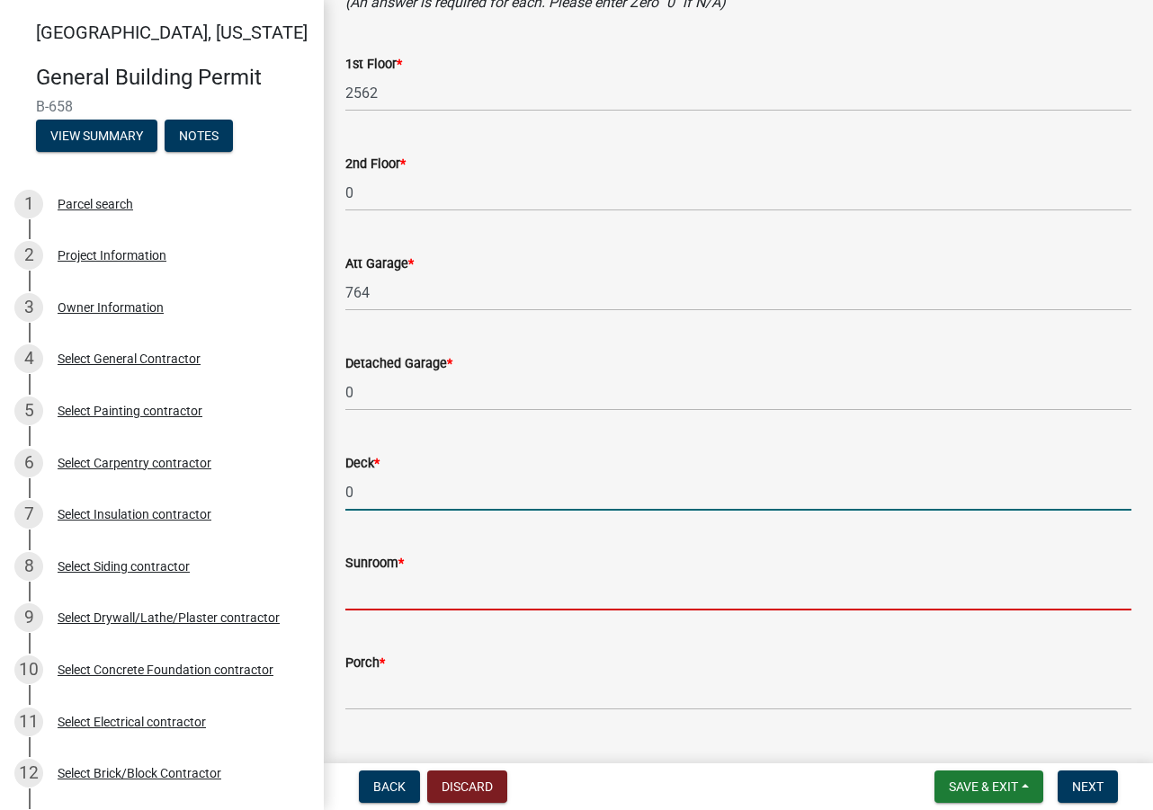
click at [382, 590] on input "text" at bounding box center [738, 592] width 786 height 37
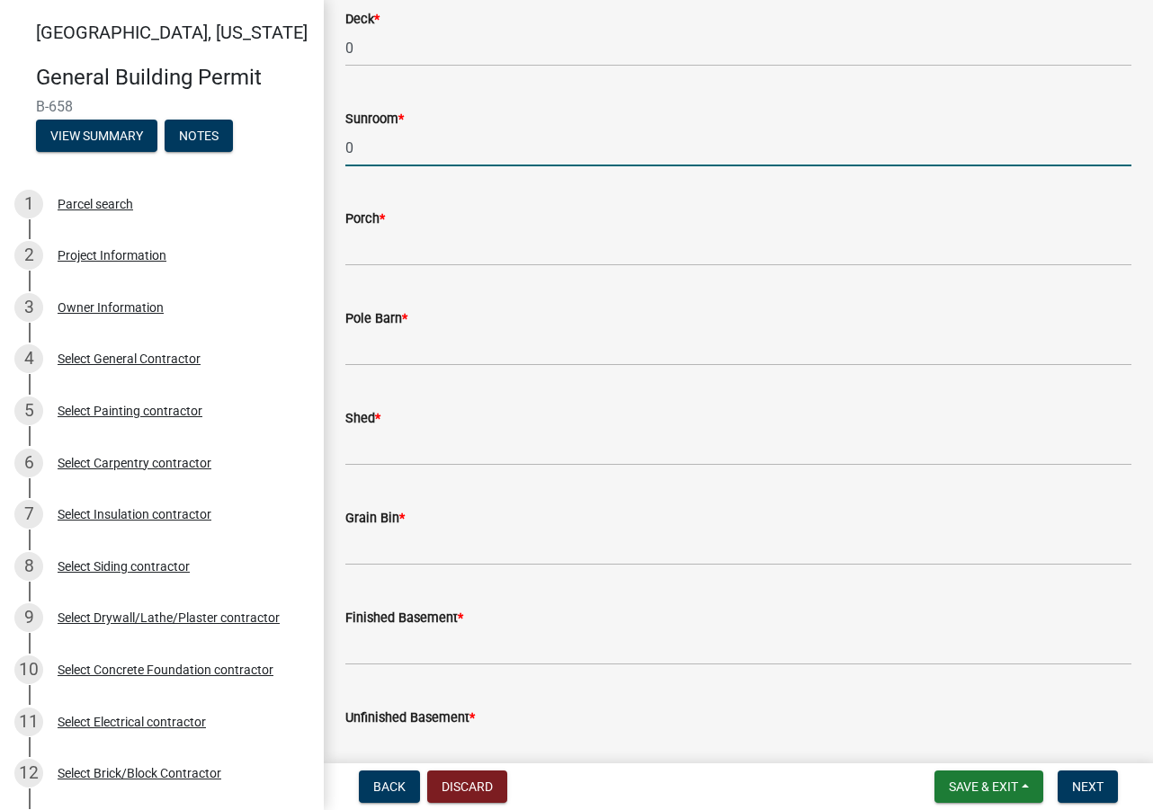
scroll to position [899, 0]
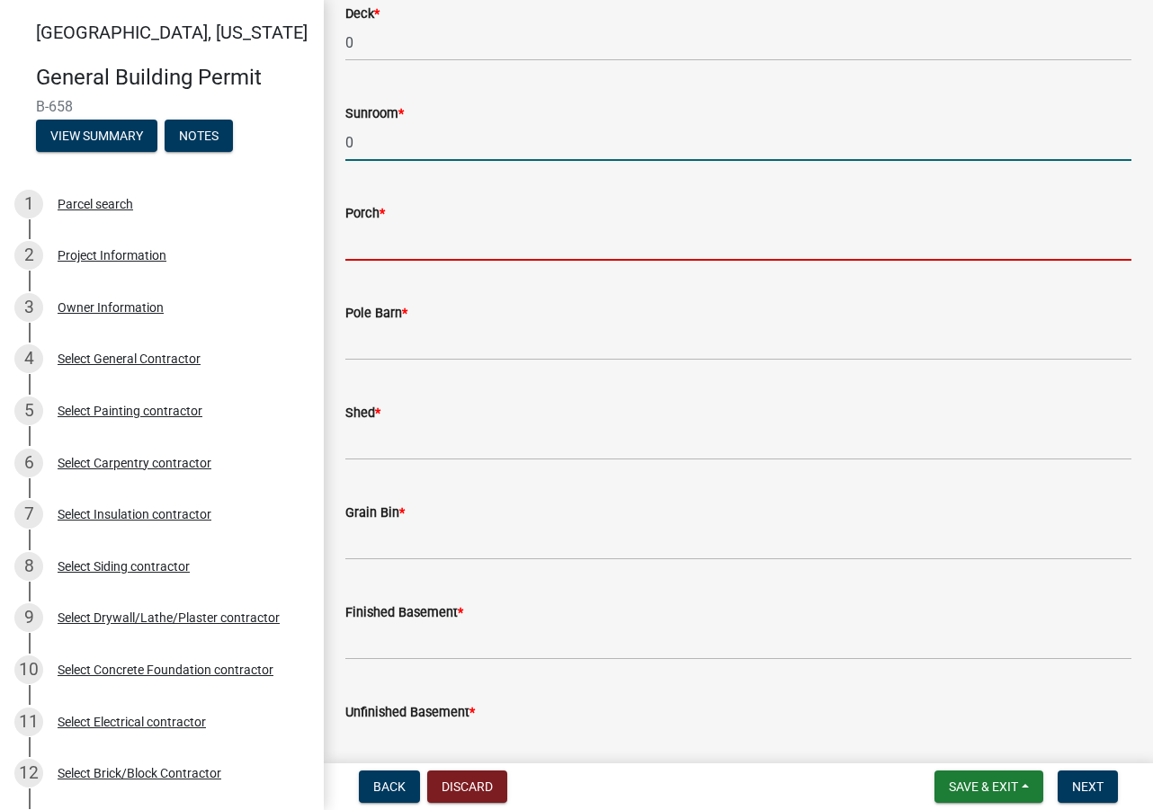
click at [369, 232] on input "text" at bounding box center [738, 242] width 786 height 37
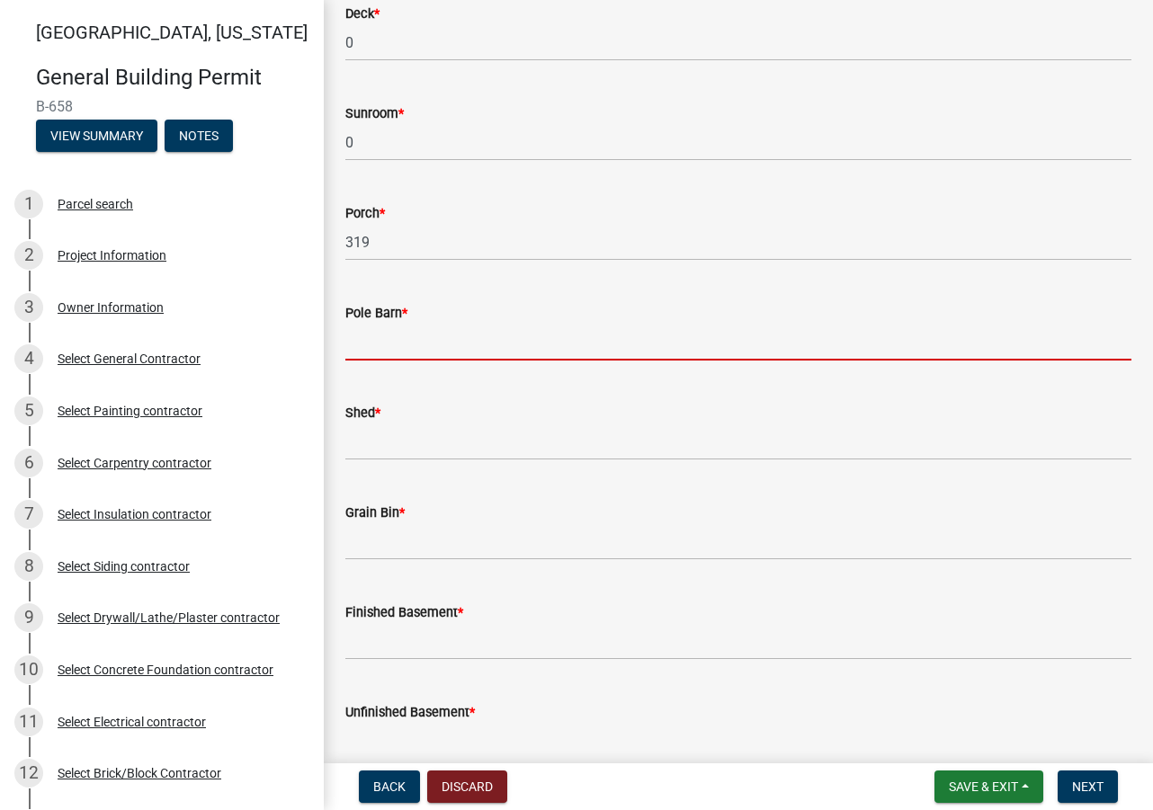
click at [384, 385] on wm-data-entity-input-list "Will the structure be heated? * Yes No Will the structure require plumbing? * Y…" at bounding box center [738, 656] width 786 height 2911
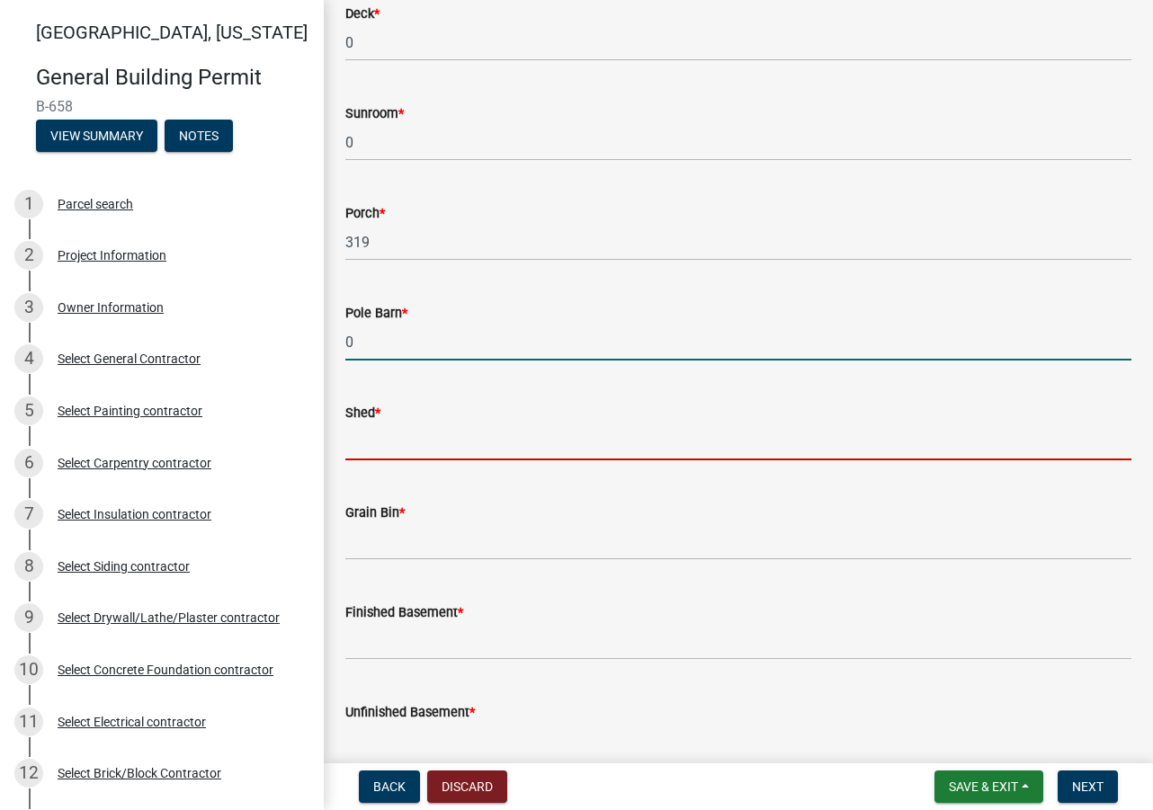
click at [389, 455] on input "text" at bounding box center [738, 442] width 786 height 37
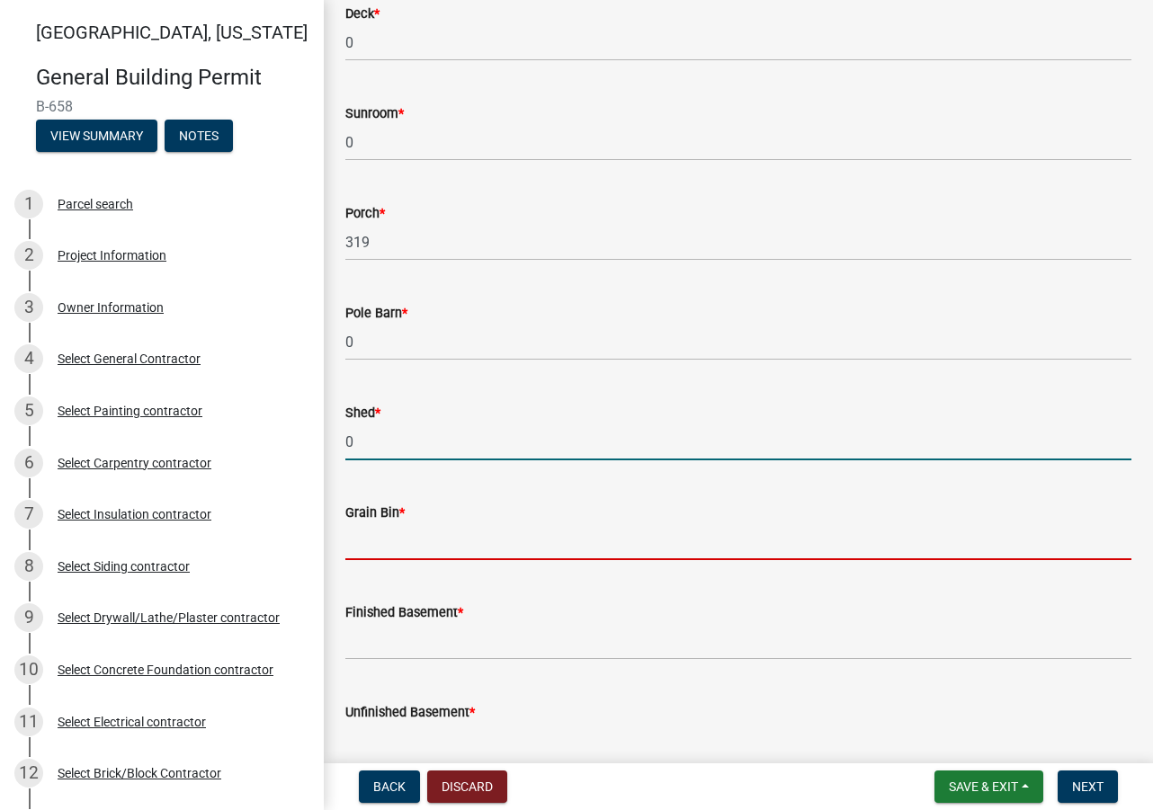
click at [353, 541] on input "text" at bounding box center [738, 541] width 786 height 37
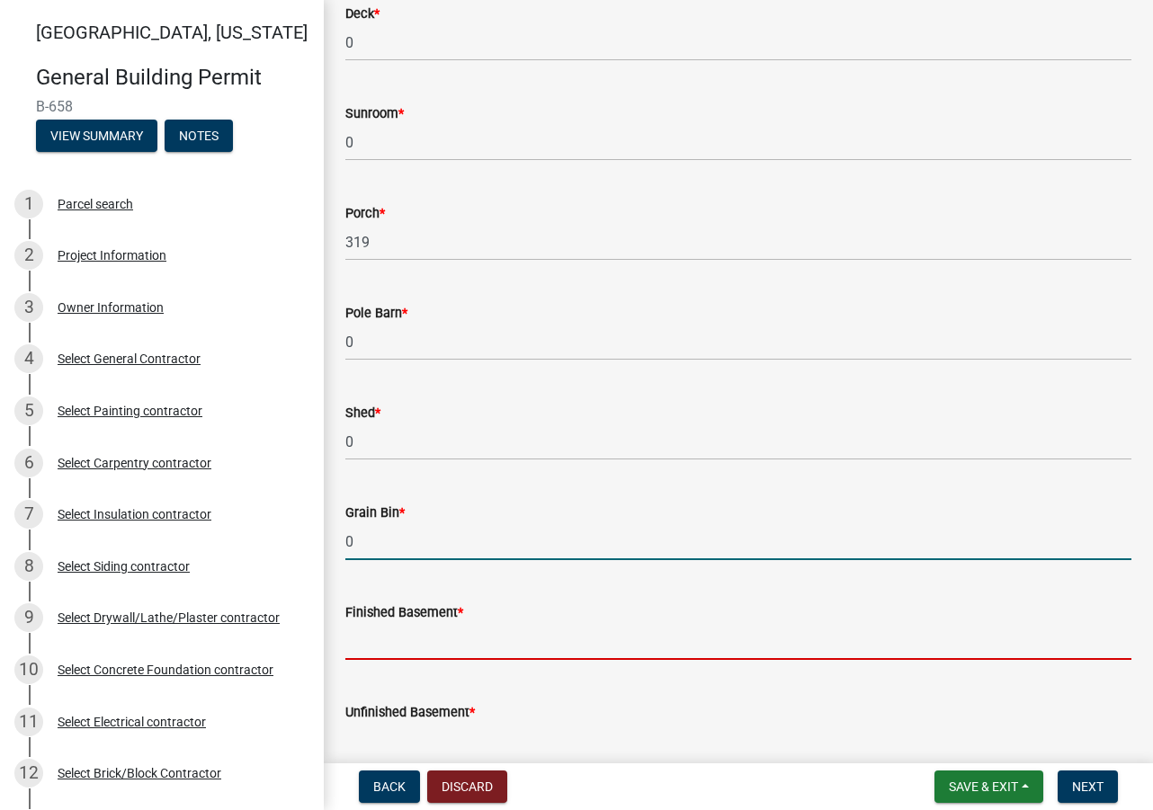
click at [436, 642] on input "text" at bounding box center [738, 641] width 786 height 37
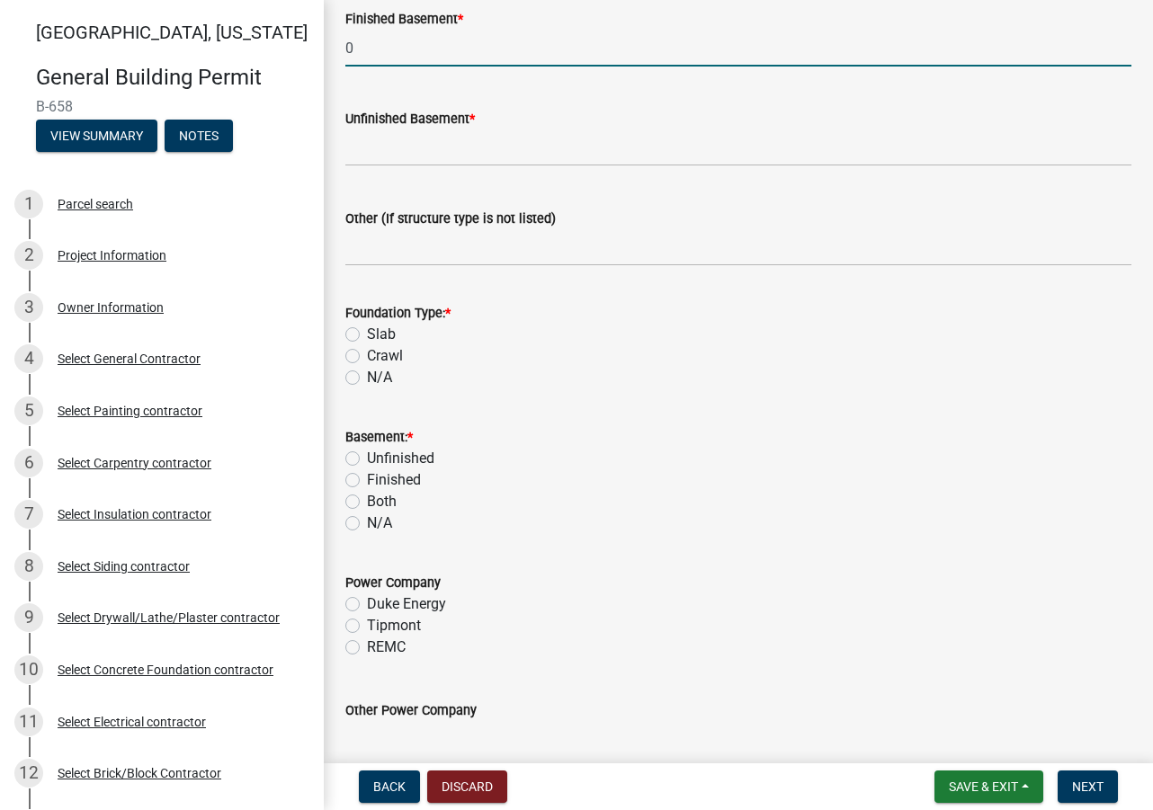
scroll to position [1529, 0]
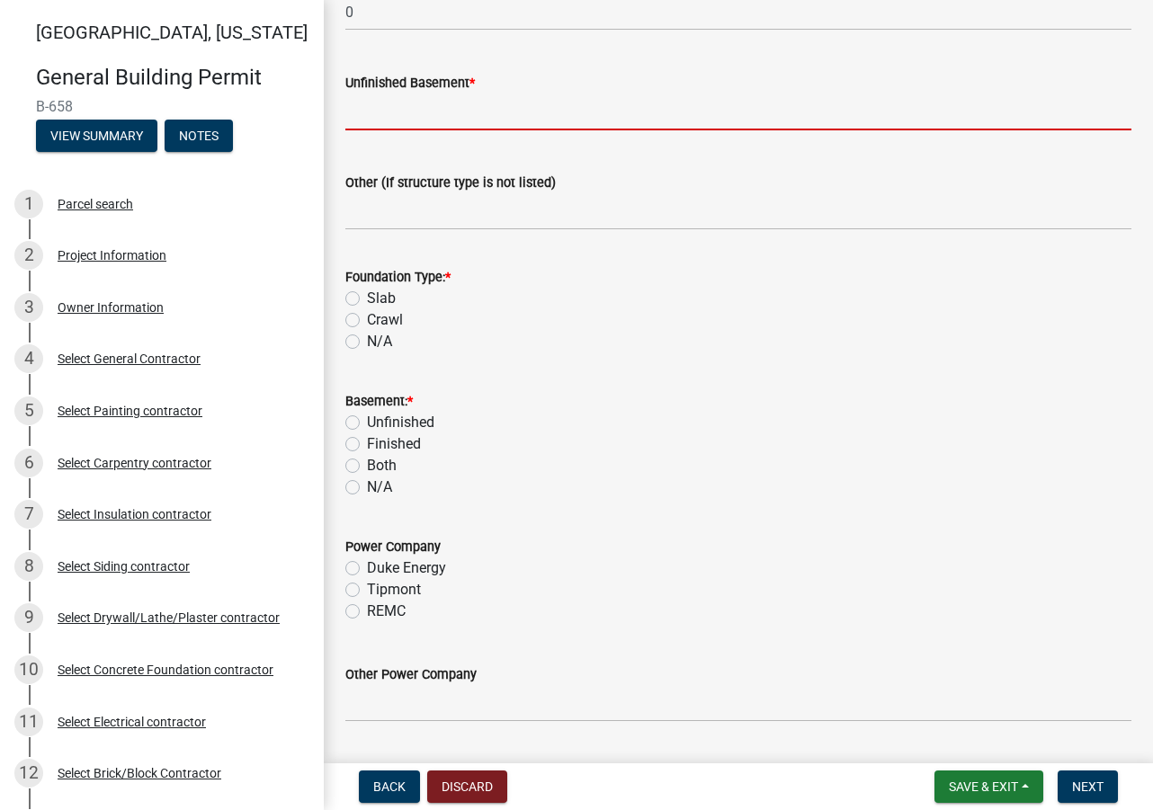
click at [374, 107] on input "text" at bounding box center [738, 112] width 786 height 37
click at [367, 301] on label "Slab" at bounding box center [381, 299] width 29 height 22
click at [367, 299] on input "Slab" at bounding box center [373, 294] width 12 height 12
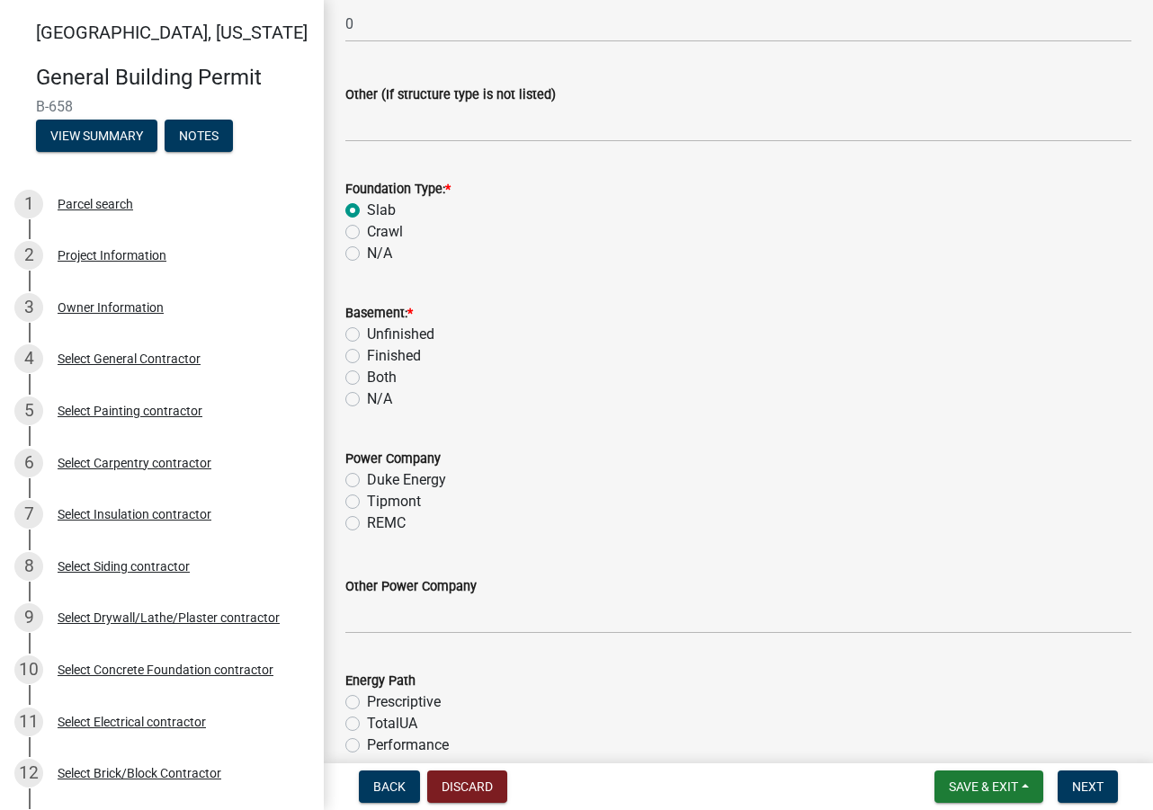
scroll to position [1799, 0]
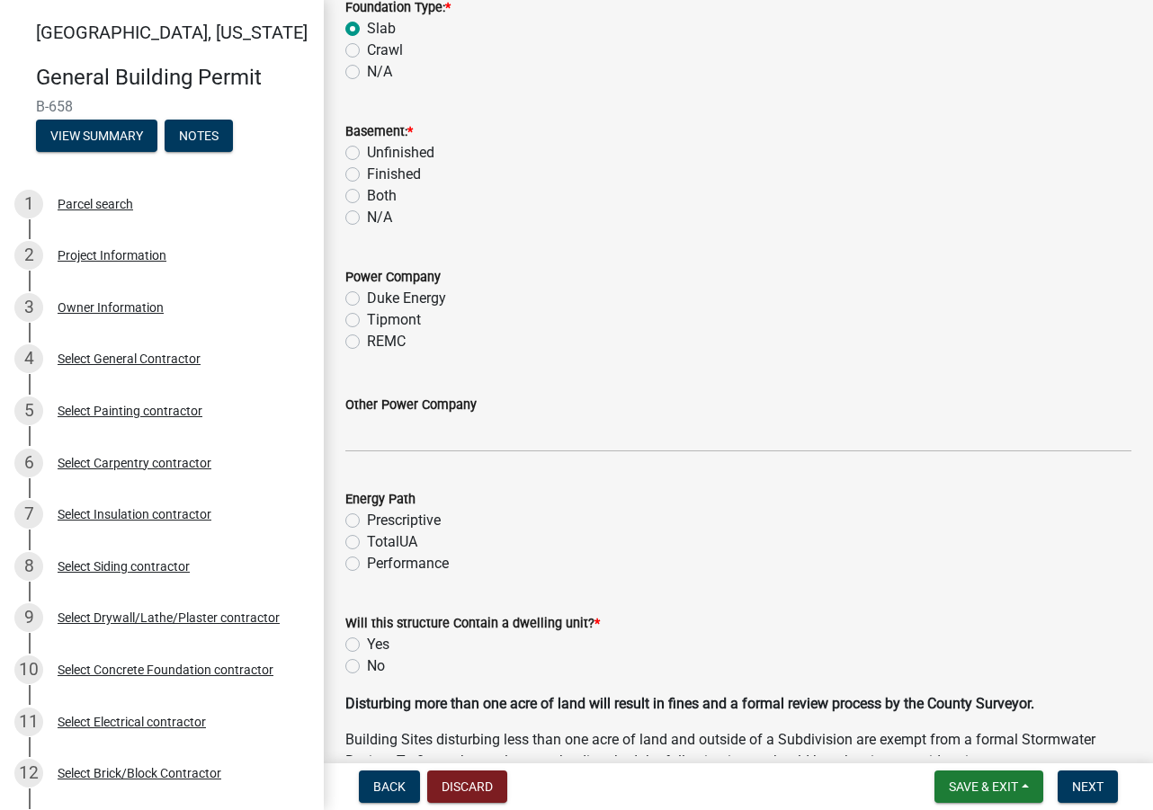
click at [367, 147] on label "Unfinished" at bounding box center [400, 153] width 67 height 22
click at [367, 147] on input "Unfinished" at bounding box center [373, 148] width 12 height 12
click at [367, 219] on label "N/A" at bounding box center [379, 218] width 25 height 22
click at [367, 219] on input "N/A" at bounding box center [373, 213] width 12 height 12
click at [367, 325] on label "Tipmont" at bounding box center [394, 320] width 54 height 22
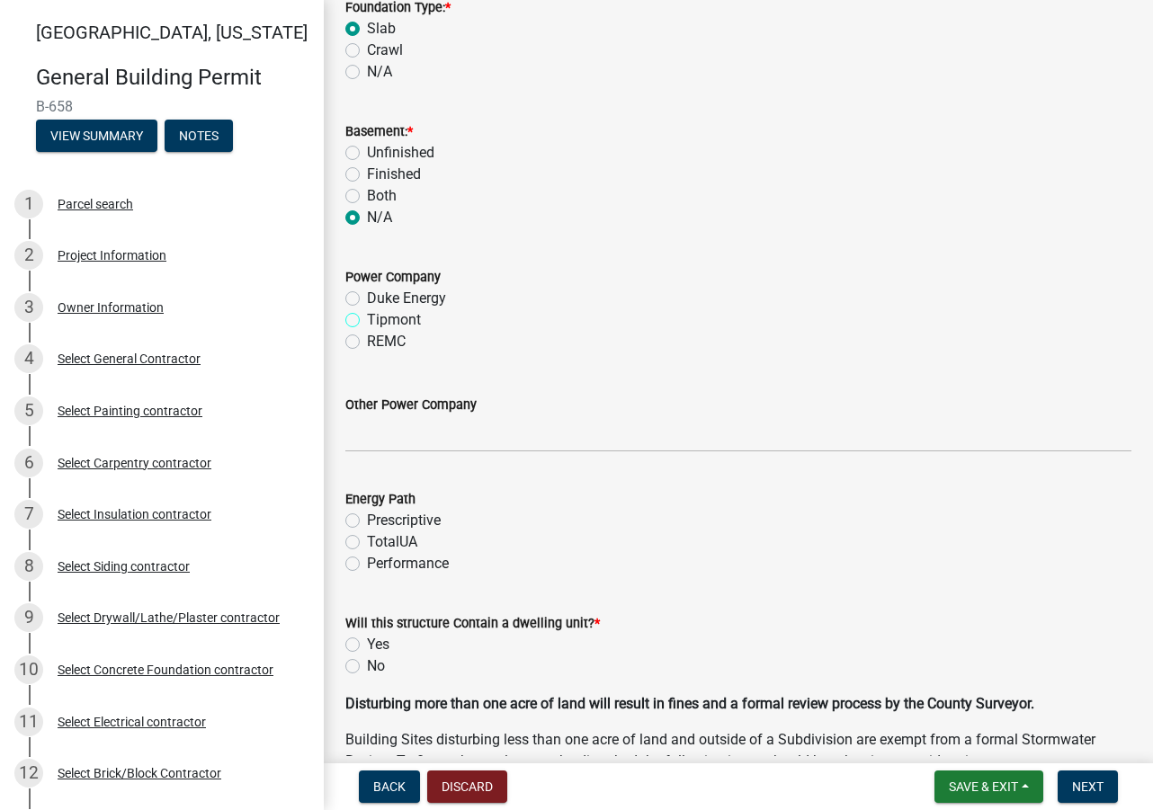
click at [367, 321] on input "Tipmont" at bounding box center [373, 315] width 12 height 12
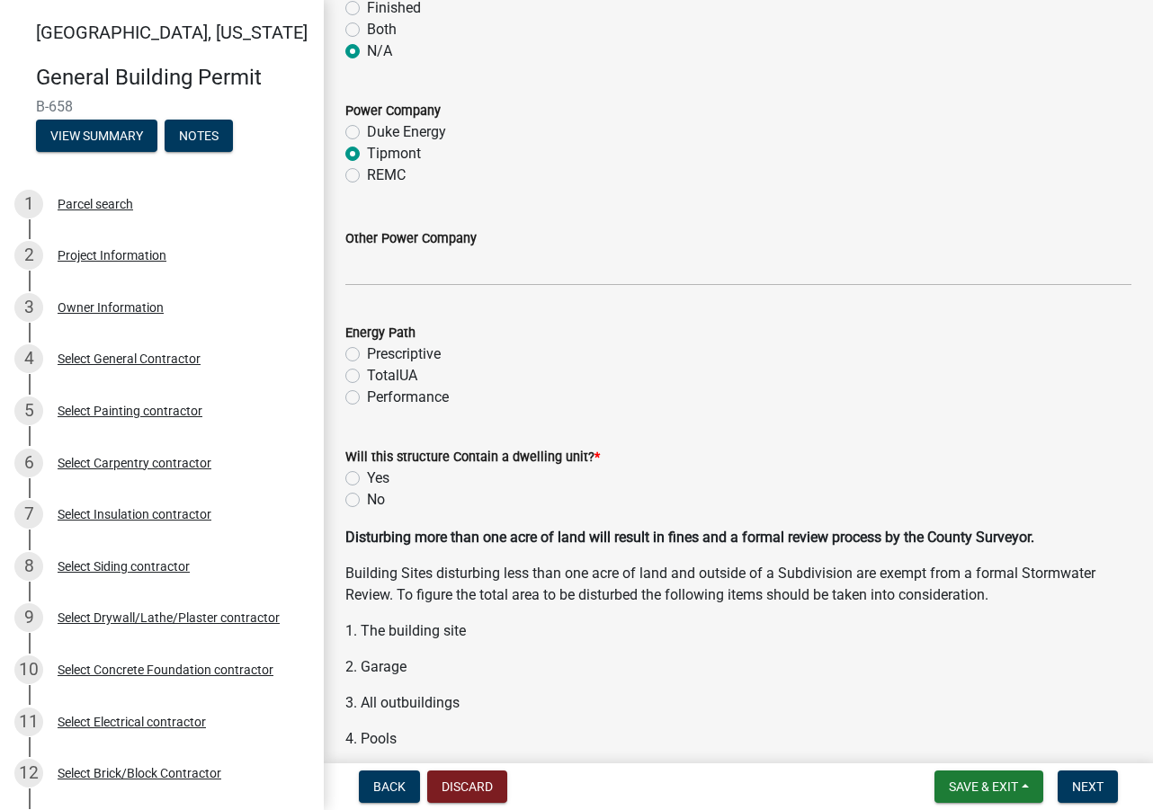
scroll to position [1979, 0]
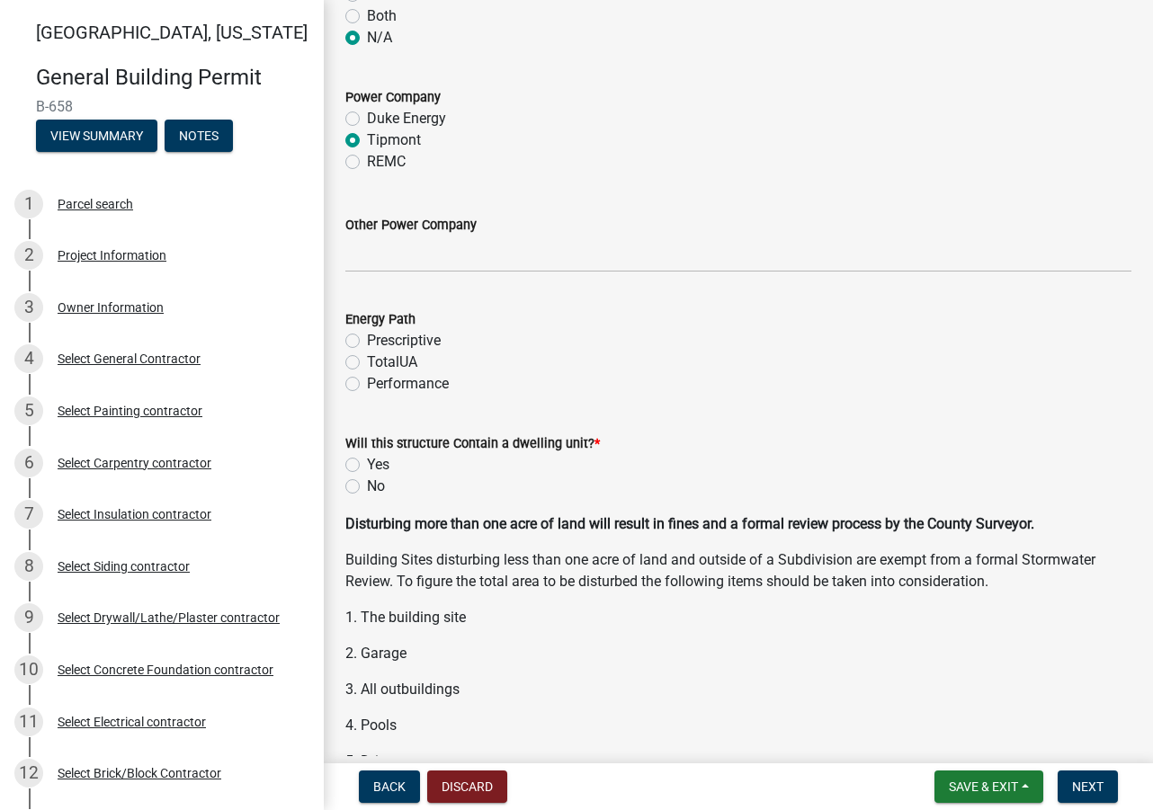
click at [367, 383] on label "Performance" at bounding box center [408, 384] width 82 height 22
click at [367, 383] on input "Performance" at bounding box center [373, 379] width 12 height 12
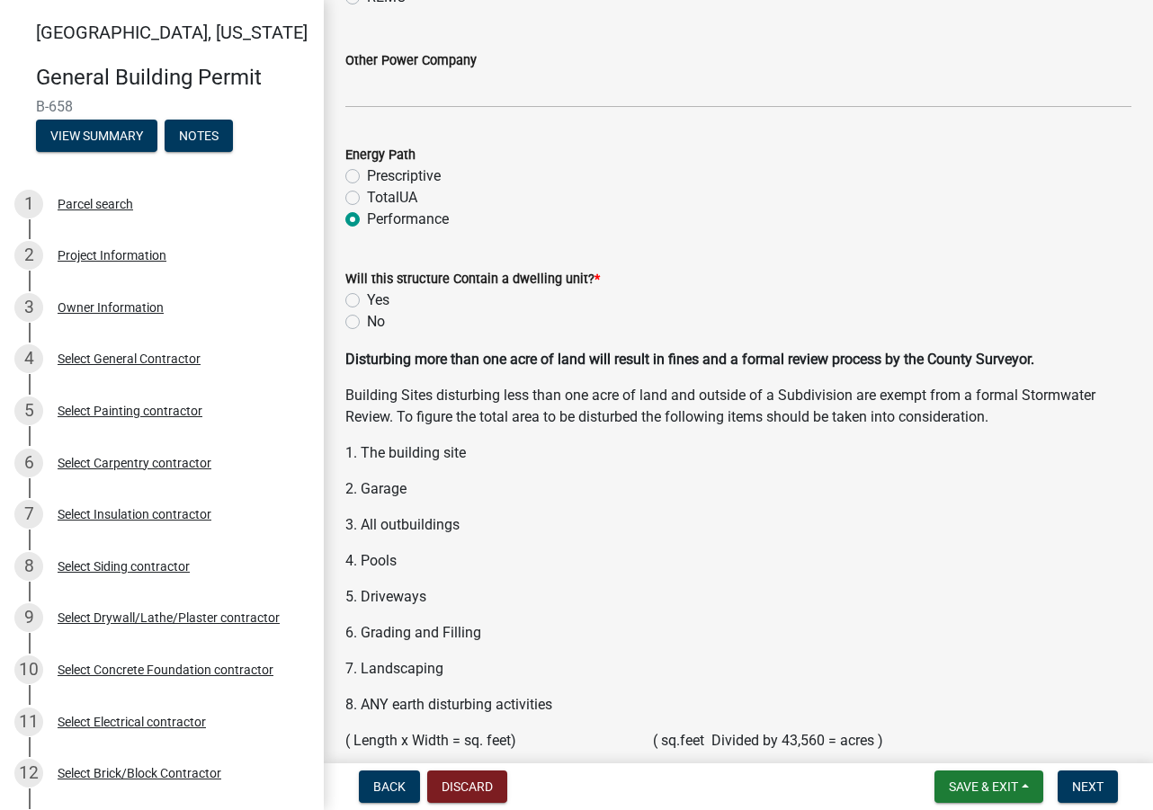
scroll to position [2158, 0]
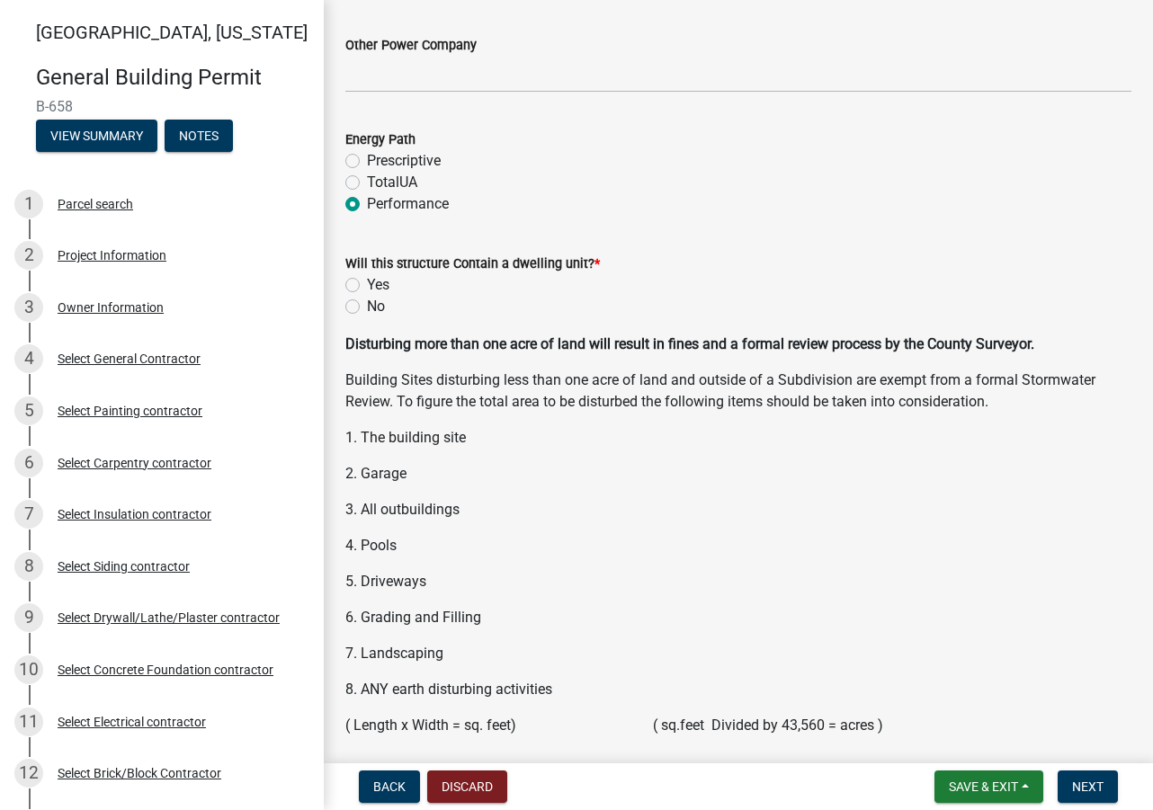
click at [367, 280] on label "Yes" at bounding box center [378, 285] width 22 height 22
click at [367, 280] on input "Yes" at bounding box center [373, 280] width 12 height 12
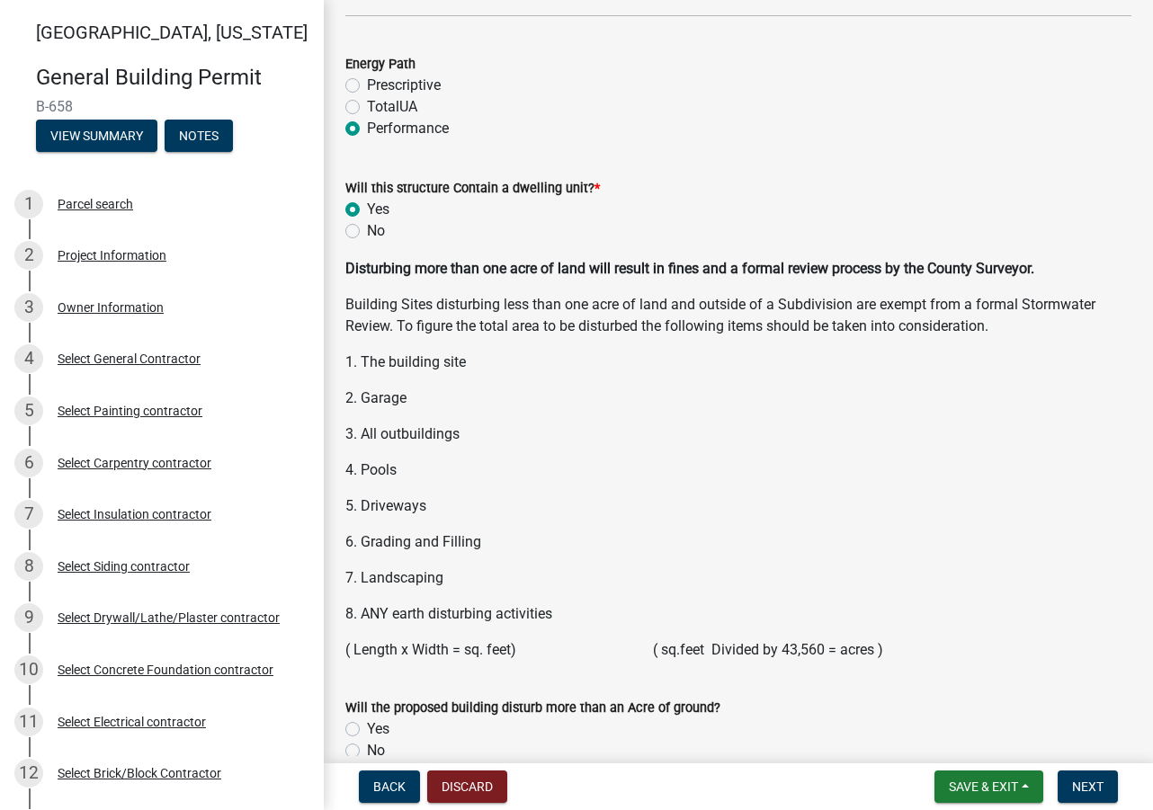
scroll to position [2326, 0]
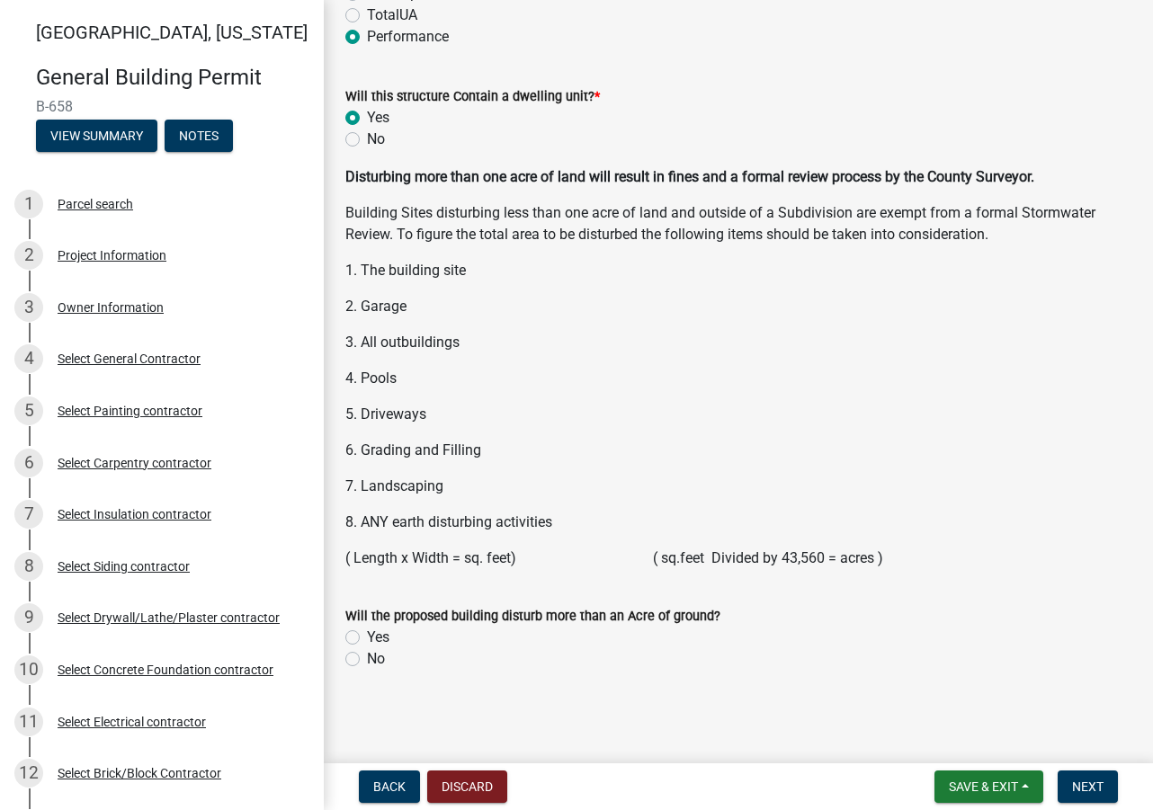
click at [367, 655] on label "No" at bounding box center [376, 659] width 18 height 22
click at [367, 655] on input "No" at bounding box center [373, 654] width 12 height 12
click at [800, 785] on span "Next" at bounding box center [1087, 787] width 31 height 14
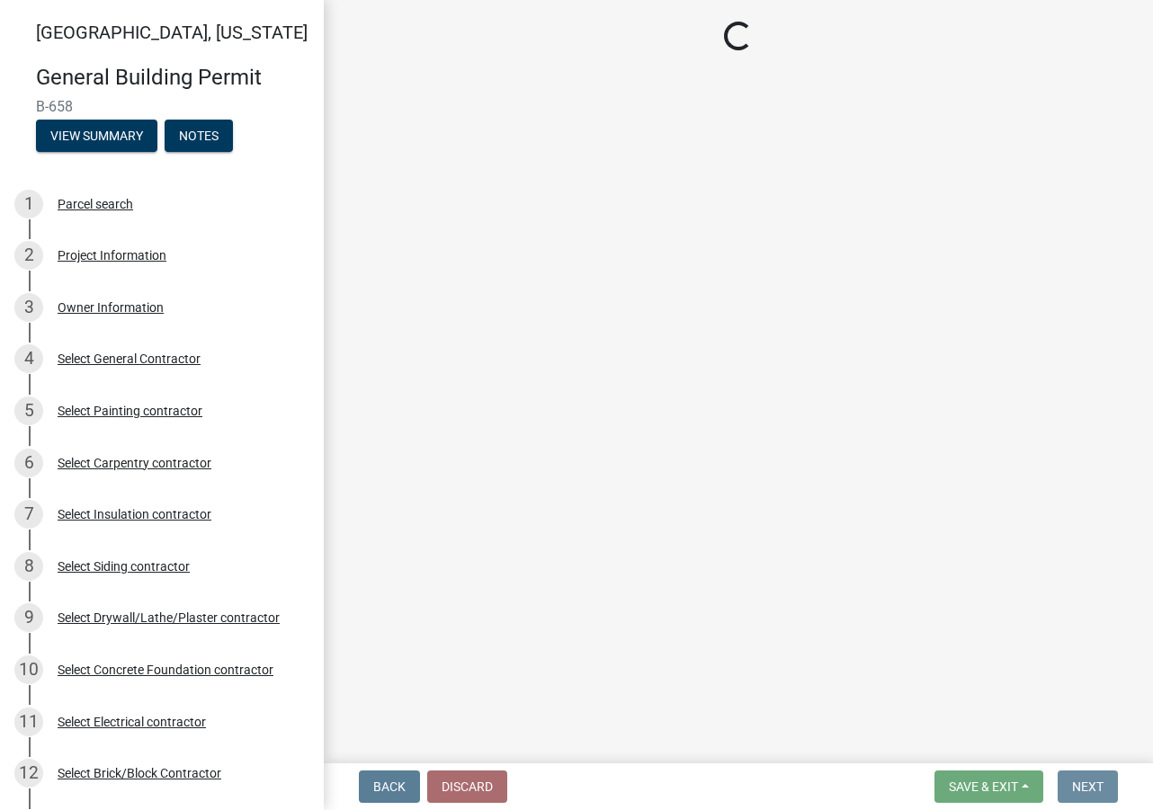
scroll to position [0, 0]
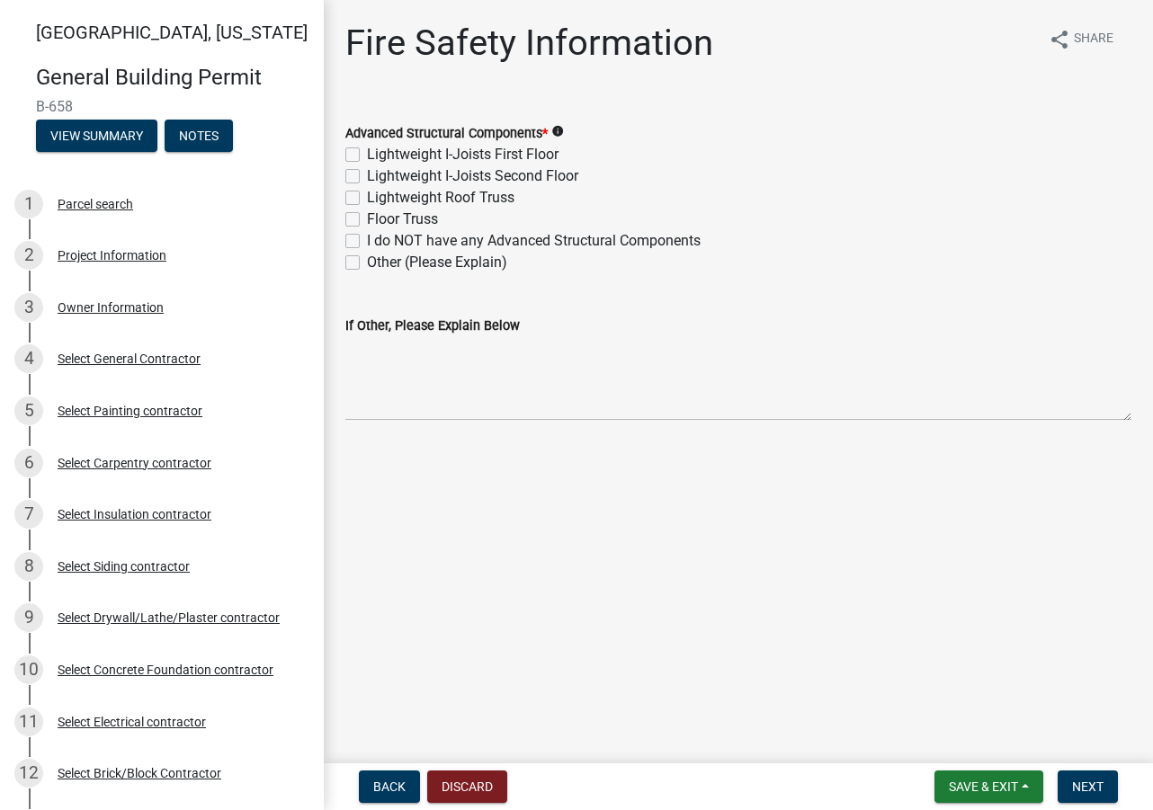
click at [367, 194] on label "Lightweight Roof Truss" at bounding box center [440, 198] width 147 height 22
click at [367, 194] on input "Lightweight Roof Truss" at bounding box center [373, 193] width 12 height 12
click at [800, 777] on button "Next" at bounding box center [1088, 787] width 60 height 32
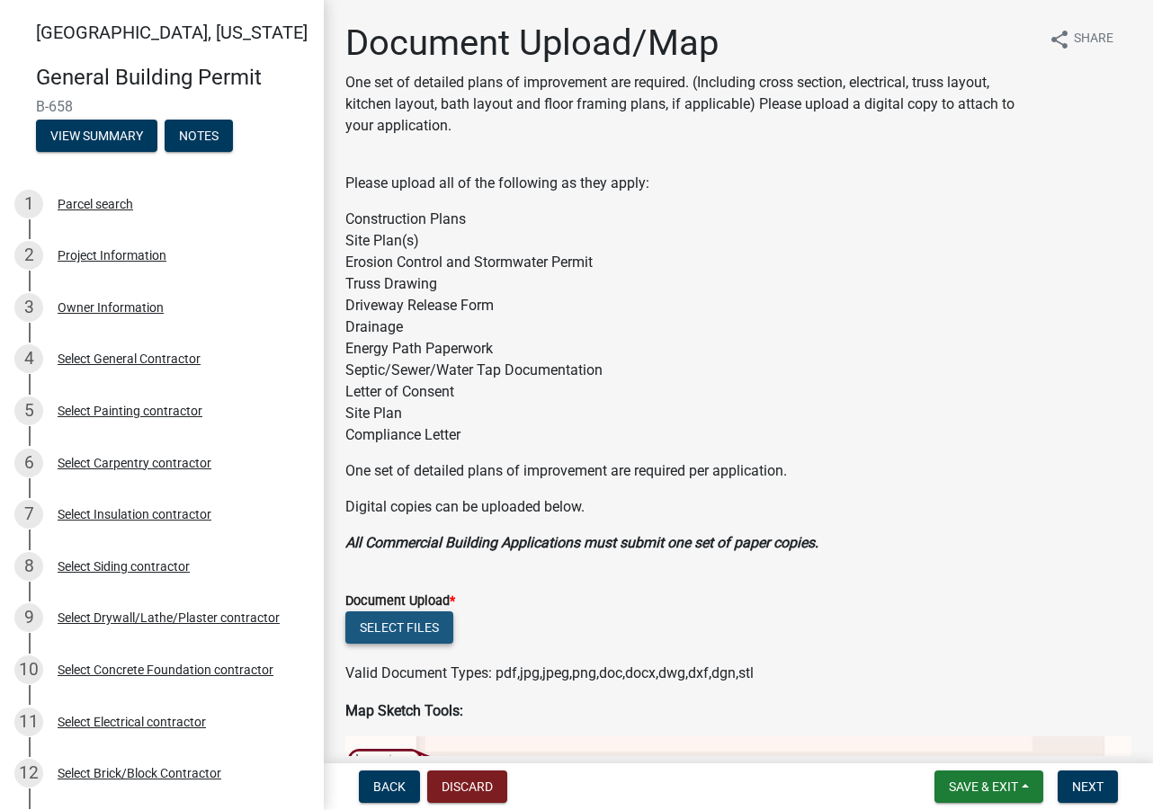
click at [417, 627] on button "Select files" at bounding box center [399, 628] width 108 height 32
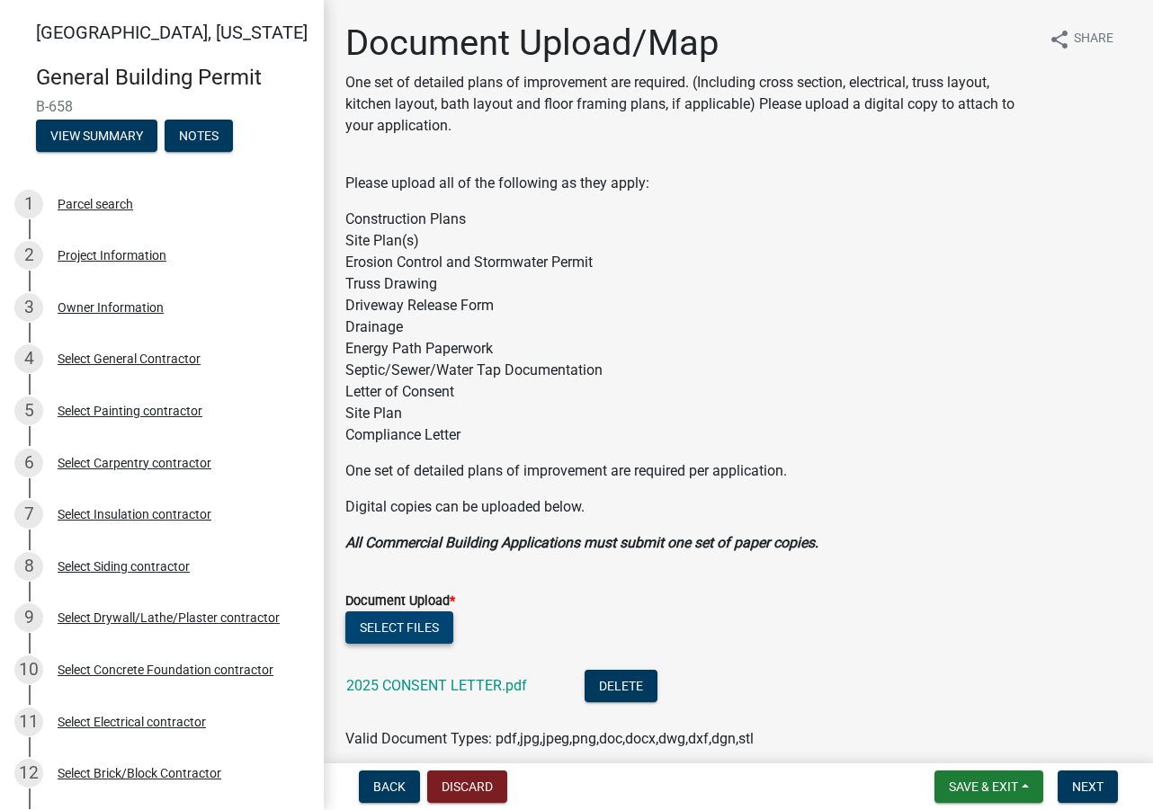
click at [416, 617] on button "Select files" at bounding box center [399, 628] width 108 height 32
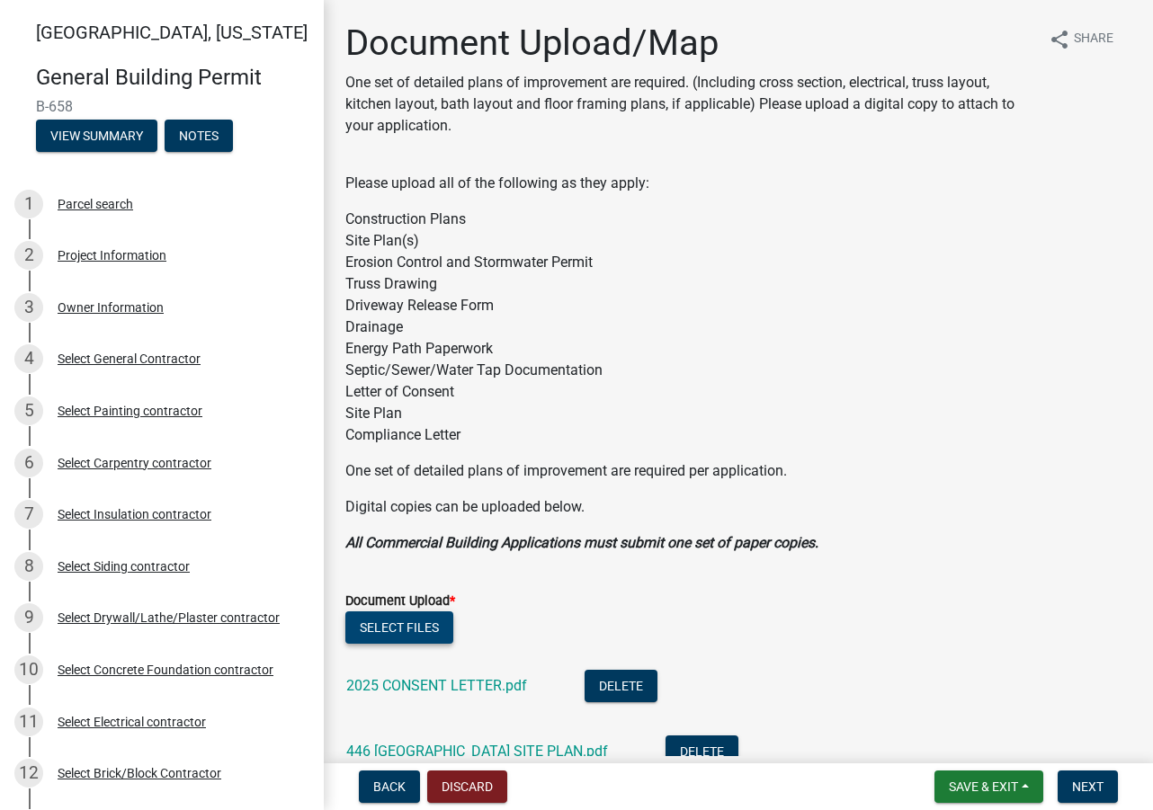
click at [420, 625] on button "Select files" at bounding box center [399, 628] width 108 height 32
click at [398, 621] on button "Select files" at bounding box center [399, 628] width 108 height 32
click at [403, 631] on button "Select files" at bounding box center [399, 628] width 108 height 32
click at [381, 632] on button "Select files" at bounding box center [399, 628] width 108 height 32
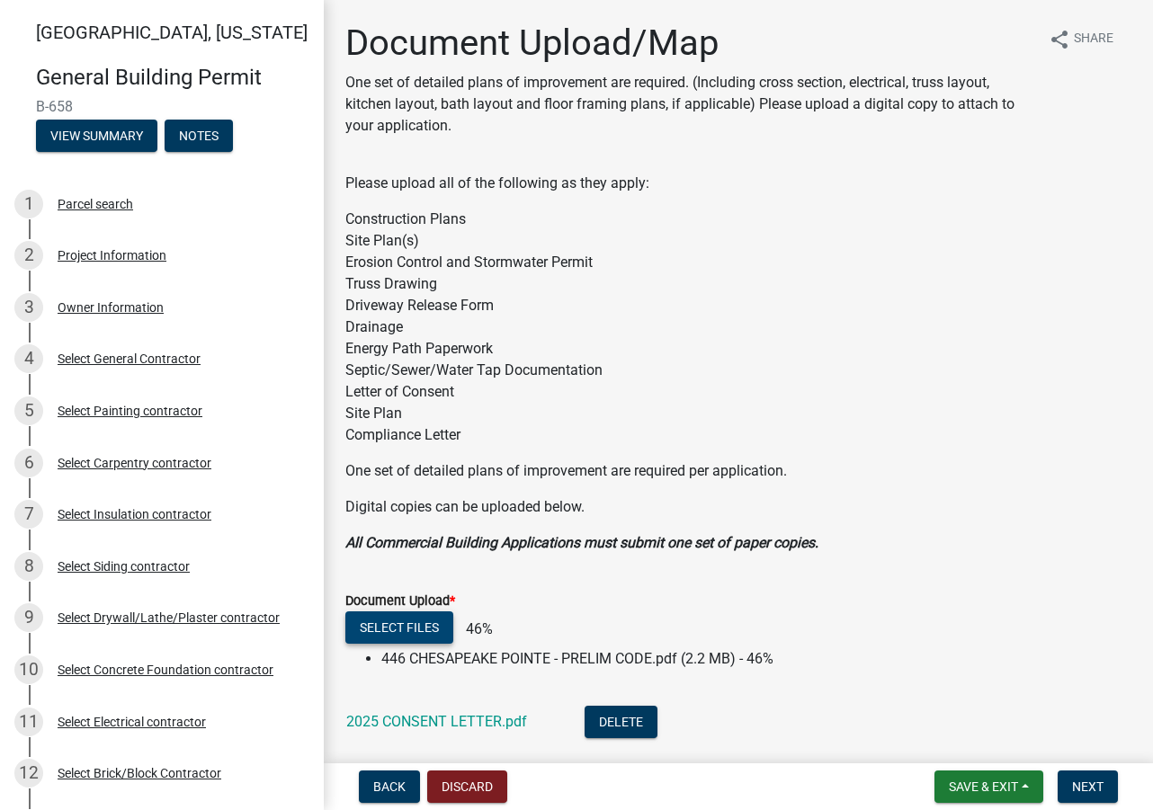
click at [443, 637] on button "Select files" at bounding box center [399, 628] width 108 height 32
click at [406, 622] on button "Select files" at bounding box center [399, 628] width 108 height 32
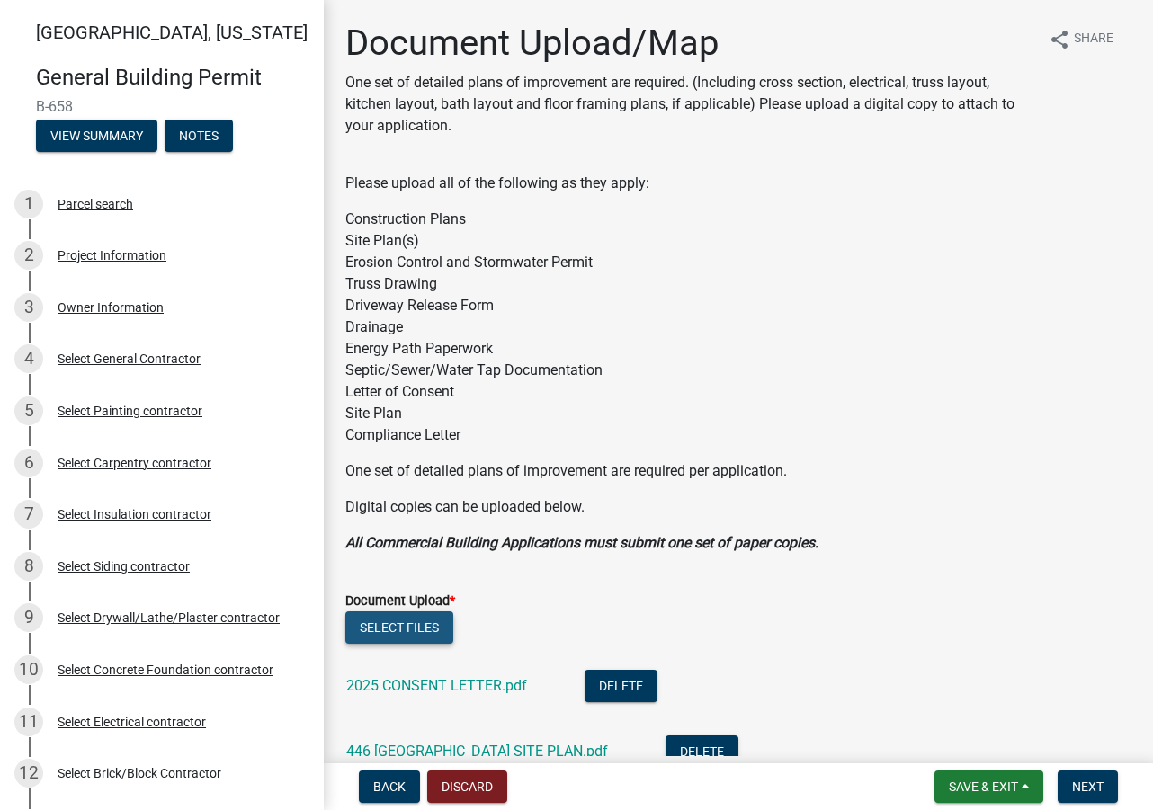
click at [427, 616] on button "Select files" at bounding box center [399, 628] width 108 height 32
click at [415, 643] on button "Select files" at bounding box center [399, 628] width 108 height 32
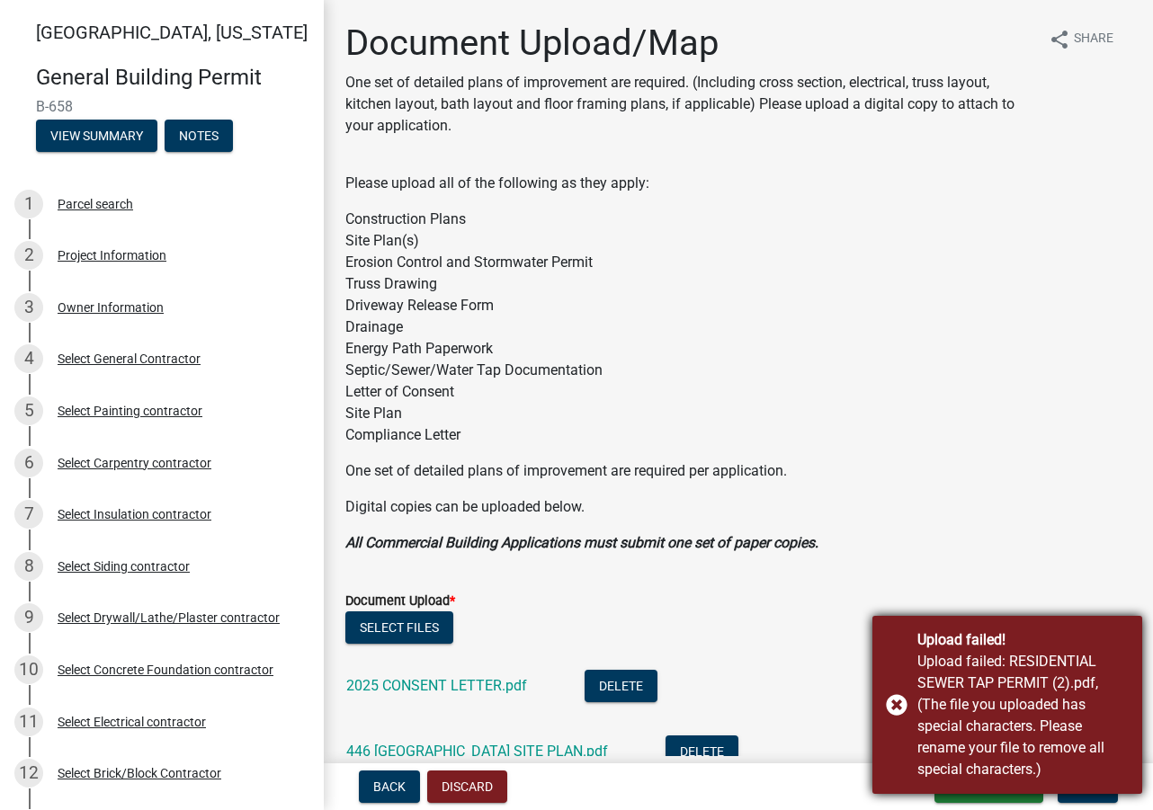
click at [800, 637] on div "Upload failed!" at bounding box center [1022, 641] width 211 height 22
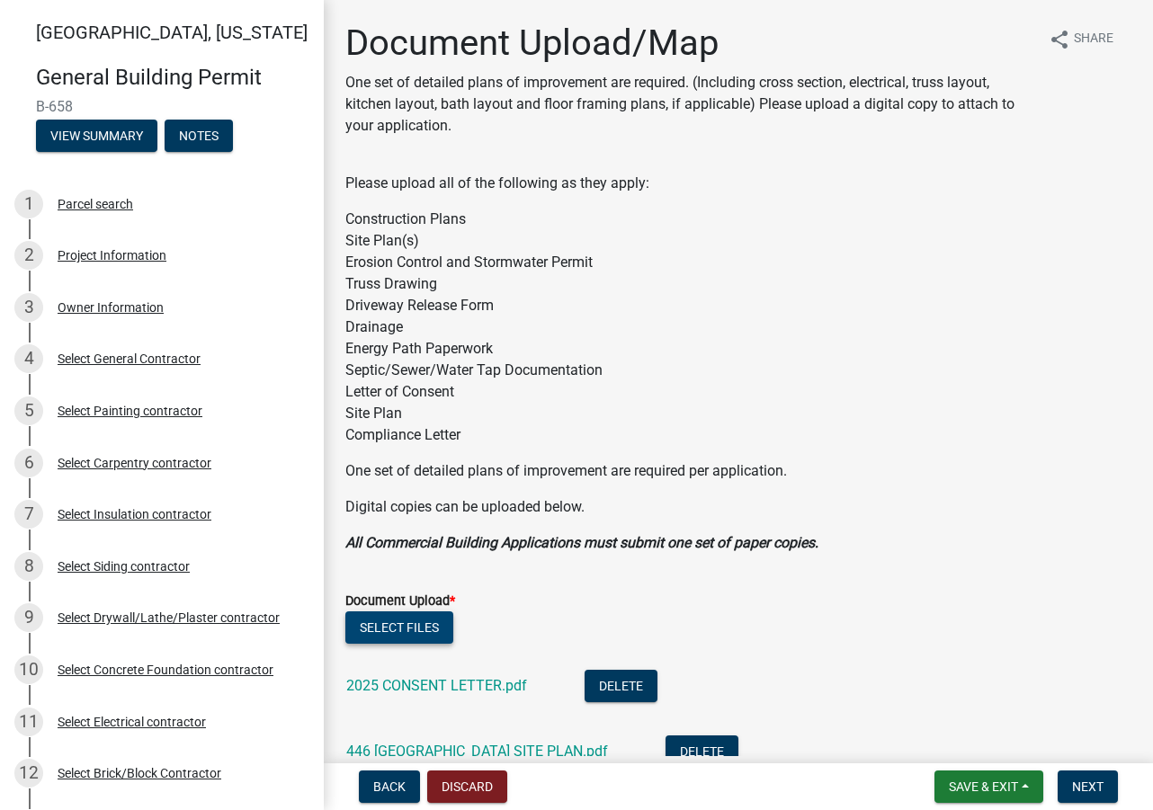
click at [424, 616] on button "Select files" at bounding box center [399, 628] width 108 height 32
click at [372, 636] on button "Select files" at bounding box center [399, 628] width 108 height 32
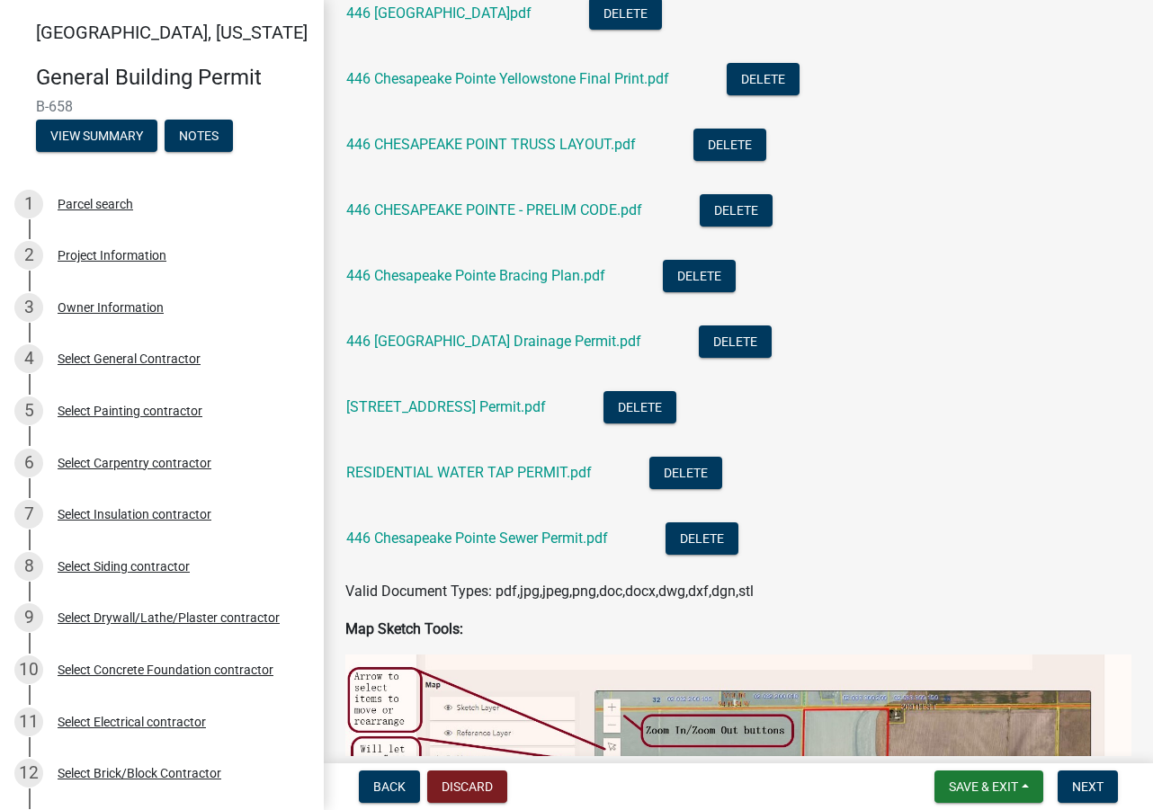
scroll to position [1079, 0]
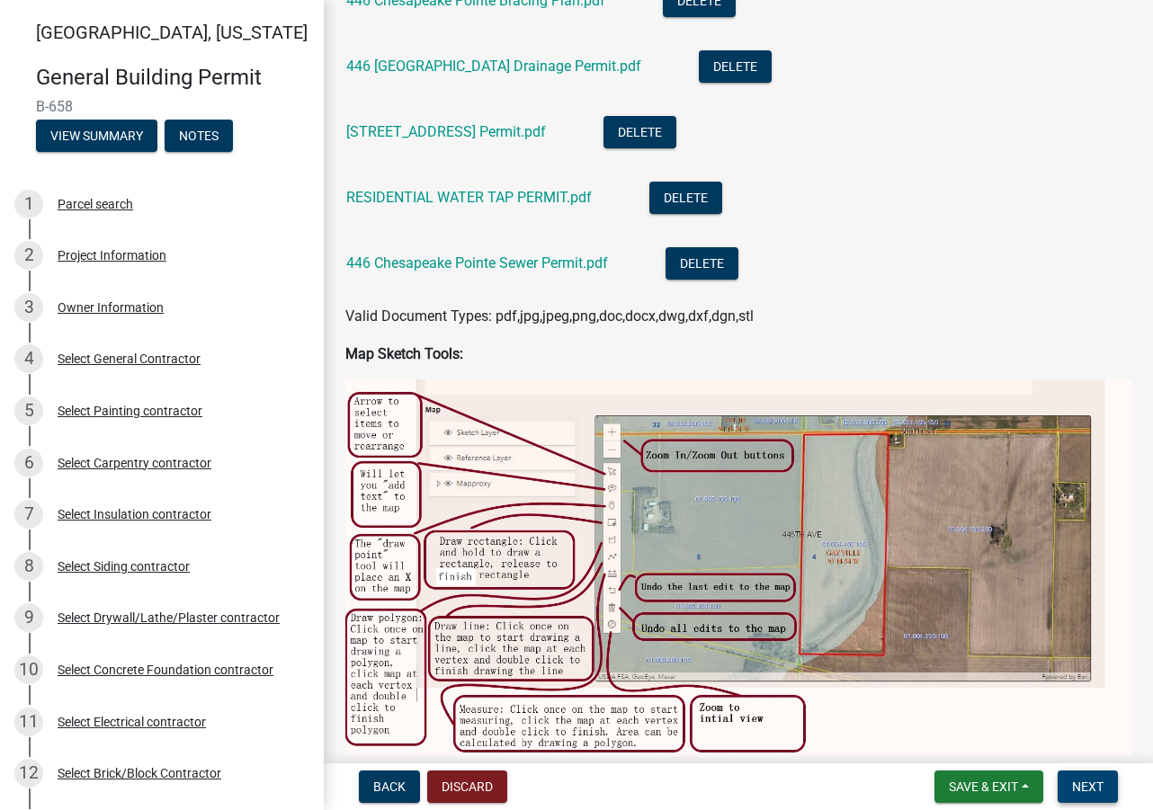
click at [800, 782] on span "Next" at bounding box center [1087, 787] width 31 height 14
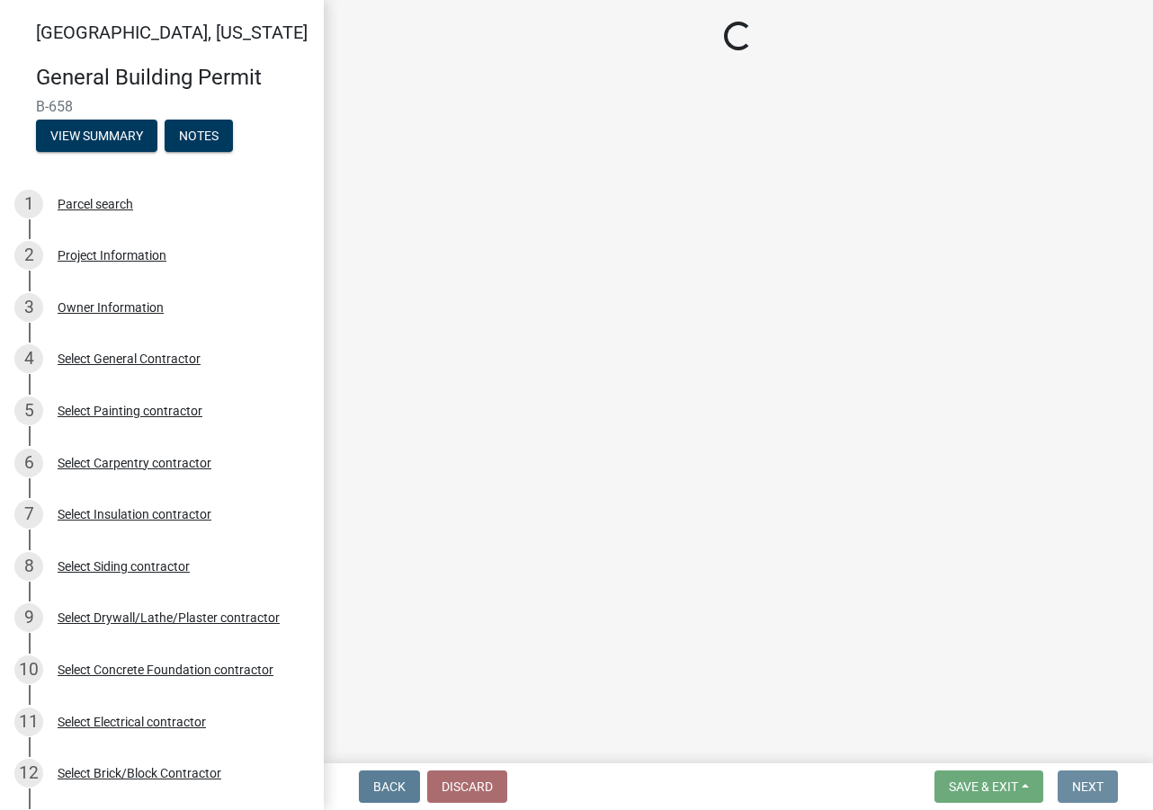
scroll to position [0, 0]
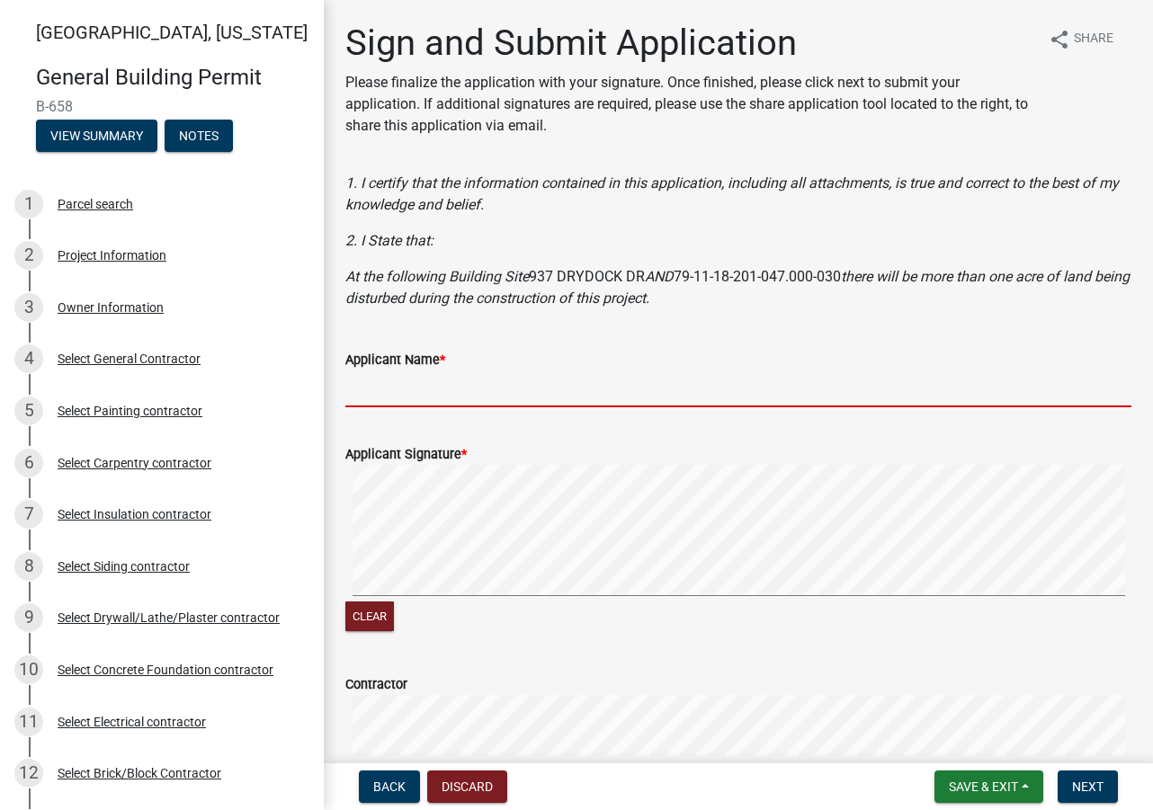
click at [364, 381] on input "Applicant Name *" at bounding box center [738, 389] width 786 height 37
click at [322, 606] on div "Tippecanoe County, Indiana General Building Permit B-658 View Summary Notes 1 P…" at bounding box center [576, 405] width 1153 height 810
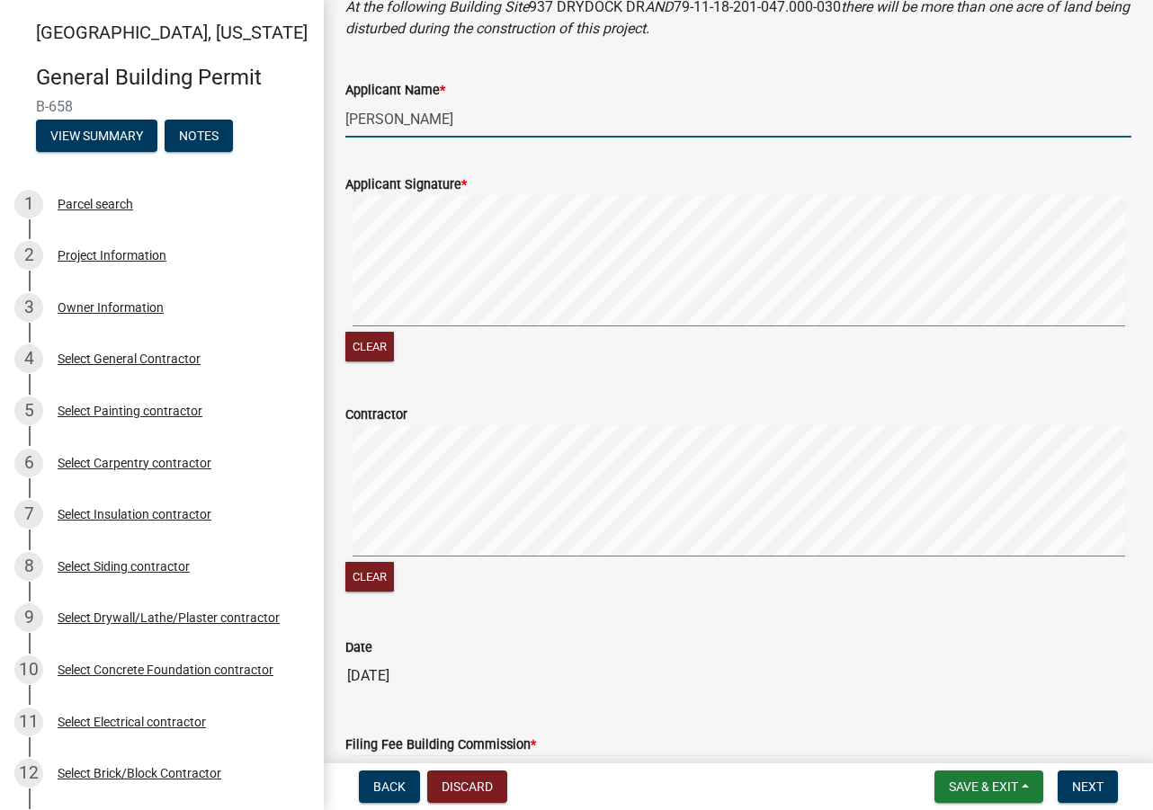
click at [367, 563] on div "Clear" at bounding box center [738, 510] width 786 height 171
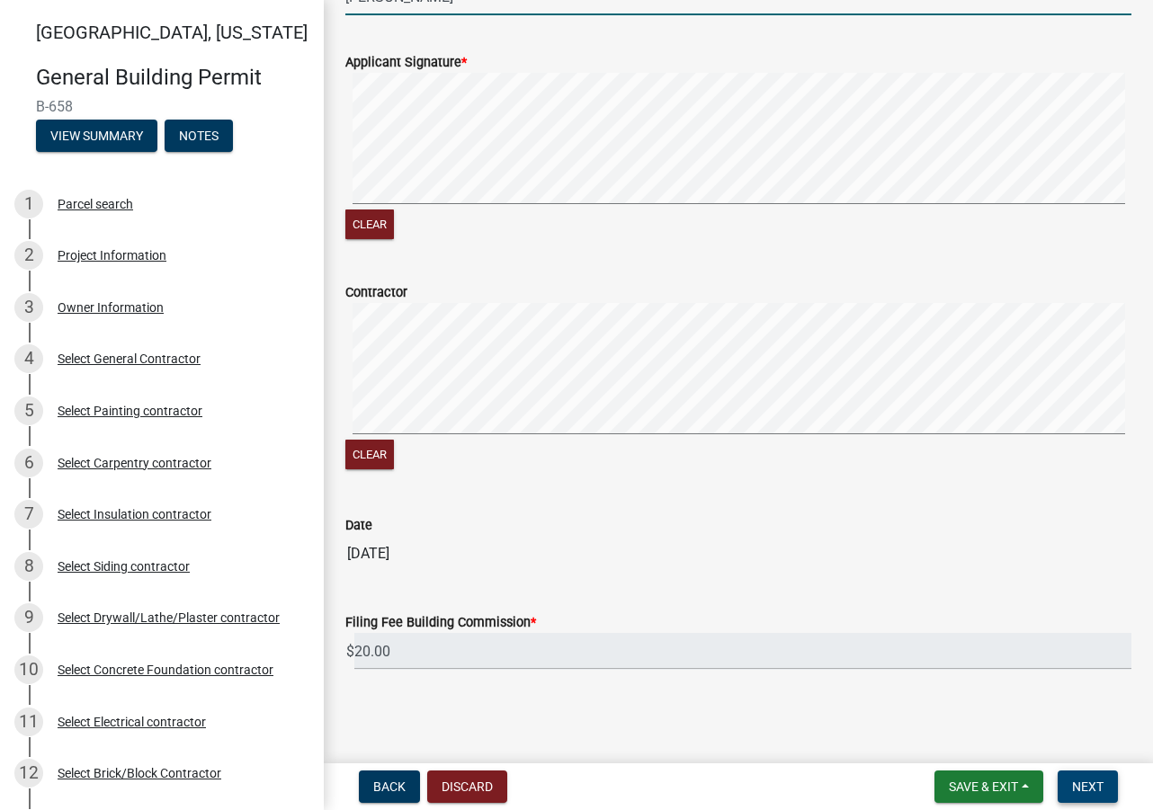
click at [800, 784] on span "Next" at bounding box center [1087, 787] width 31 height 14
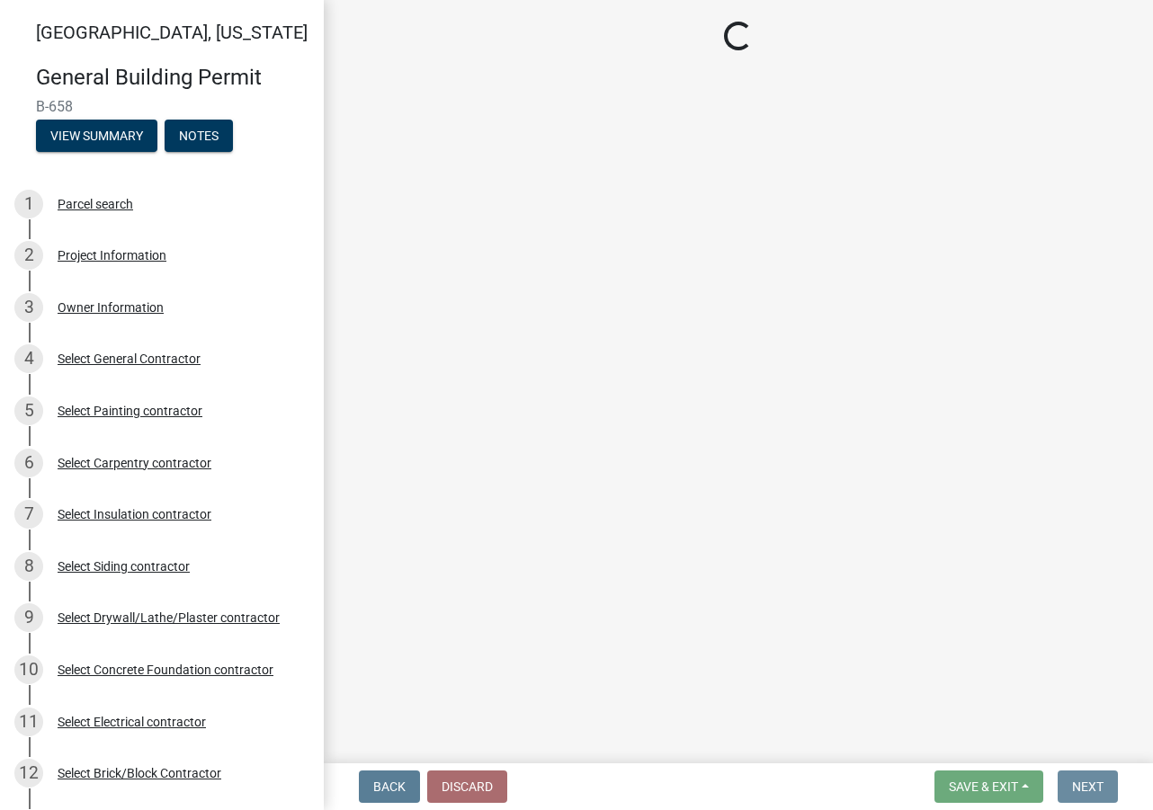
scroll to position [0, 0]
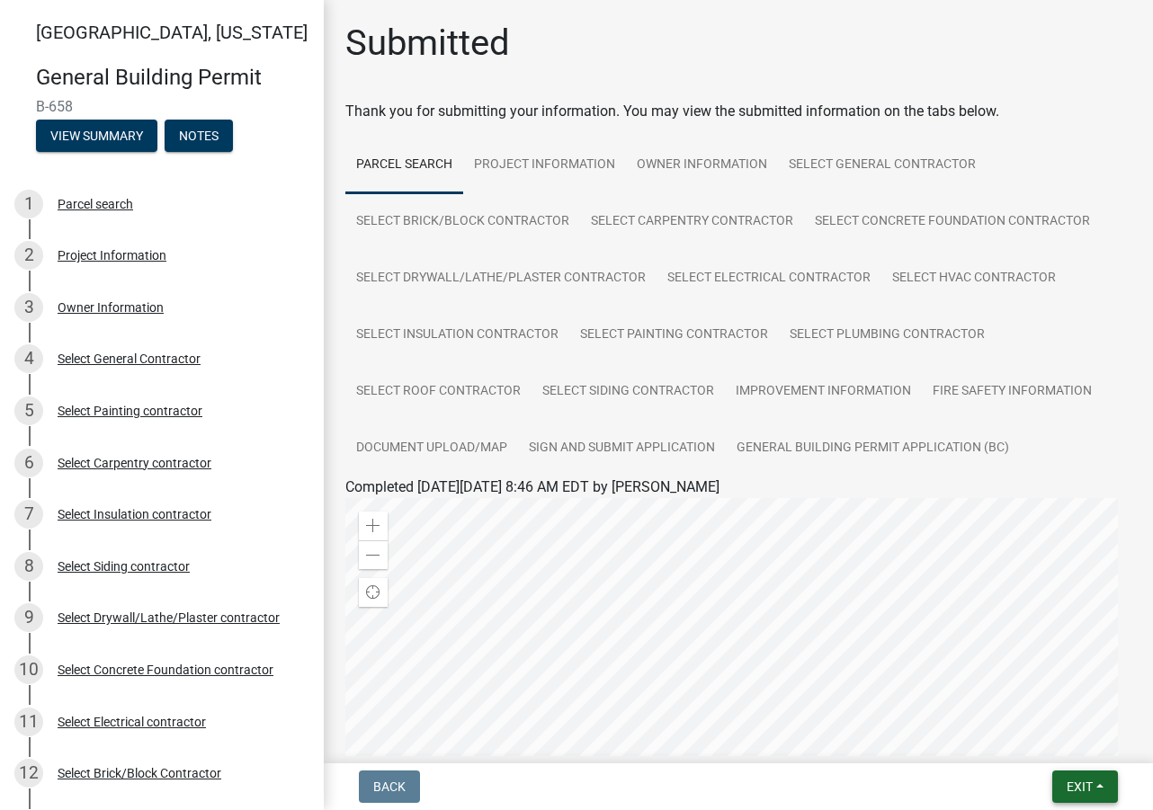
click at [800, 778] on button "Exit" at bounding box center [1085, 787] width 66 height 32
click at [800, 717] on button "Save" at bounding box center [1046, 696] width 144 height 43
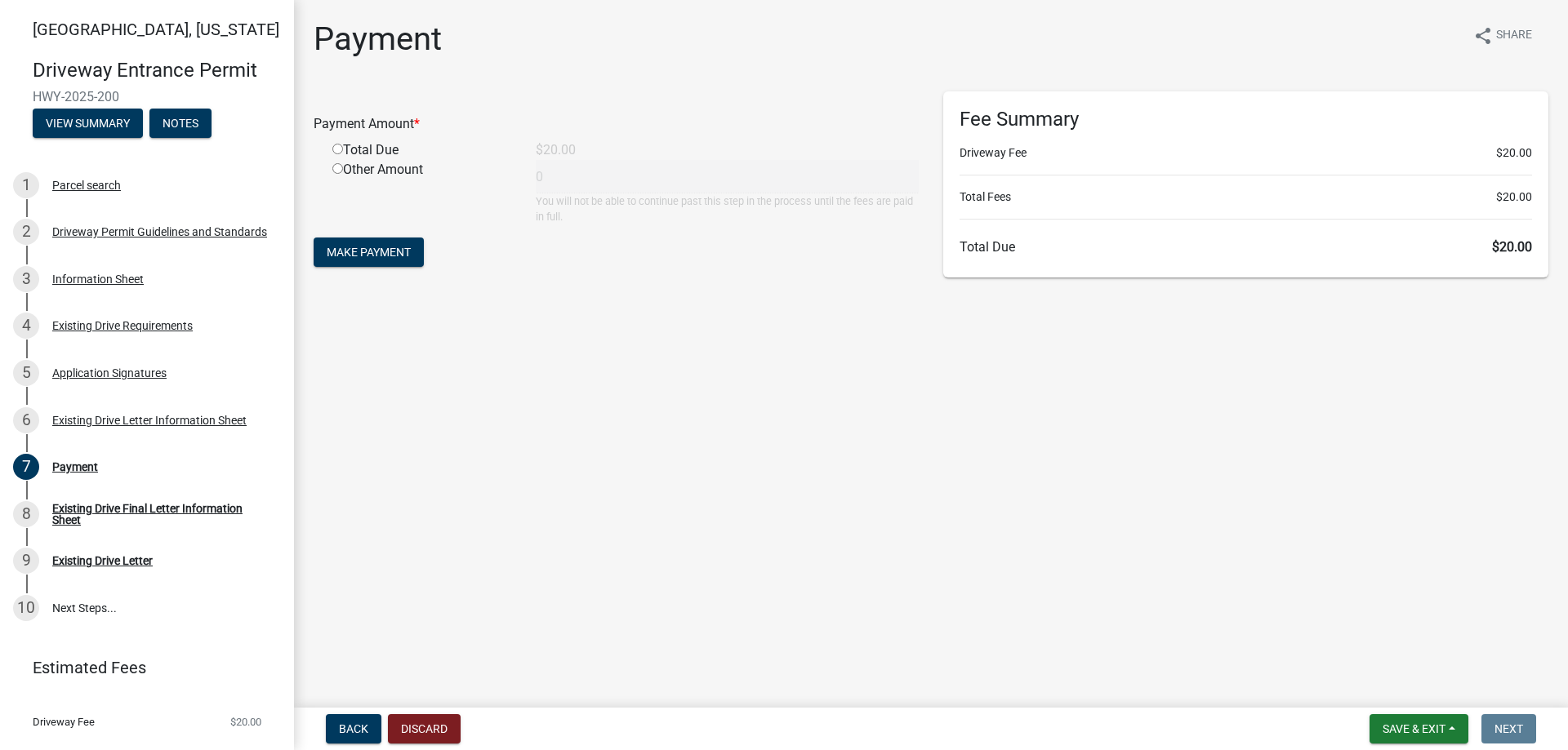
click at [336, 148] on input "radio" at bounding box center [338, 149] width 11 height 11
radio input "true"
type input "20"
click at [355, 262] on button "Make Payment" at bounding box center [368, 252] width 110 height 29
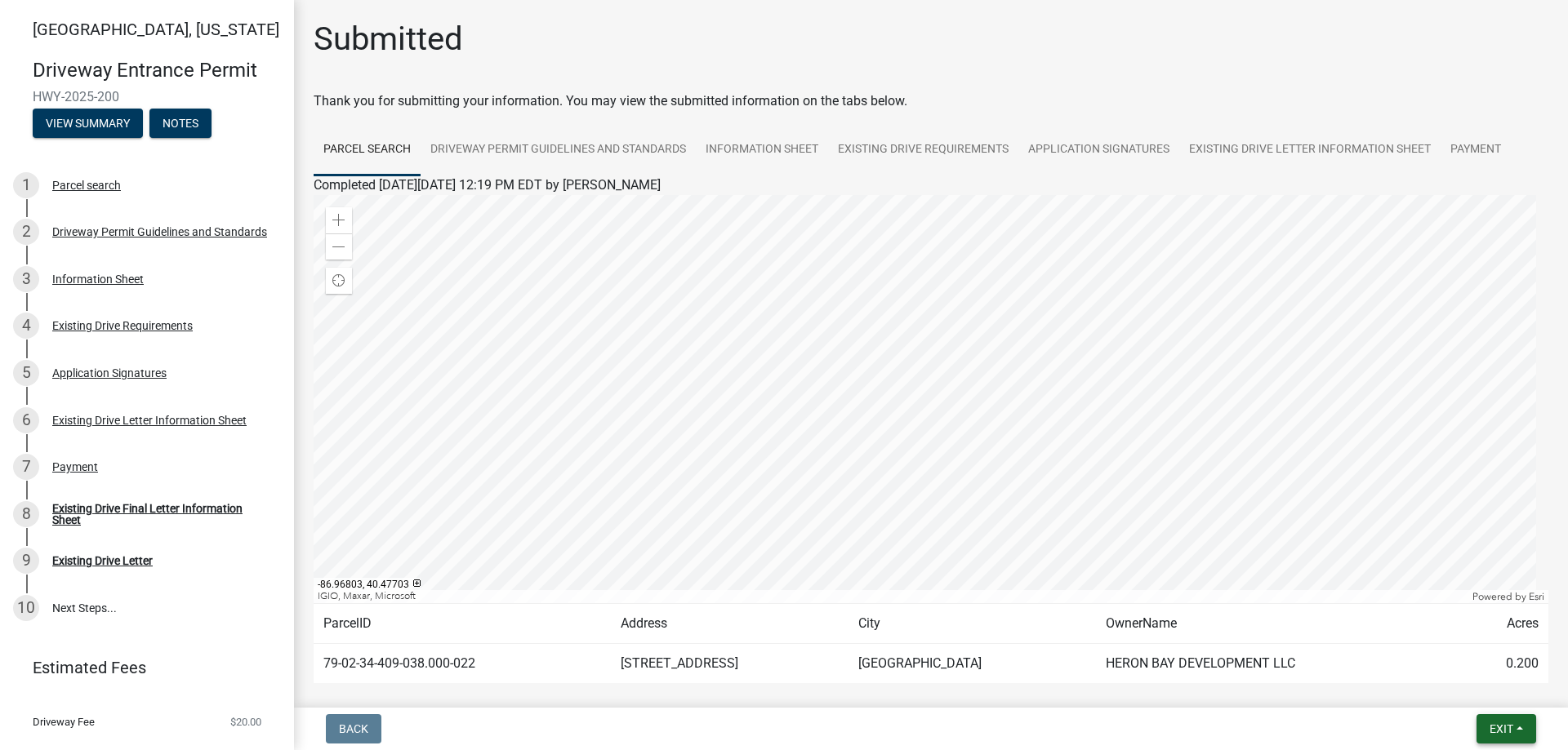
click at [1497, 730] on span "Exit" at bounding box center [1501, 729] width 24 height 13
click at [1484, 694] on button "Save & Exit" at bounding box center [1471, 686] width 131 height 39
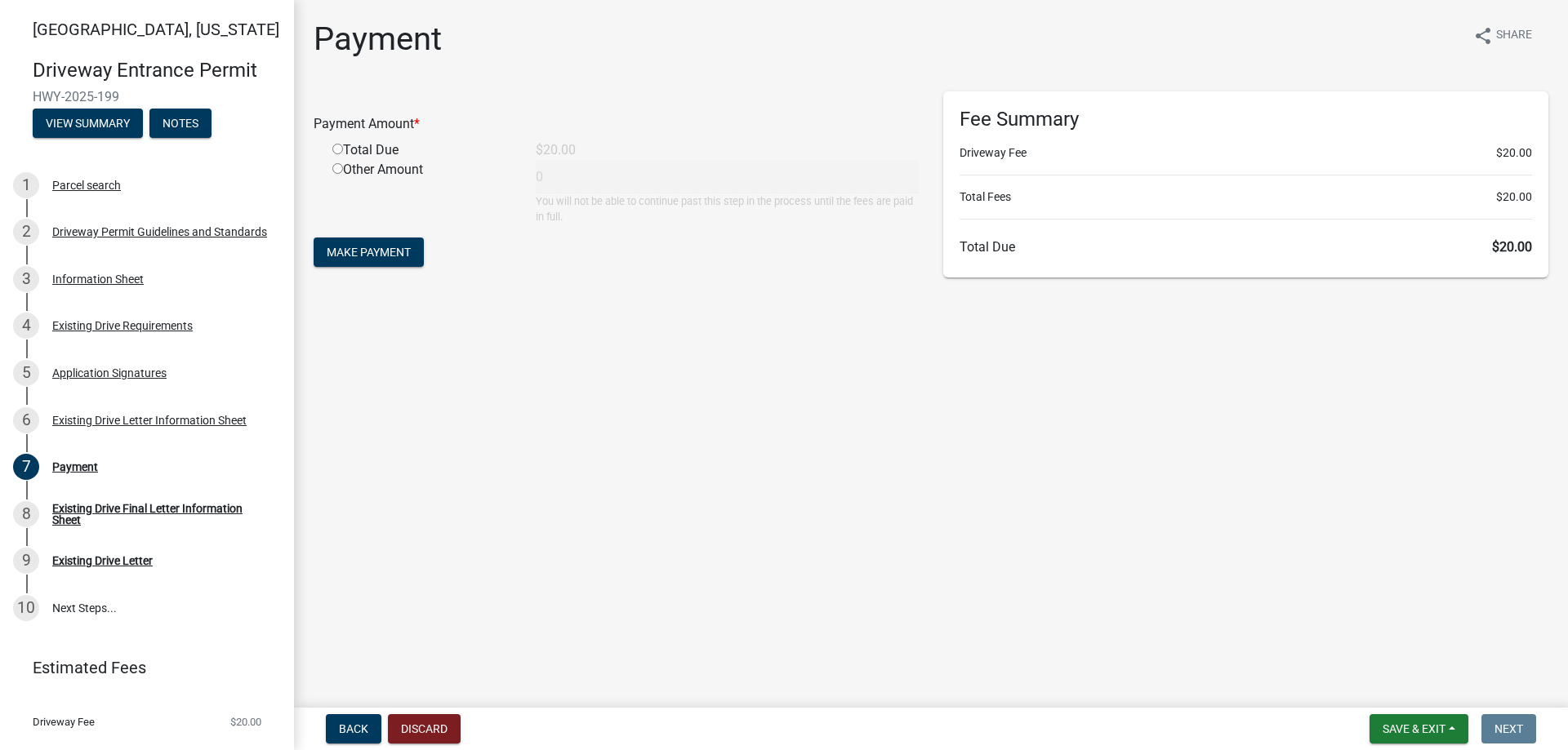
click at [340, 151] on input "radio" at bounding box center [338, 149] width 11 height 11
radio input "true"
type input "20"
click at [390, 252] on span "Make Payment" at bounding box center [369, 252] width 84 height 13
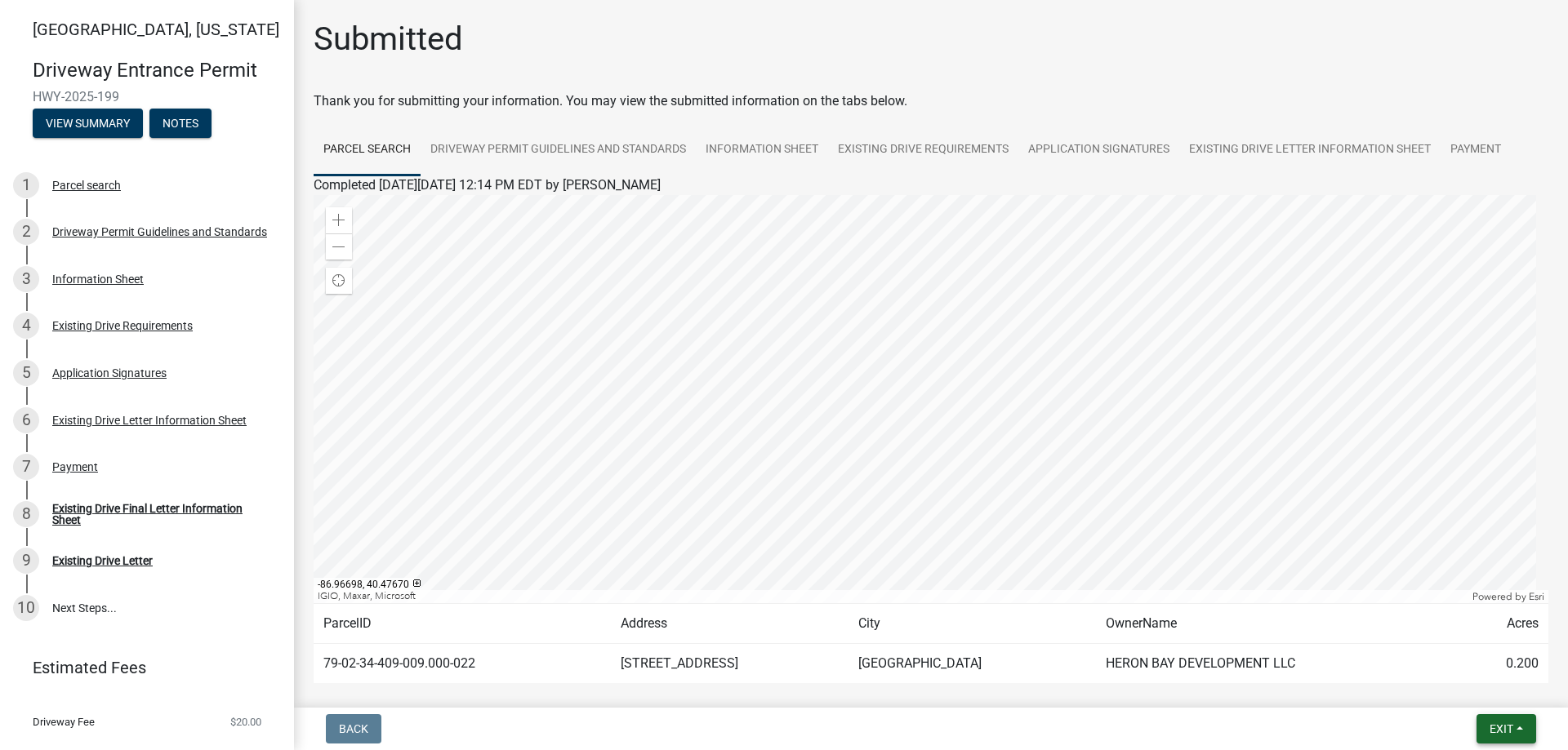
click at [1499, 723] on span "Exit" at bounding box center [1501, 729] width 24 height 13
click at [1474, 677] on button "Save & Exit" at bounding box center [1471, 686] width 131 height 39
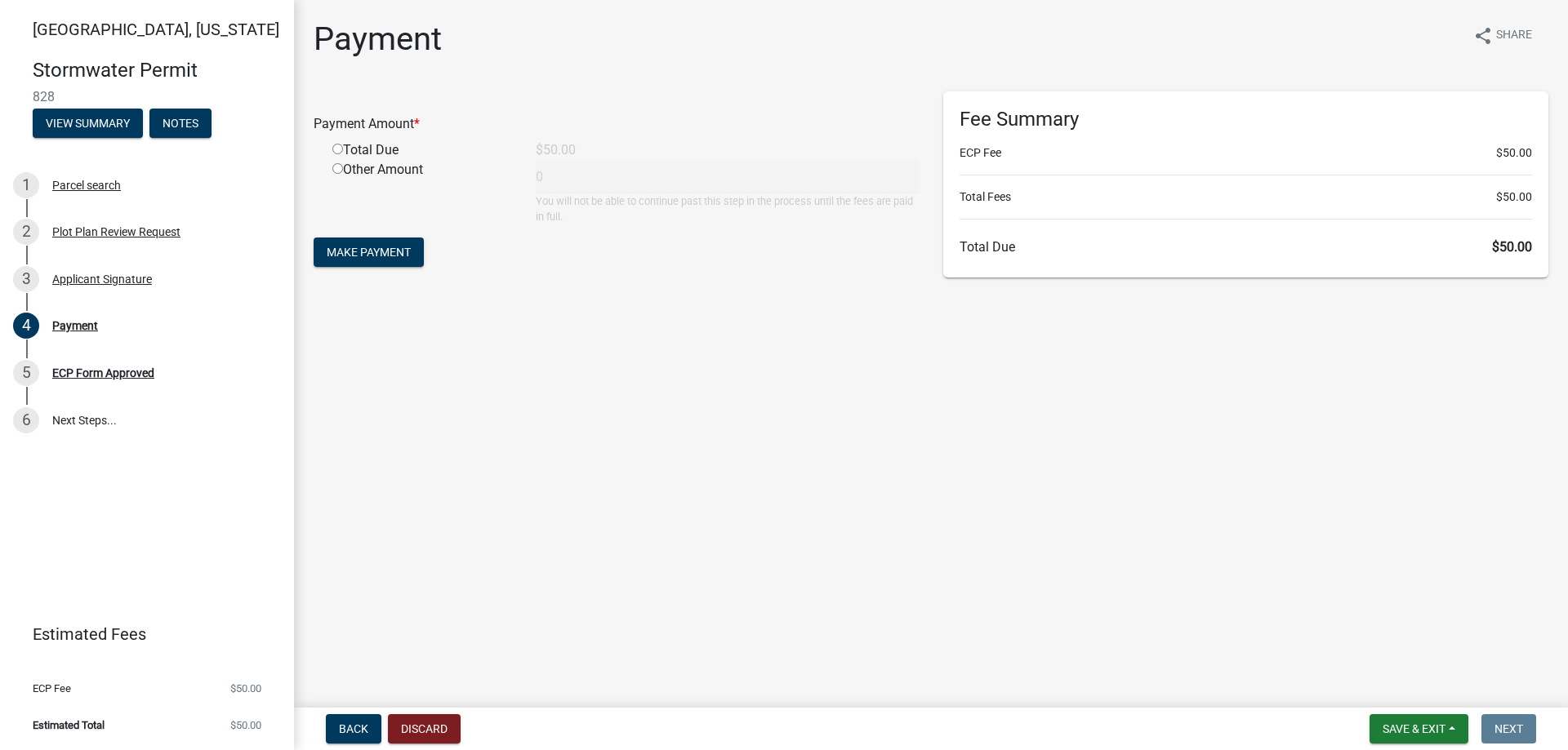
click at [335, 147] on input "radio" at bounding box center [338, 149] width 11 height 11
radio input "true"
type input "50"
click at [411, 262] on button "Make Payment" at bounding box center [368, 252] width 110 height 29
click at [339, 152] on input "radio" at bounding box center [338, 149] width 11 height 11
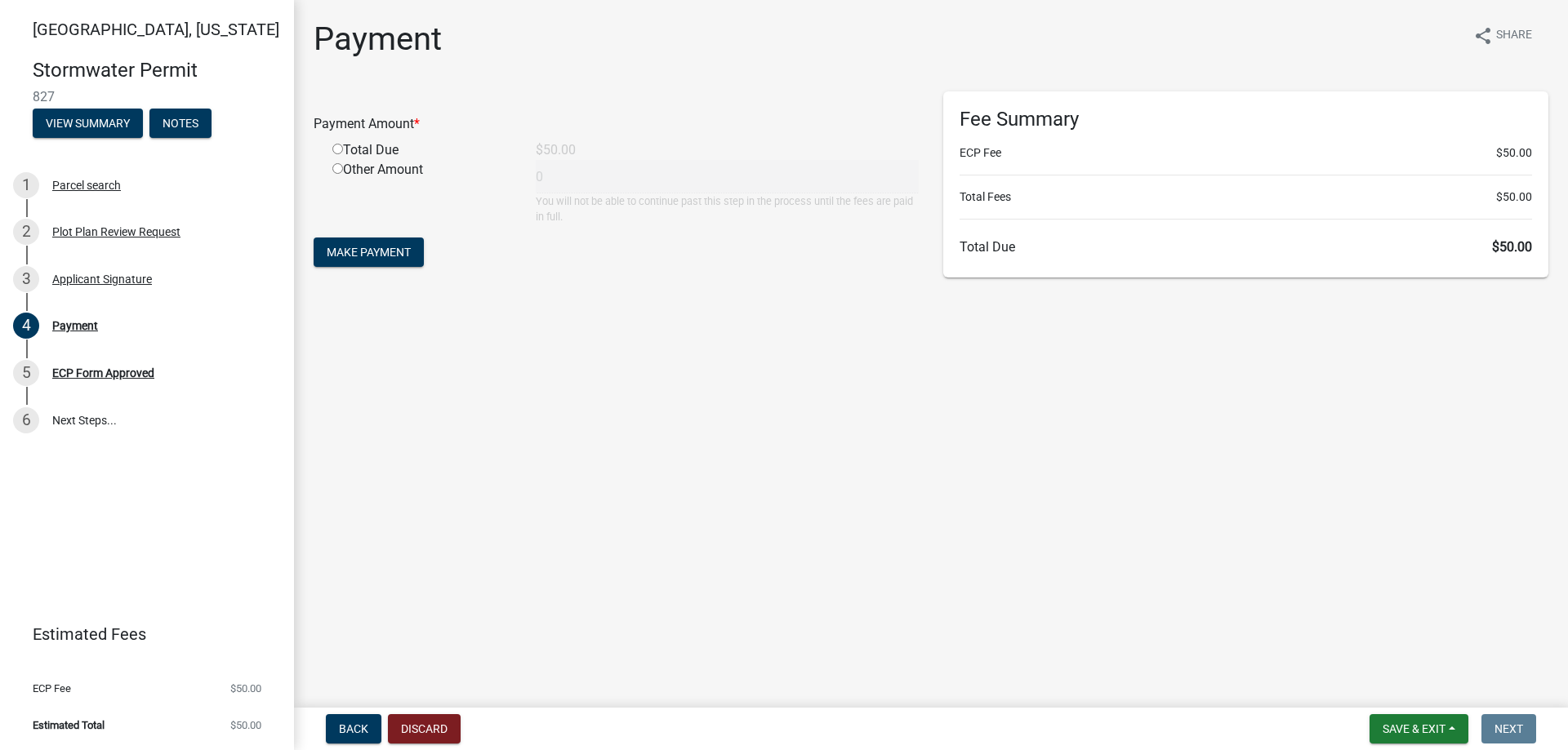
radio input "true"
type input "50"
click at [374, 246] on span "Make Payment" at bounding box center [369, 252] width 84 height 13
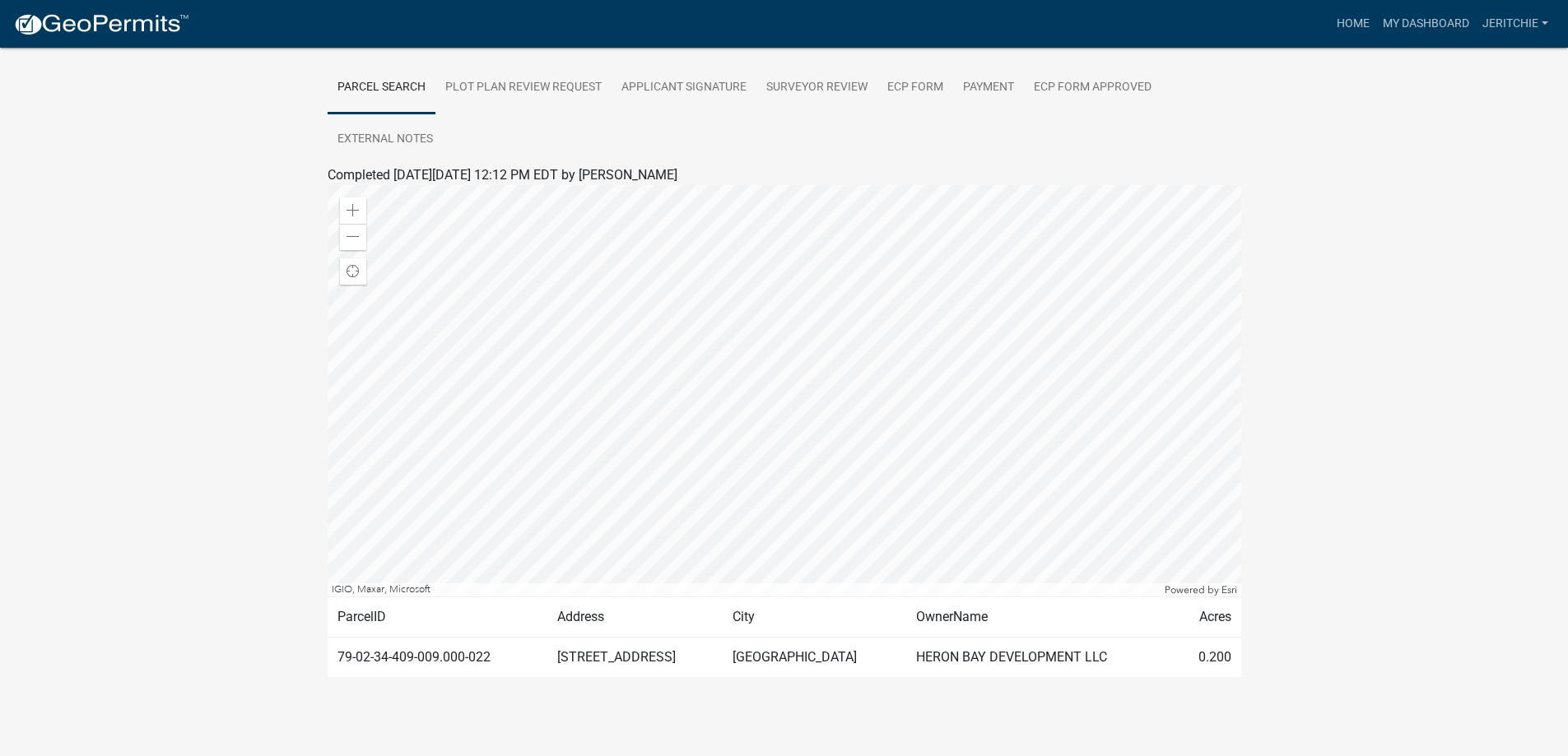
scroll to position [301, 0]
